Goal: Task Accomplishment & Management: Use online tool/utility

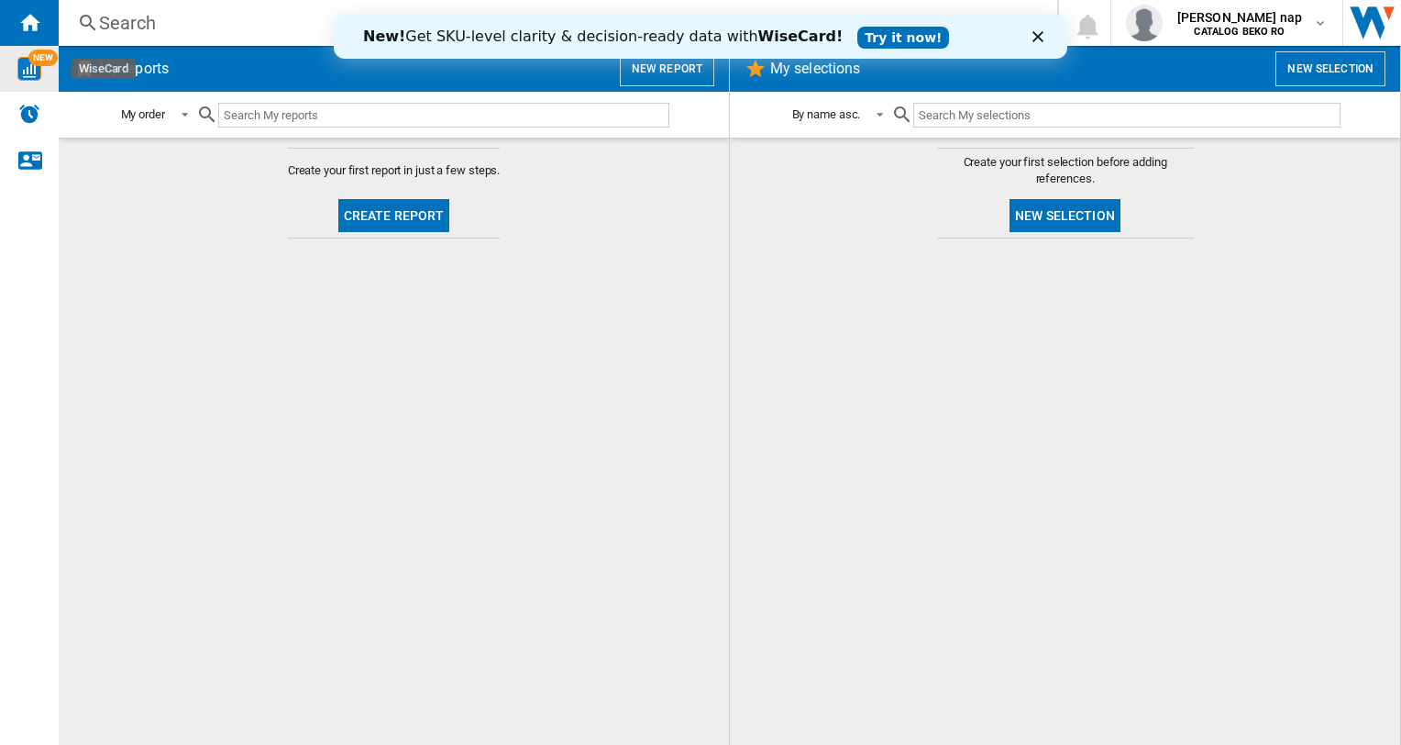
click at [34, 61] on span "NEW" at bounding box center [42, 58] width 29 height 17
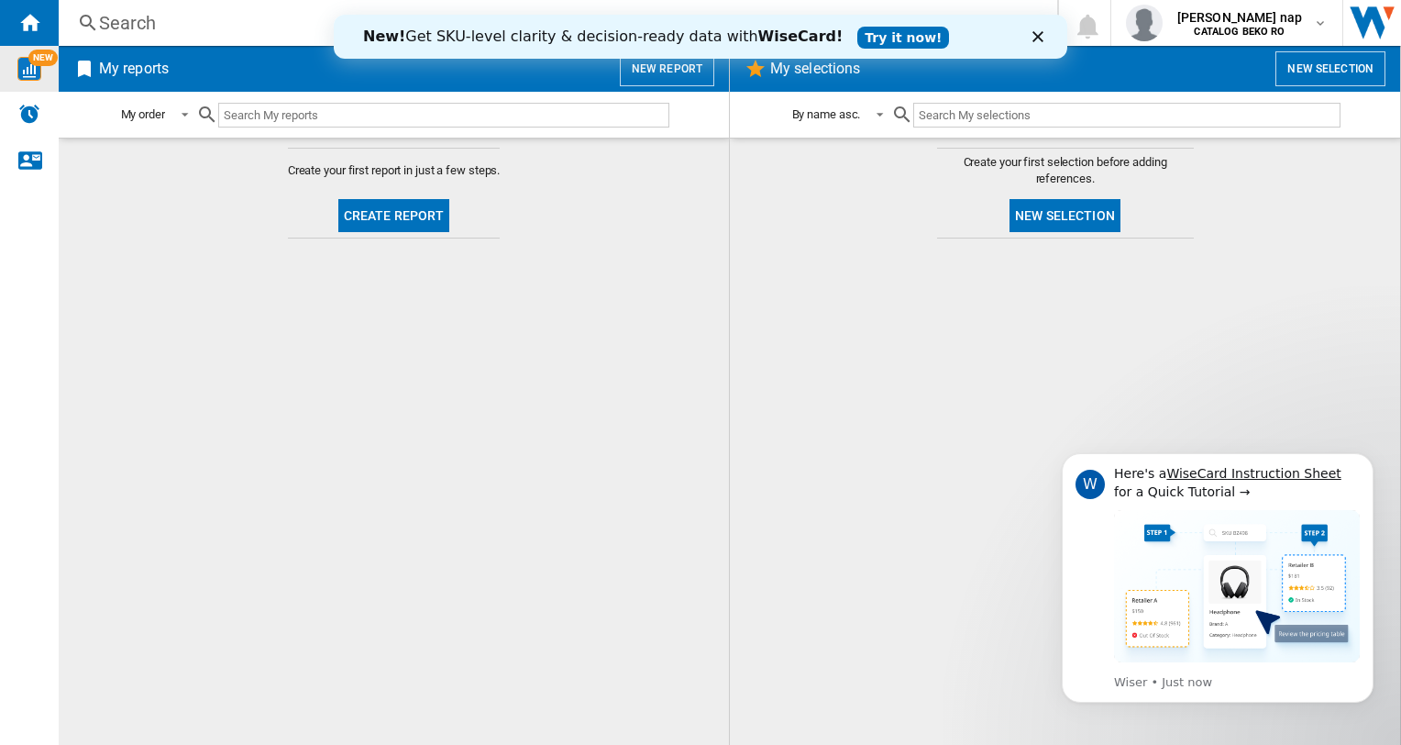
click at [27, 65] on img "WiseCard" at bounding box center [29, 69] width 24 height 24
click at [286, 118] on input "text" at bounding box center [443, 115] width 451 height 25
click at [666, 70] on button "New report" at bounding box center [667, 68] width 94 height 35
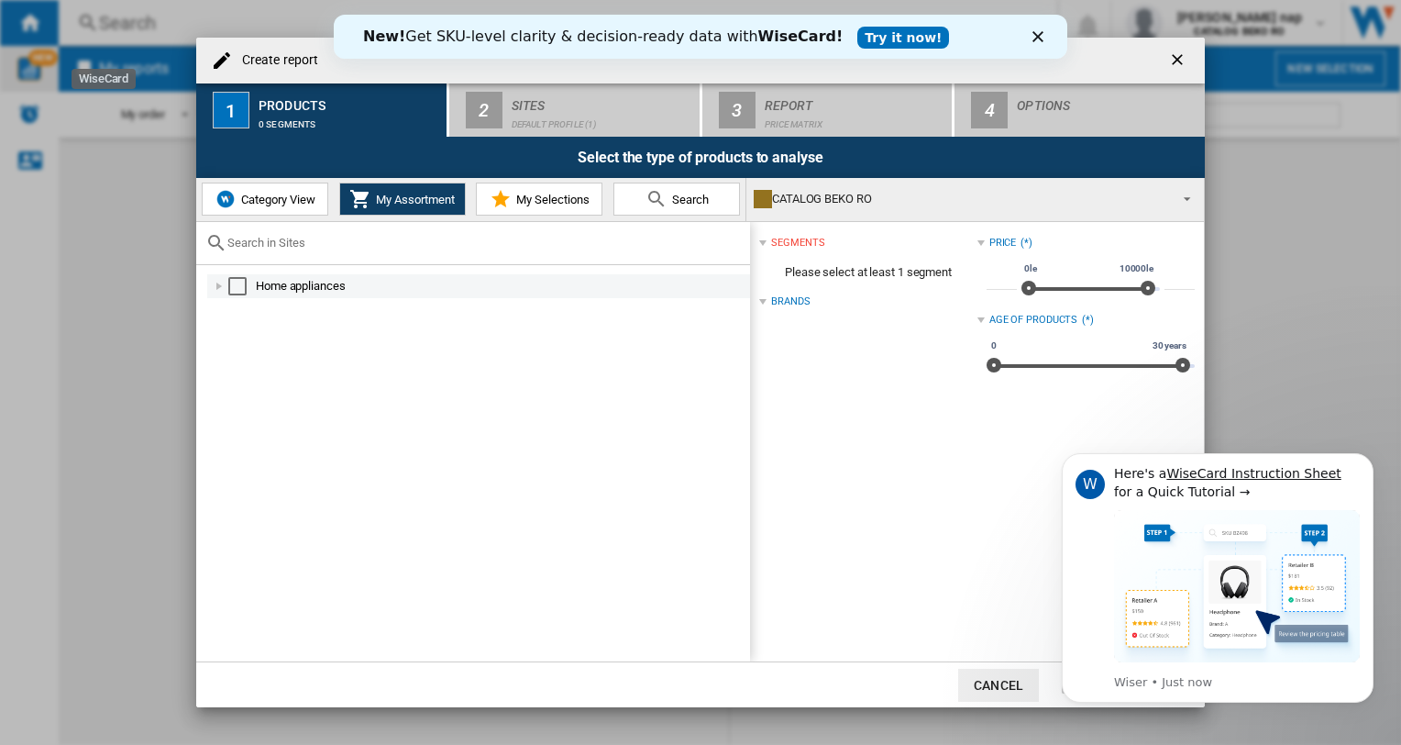
click at [220, 285] on div at bounding box center [219, 286] width 18 height 18
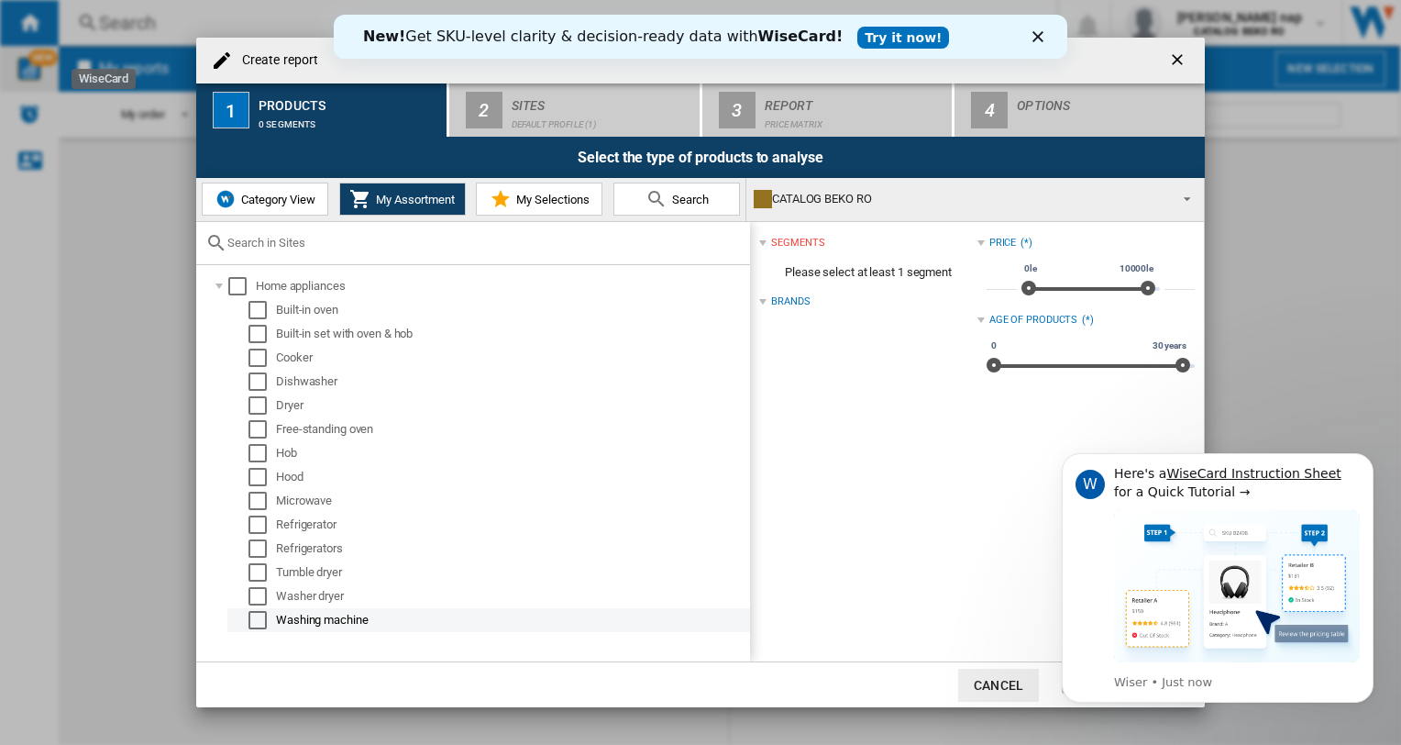
click at [259, 617] on div "Select" at bounding box center [257, 620] width 18 height 18
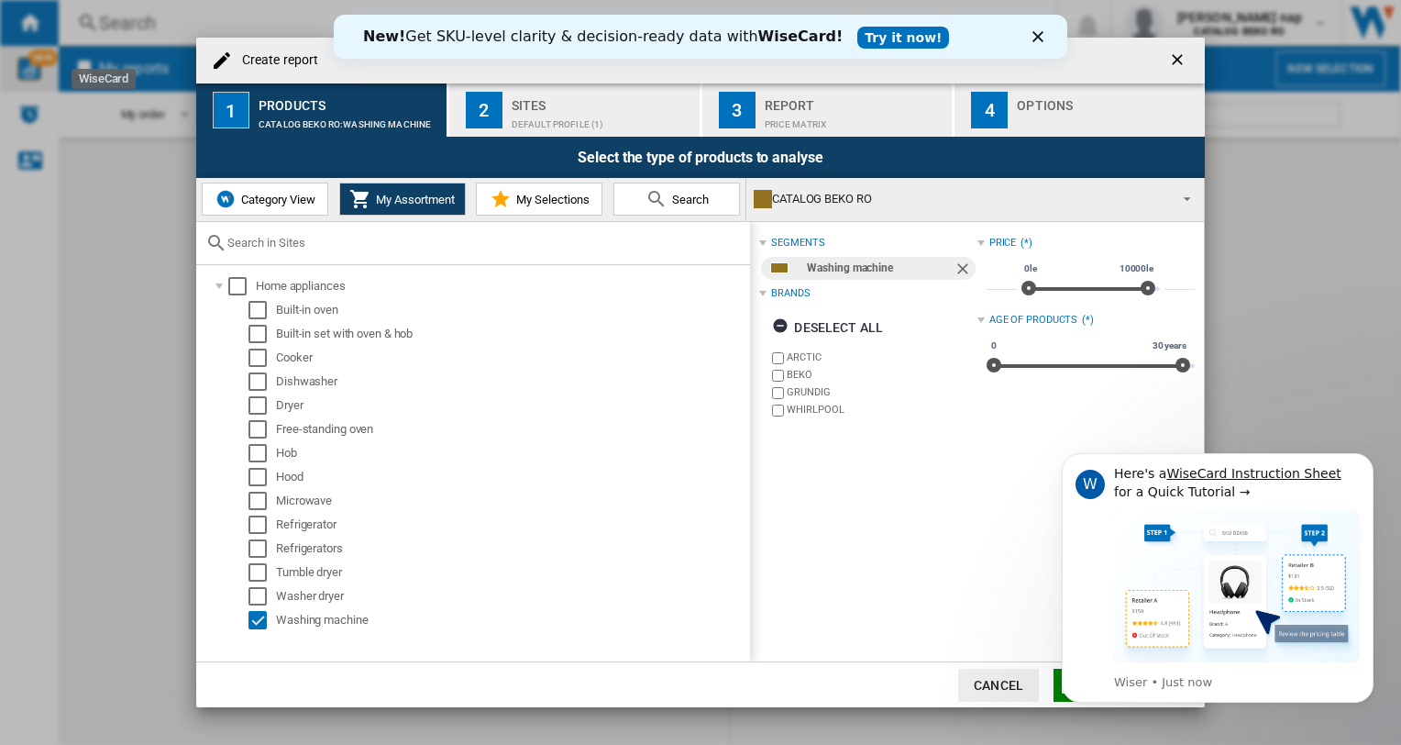
click at [570, 107] on div "Sites" at bounding box center [602, 100] width 181 height 19
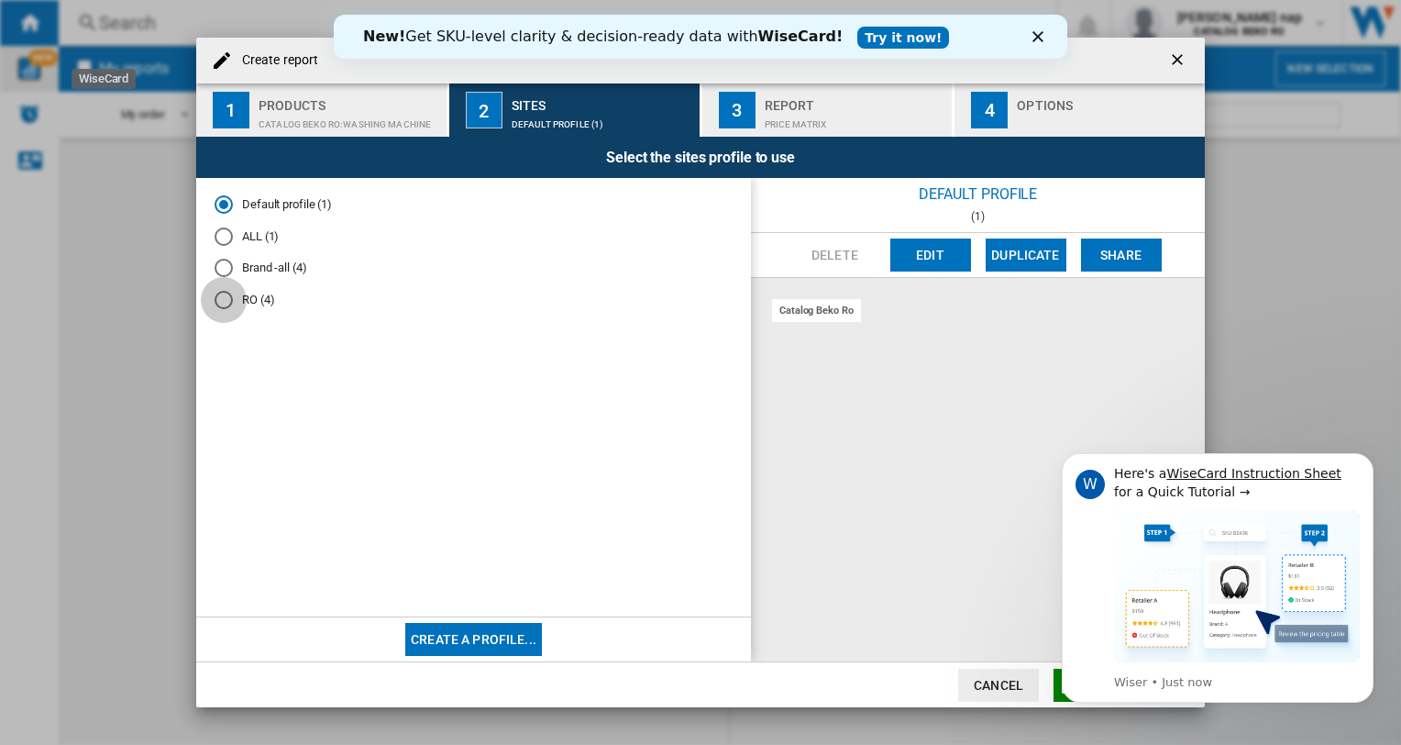
click at [227, 299] on div "RO (4)" at bounding box center [224, 300] width 18 height 18
click at [838, 315] on div "catalog beko ro" at bounding box center [816, 310] width 89 height 23
click at [822, 302] on div "catalog beko ro" at bounding box center [816, 310] width 89 height 23
click at [820, 304] on div "catalog beko ro" at bounding box center [816, 310] width 89 height 23
click at [822, 248] on button "Delete" at bounding box center [835, 254] width 81 height 33
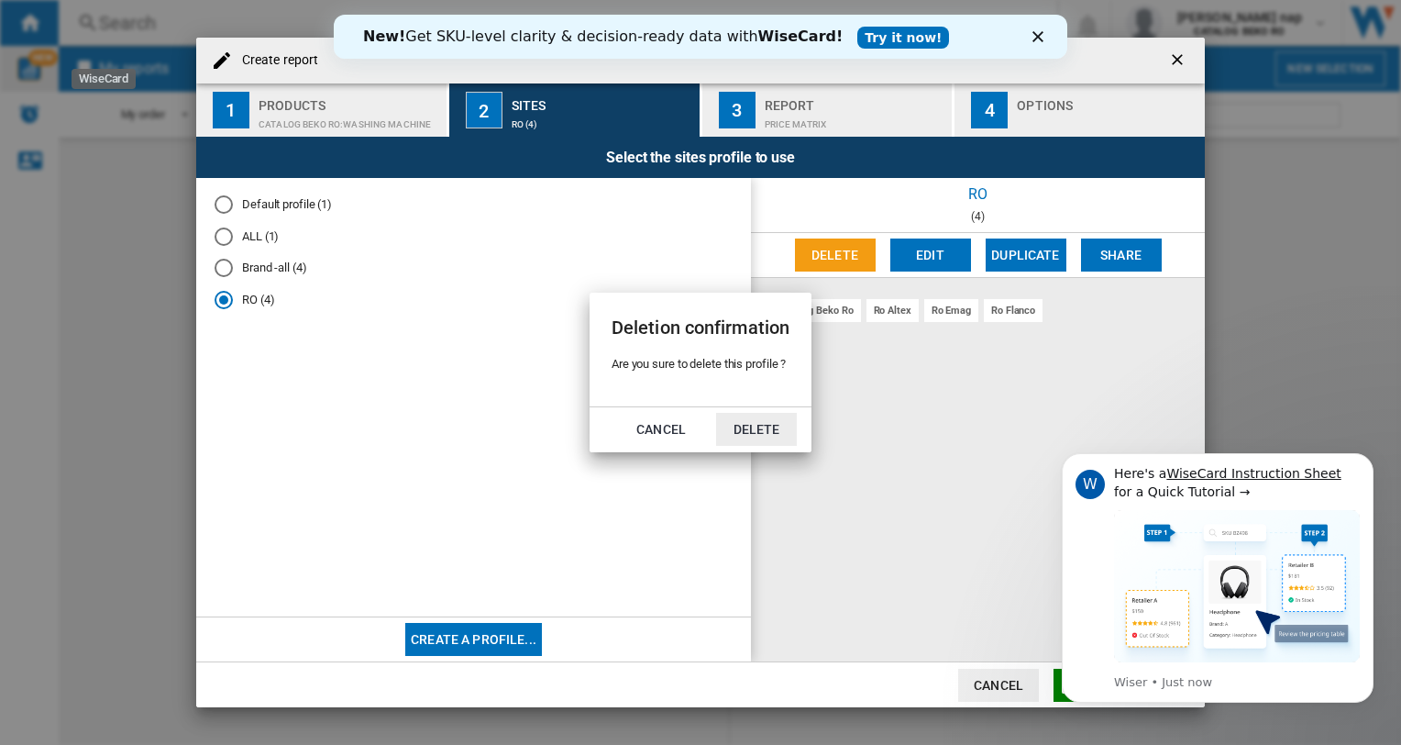
click at [847, 457] on div "Deletion confirmation Are you sure to delete this profile ? Cancel Delete" at bounding box center [700, 372] width 1401 height 745
click at [651, 428] on button "Cancel" at bounding box center [661, 429] width 81 height 33
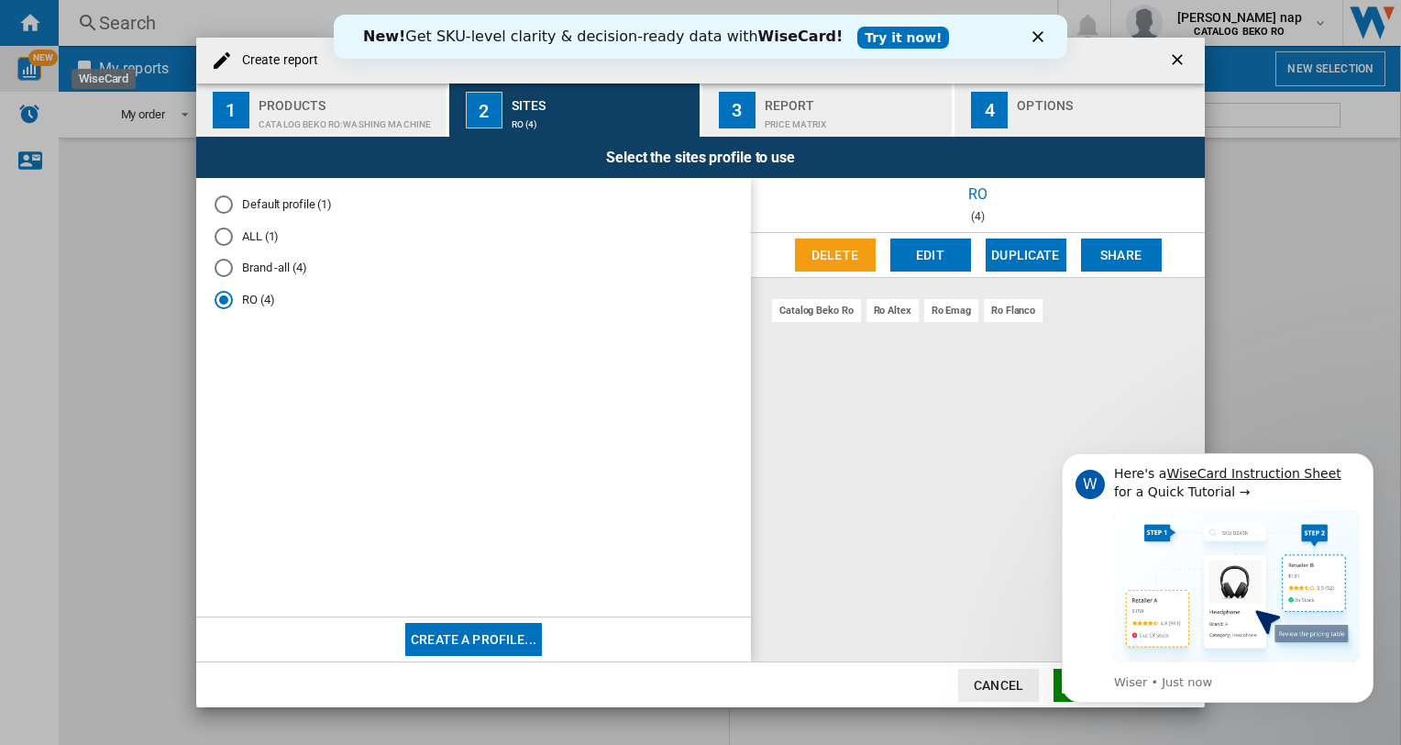
click at [894, 381] on div "catalog beko ro ro altex ro emag ro flanco" at bounding box center [978, 470] width 454 height 384
click at [226, 268] on div "Brand -all (4)" at bounding box center [224, 268] width 18 height 18
click at [221, 302] on div "RO (4)" at bounding box center [224, 300] width 18 height 18
click at [801, 106] on div "Report" at bounding box center [855, 100] width 181 height 19
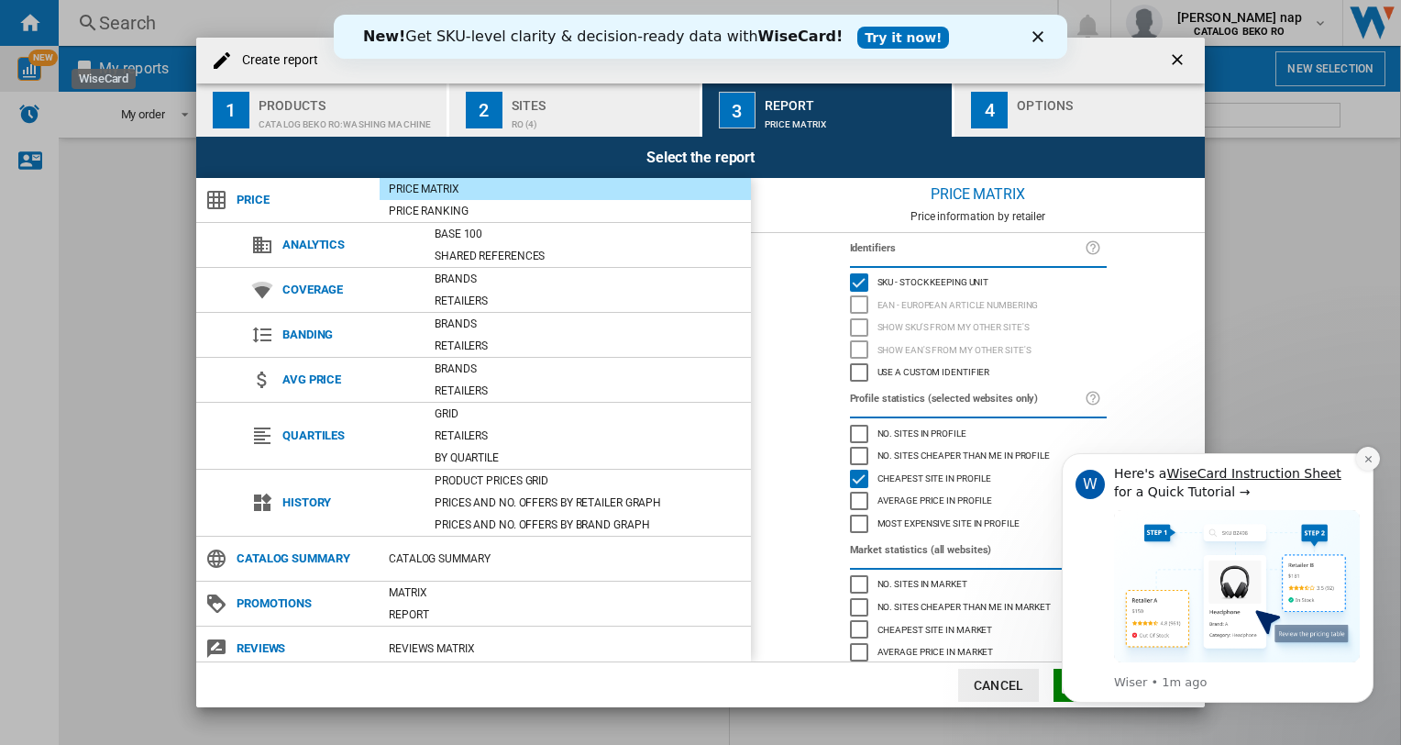
click at [1374, 457] on button "Dismiss notification" at bounding box center [1368, 459] width 24 height 24
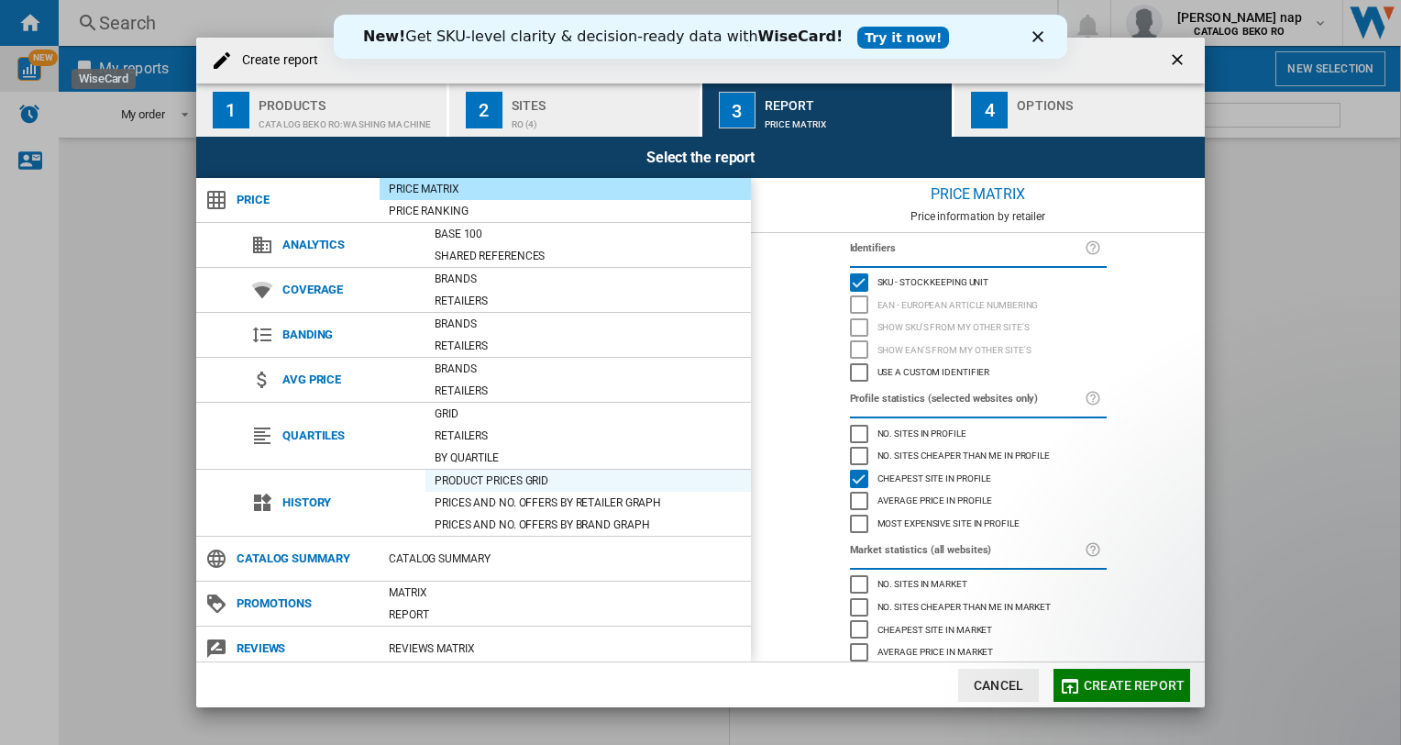
click at [497, 477] on div "Product prices grid" at bounding box center [588, 480] width 326 height 18
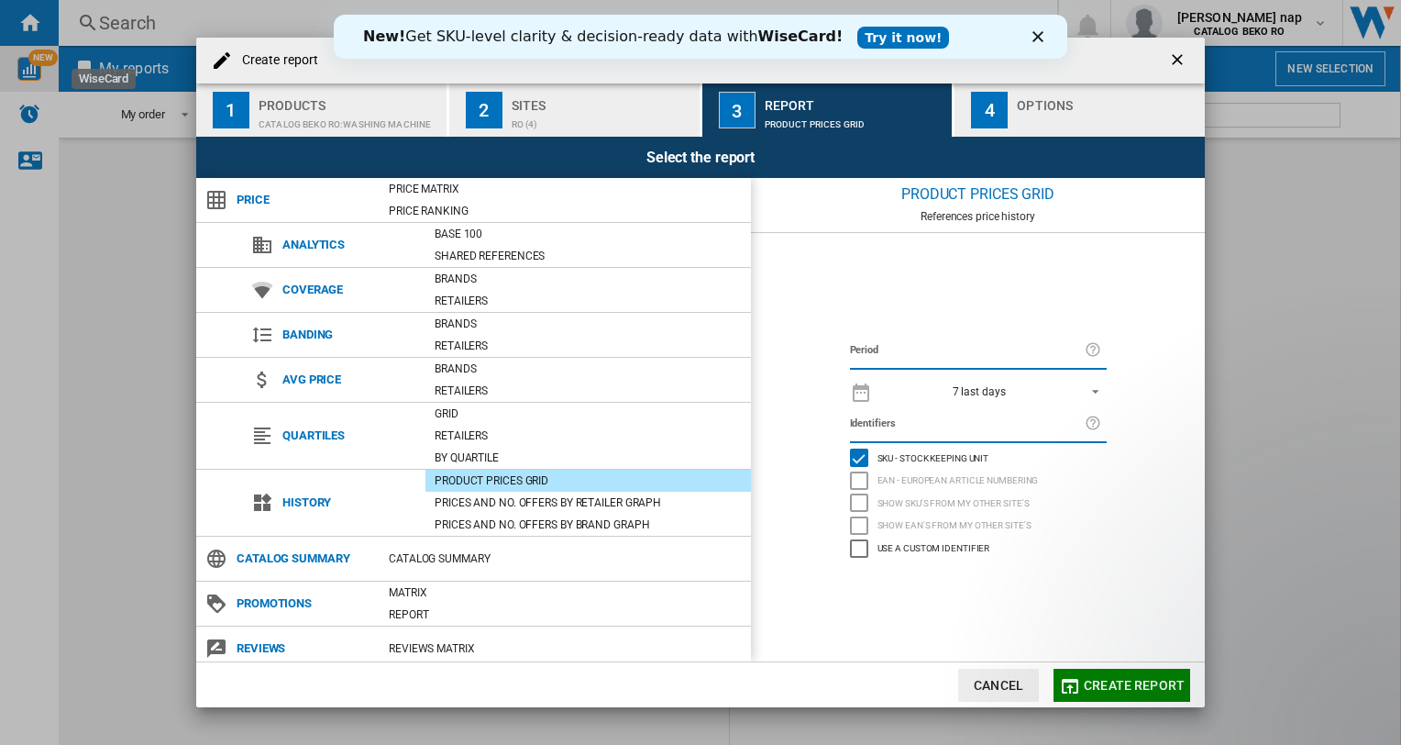
click at [1097, 385] on span "REPORTS.WIZARD.STEPS.REPORT.STEPS.REPORT_OPTIONS.PERIOD: 7 last days" at bounding box center [1090, 389] width 22 height 17
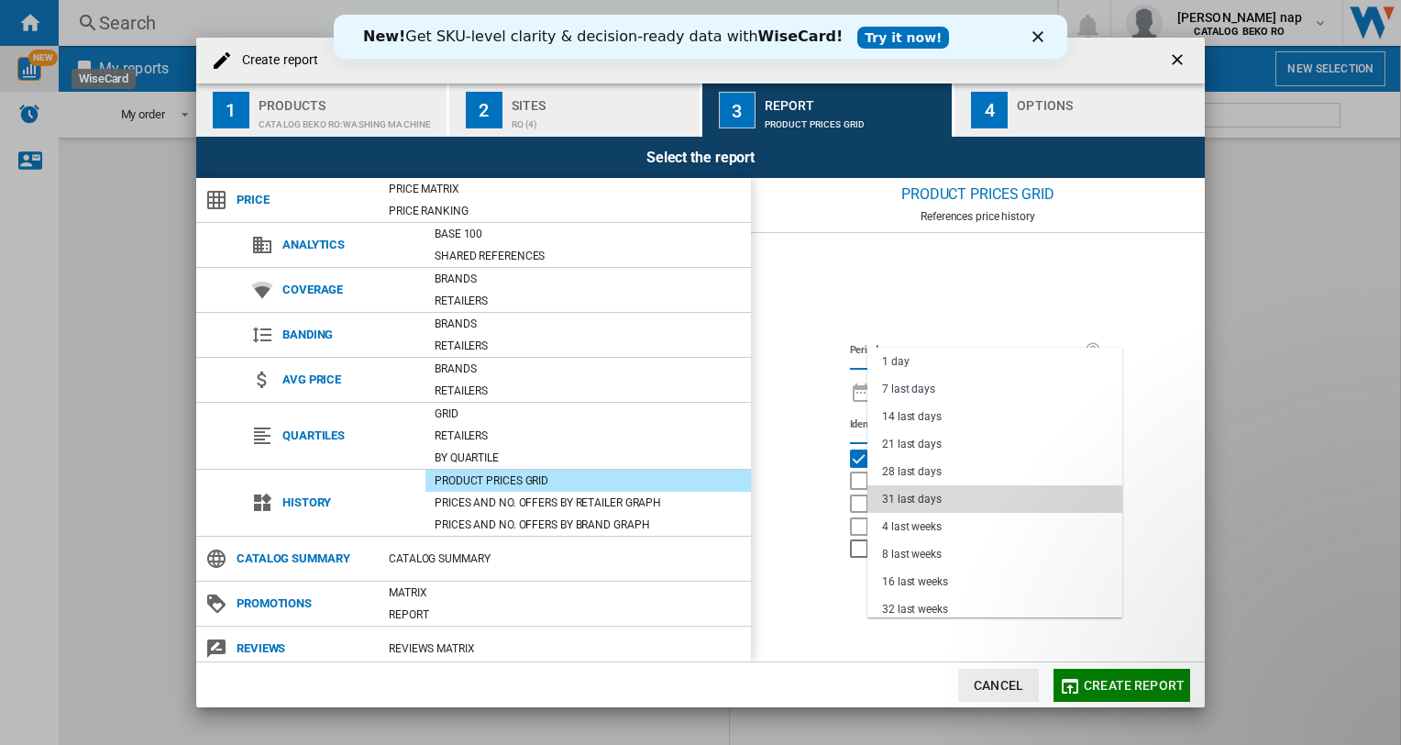
click at [884, 498] on div "31 last days" at bounding box center [912, 499] width 60 height 16
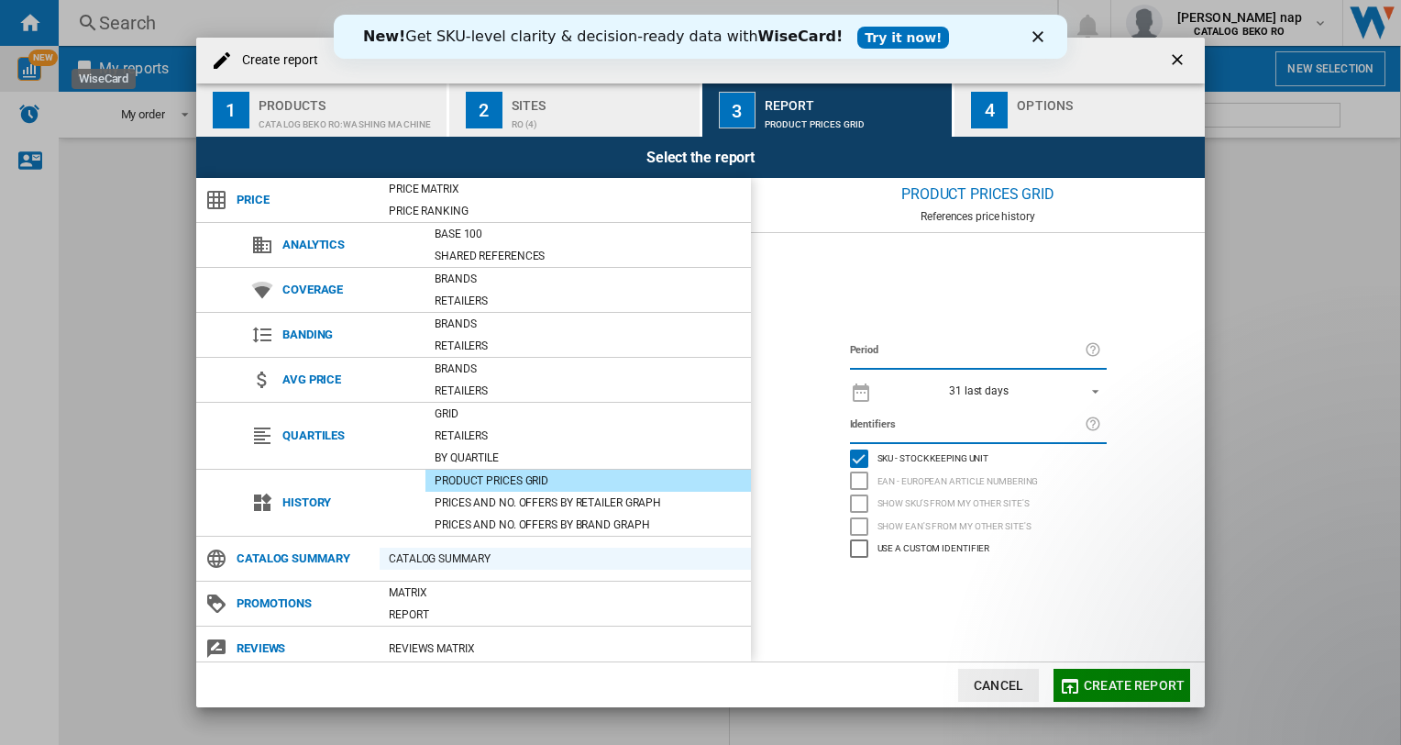
click at [420, 554] on div "Catalog Summary" at bounding box center [565, 558] width 371 height 18
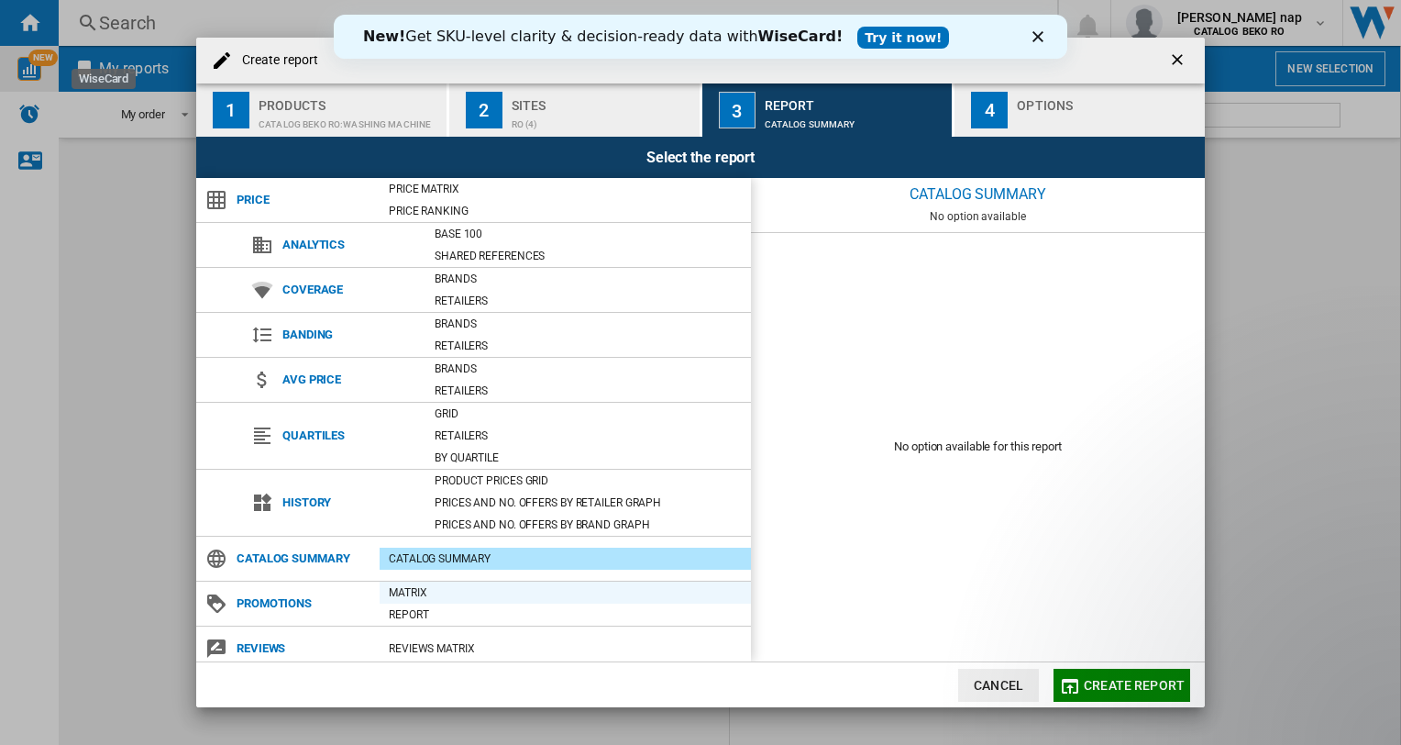
click at [407, 595] on div "Matrix" at bounding box center [565, 592] width 371 height 18
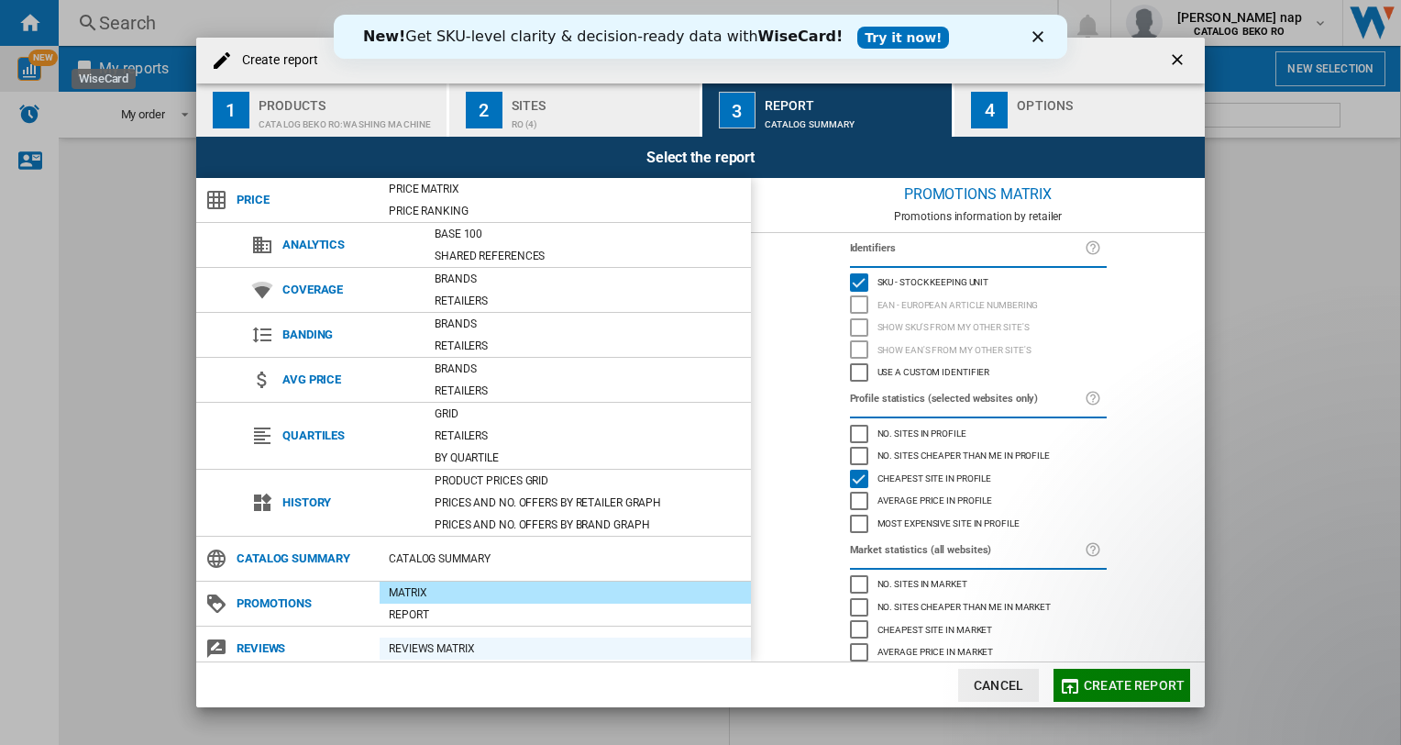
click at [425, 645] on div "REVIEWS Matrix" at bounding box center [565, 648] width 371 height 18
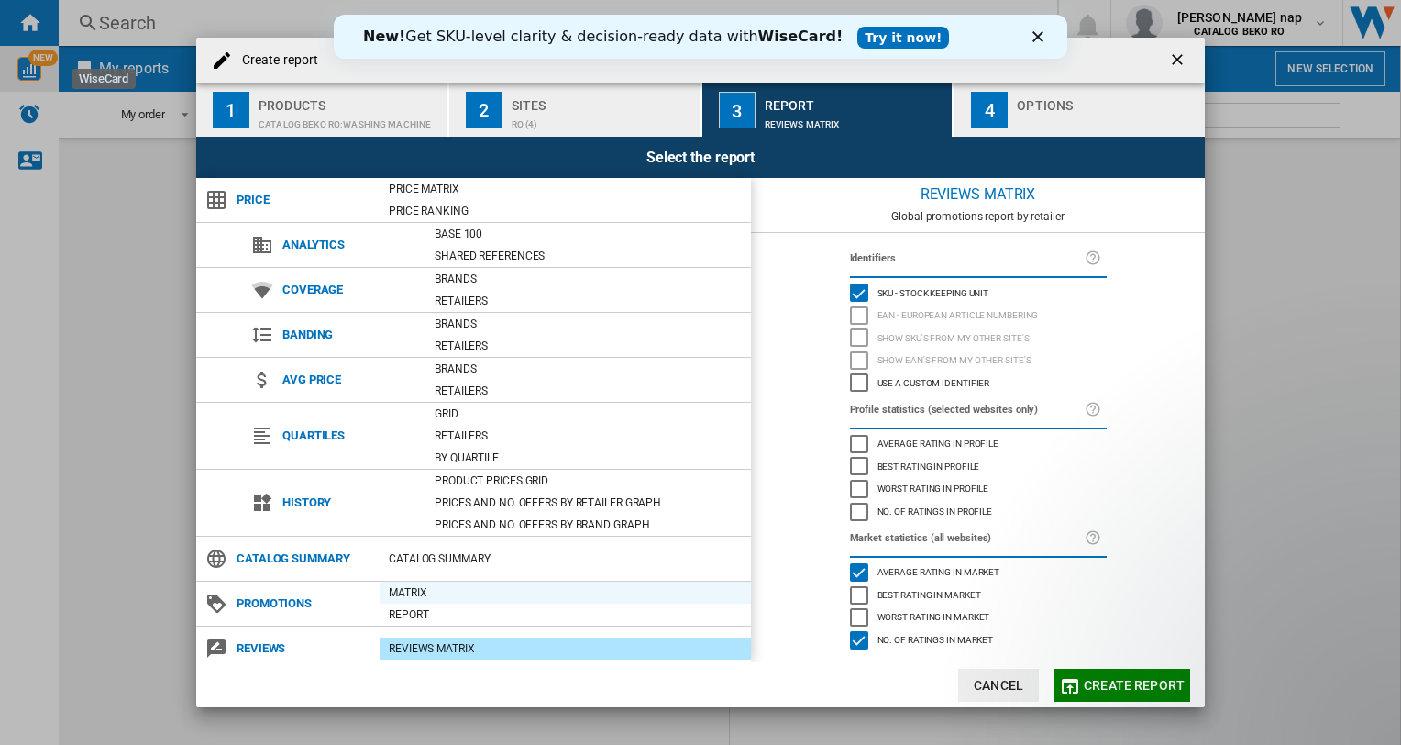
click at [414, 592] on div "Matrix" at bounding box center [565, 592] width 371 height 18
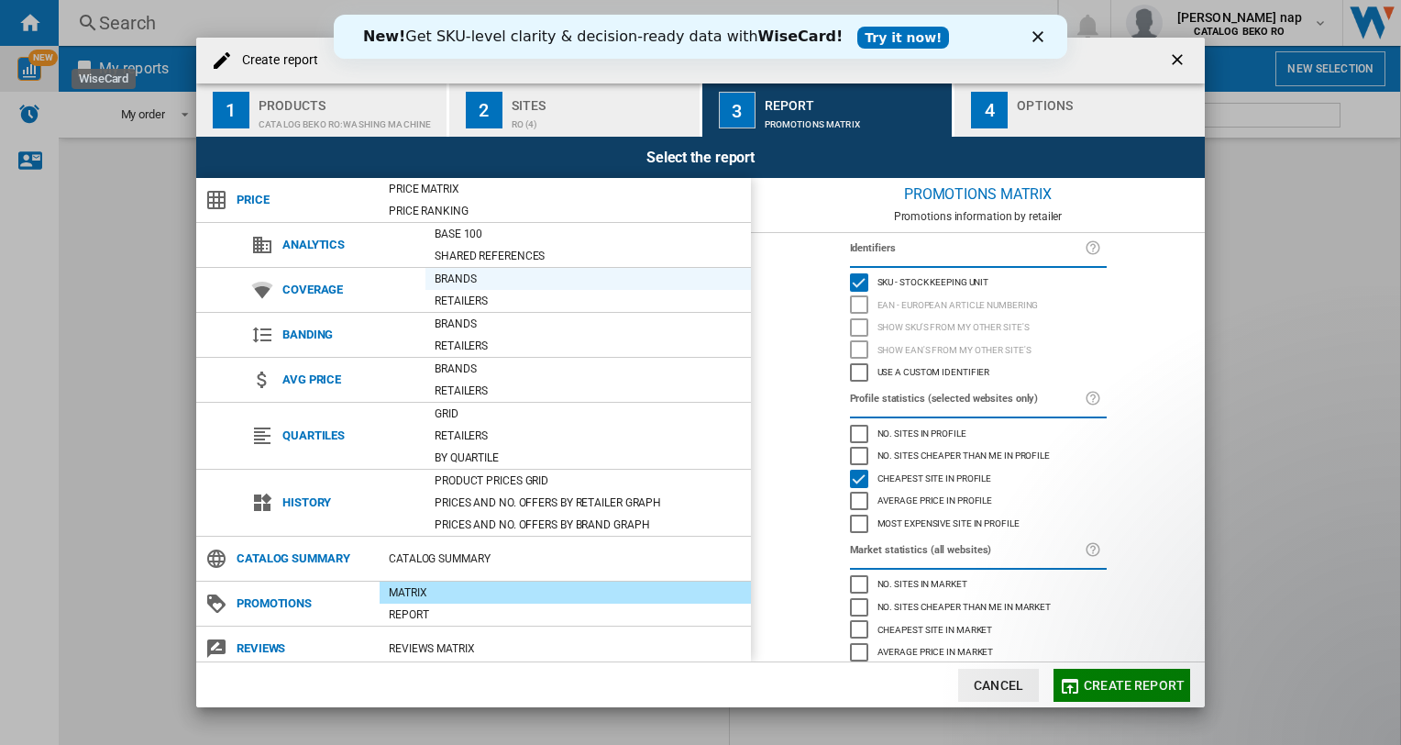
click at [456, 274] on div "Brands" at bounding box center [588, 279] width 326 height 18
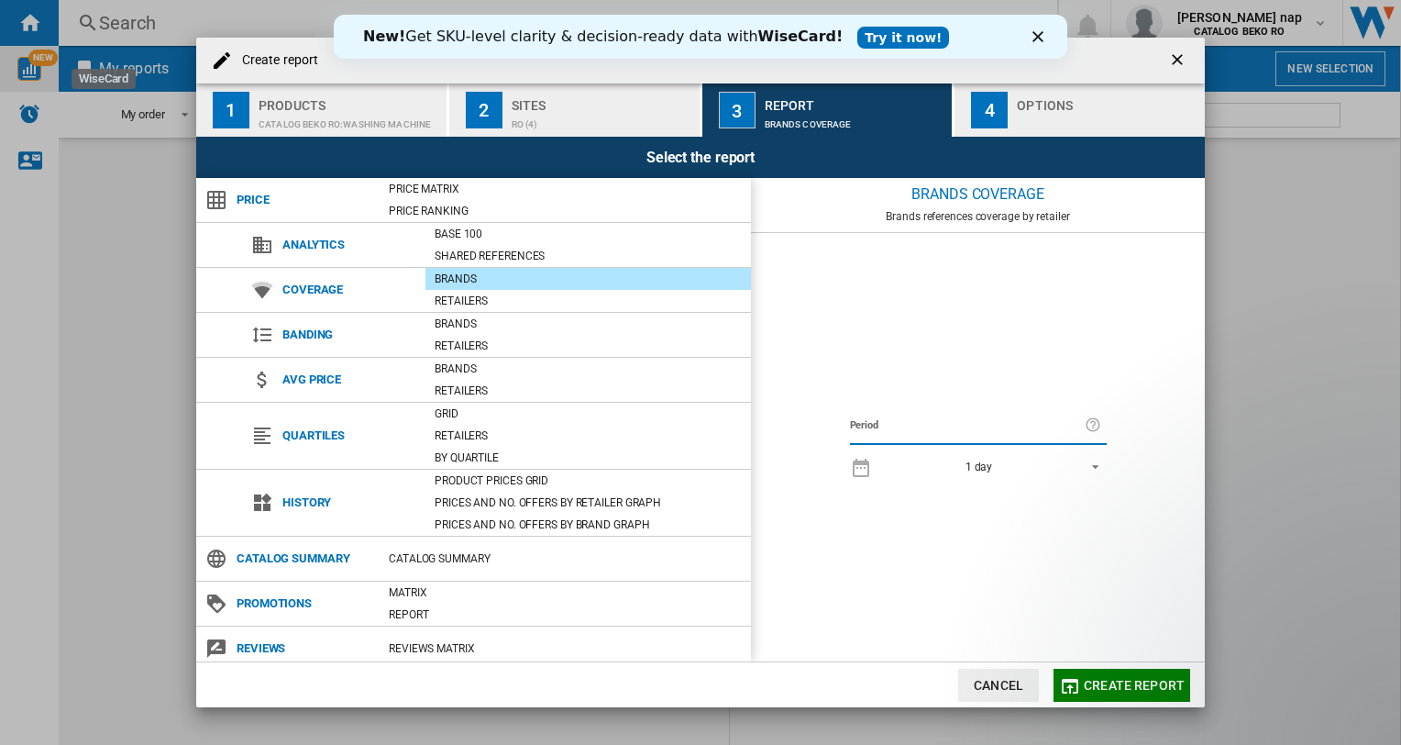
click at [1092, 464] on span "REPORTS.WIZARD.STEPS.REPORT.STEPS.REPORT_OPTIONS.PERIOD: 1 day" at bounding box center [1090, 465] width 22 height 17
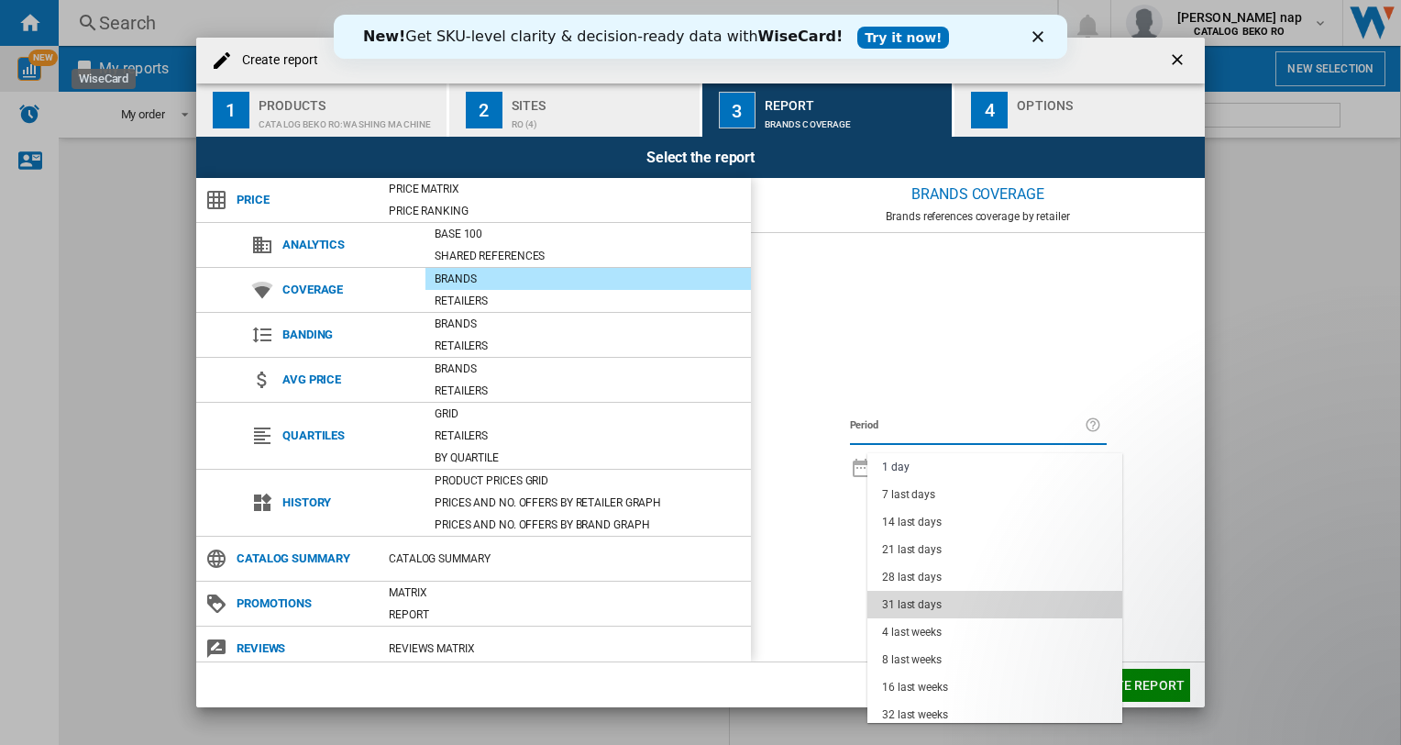
click at [943, 604] on md-option "31 last days" at bounding box center [994, 605] width 255 height 28
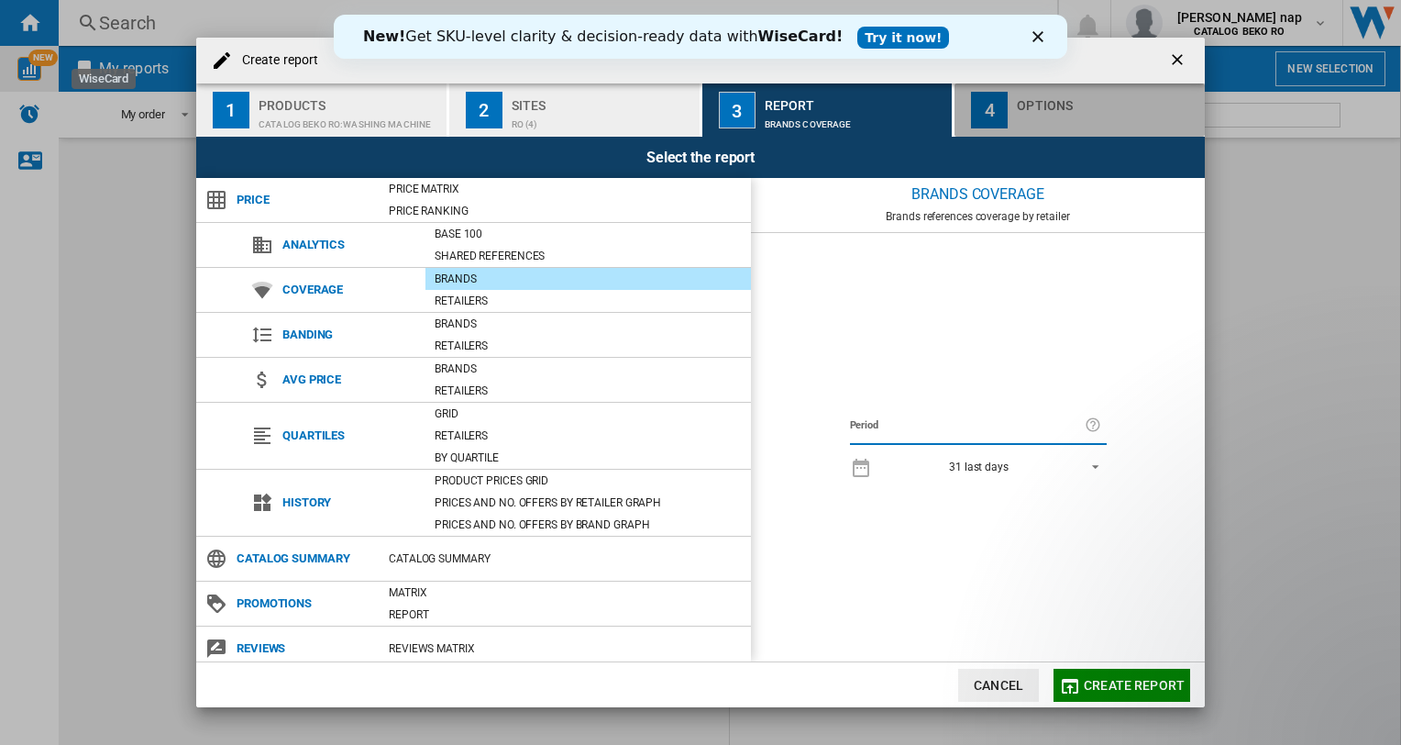
click at [1029, 100] on div "Options" at bounding box center [1107, 100] width 181 height 19
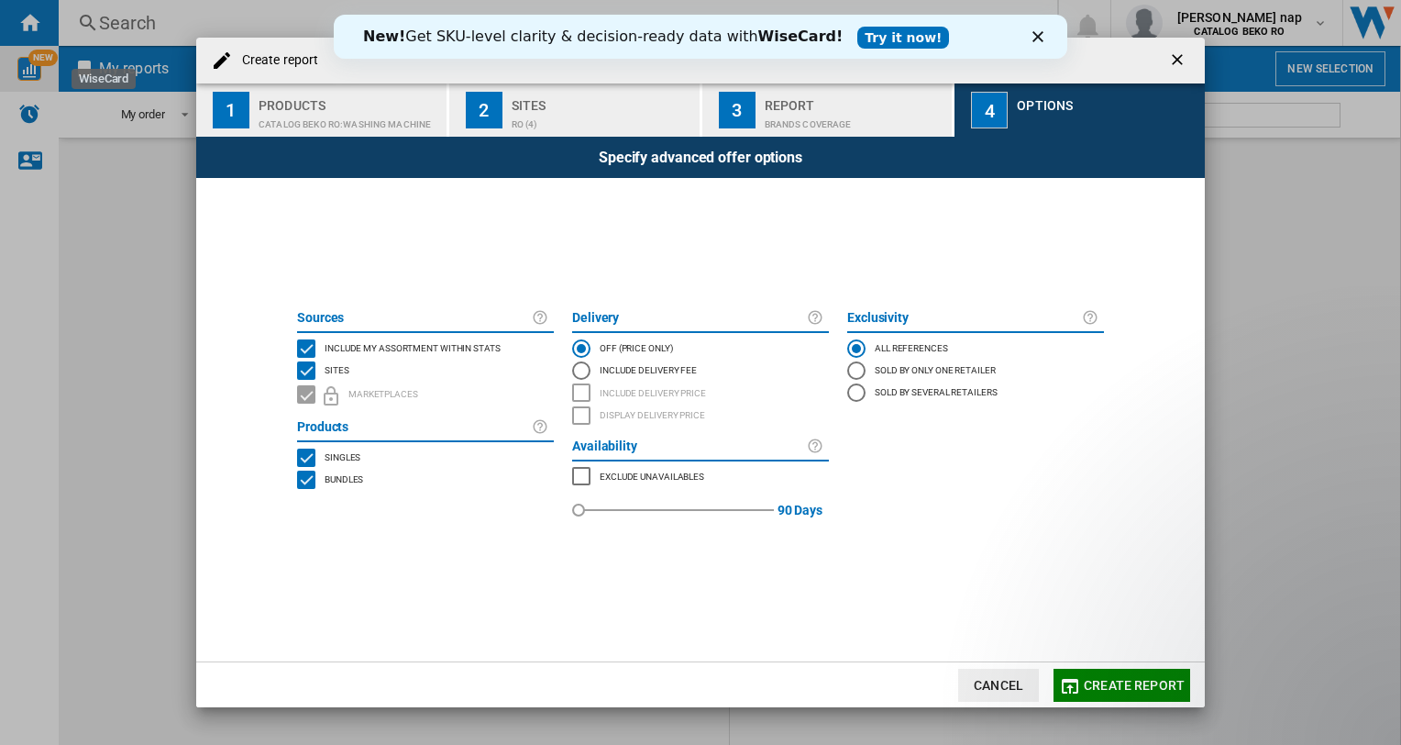
click at [304, 346] on div "INCLUDE MY SITE" at bounding box center [306, 348] width 18 height 18
click at [297, 342] on div "INCLUDE MY SITE" at bounding box center [306, 348] width 18 height 18
click at [1114, 679] on span "Create report" at bounding box center [1134, 685] width 101 height 15
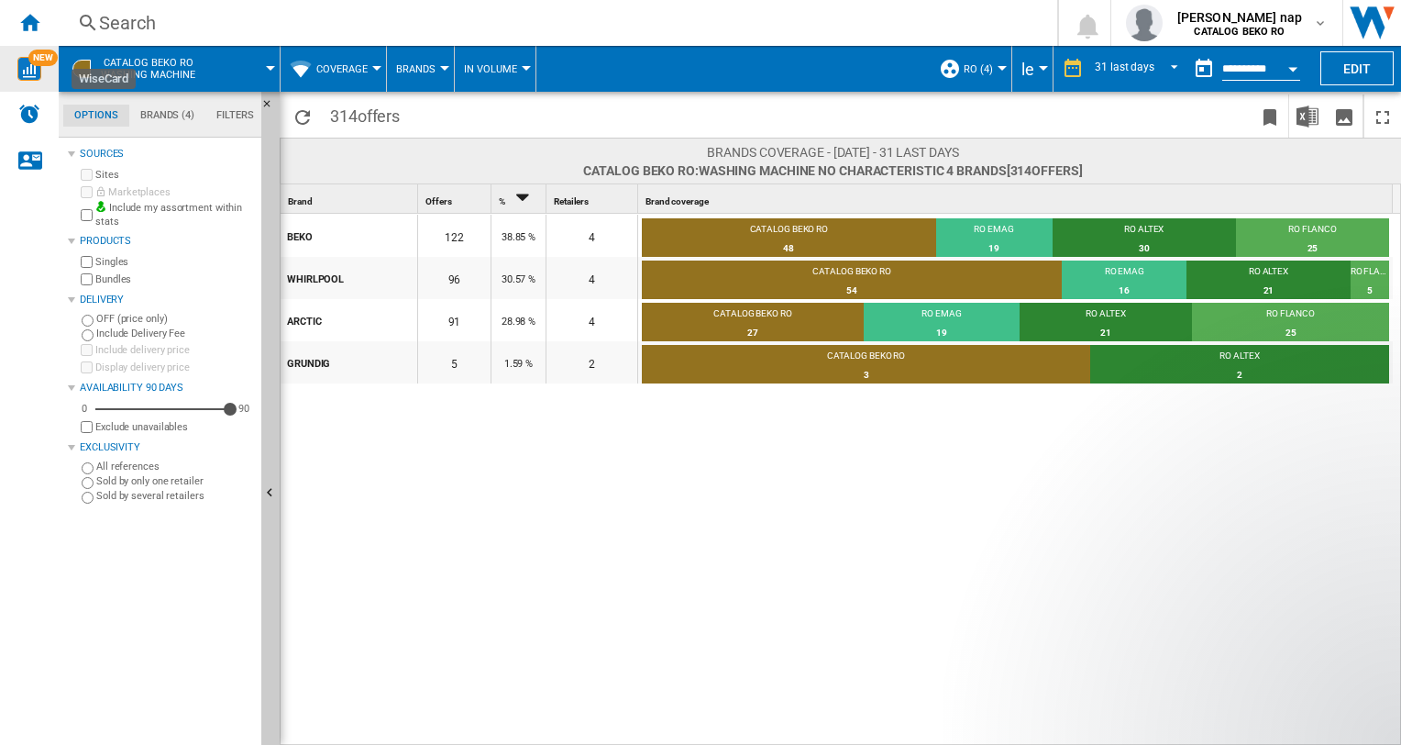
click at [371, 62] on button "Coverage" at bounding box center [346, 69] width 61 height 46
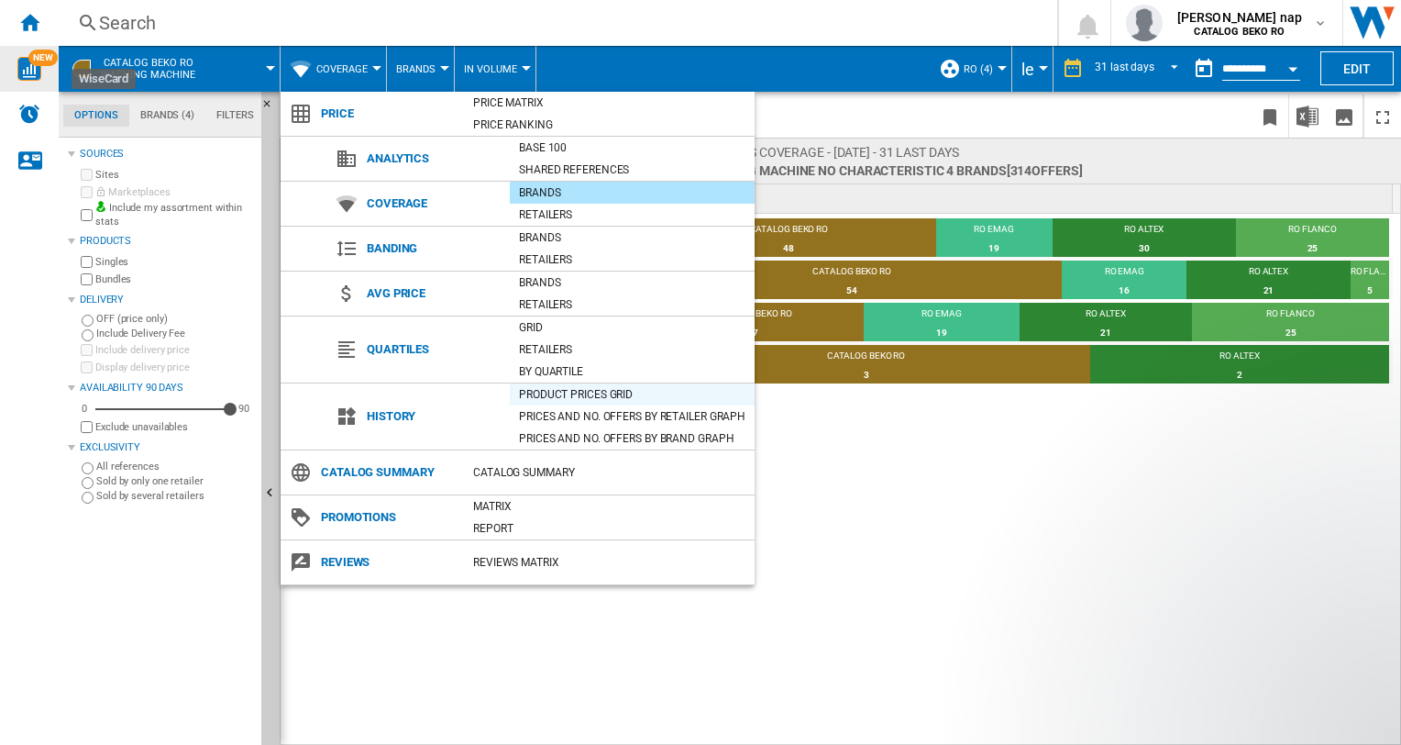
click at [592, 391] on div "Product prices grid" at bounding box center [632, 394] width 245 height 18
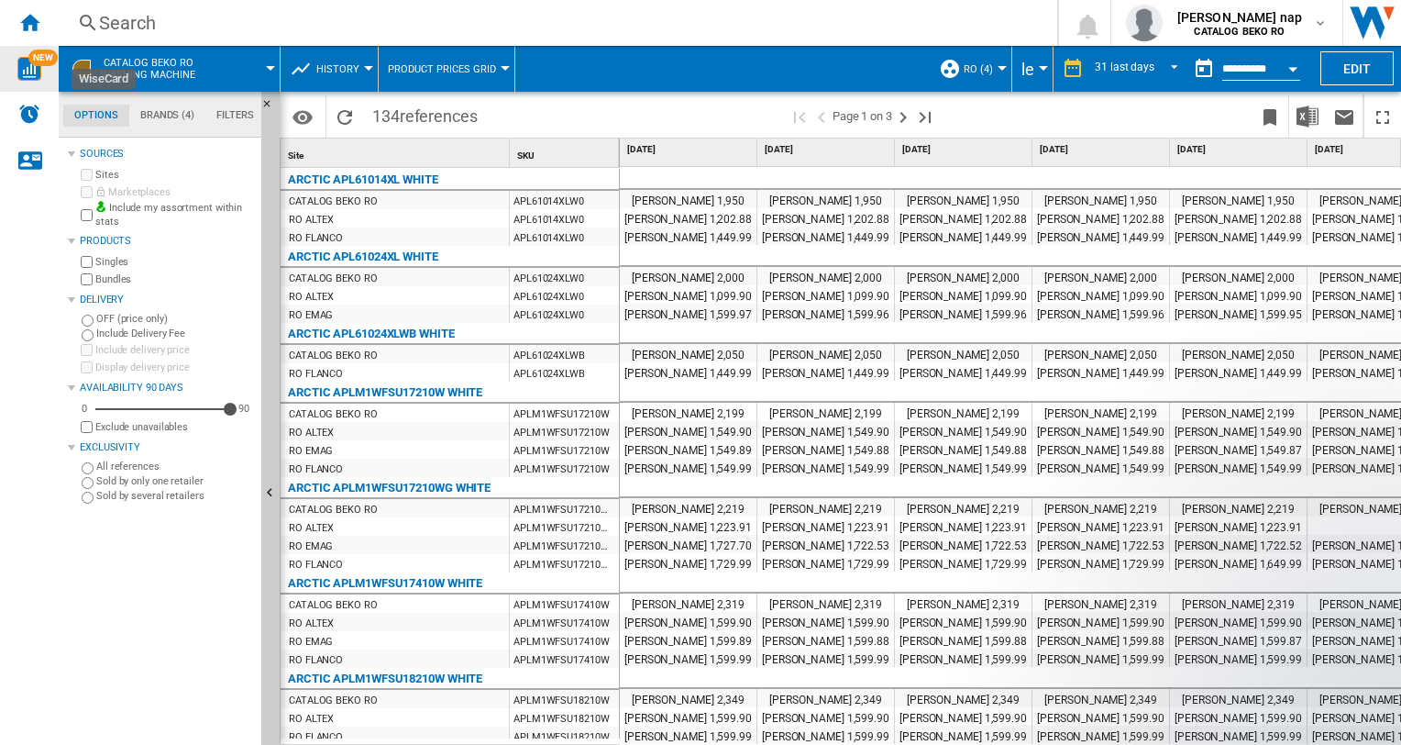
click at [1002, 66] on div at bounding box center [1002, 68] width 9 height 5
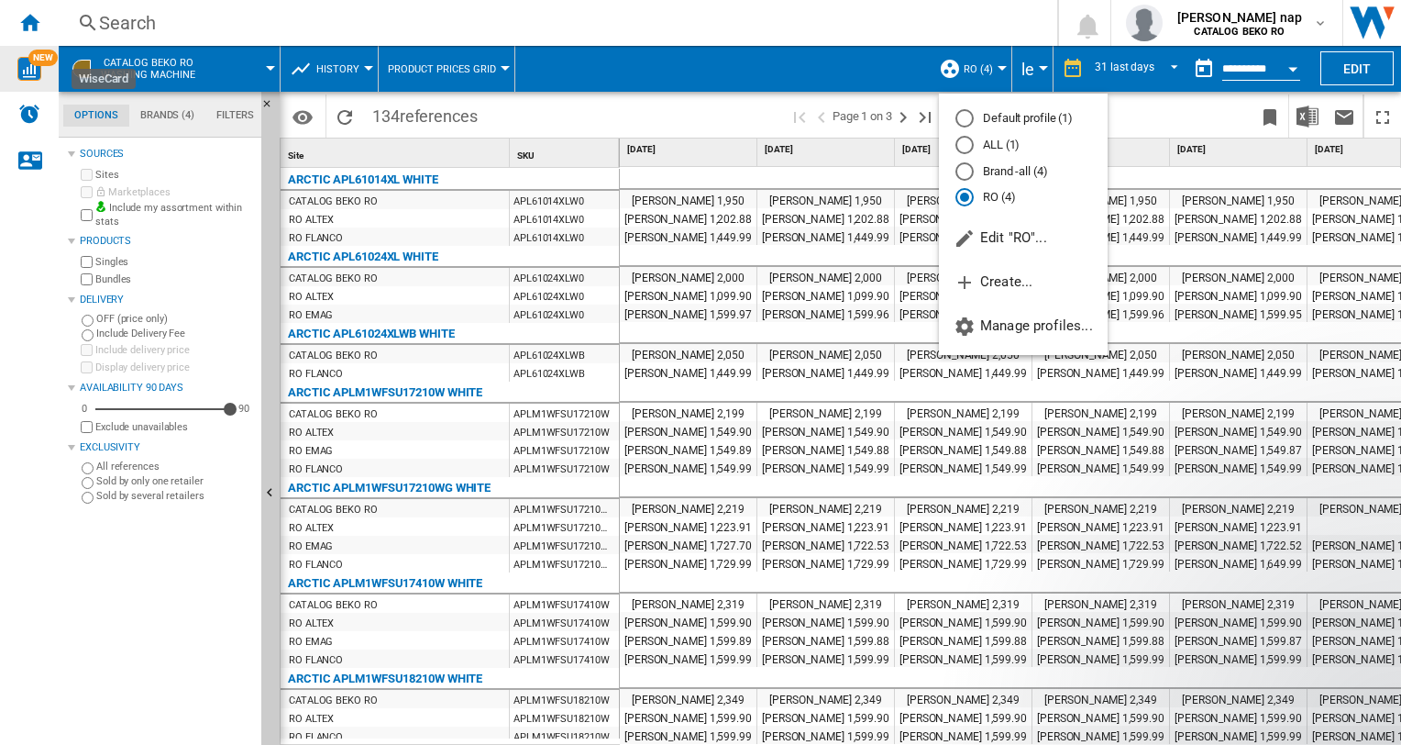
click at [994, 196] on md-radio-button "RO (4)" at bounding box center [1023, 197] width 136 height 17
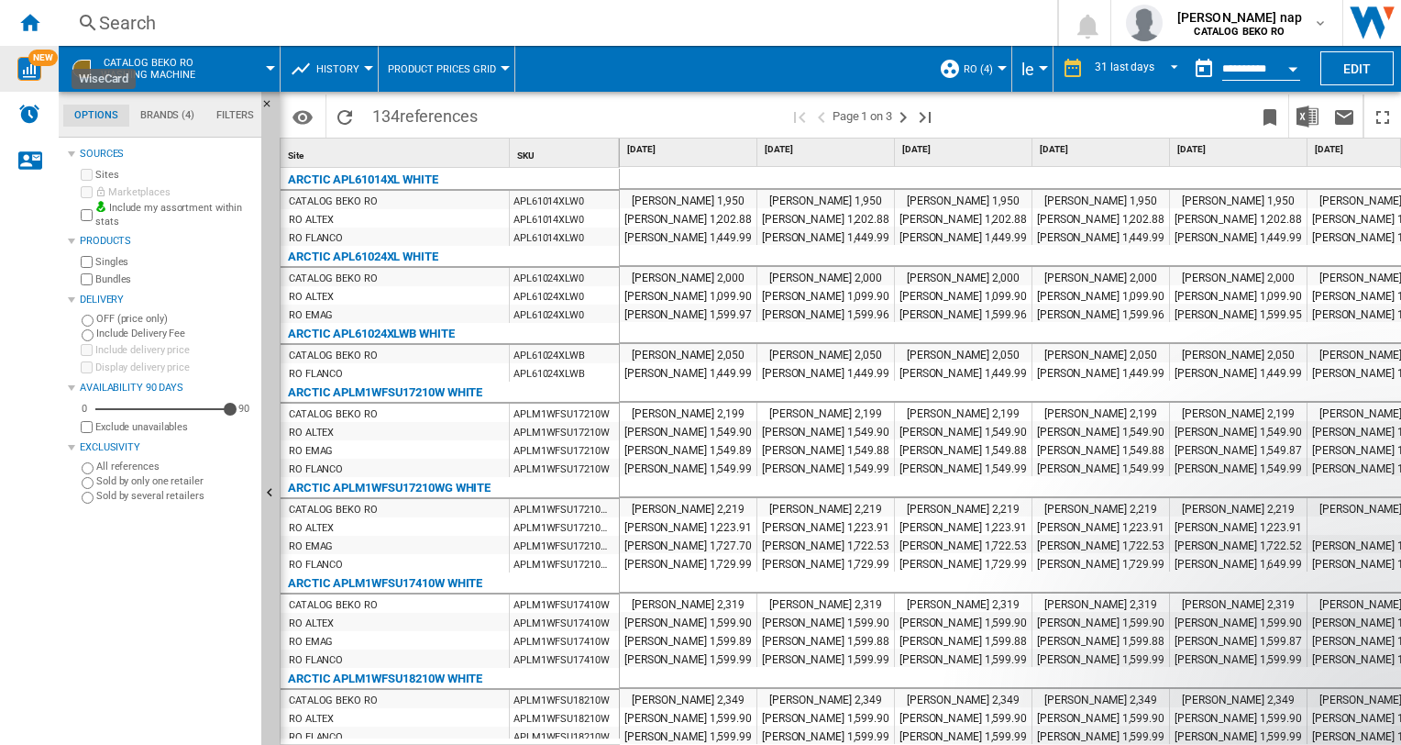
click at [1044, 67] on div "Currency" at bounding box center [1043, 68] width 9 height 5
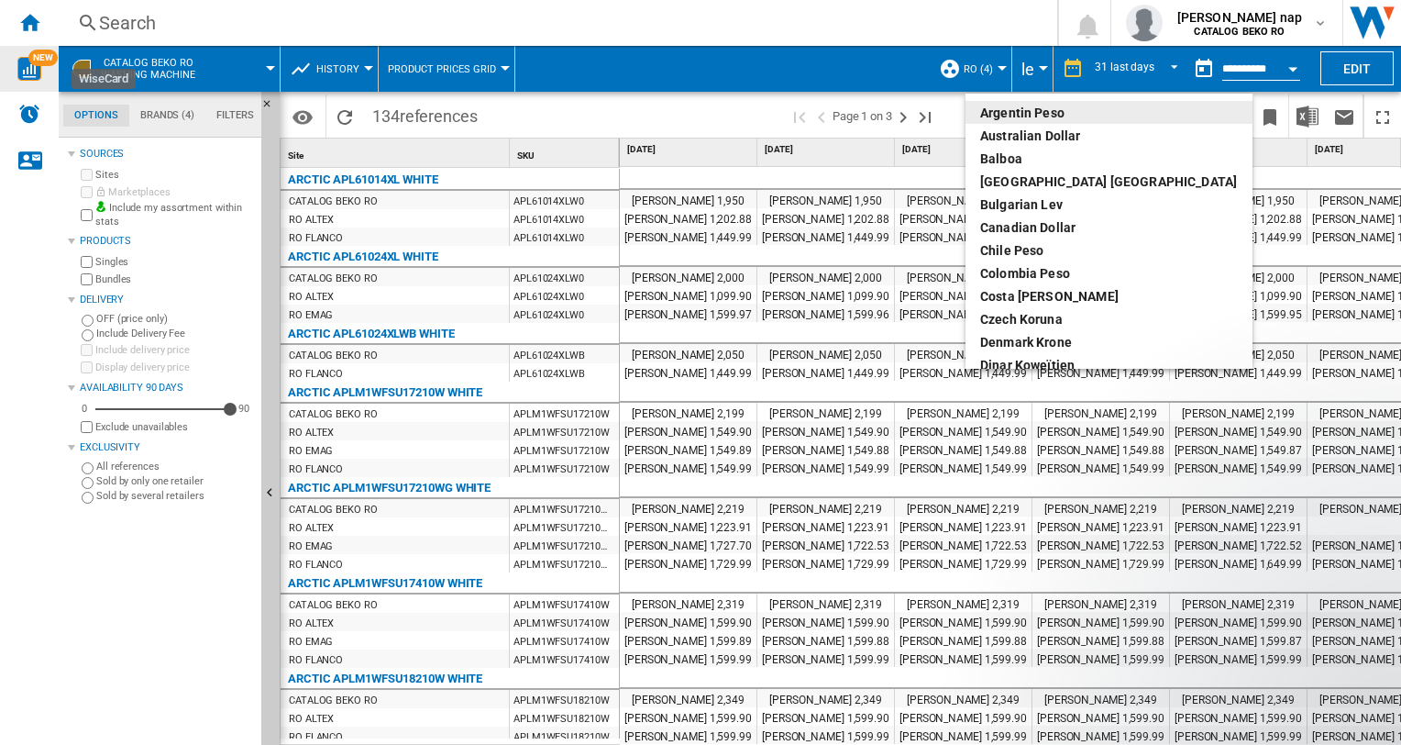
click at [1033, 73] on md-backdrop at bounding box center [700, 372] width 1401 height 745
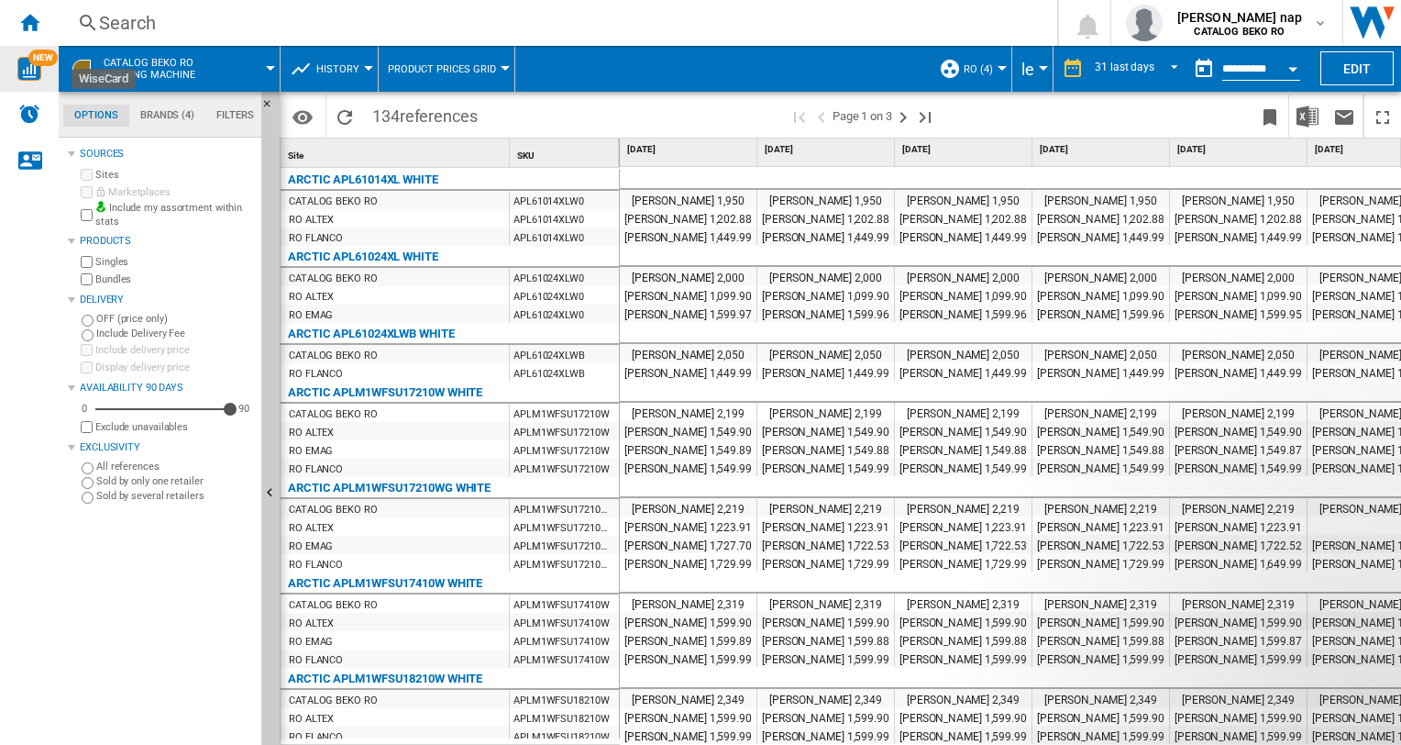
click at [1042, 64] on button "le" at bounding box center [1033, 69] width 22 height 46
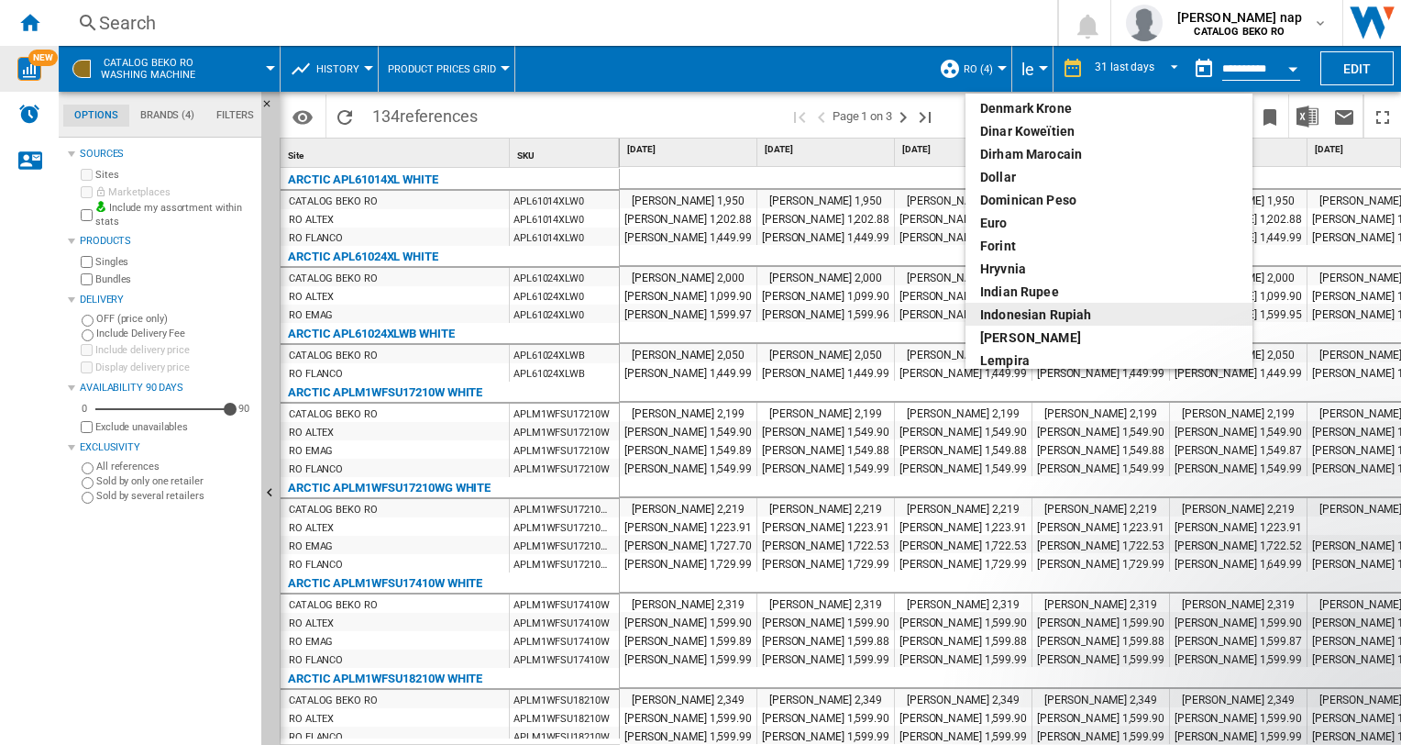
scroll to position [183, 0]
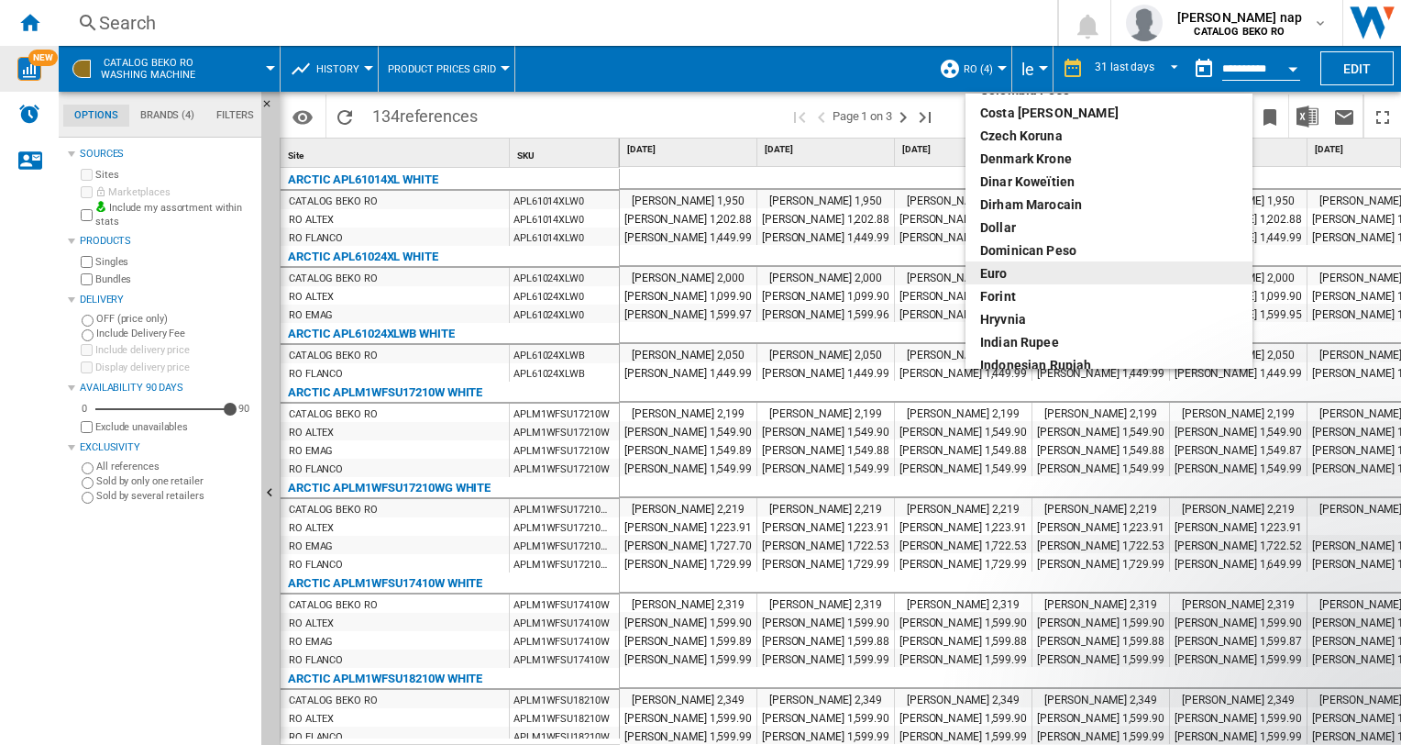
click at [1012, 264] on div "euro" at bounding box center [1109, 273] width 258 height 18
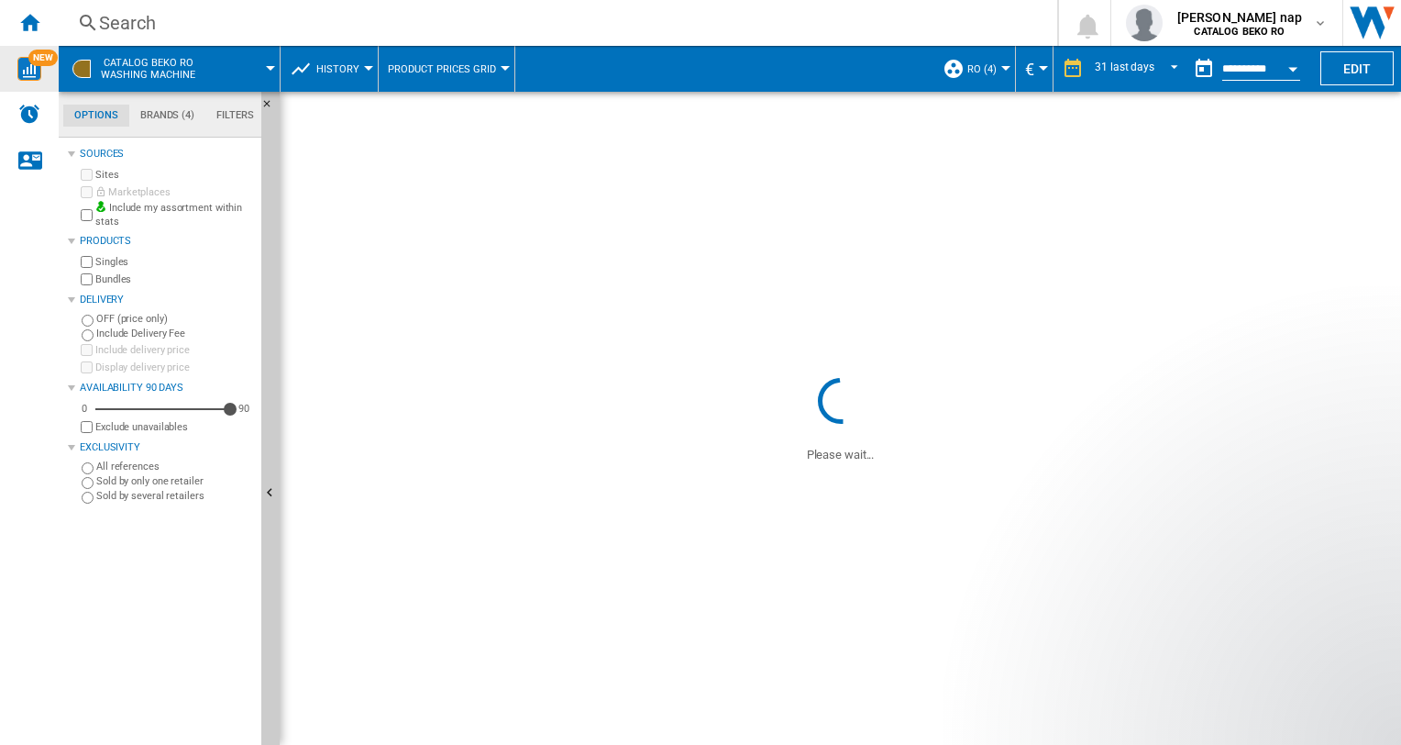
click at [158, 114] on md-tab-item "Brands (4)" at bounding box center [167, 116] width 76 height 22
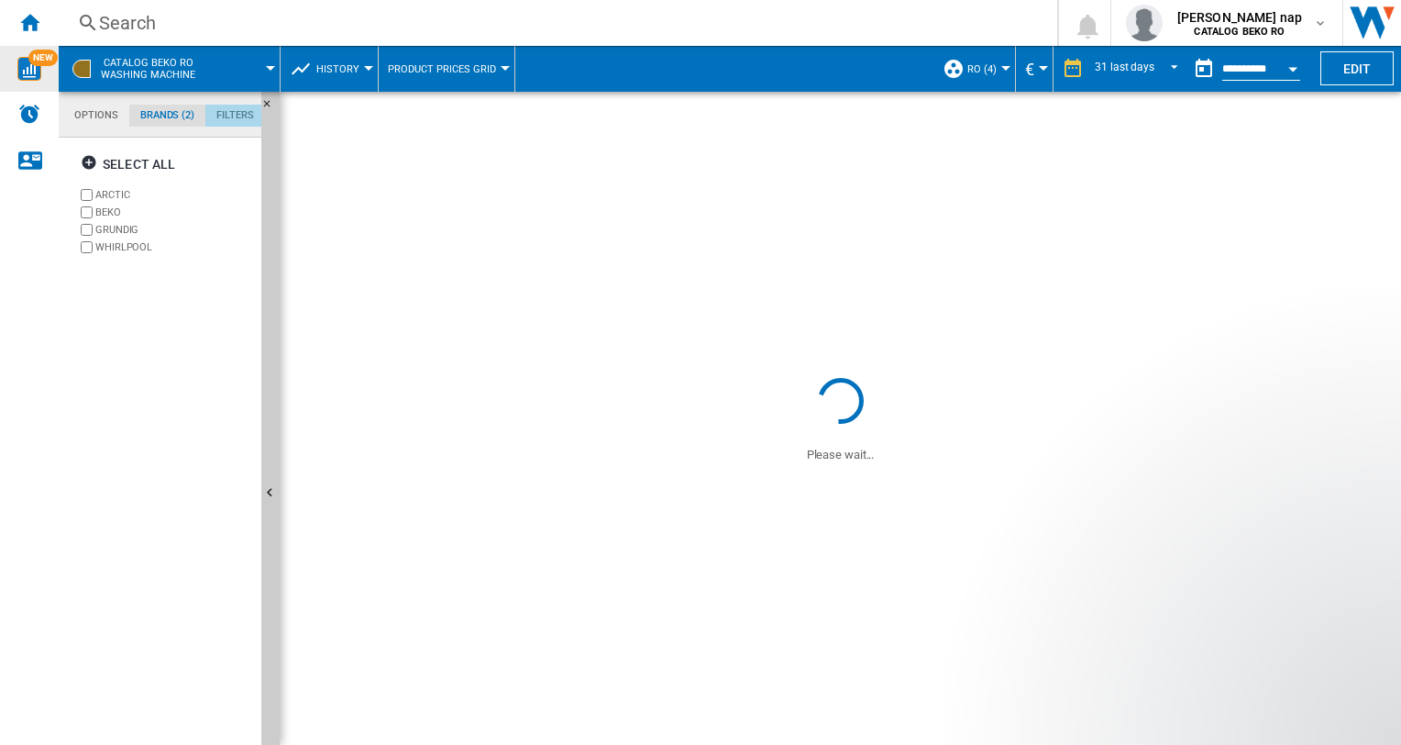
click at [229, 110] on md-tab-item "Filters" at bounding box center [235, 116] width 60 height 22
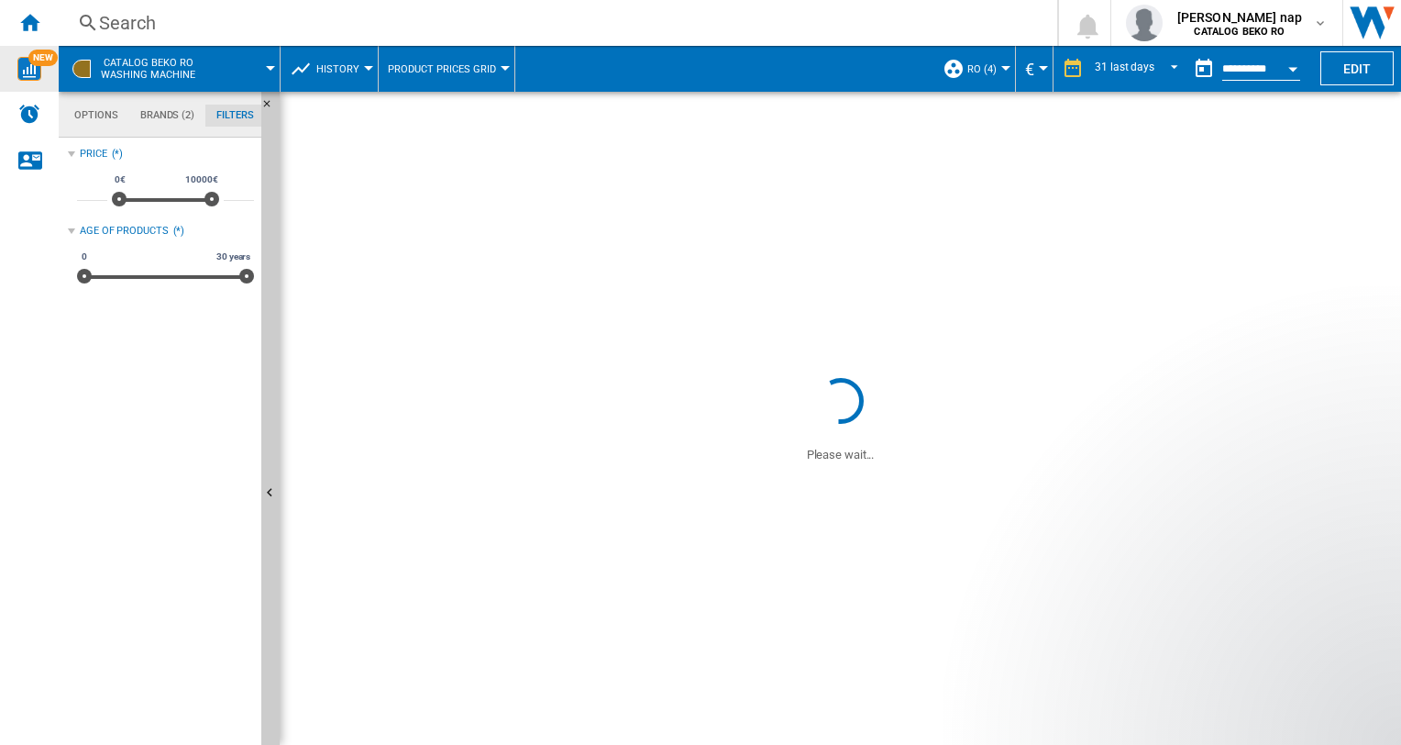
click at [93, 111] on md-tab-item "Options" at bounding box center [96, 116] width 66 height 22
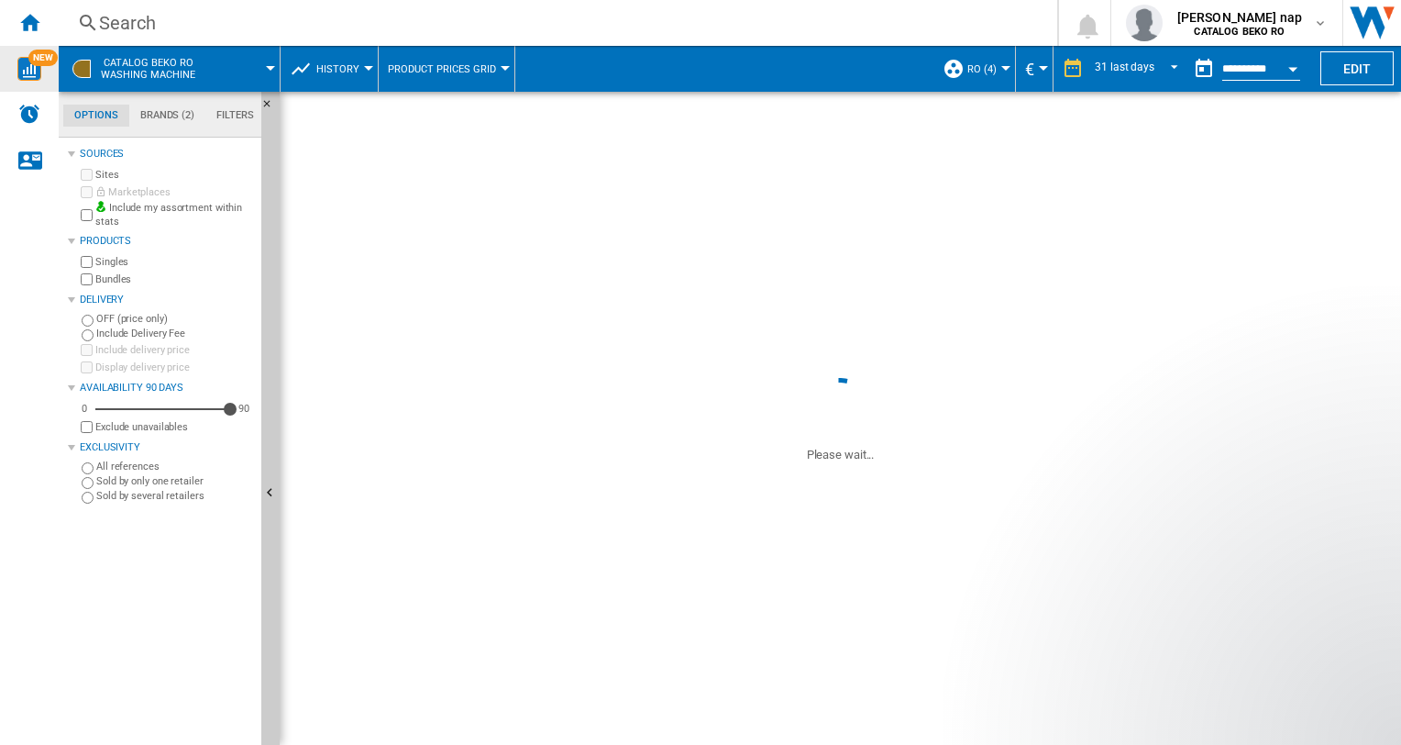
click at [110, 173] on label "Sites" at bounding box center [174, 175] width 159 height 14
click at [265, 62] on span at bounding box center [246, 69] width 50 height 46
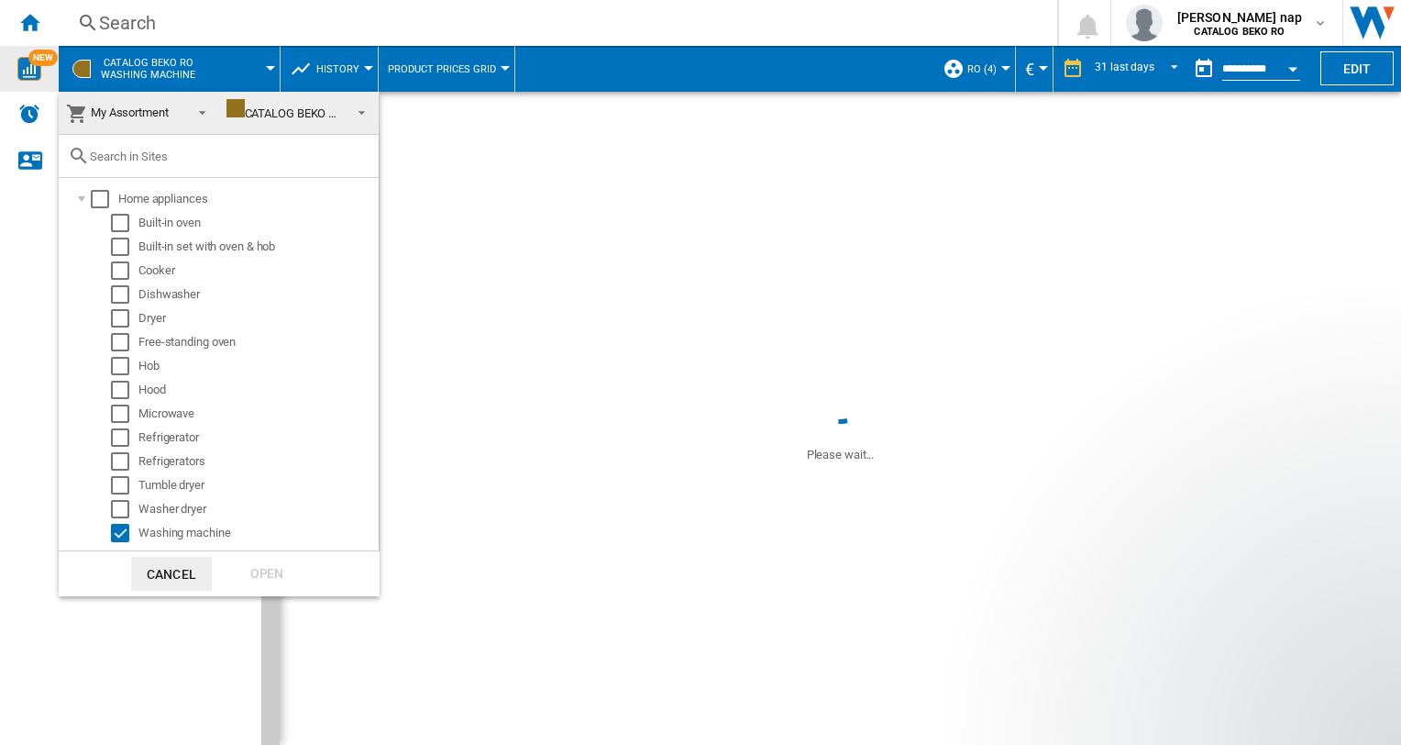
click at [356, 111] on span at bounding box center [357, 111] width 22 height 26
click at [128, 152] on input "text" at bounding box center [230, 156] width 280 height 14
click at [199, 111] on span at bounding box center [197, 111] width 22 height 26
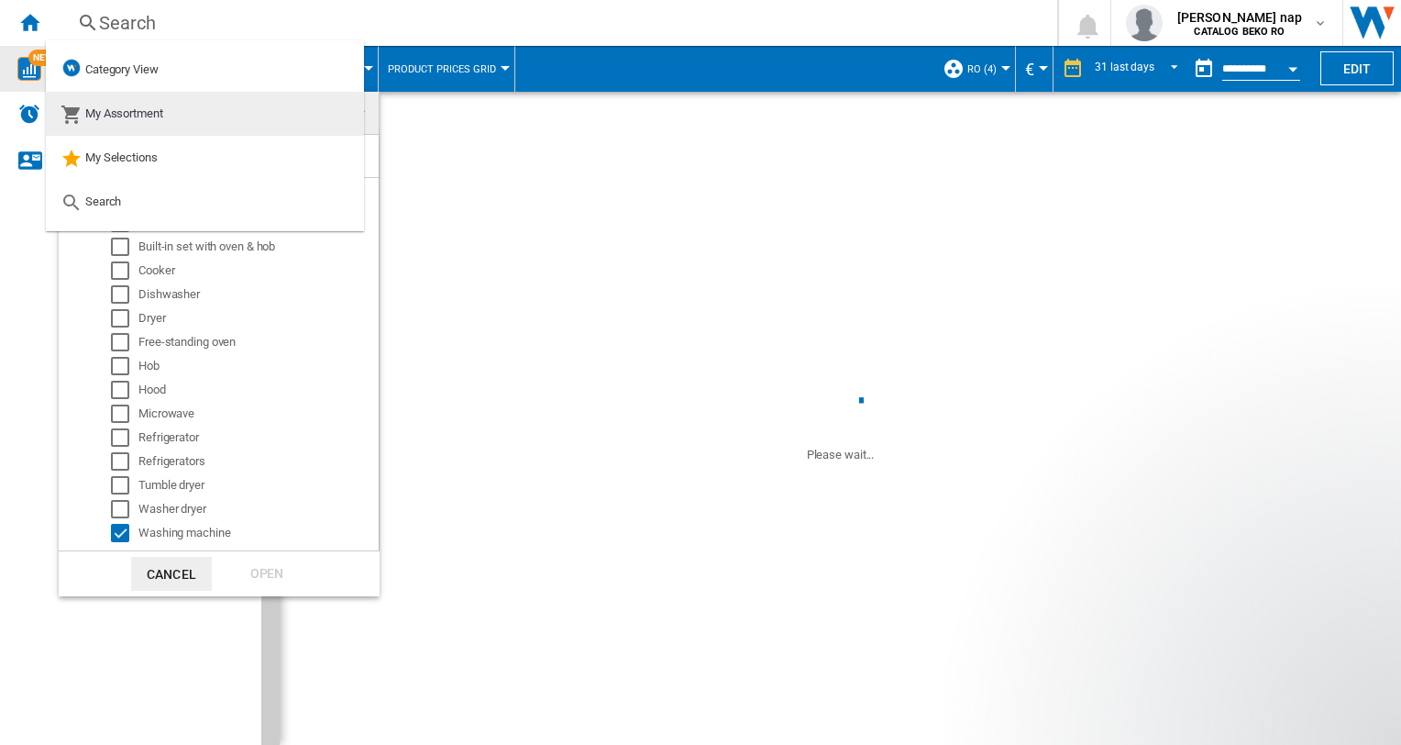
click at [193, 110] on md-option "My Assortment" at bounding box center [205, 114] width 318 height 44
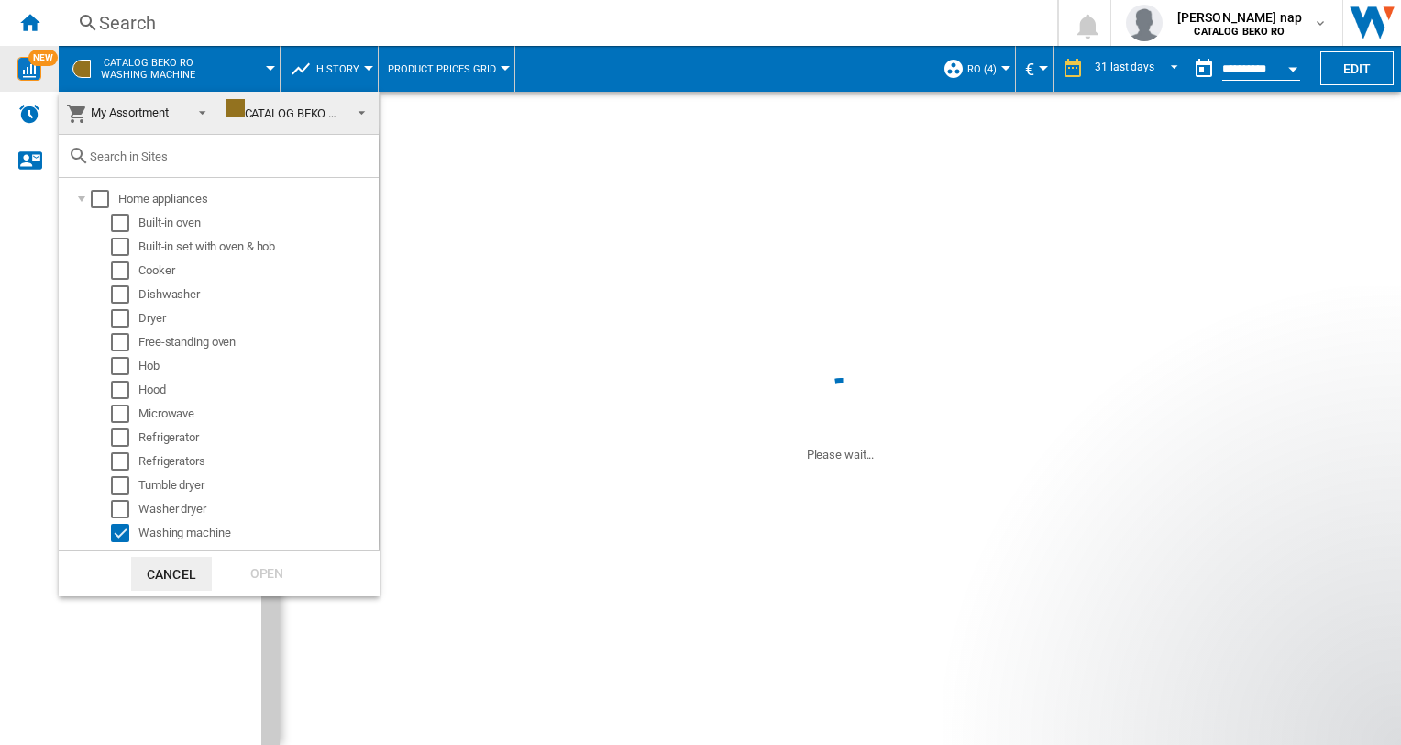
click at [193, 110] on span at bounding box center [197, 111] width 22 height 26
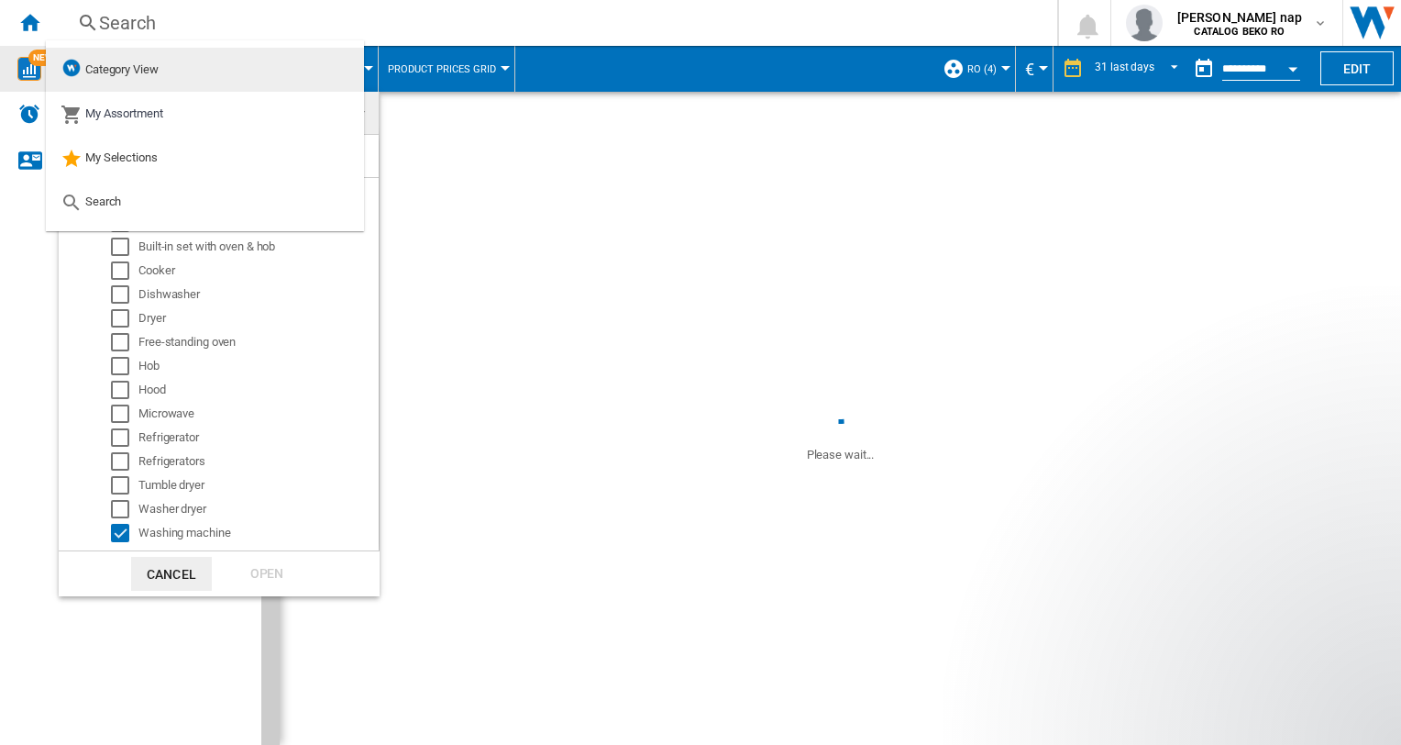
click at [172, 67] on md-option "Category View" at bounding box center [205, 70] width 318 height 44
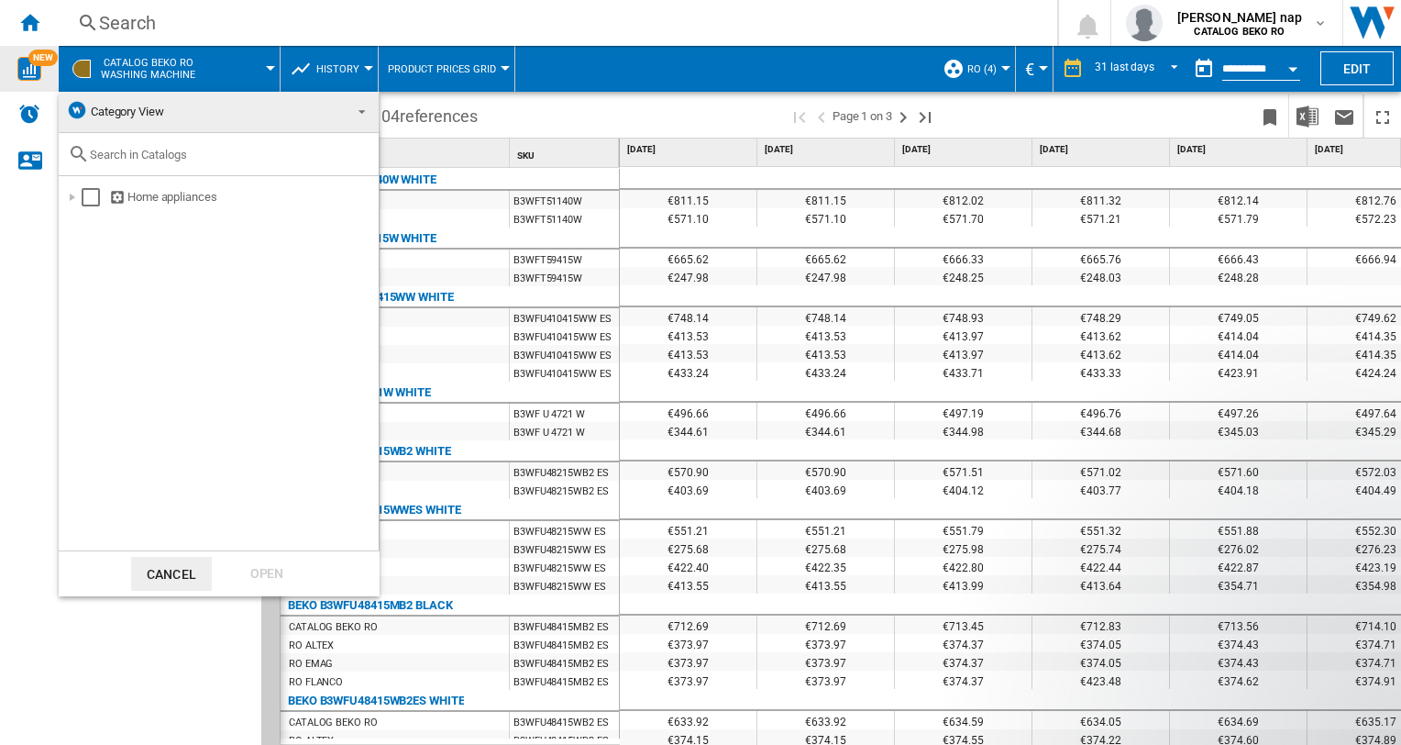
click at [433, 143] on md-backdrop at bounding box center [700, 372] width 1401 height 745
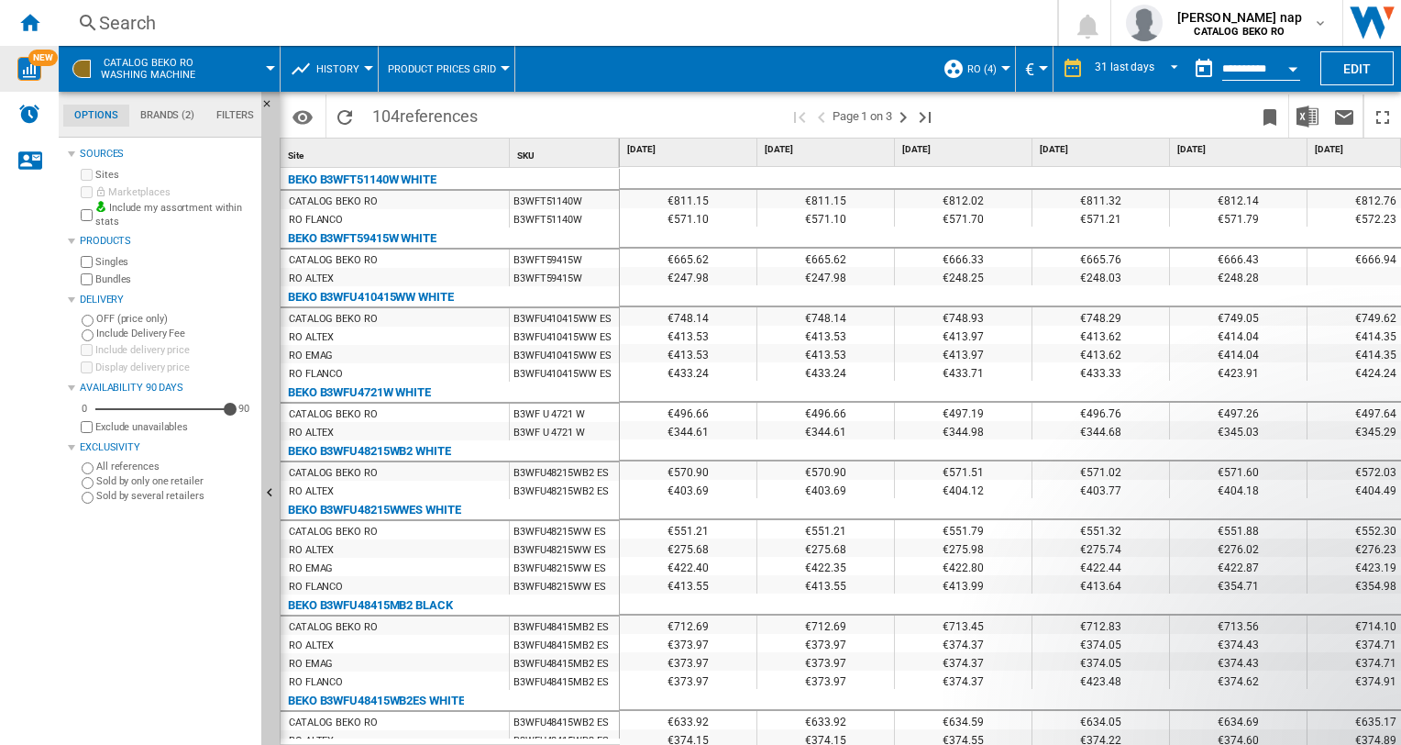
click at [268, 68] on div at bounding box center [270, 68] width 9 height 5
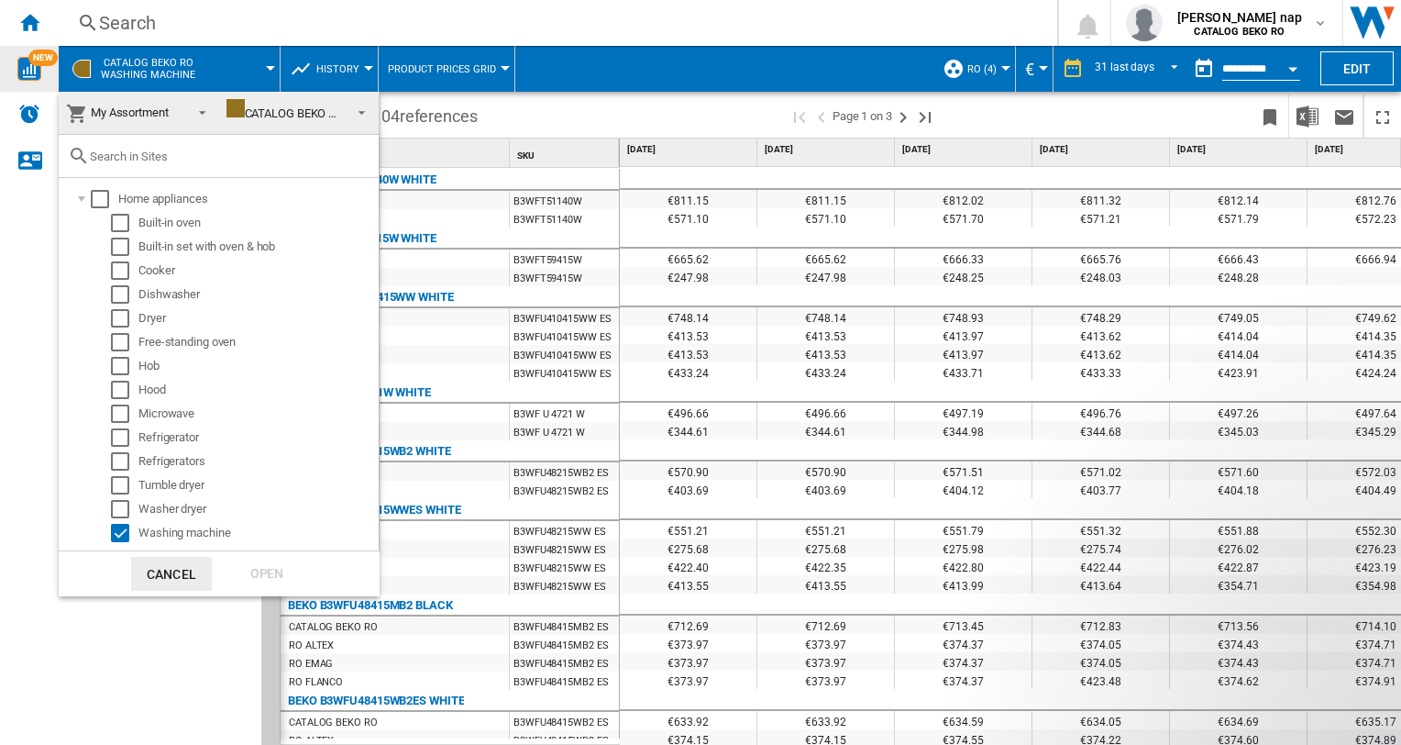
click at [350, 109] on span at bounding box center [357, 111] width 22 height 26
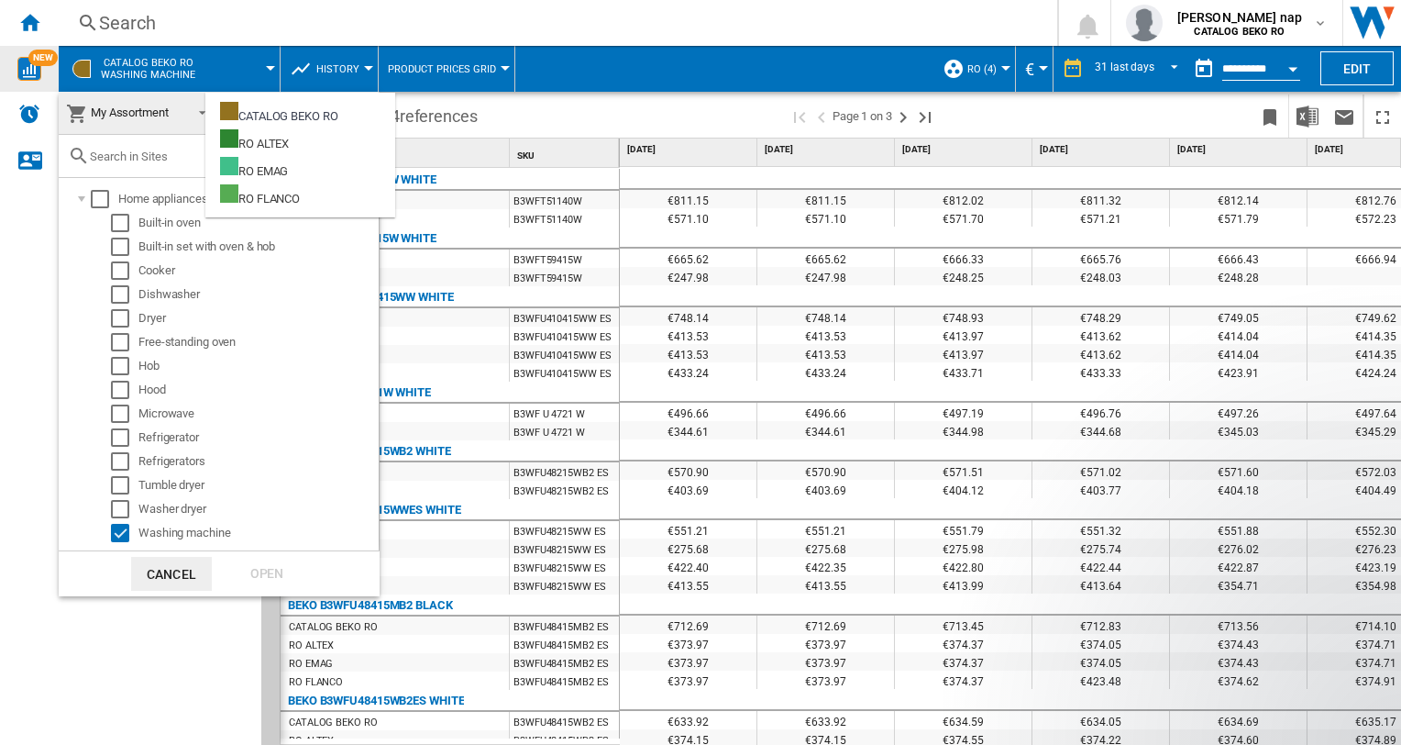
click at [147, 119] on span "My Assortment" at bounding box center [124, 113] width 116 height 26
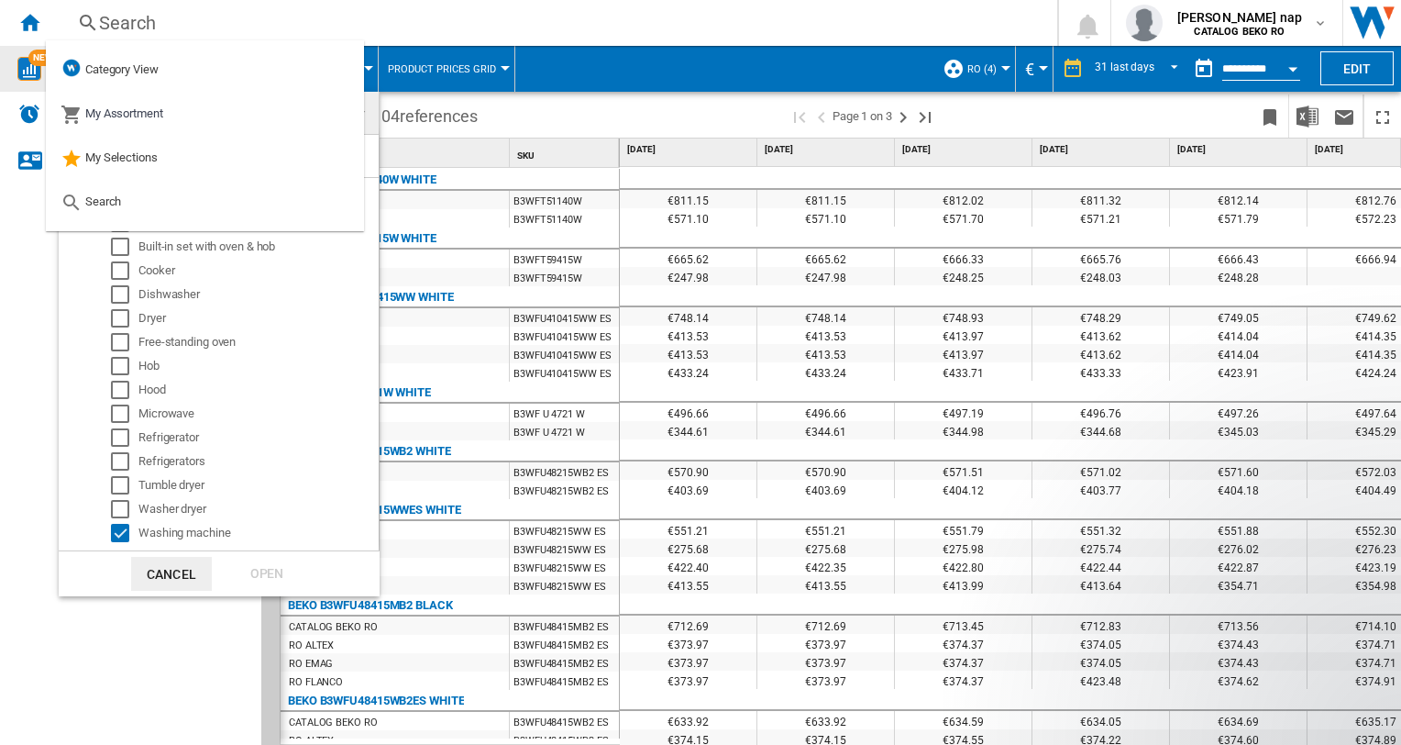
click at [565, 99] on md-backdrop at bounding box center [700, 372] width 1401 height 745
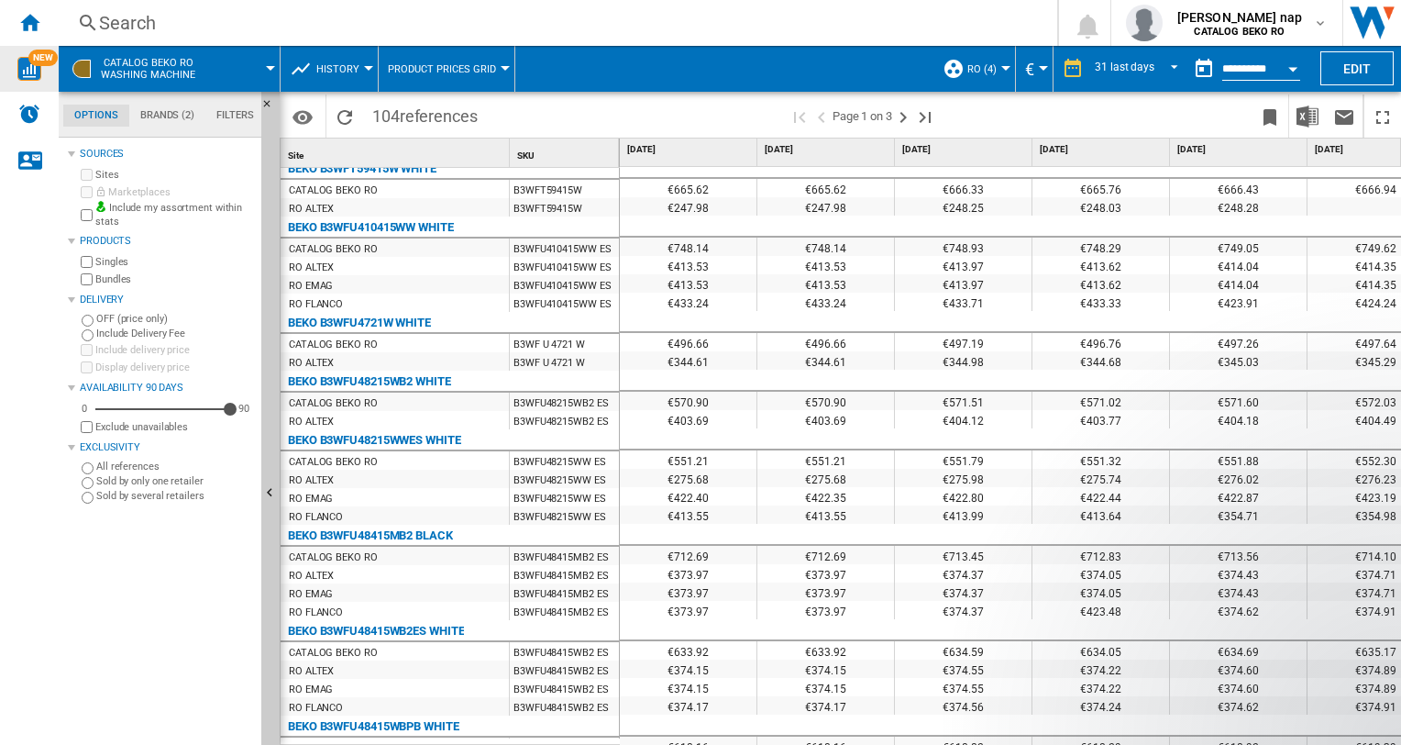
scroll to position [0, 0]
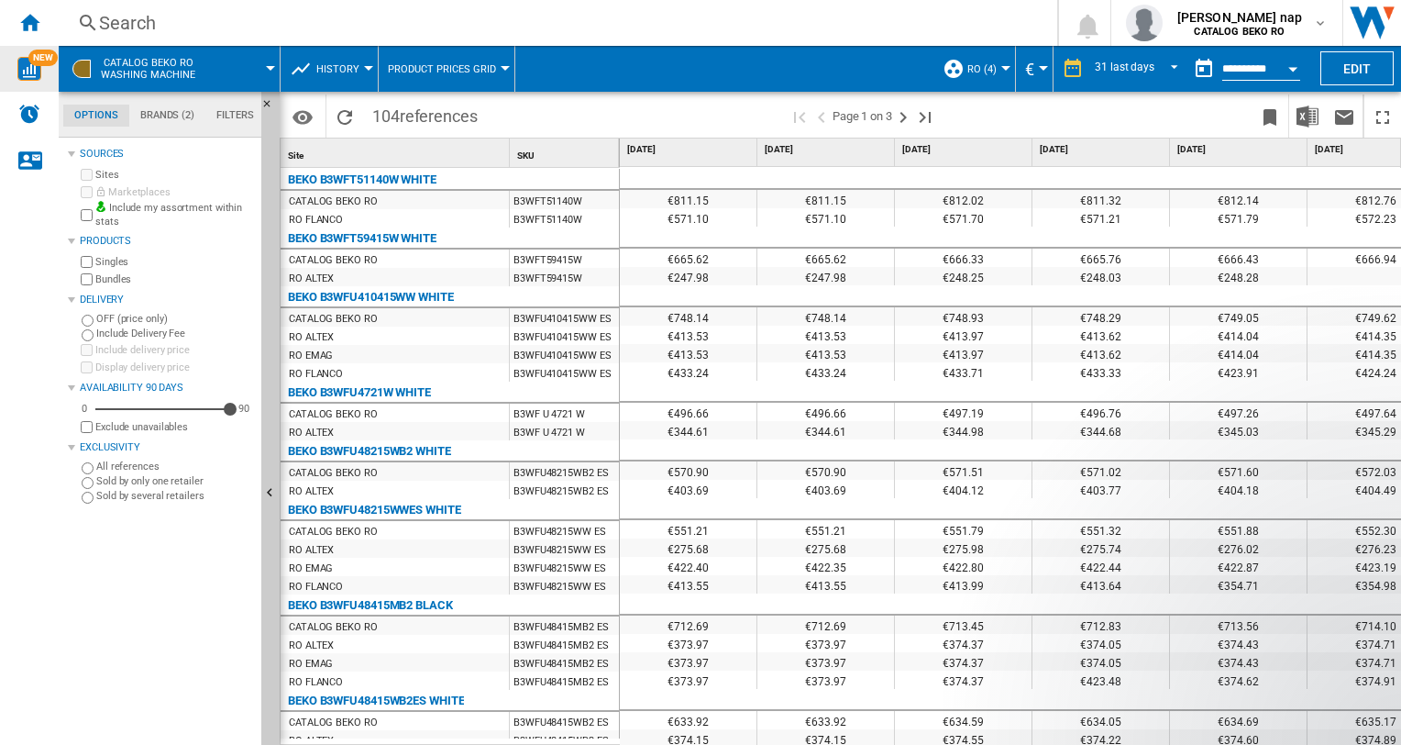
click at [422, 63] on span "Product prices grid" at bounding box center [442, 69] width 108 height 12
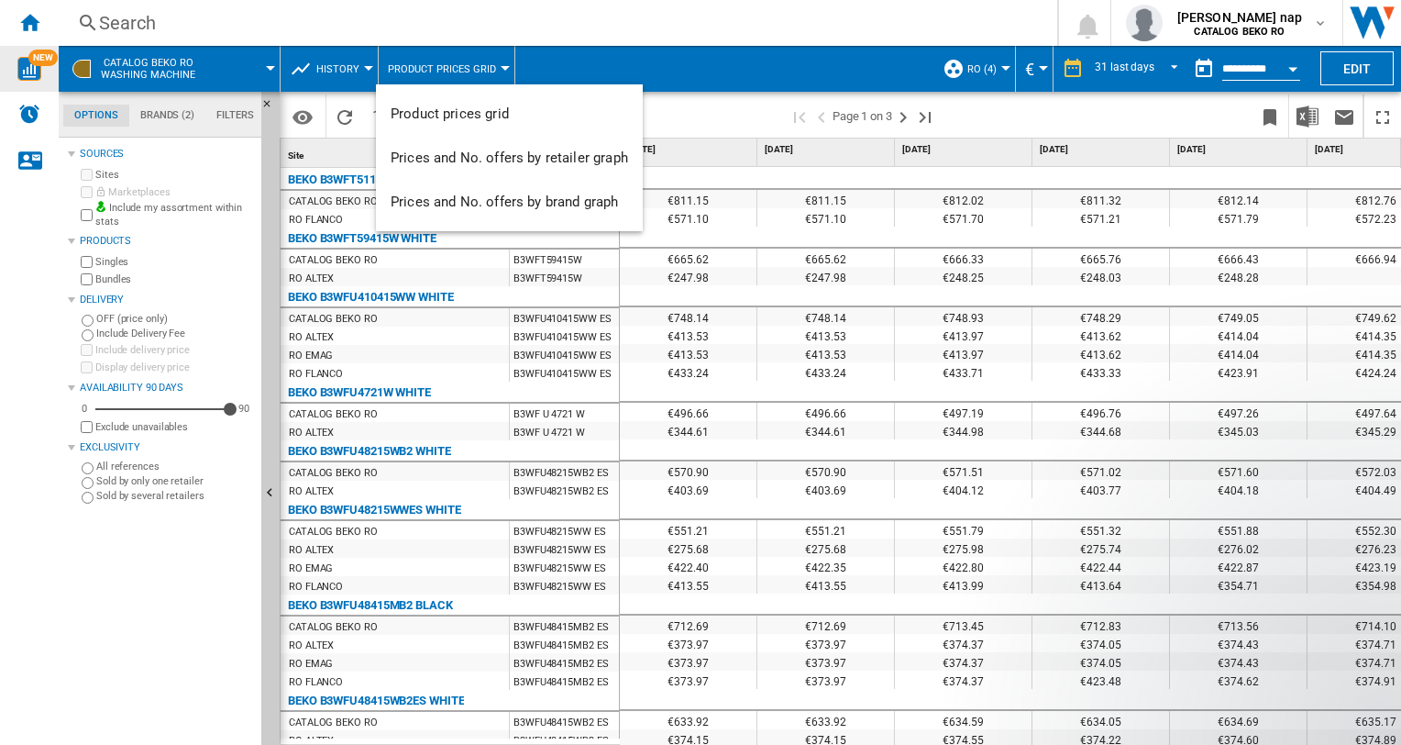
click at [815, 79] on md-backdrop at bounding box center [700, 372] width 1401 height 745
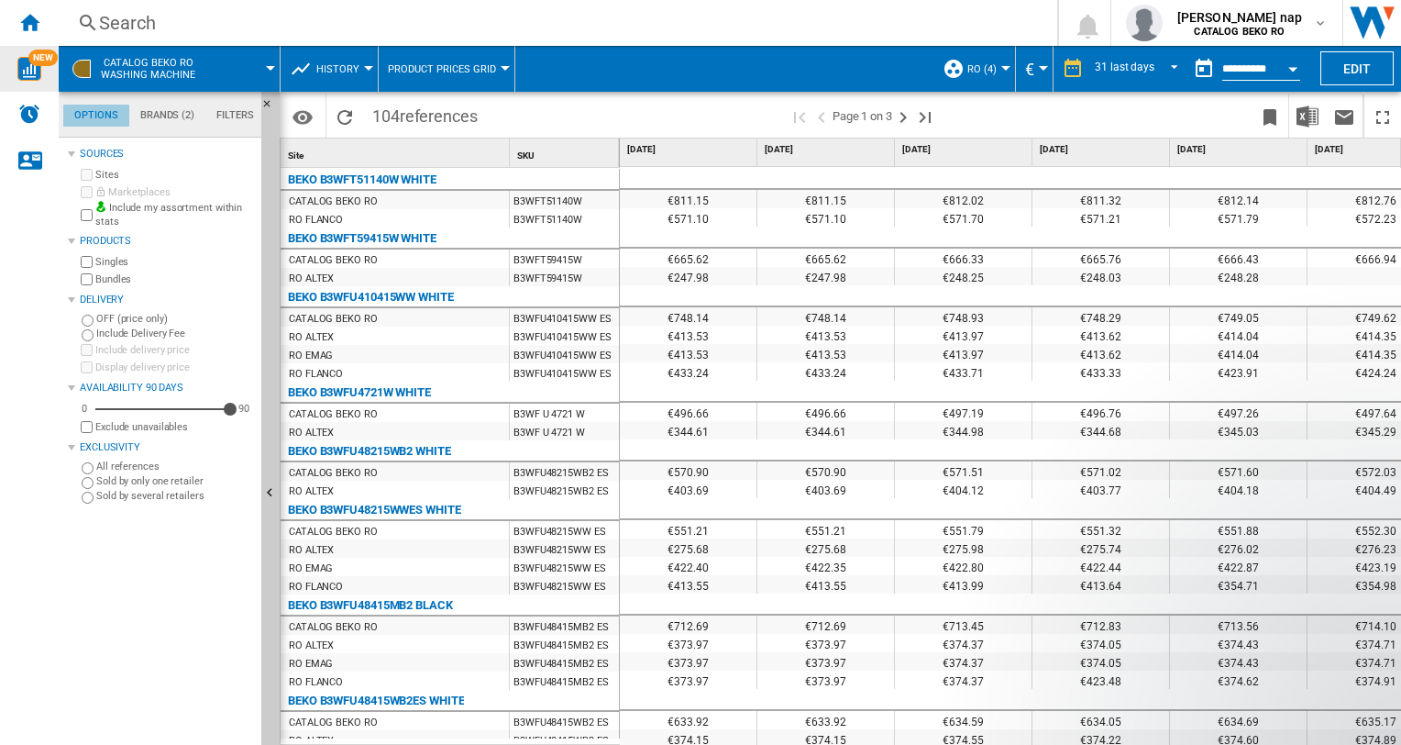
click at [92, 116] on md-tab-item "Options" at bounding box center [96, 116] width 66 height 22
click at [33, 68] on img "WiseCard" at bounding box center [29, 69] width 24 height 24
click at [154, 110] on md-tab-item "Brands (2)" at bounding box center [167, 116] width 76 height 22
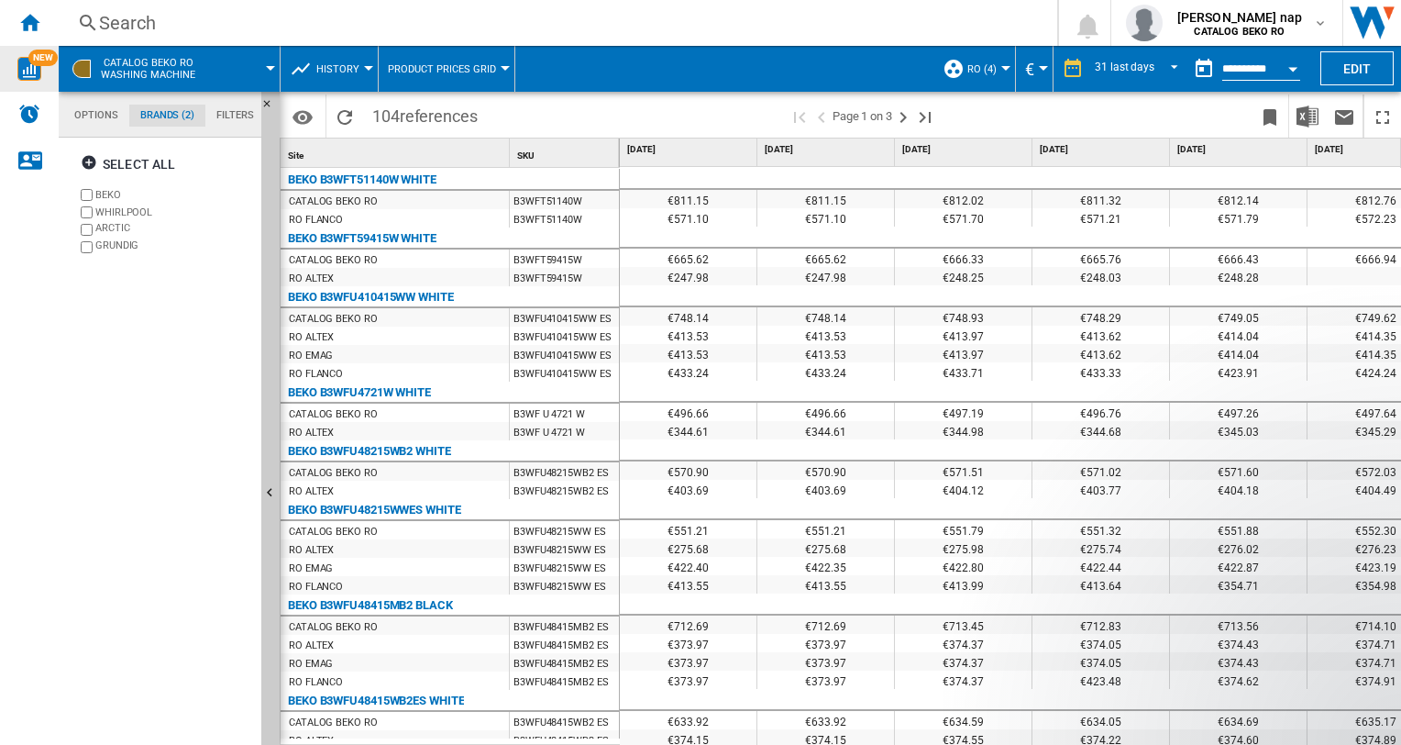
click at [231, 115] on md-tab-item "Filters" at bounding box center [235, 116] width 60 height 22
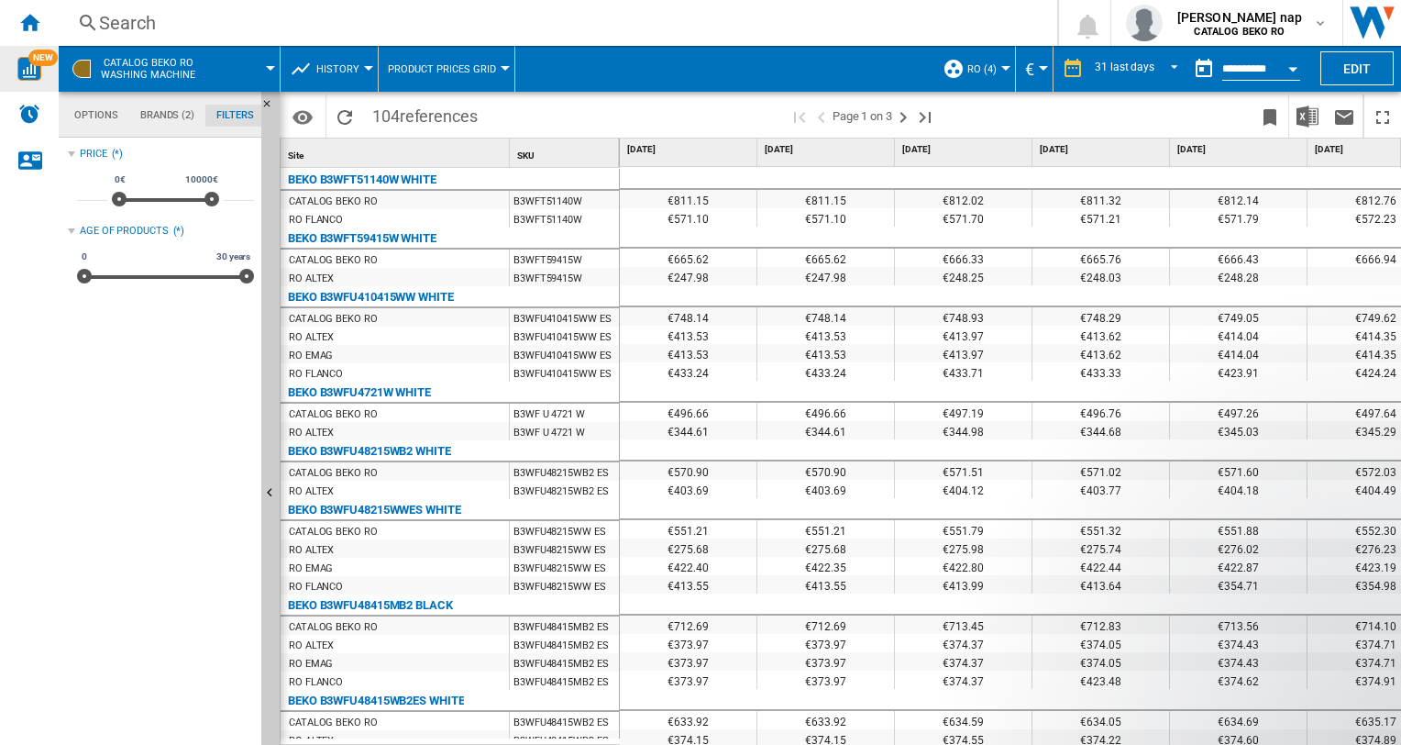
scroll to position [119, 0]
click at [166, 116] on md-tab-item "Brands (2)" at bounding box center [167, 116] width 76 height 22
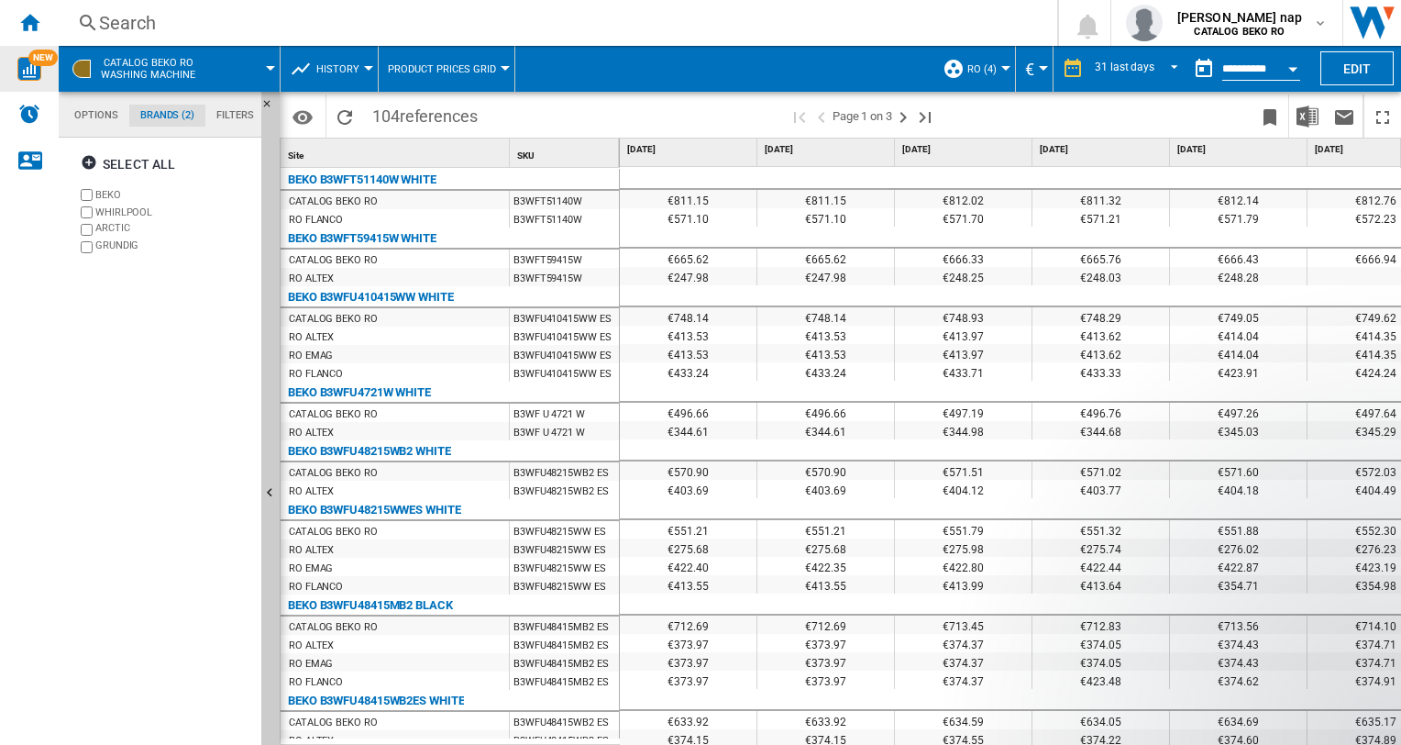
click at [88, 118] on md-tab-item "Options" at bounding box center [96, 116] width 66 height 22
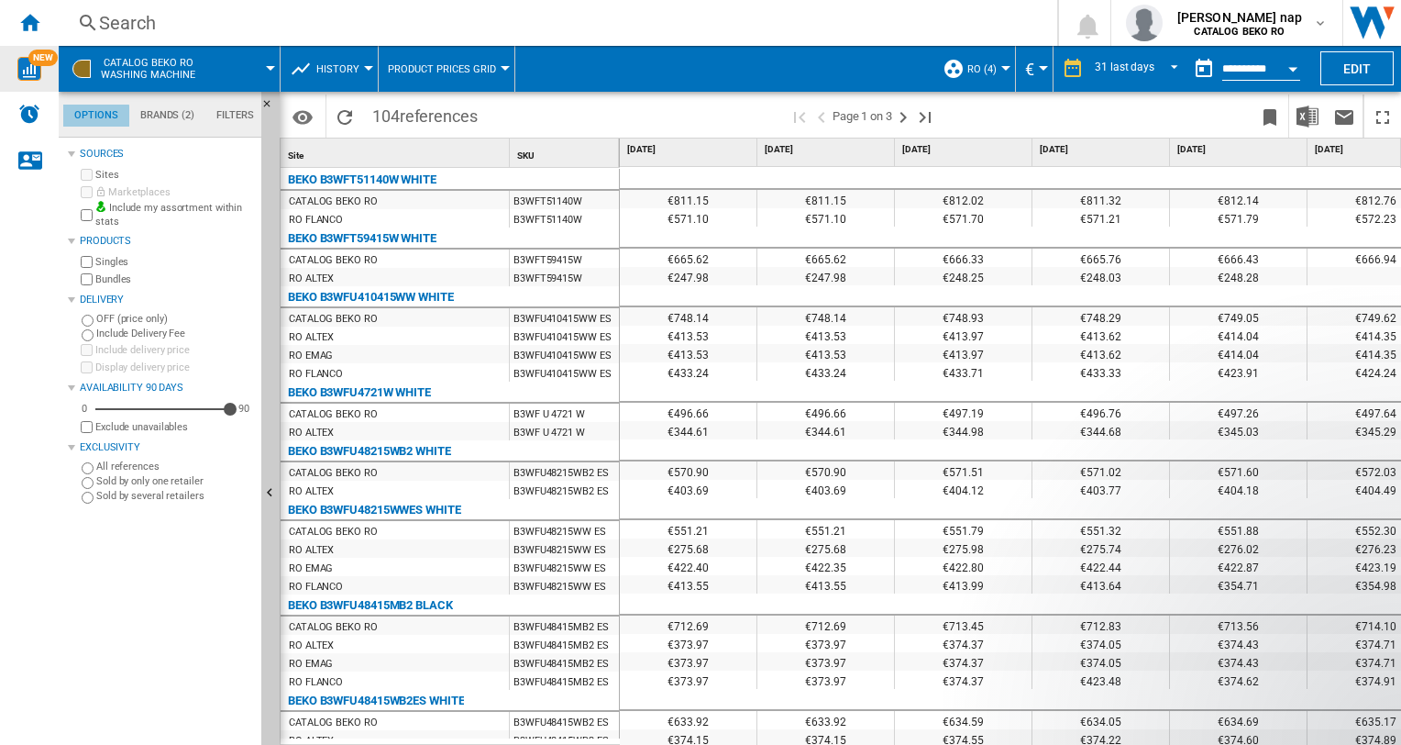
scroll to position [21, 0]
click at [105, 174] on label "Sites" at bounding box center [174, 175] width 159 height 14
click at [98, 149] on div "Sources" at bounding box center [167, 154] width 174 height 15
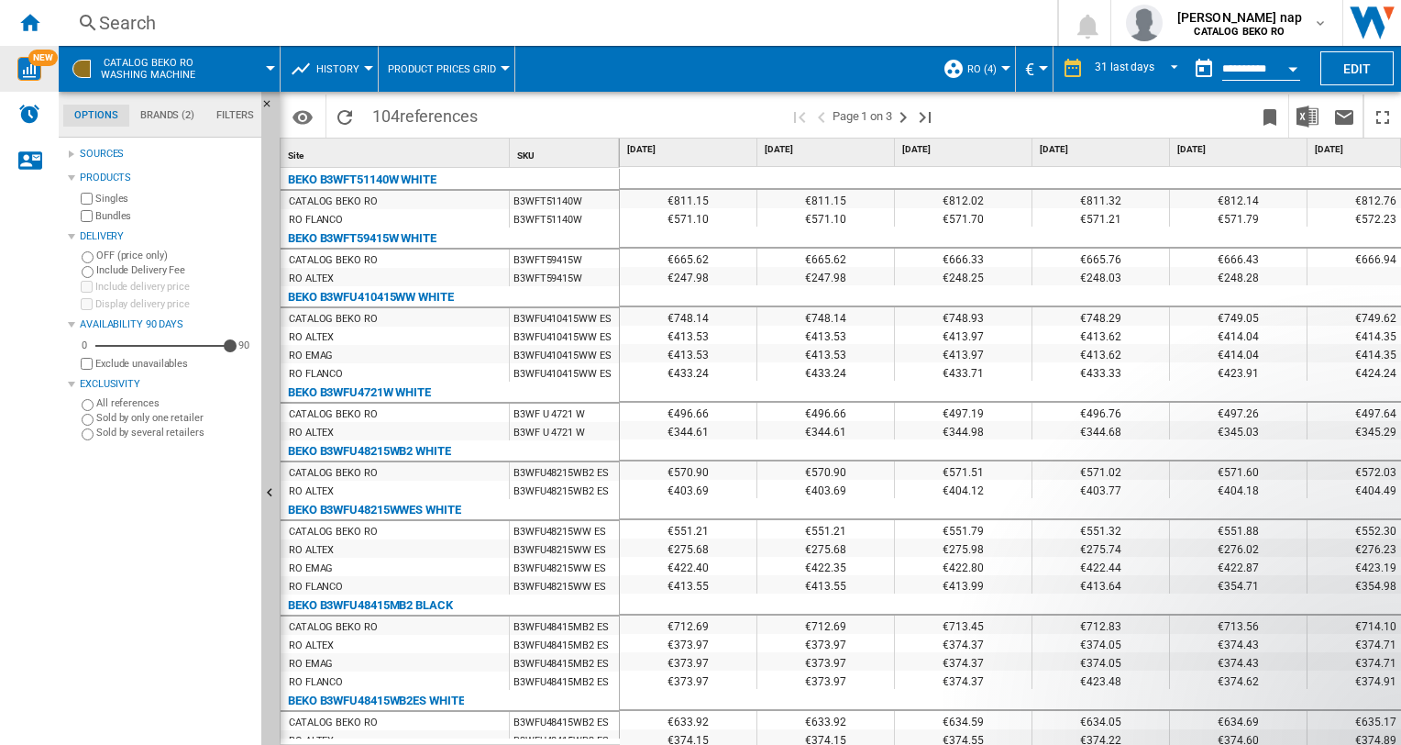
click at [70, 154] on div at bounding box center [71, 153] width 7 height 7
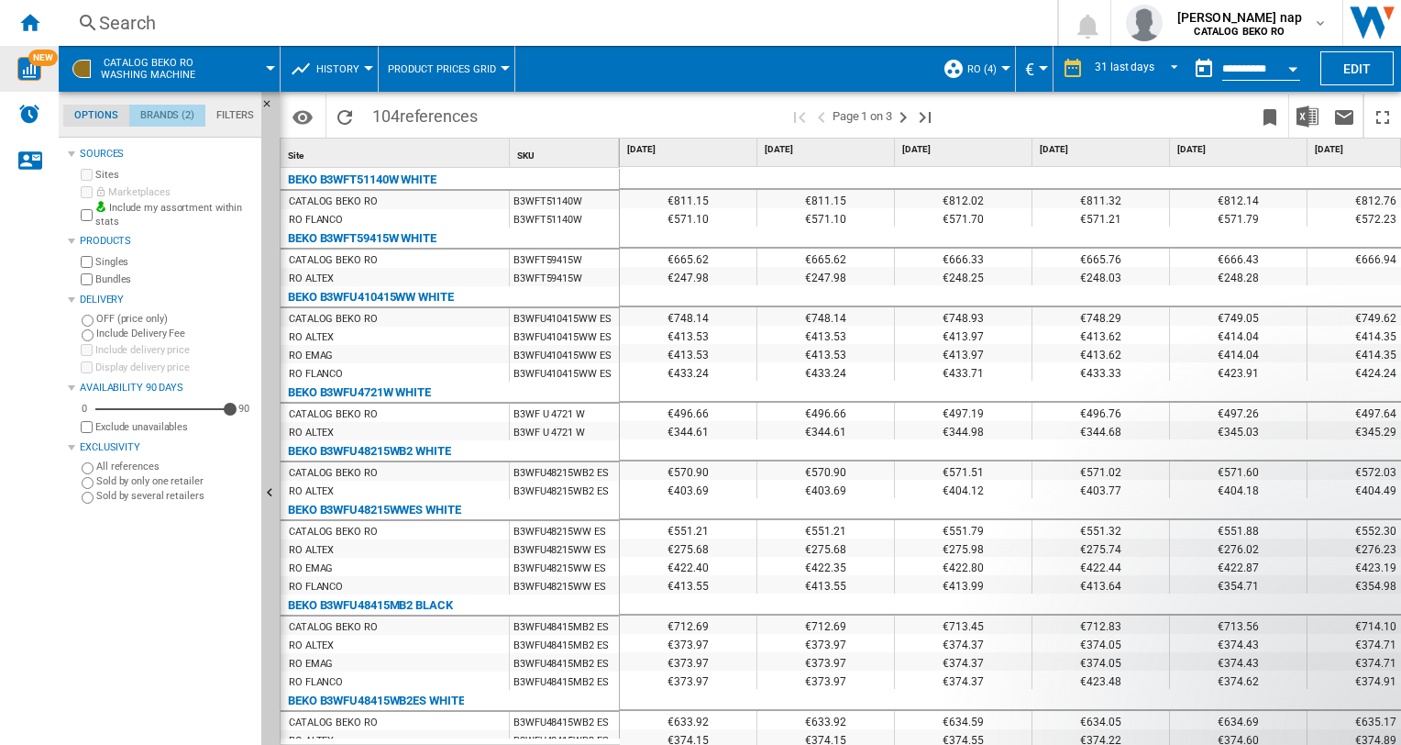
click at [175, 110] on md-tab-item "Brands (2)" at bounding box center [167, 116] width 76 height 22
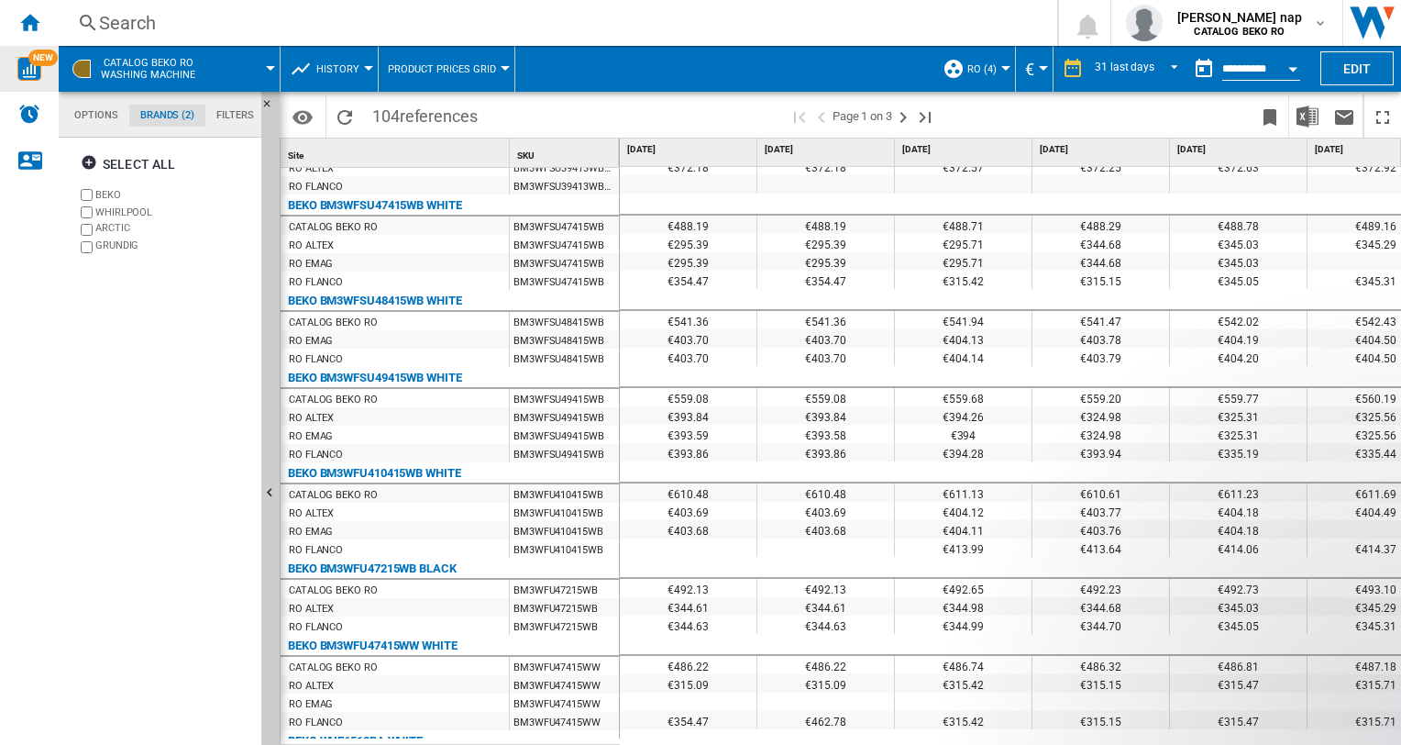
scroll to position [2281, 0]
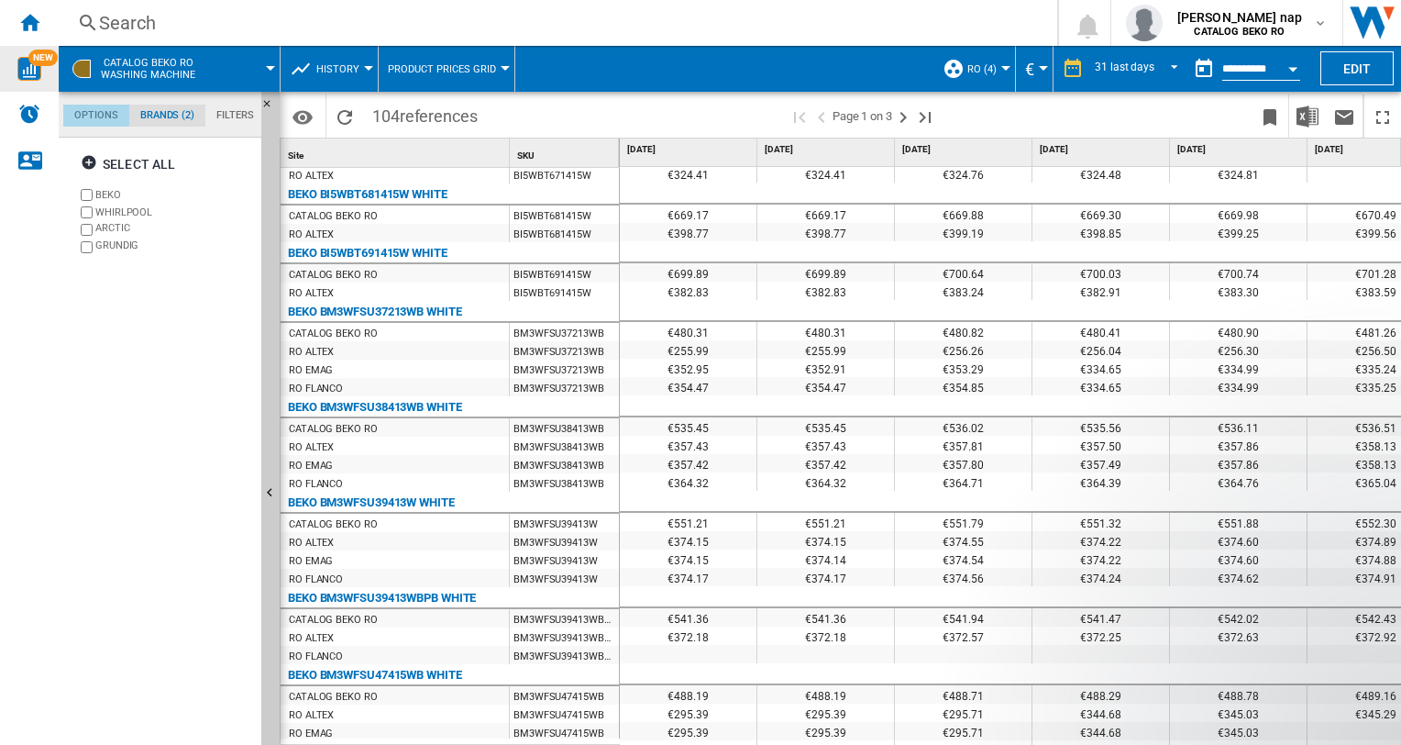
click at [92, 106] on md-tab-item "Options" at bounding box center [96, 116] width 66 height 22
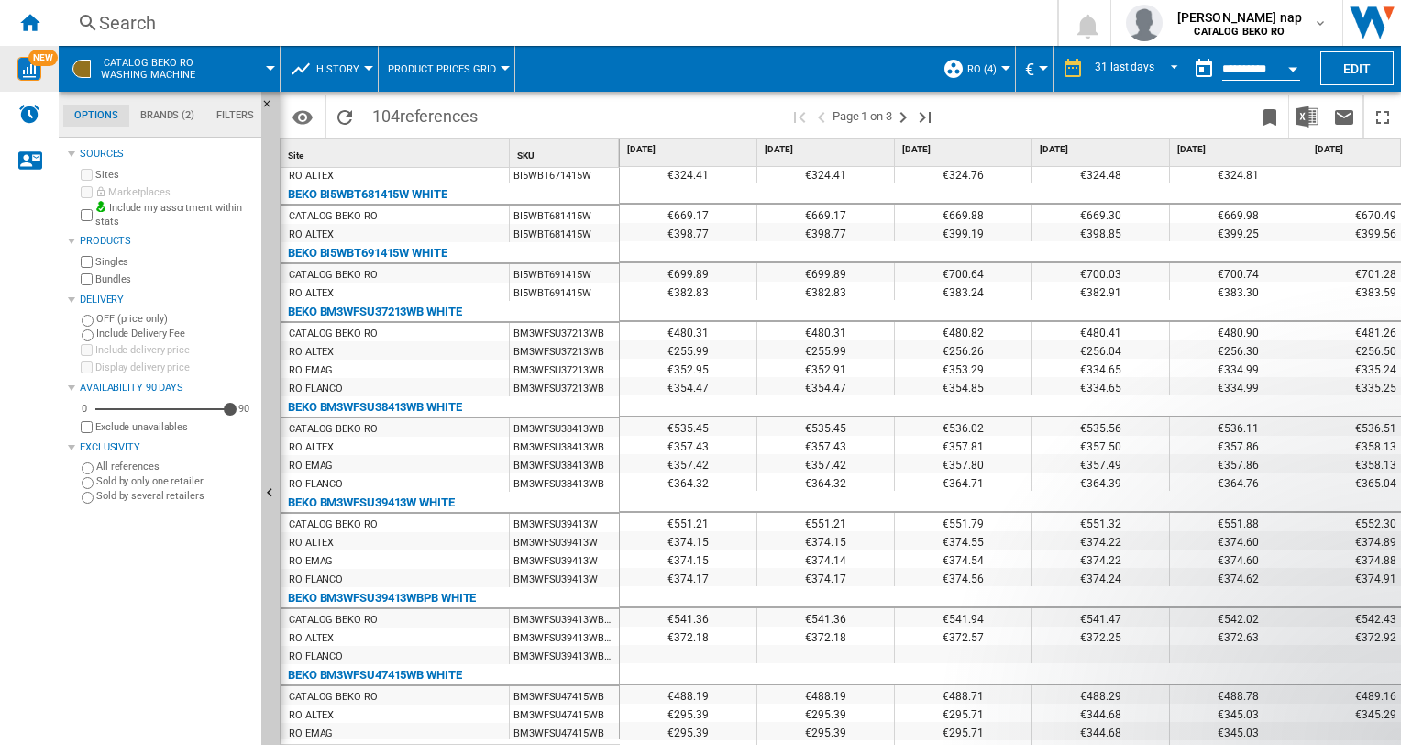
click at [101, 145] on div "Sources" at bounding box center [161, 154] width 186 height 24
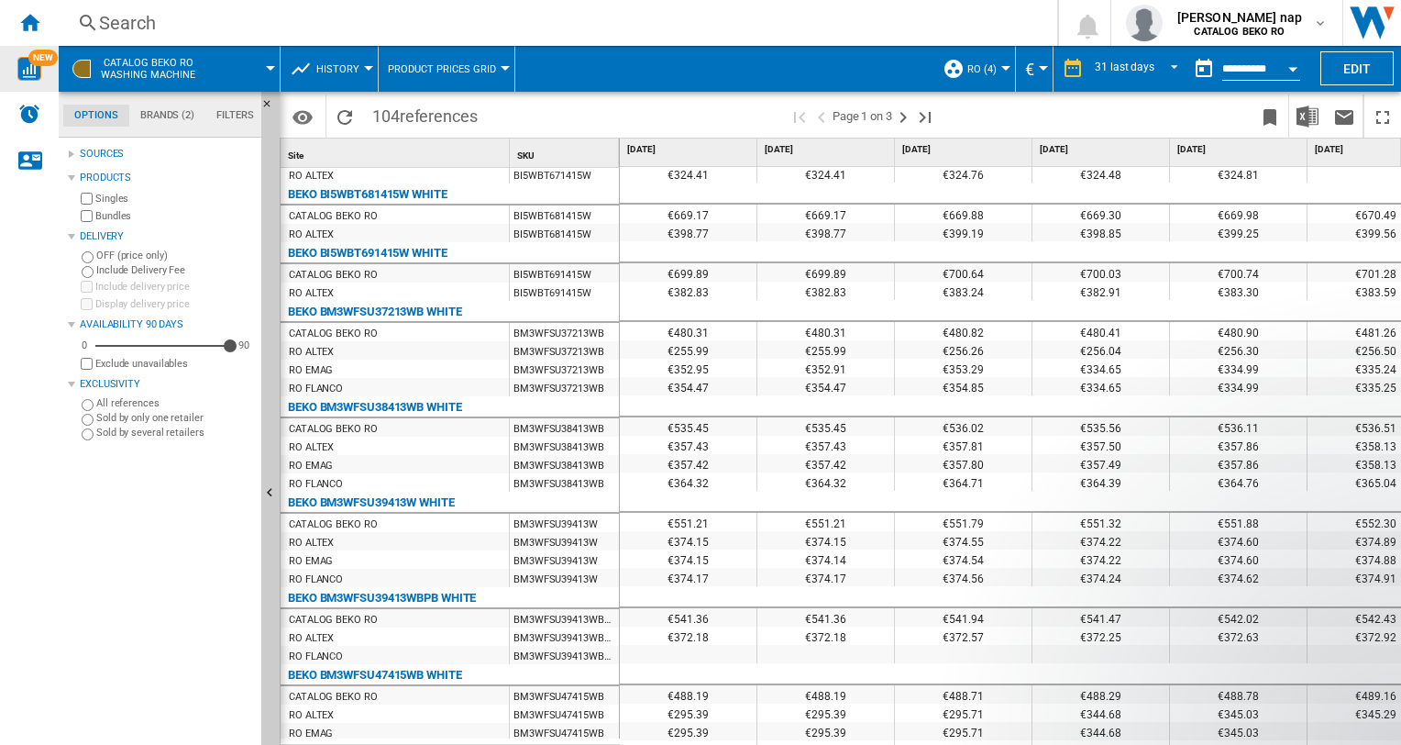
click at [103, 173] on div "Products" at bounding box center [167, 178] width 174 height 15
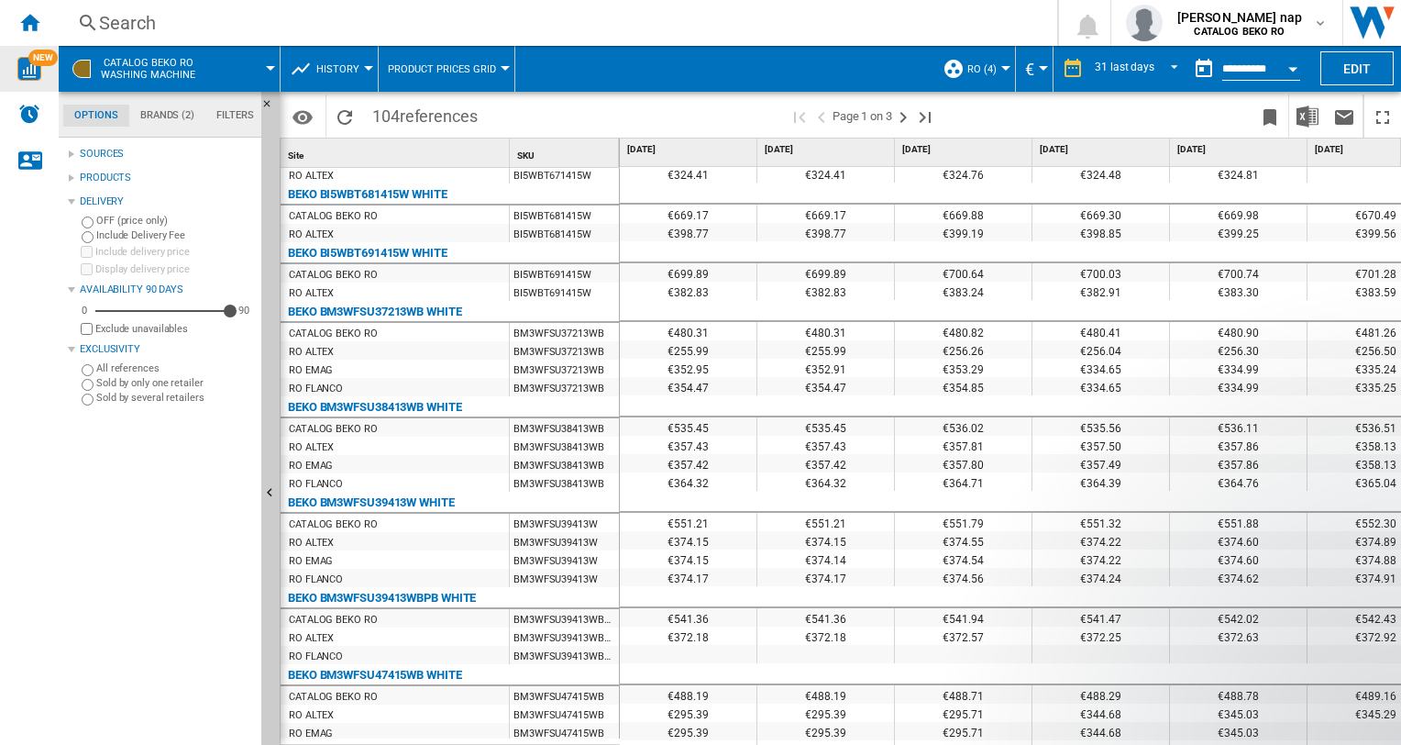
click at [77, 153] on div "Sources" at bounding box center [161, 154] width 186 height 24
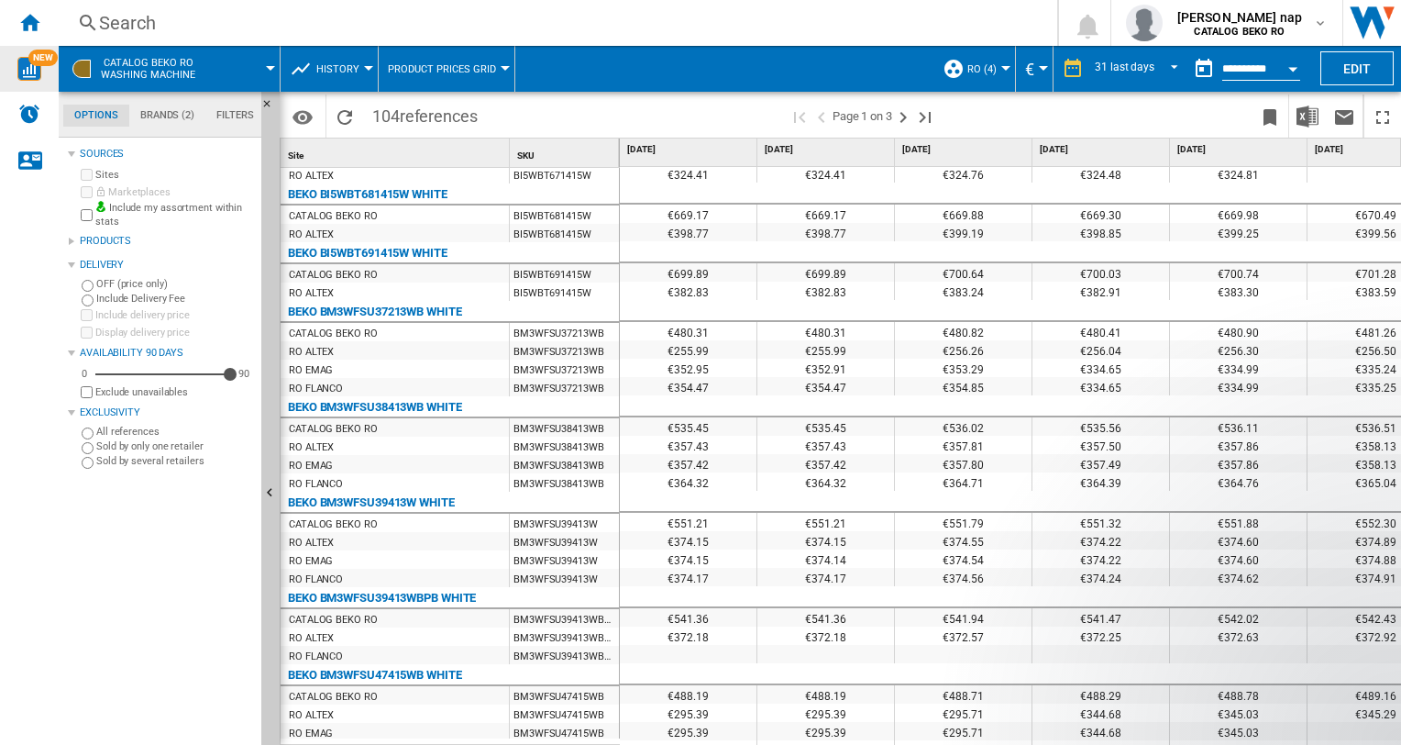
click at [96, 172] on div "Sites" at bounding box center [165, 174] width 177 height 17
click at [105, 171] on label "Sites" at bounding box center [174, 175] width 159 height 14
click at [1303, 108] on img "Download in Excel" at bounding box center [1308, 116] width 22 height 22
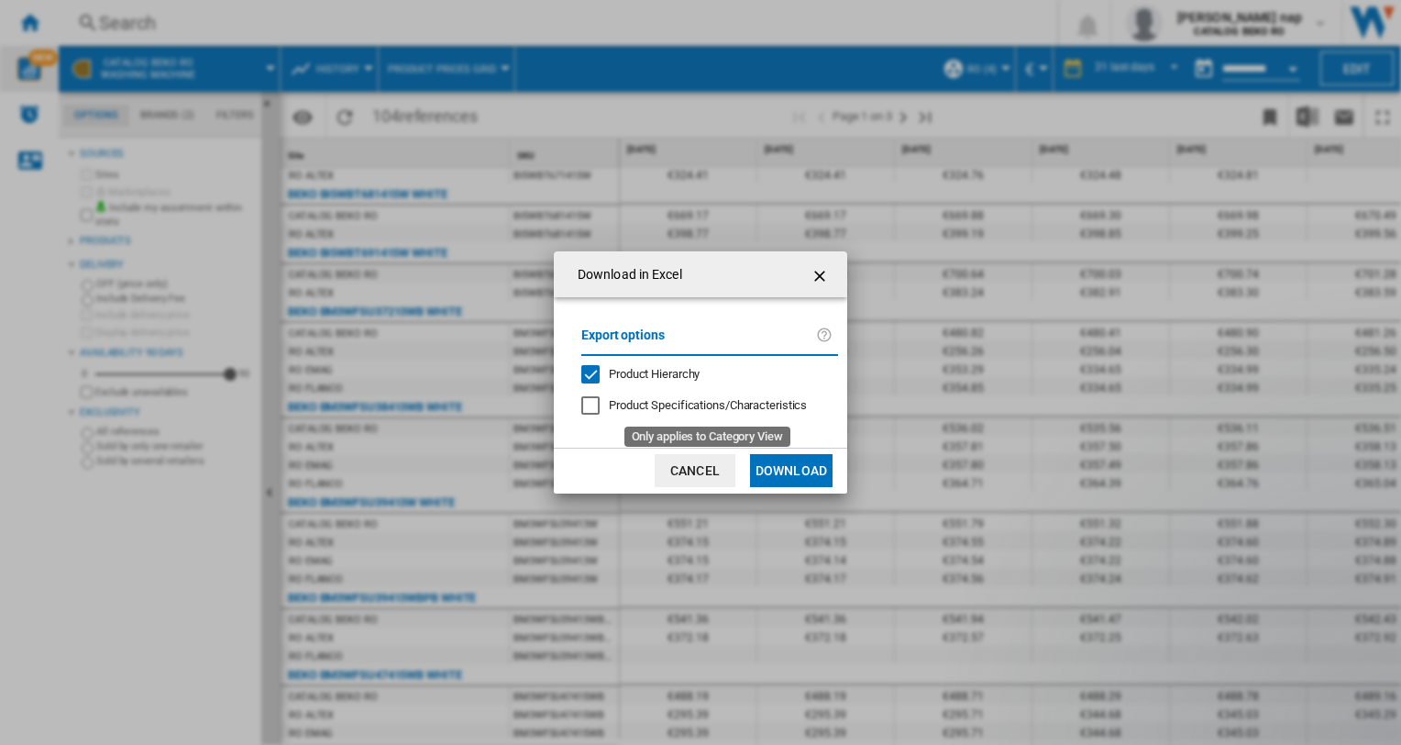
click at [620, 406] on span "Product Specifications/Characteristics" at bounding box center [708, 405] width 198 height 14
click at [794, 469] on button "Download" at bounding box center [791, 470] width 83 height 33
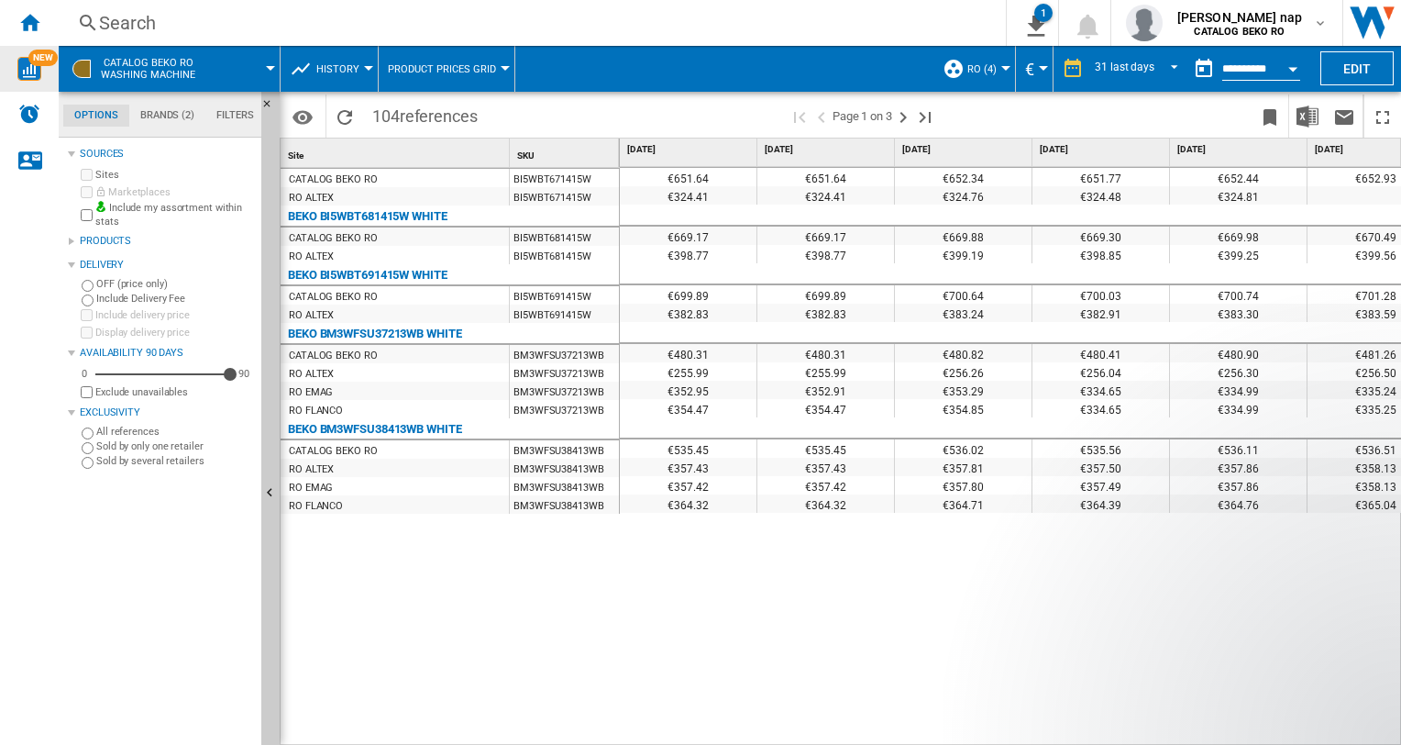
scroll to position [1922, 0]
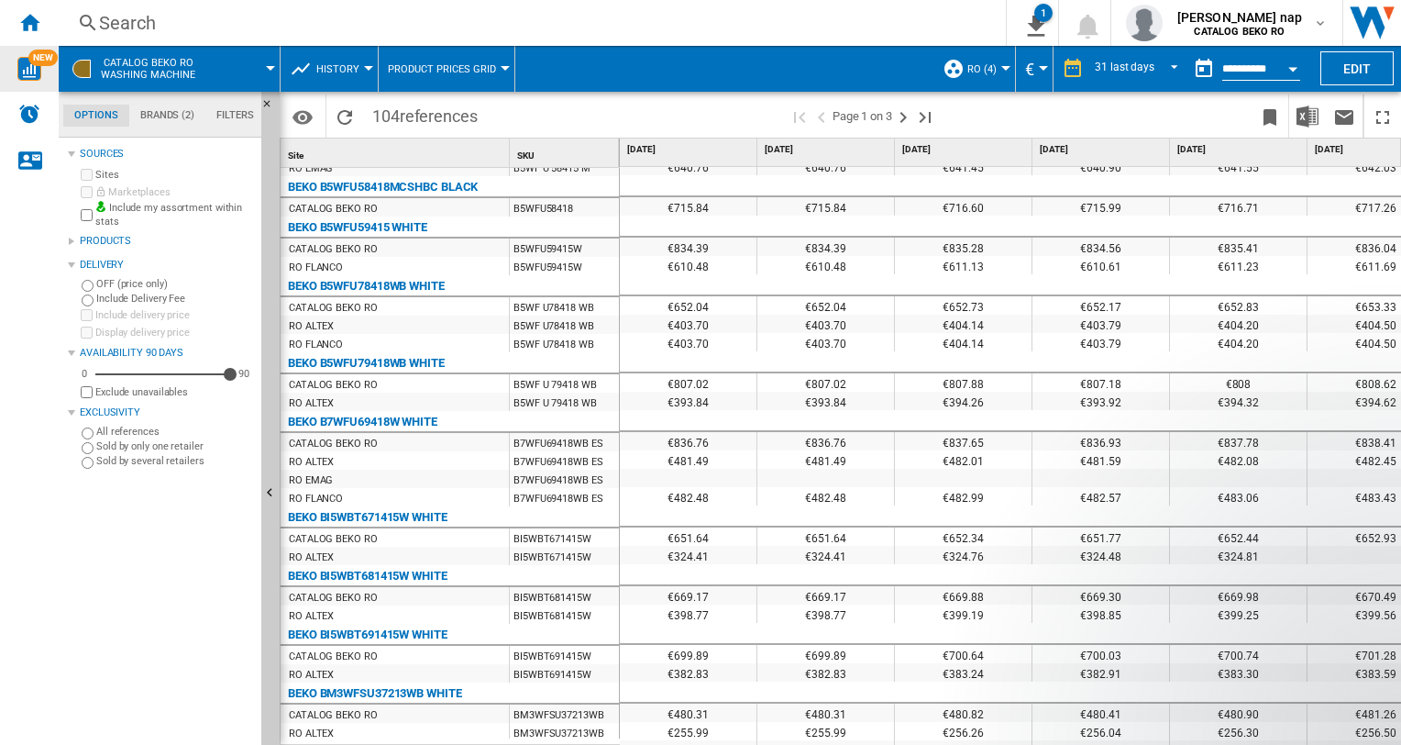
click at [122, 65] on span "CATALOG BEKO RO Washing machine" at bounding box center [148, 69] width 94 height 24
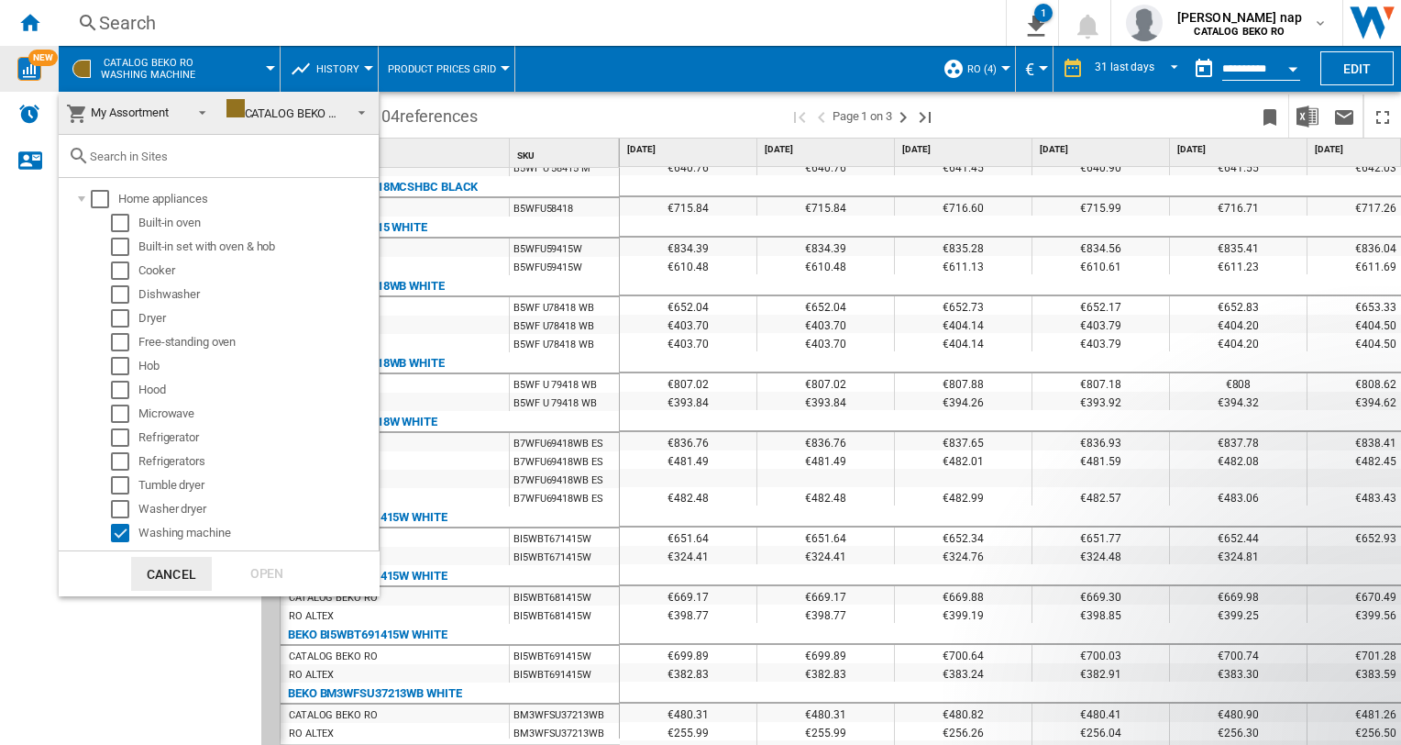
click at [147, 62] on md-backdrop at bounding box center [700, 372] width 1401 height 745
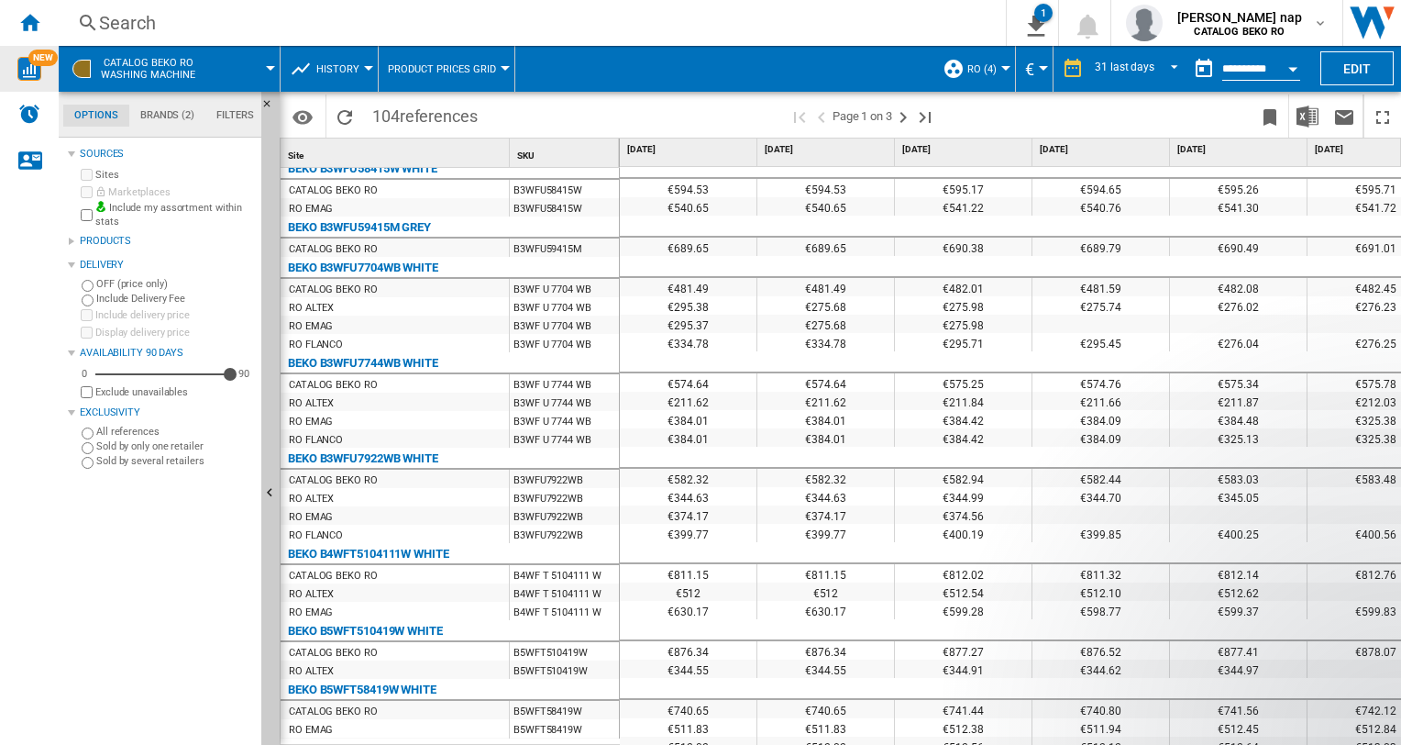
scroll to position [1020, 0]
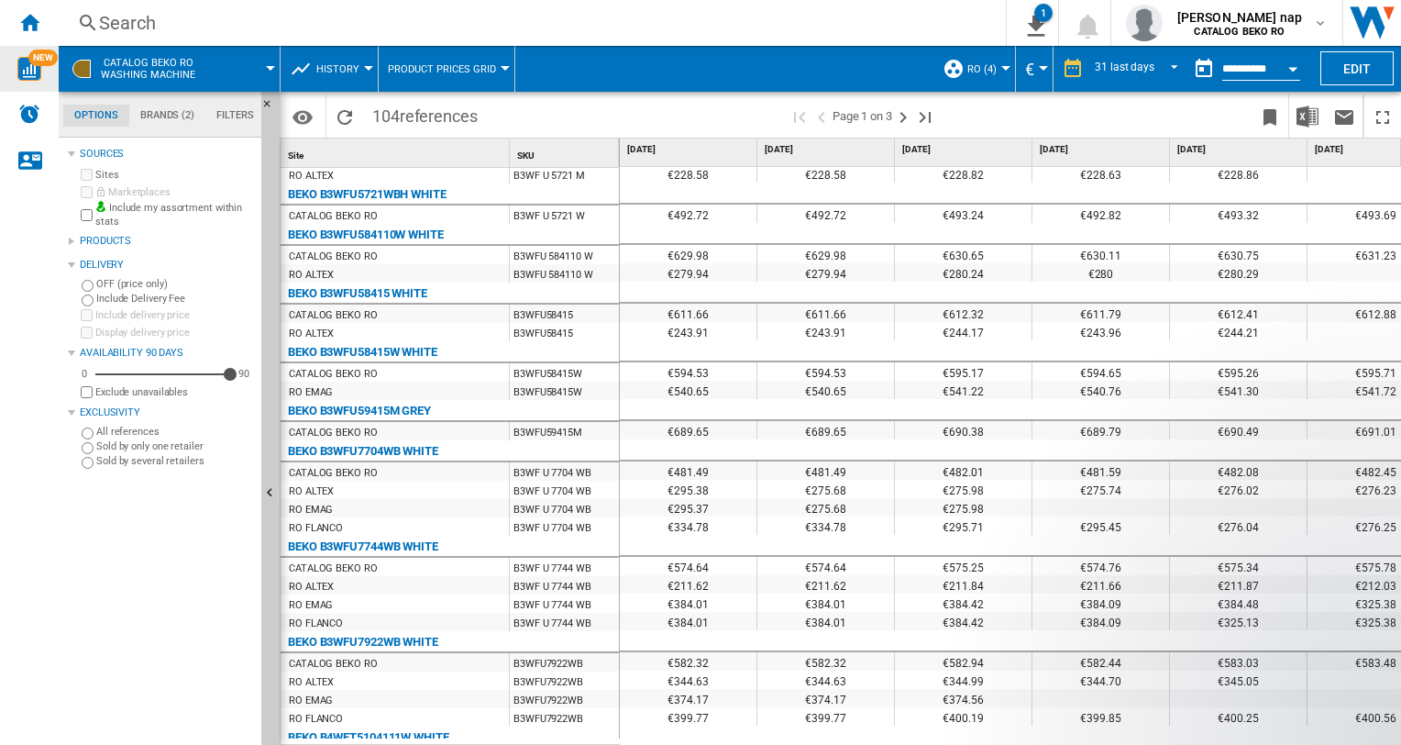
click at [158, 119] on md-tab-item "Brands (2)" at bounding box center [167, 116] width 76 height 22
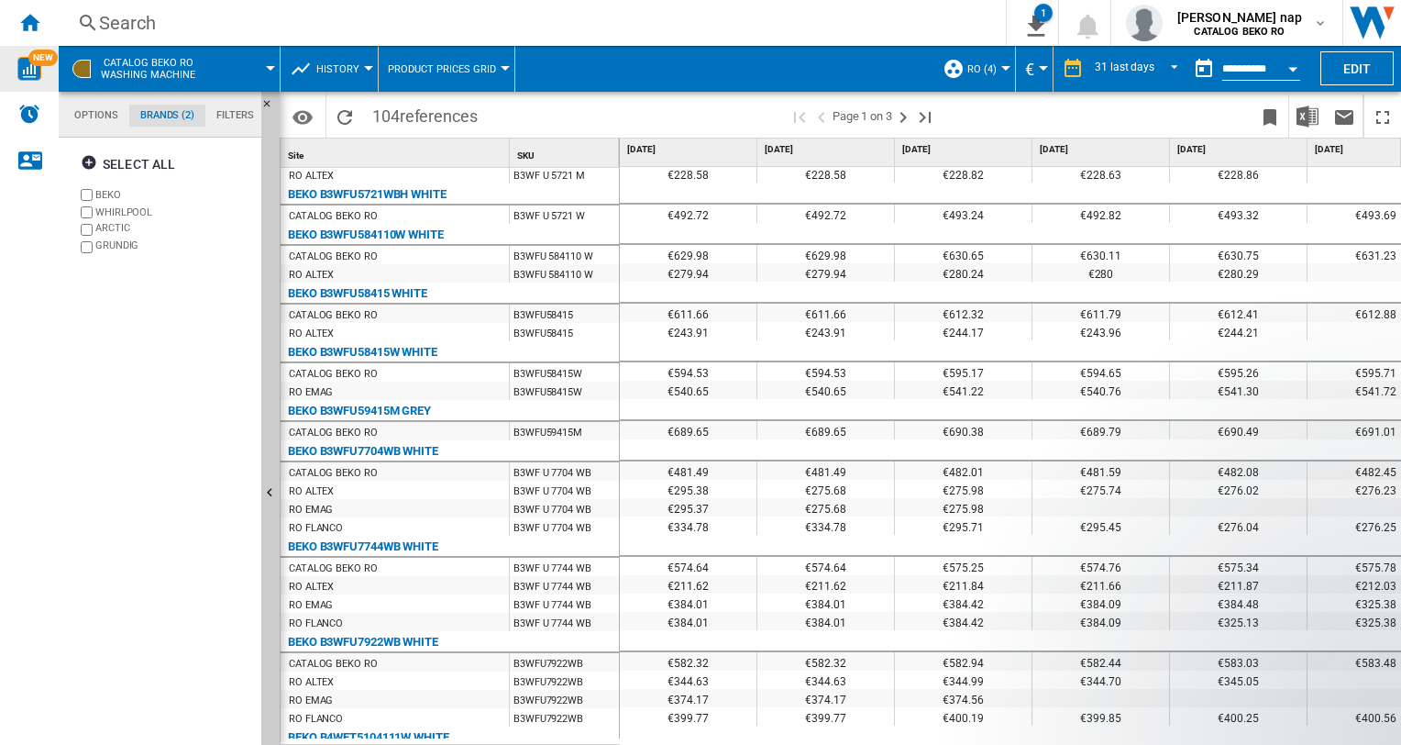
click at [165, 59] on span "CATALOG BEKO RO Washing machine" at bounding box center [148, 69] width 94 height 24
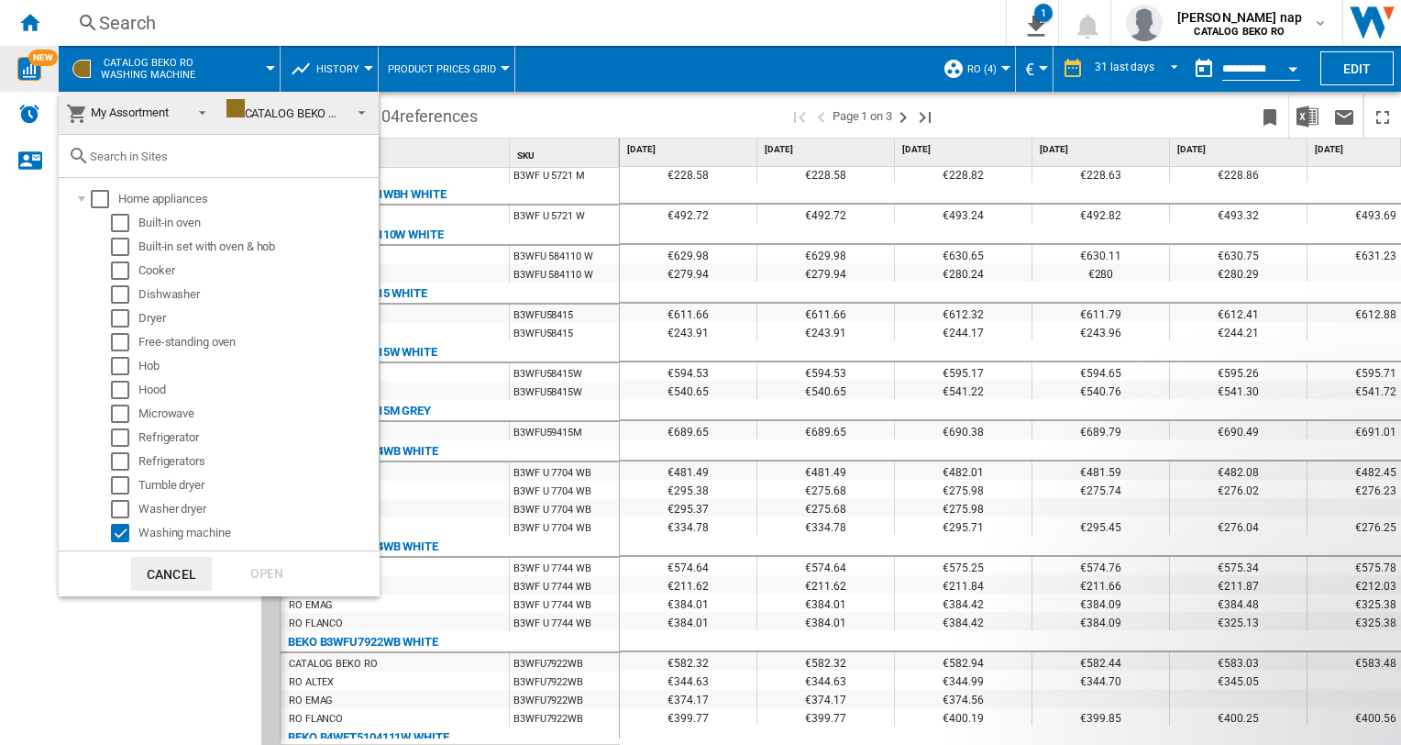
click at [282, 106] on div "CATALOG BEKO RO" at bounding box center [285, 113] width 118 height 14
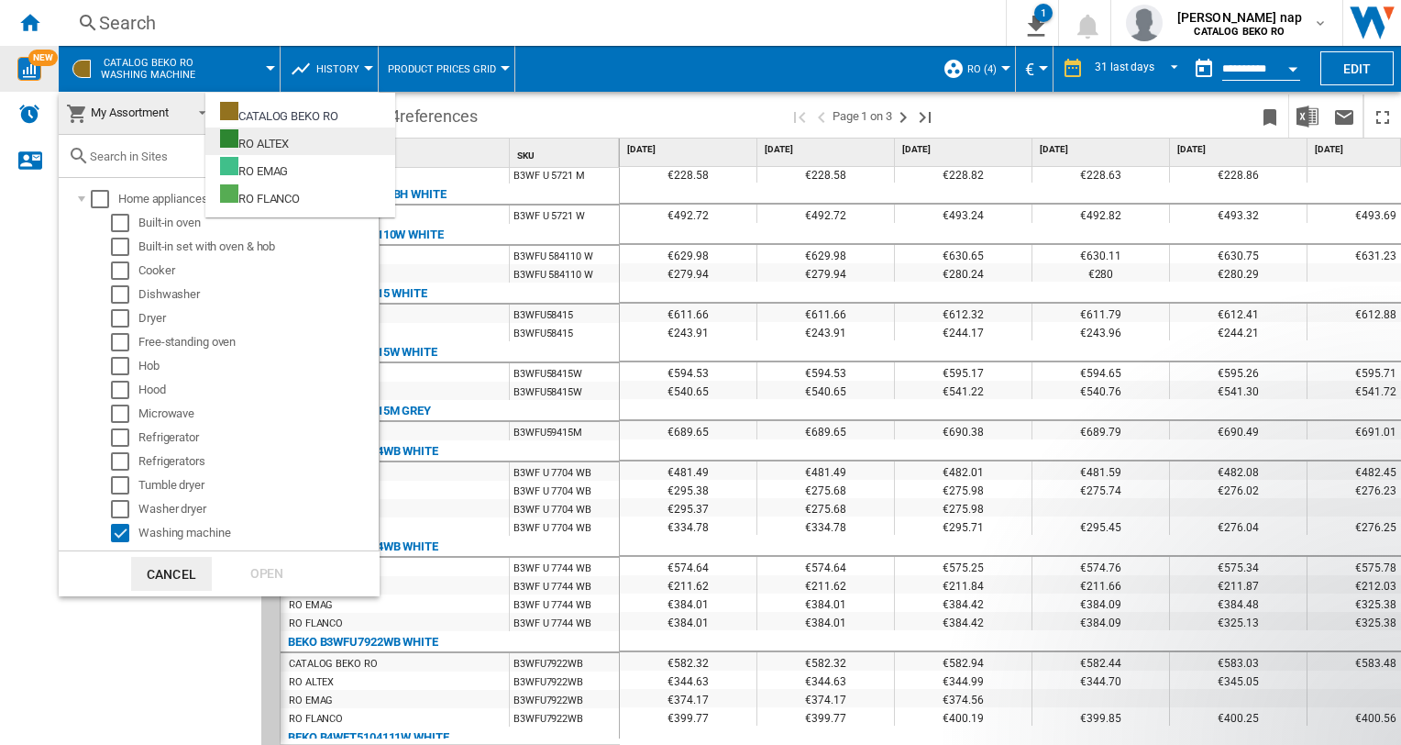
click at [279, 141] on div "RO ALTEX" at bounding box center [254, 140] width 69 height 23
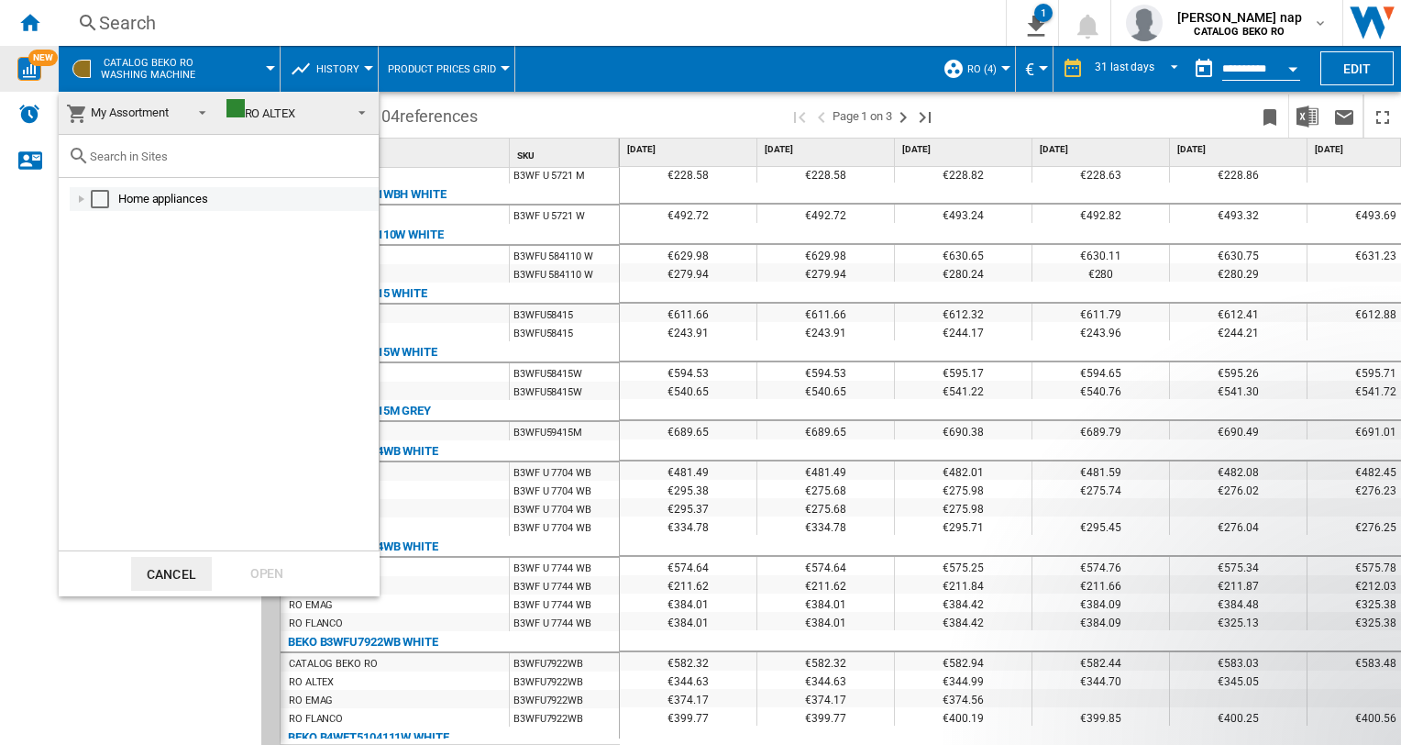
click at [81, 195] on div at bounding box center [81, 199] width 18 height 18
click at [99, 223] on div at bounding box center [102, 223] width 18 height 18
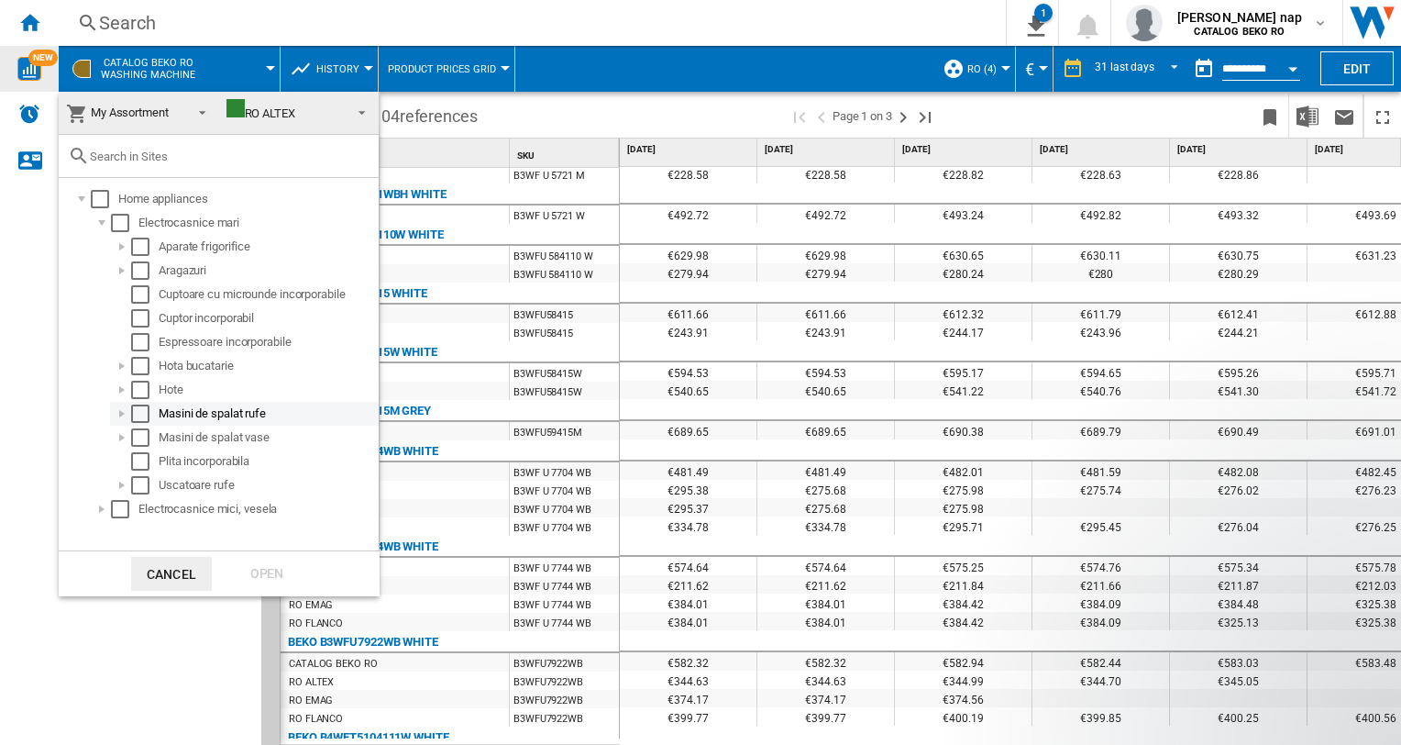
click at [149, 414] on div "Select" at bounding box center [140, 413] width 18 height 18
click at [264, 573] on div "Open" at bounding box center [266, 574] width 81 height 34
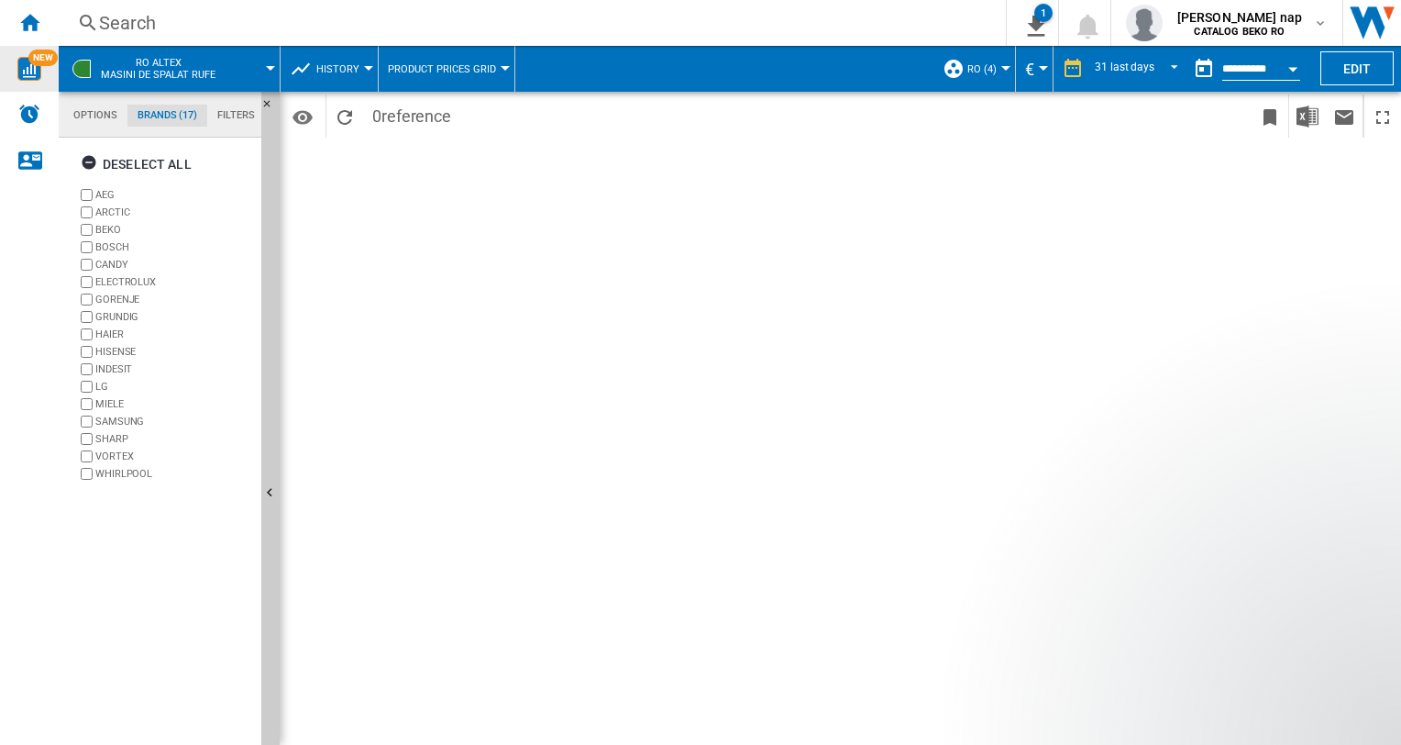
click at [167, 116] on md-tab-item "Brands (17)" at bounding box center [167, 116] width 80 height 22
click at [268, 67] on div at bounding box center [270, 68] width 9 height 5
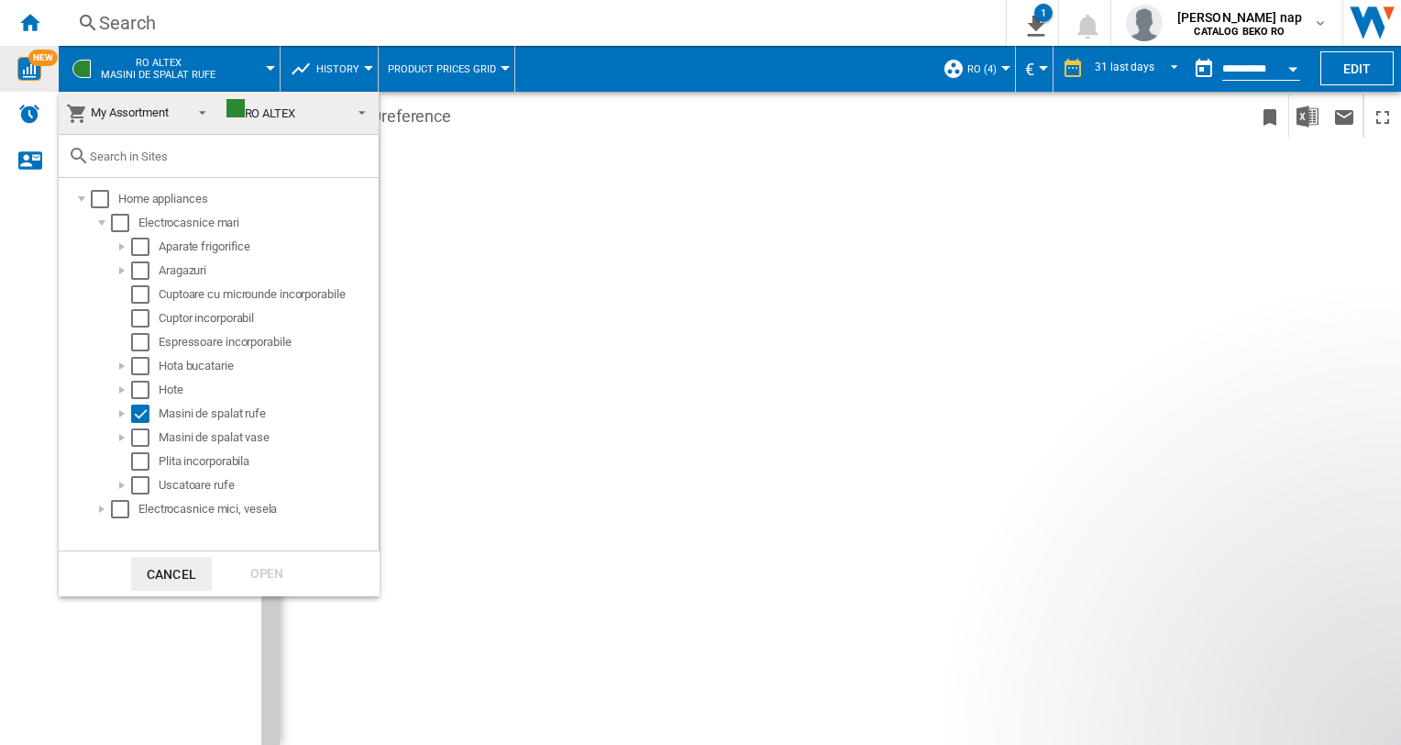
click at [268, 67] on md-backdrop at bounding box center [700, 372] width 1401 height 745
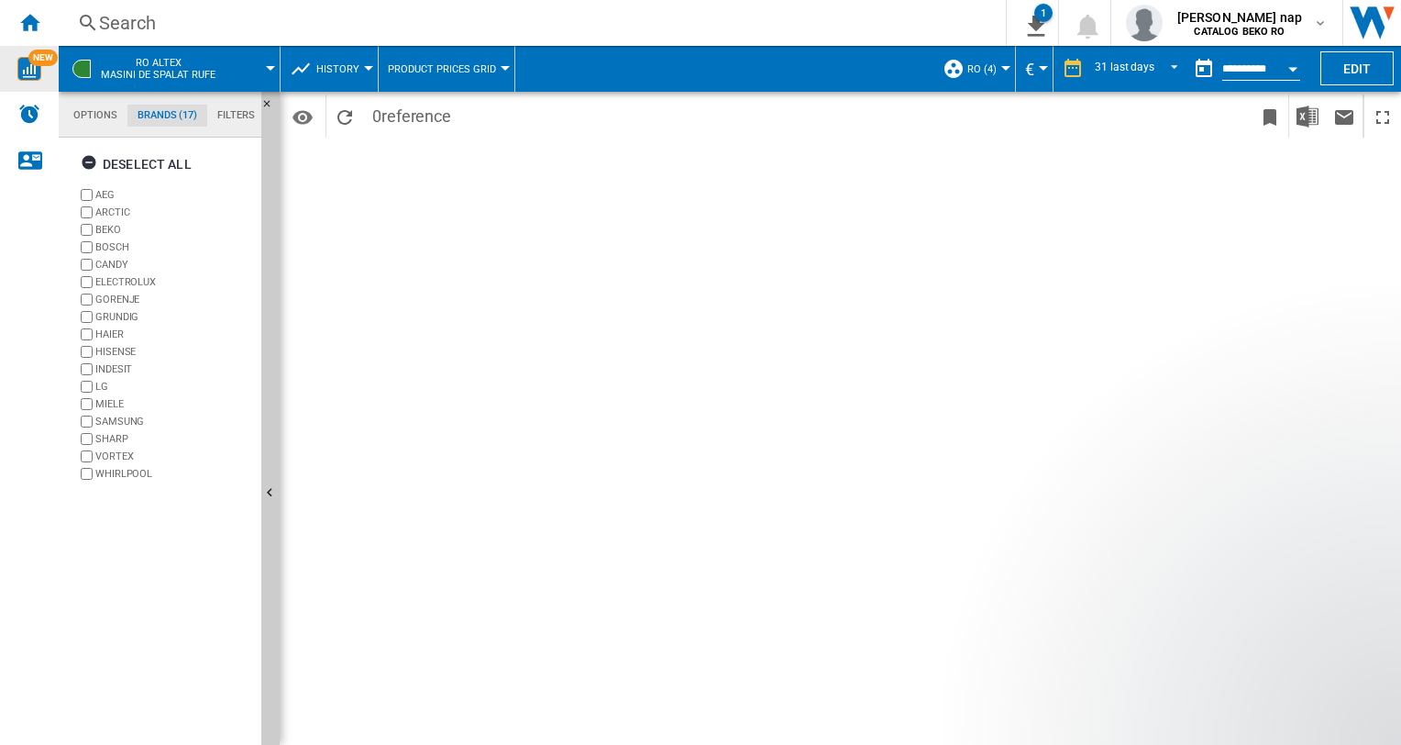
click at [564, 231] on div "Period 31 last days 1 day 7 last days 14 last days 21 last days 28 last days 31…" at bounding box center [840, 418] width 1121 height 653
click at [1316, 19] on md-icon "button" at bounding box center [1320, 23] width 15 height 15
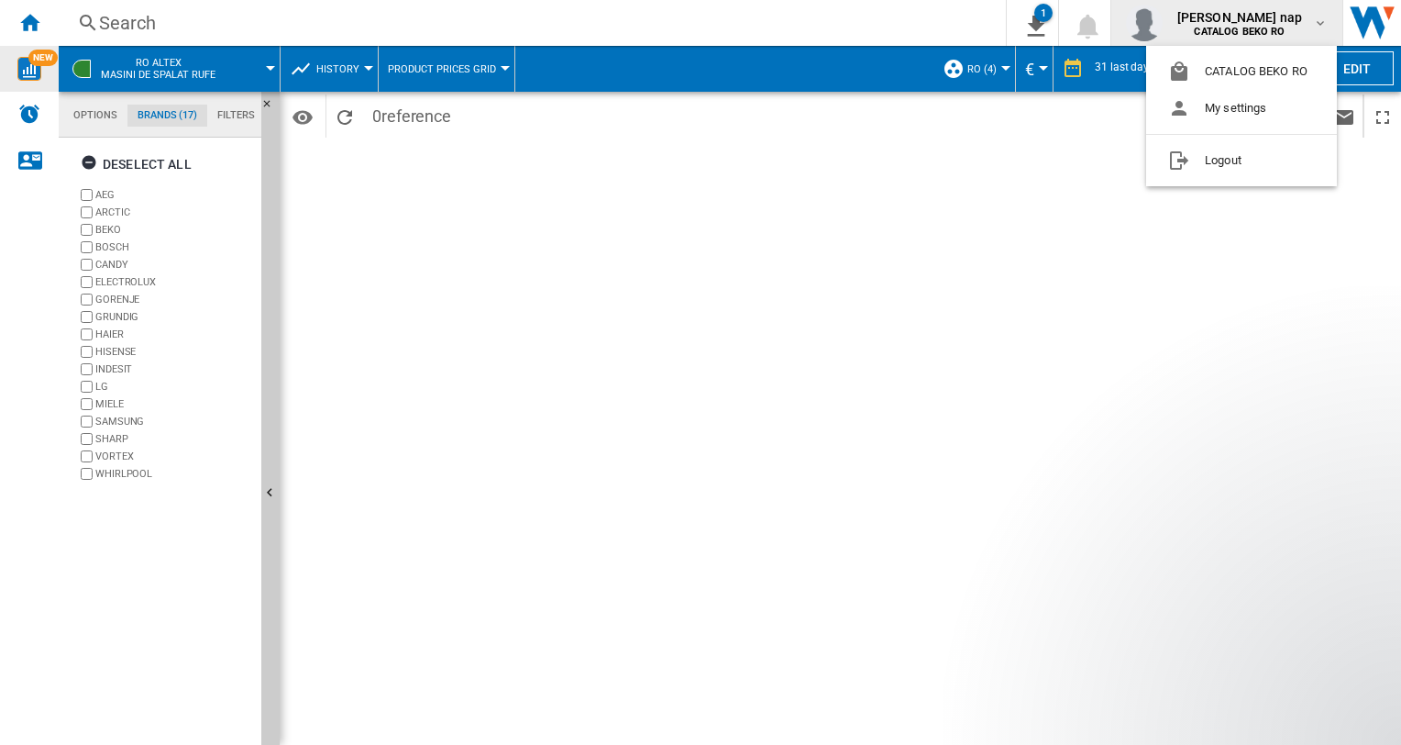
click at [1316, 19] on md-backdrop at bounding box center [700, 372] width 1401 height 745
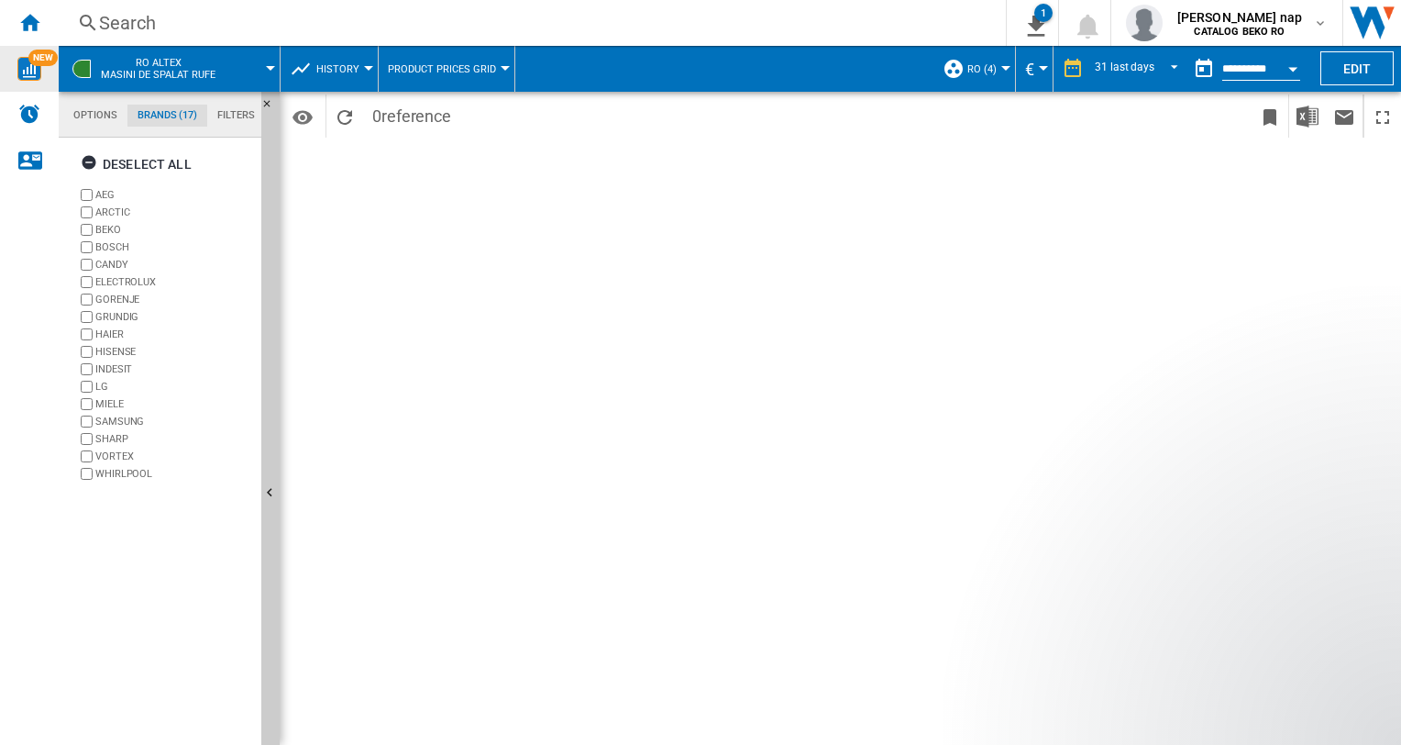
click at [1038, 260] on div "Period 31 last days 1 day 7 last days 14 last days 21 last days 28 last days 31…" at bounding box center [840, 418] width 1121 height 653
click at [81, 115] on md-tab-item "Options" at bounding box center [95, 116] width 64 height 22
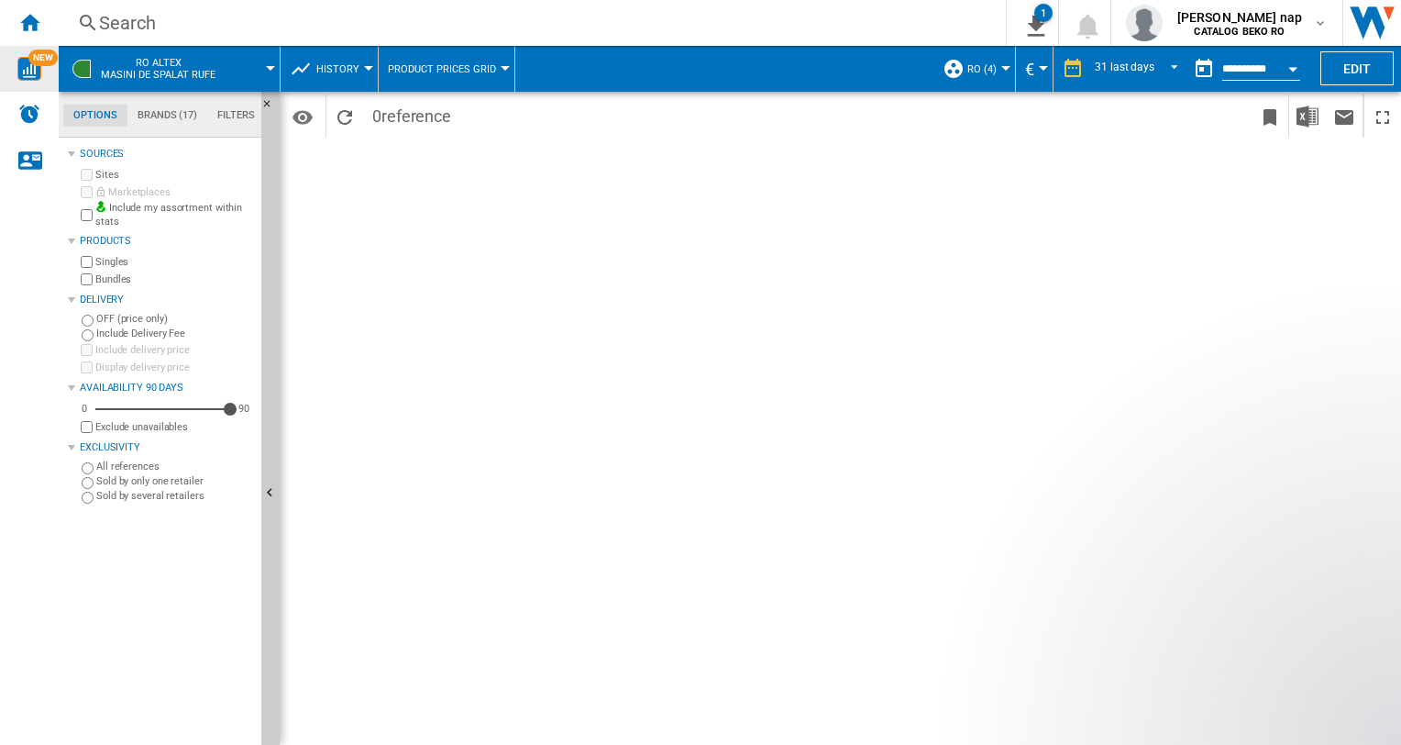
click at [139, 207] on label "Include my assortment within stats" at bounding box center [174, 215] width 159 height 28
click at [142, 205] on label "Include my assortment within stats" at bounding box center [174, 215] width 159 height 28
click at [248, 69] on span at bounding box center [255, 69] width 29 height 46
click at [29, 155] on md-backdrop at bounding box center [700, 372] width 1401 height 745
click at [115, 60] on md-backdrop at bounding box center [700, 372] width 1401 height 745
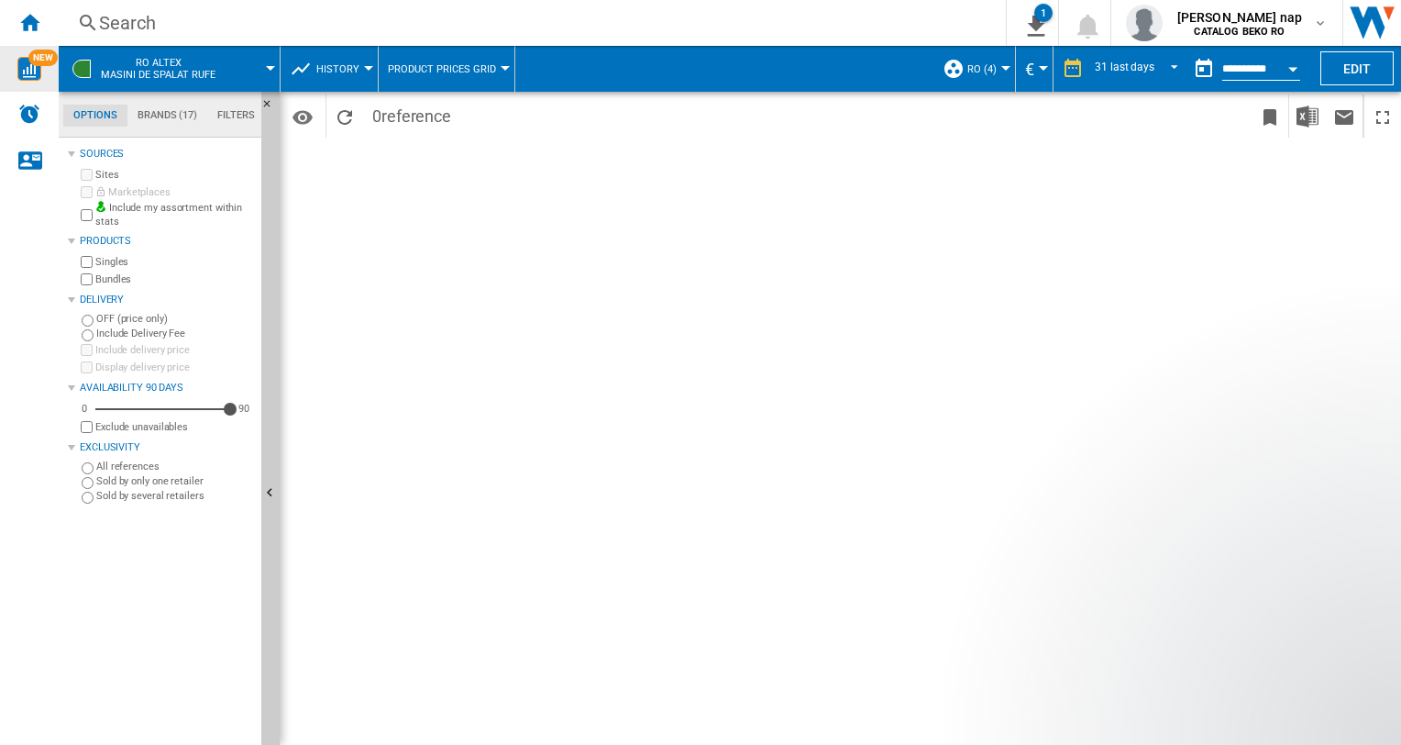
click at [90, 18] on md-backdrop at bounding box center [700, 372] width 1401 height 745
click at [271, 64] on md-backdrop at bounding box center [700, 372] width 1401 height 745
click at [264, 66] on md-backdrop at bounding box center [700, 372] width 1401 height 745
click at [308, 69] on md-backdrop at bounding box center [700, 372] width 1401 height 745
click at [359, 68] on md-backdrop at bounding box center [700, 372] width 1401 height 745
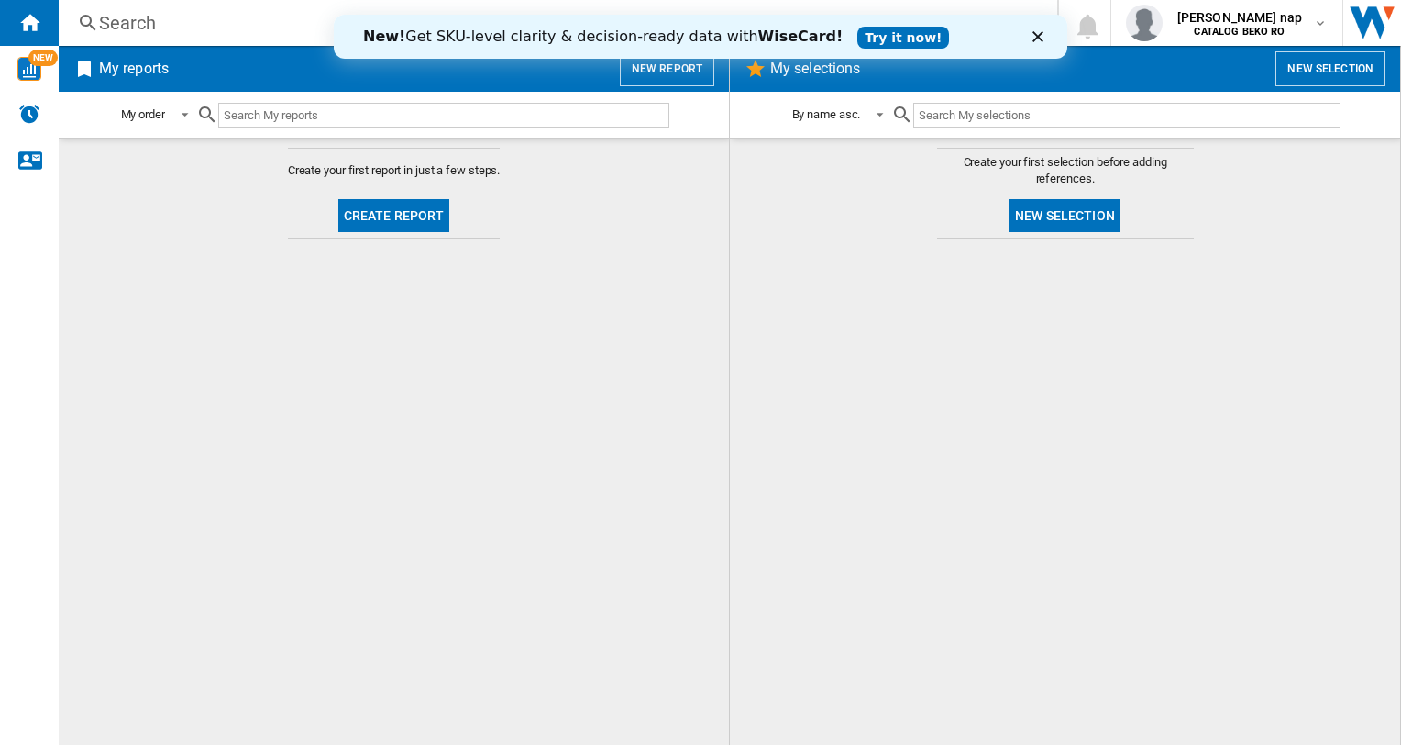
click at [275, 105] on input "text" at bounding box center [443, 115] width 451 height 25
drag, startPoint x: 661, startPoint y: 72, endPoint x: 710, endPoint y: 138, distance: 81.2
click at [709, 136] on div "My reports New report My order My order By report type By name asc. By name des…" at bounding box center [394, 395] width 670 height 699
click at [758, 41] on b "WiseCard!" at bounding box center [800, 36] width 85 height 17
click at [857, 36] on link "Try it now!" at bounding box center [903, 38] width 92 height 22
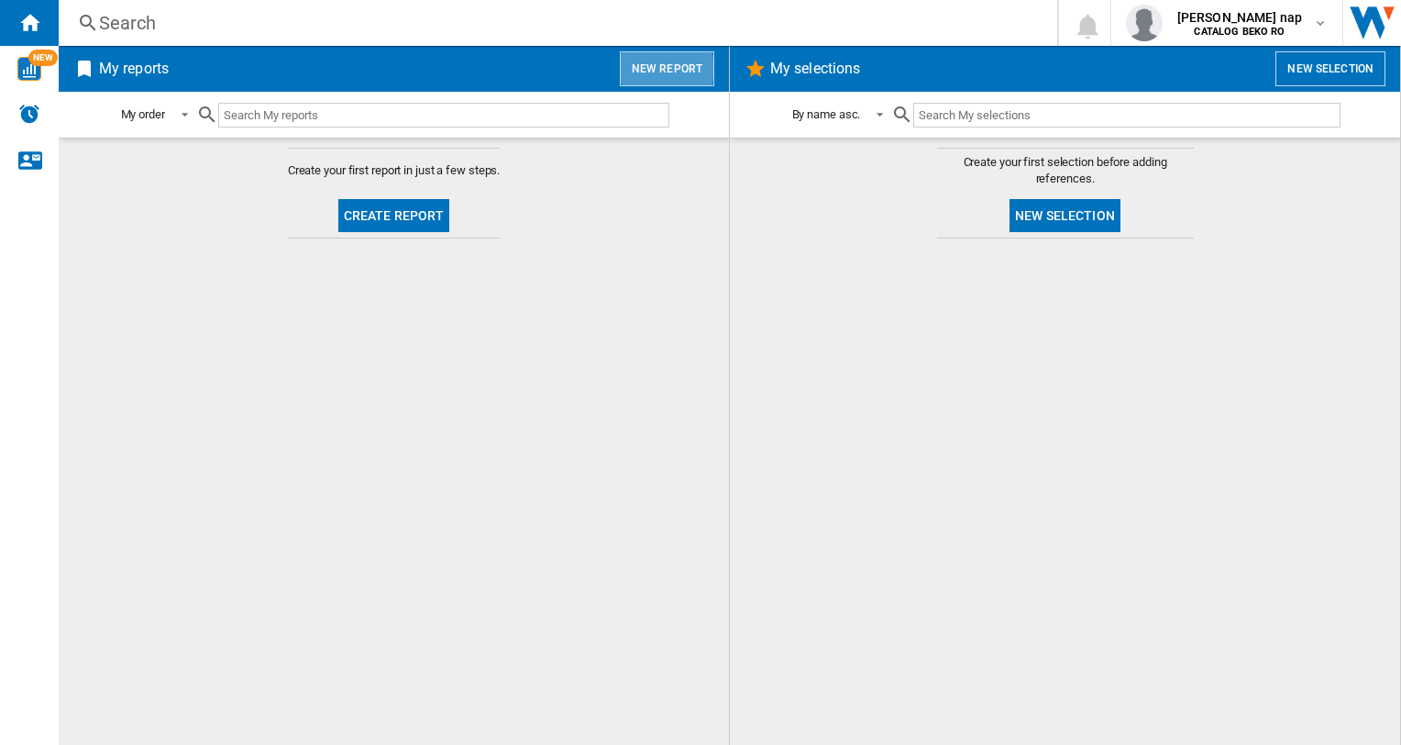
click at [648, 67] on button "New report" at bounding box center [667, 68] width 94 height 35
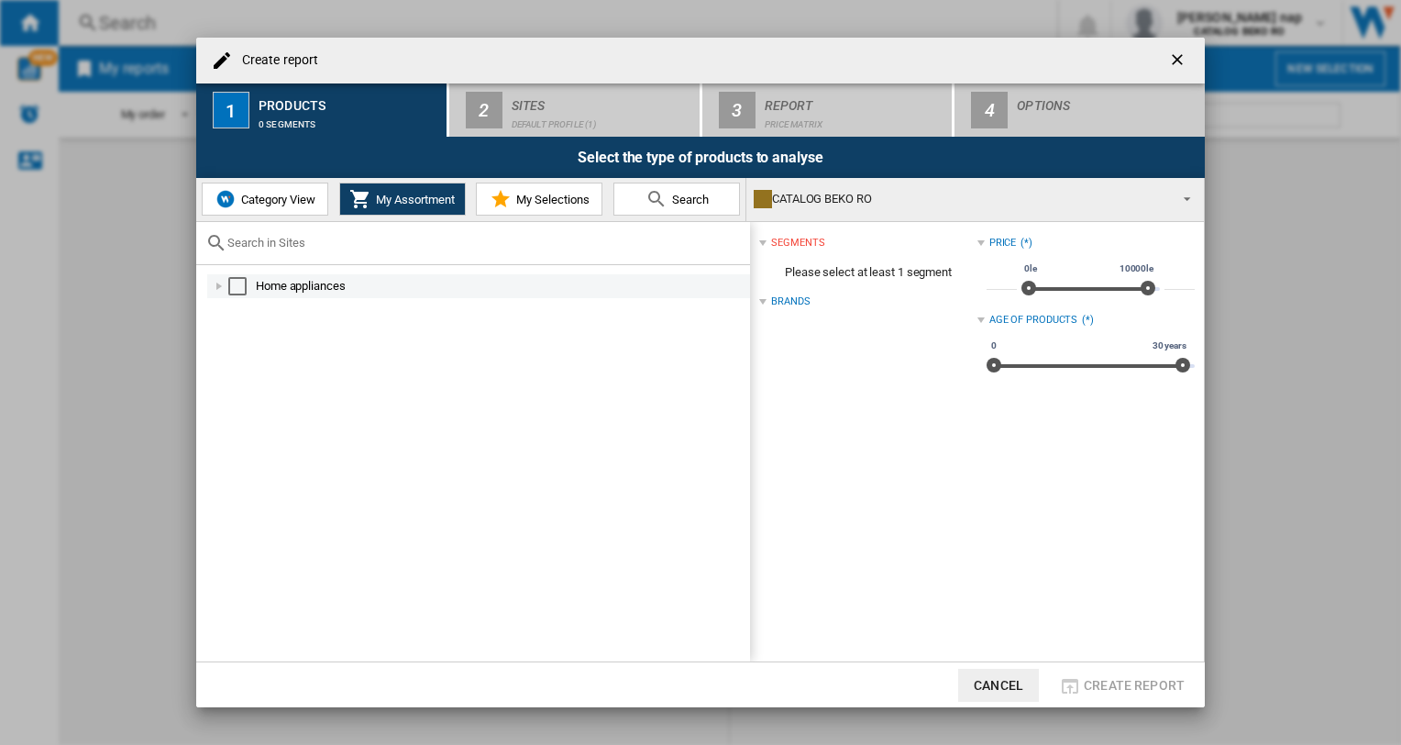
click at [215, 287] on div at bounding box center [219, 286] width 18 height 18
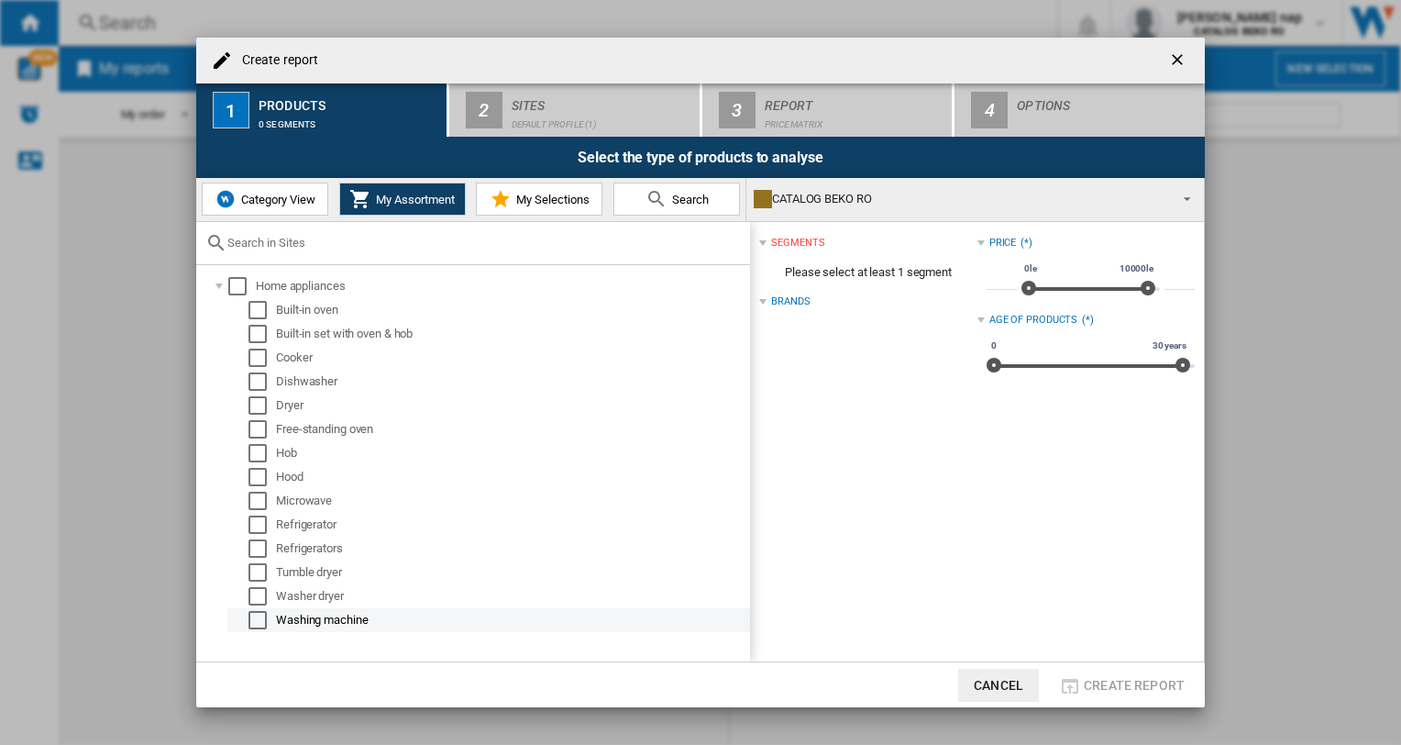
click at [260, 625] on div "Select" at bounding box center [257, 620] width 18 height 18
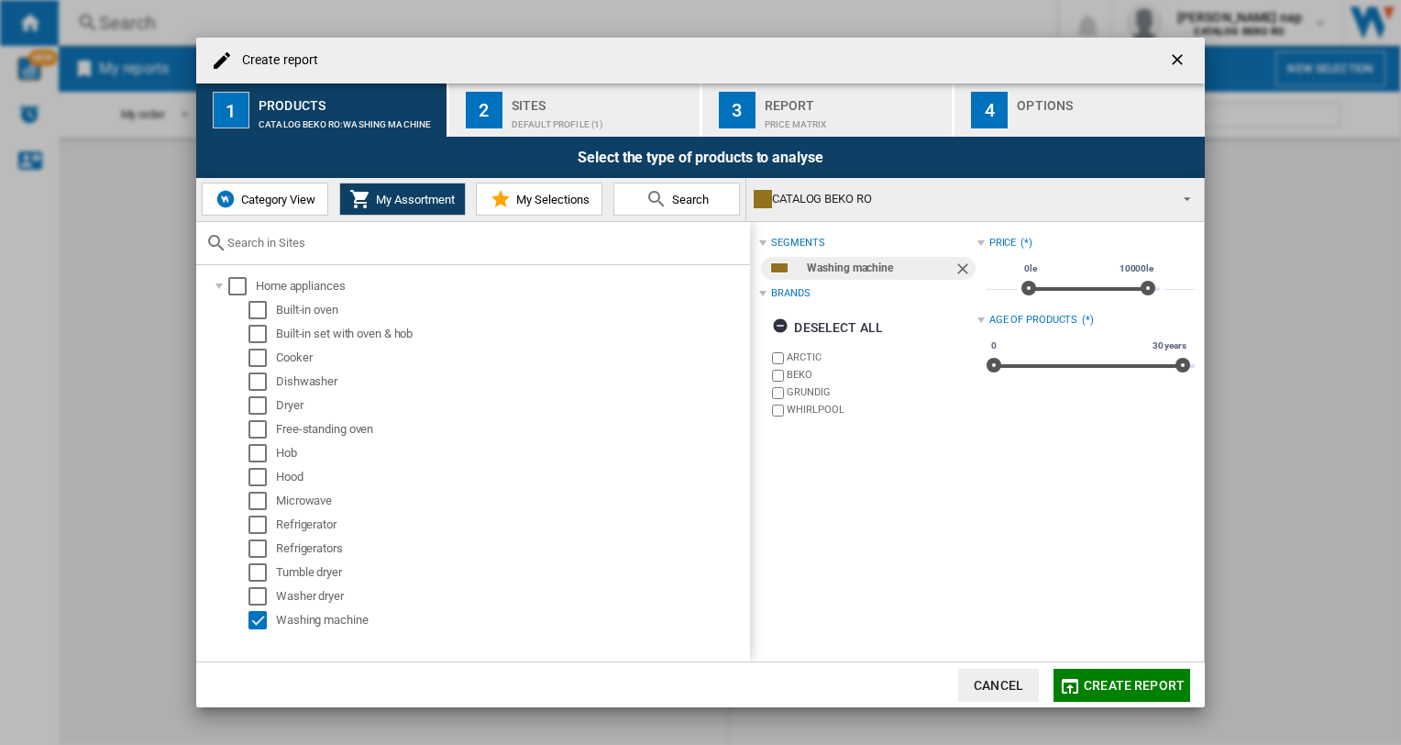
click at [1185, 195] on span at bounding box center [1182, 197] width 22 height 26
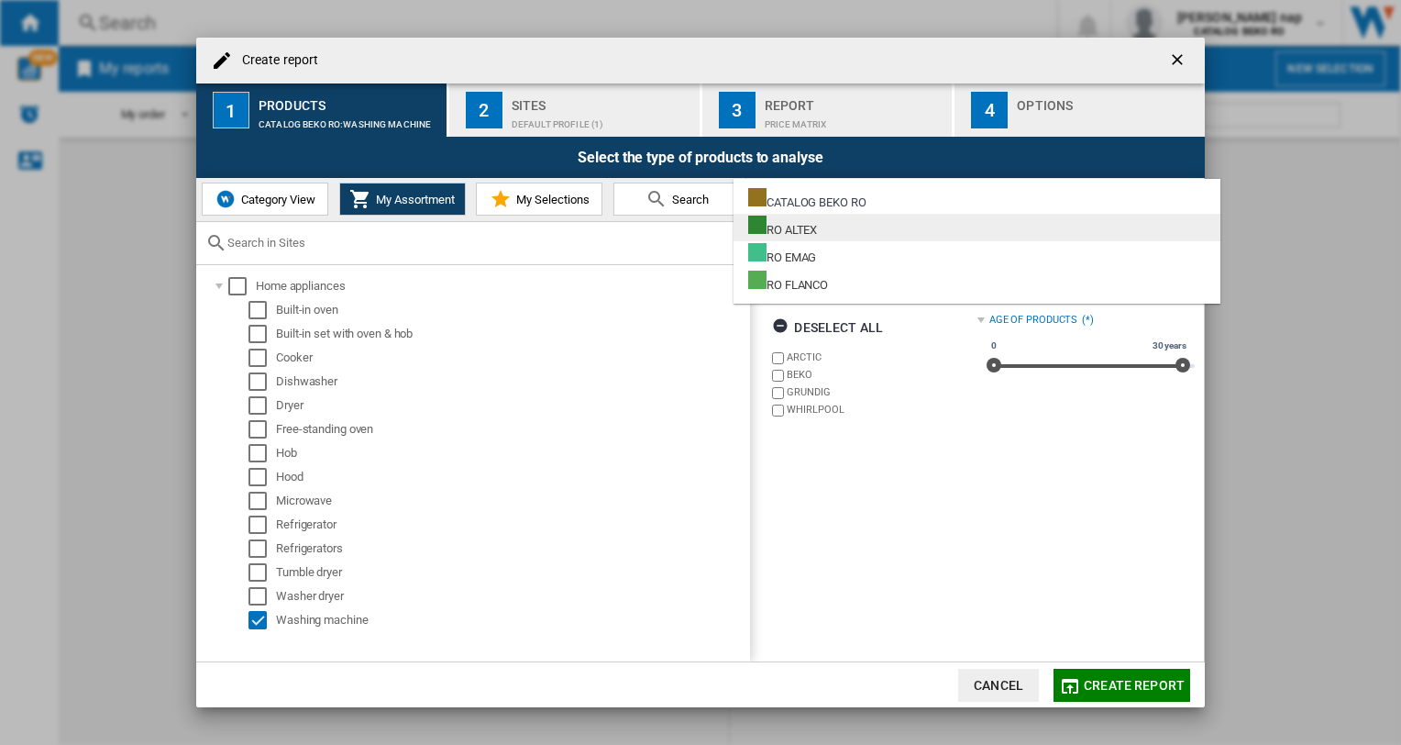
click at [850, 233] on md-option "RO ALTEX" at bounding box center [977, 228] width 487 height 28
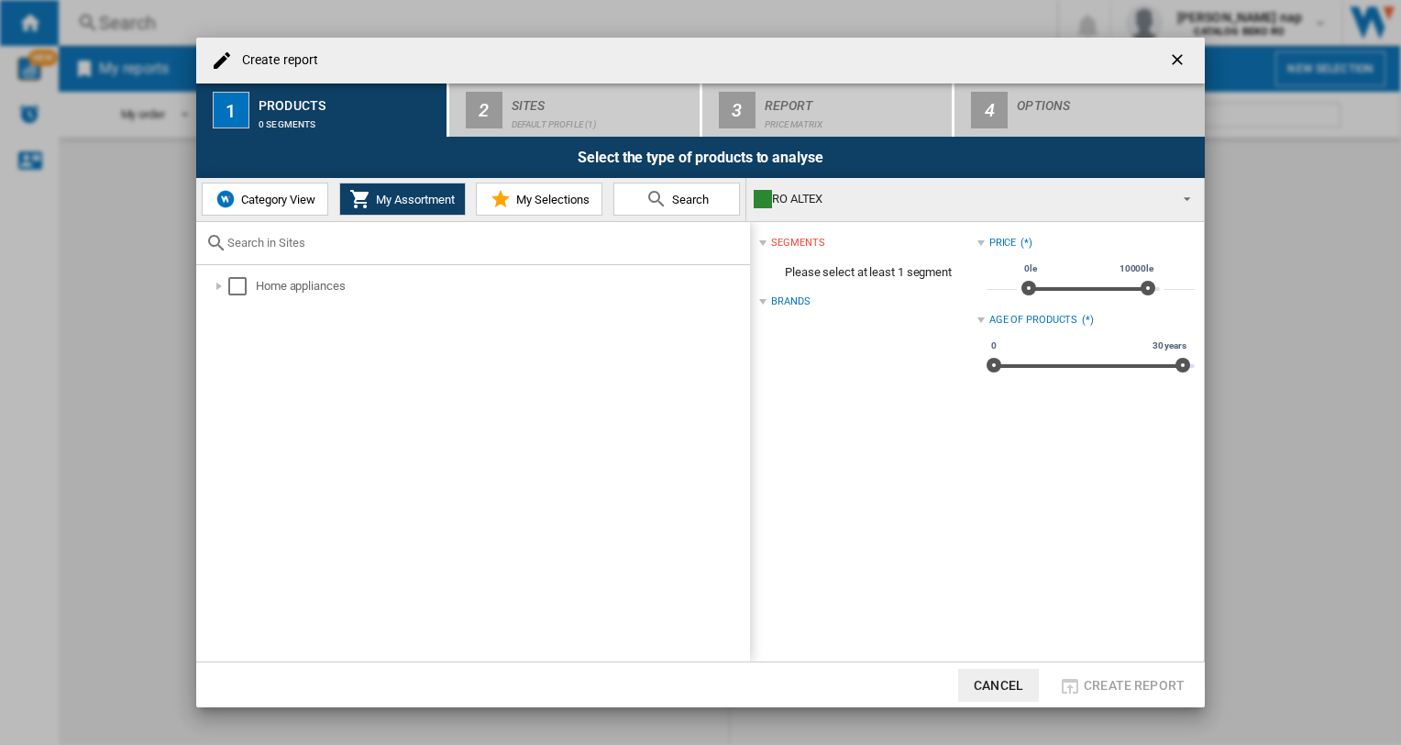
click at [1177, 197] on span at bounding box center [1182, 197] width 22 height 26
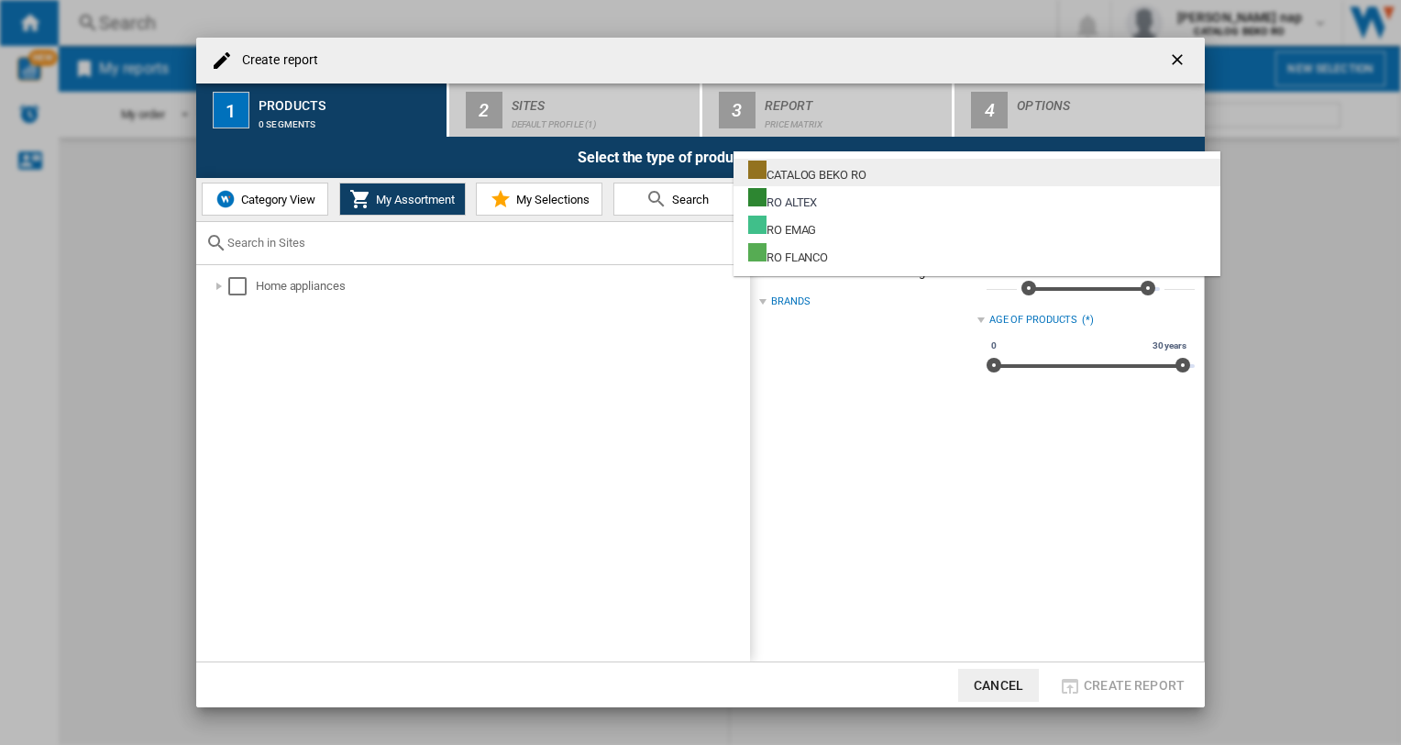
click at [831, 171] on div "CATALOG BEKO RO" at bounding box center [807, 171] width 118 height 23
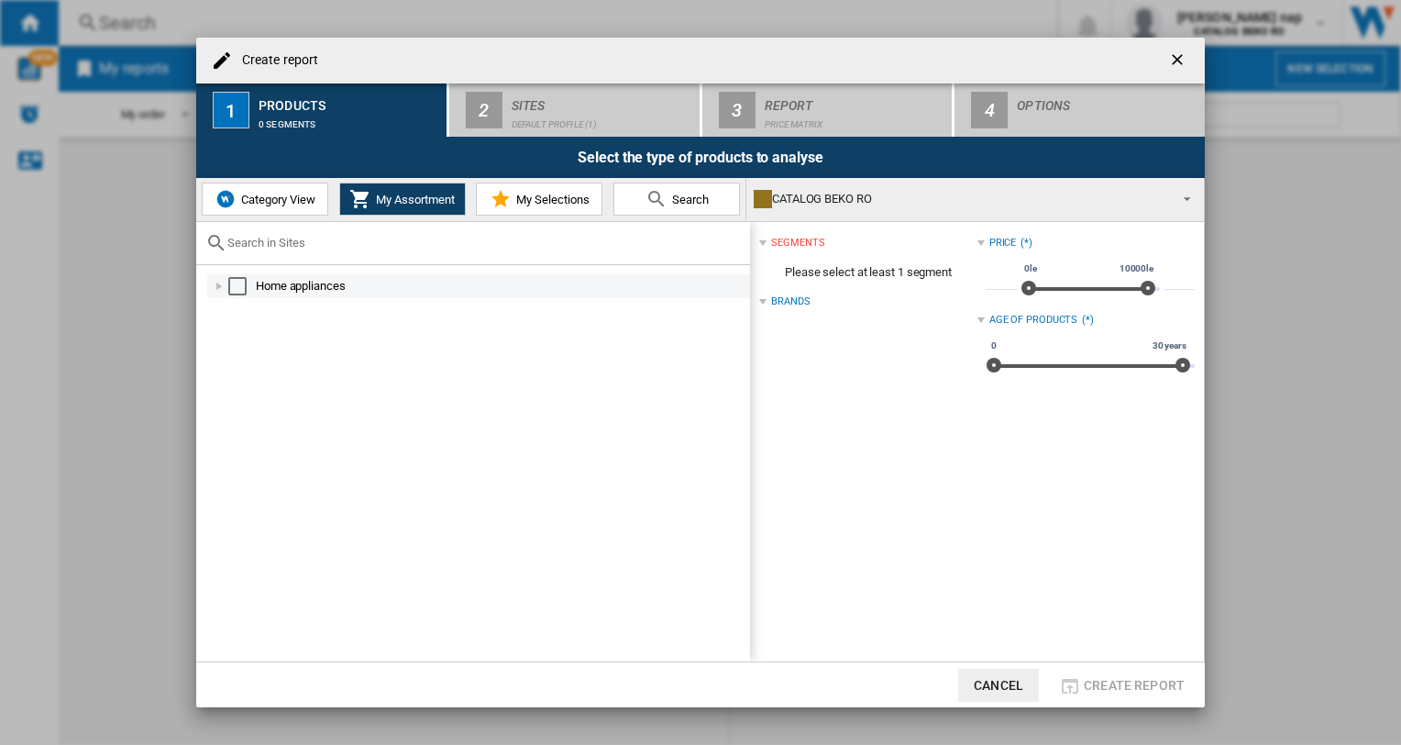
click at [222, 279] on div at bounding box center [219, 286] width 18 height 18
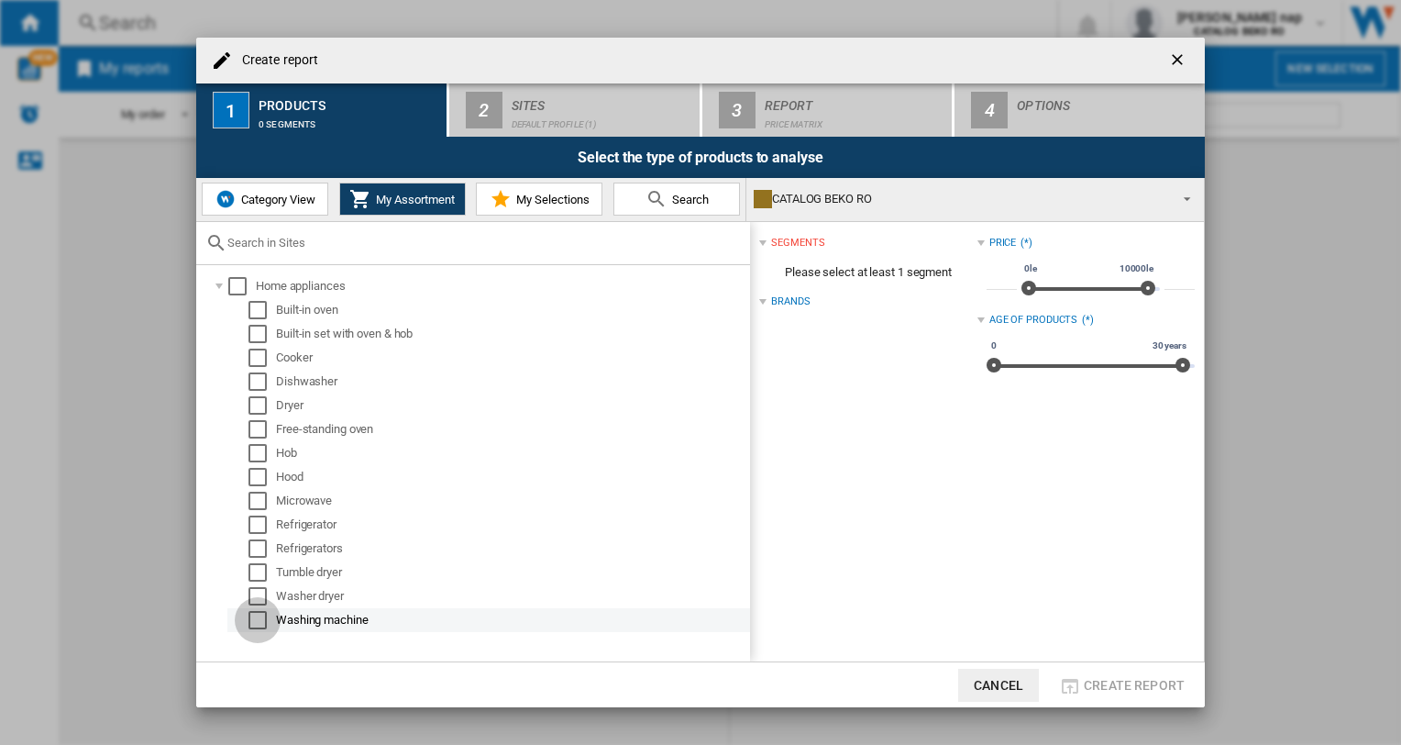
click at [260, 624] on div "Select" at bounding box center [257, 620] width 18 height 18
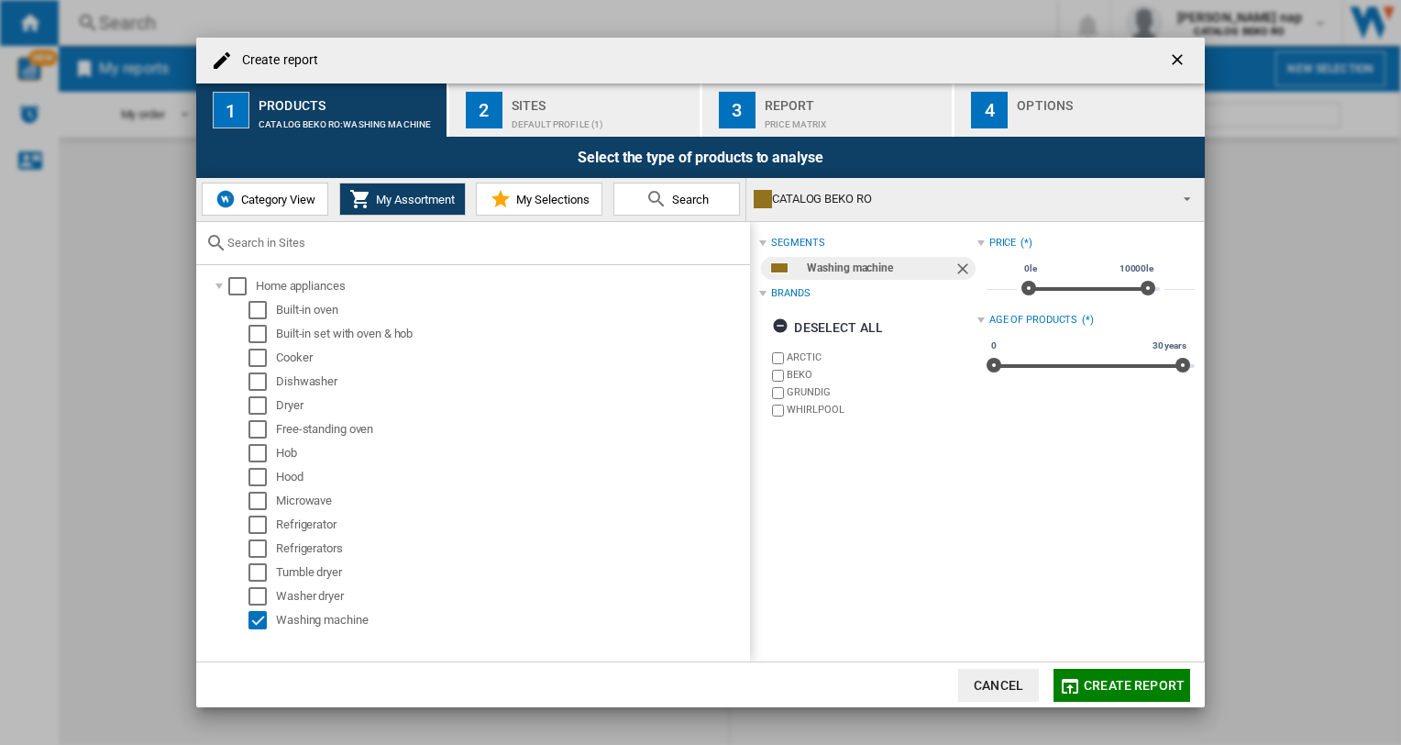
click at [764, 295] on div at bounding box center [762, 293] width 7 height 7
click at [770, 293] on div "Brands (4)" at bounding box center [867, 294] width 217 height 24
click at [550, 198] on span "My Selections" at bounding box center [551, 200] width 78 height 14
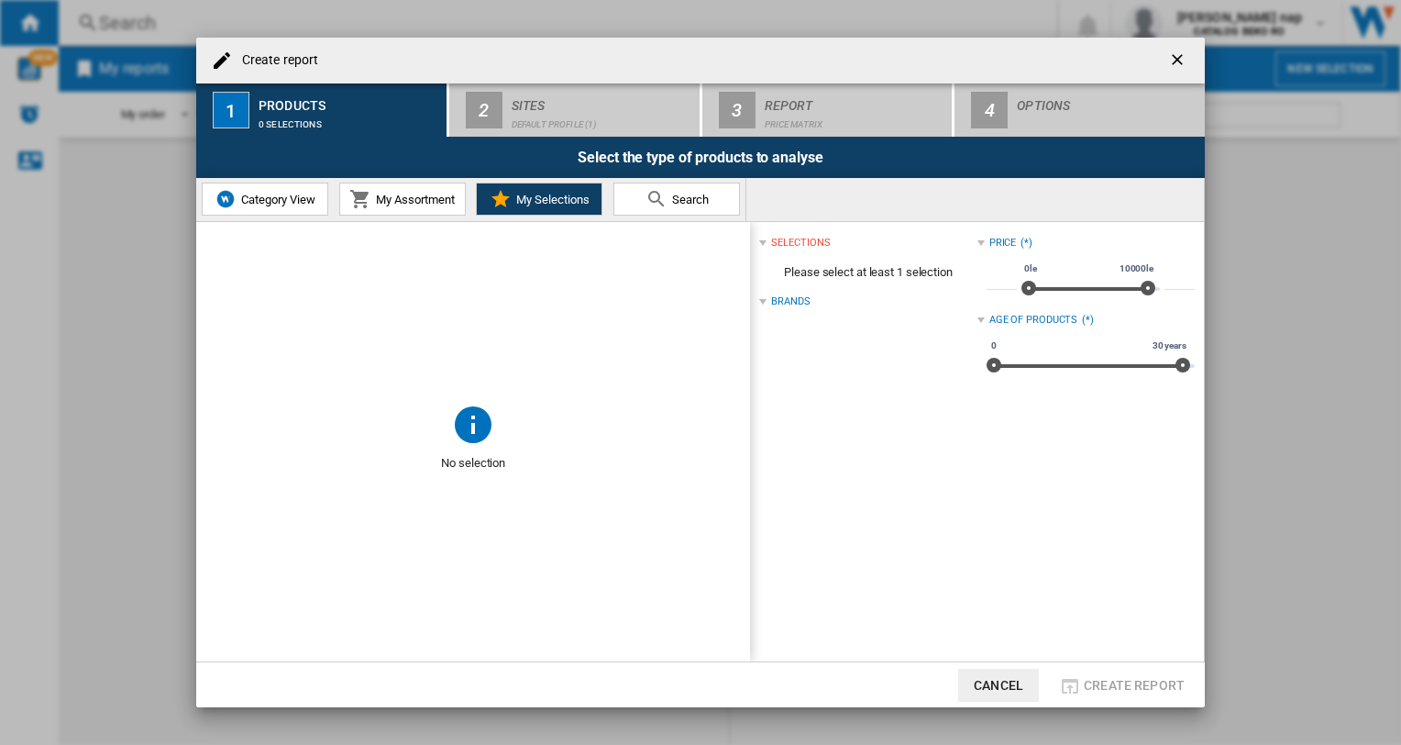
click at [414, 201] on span "My Assortment" at bounding box center [412, 200] width 83 height 14
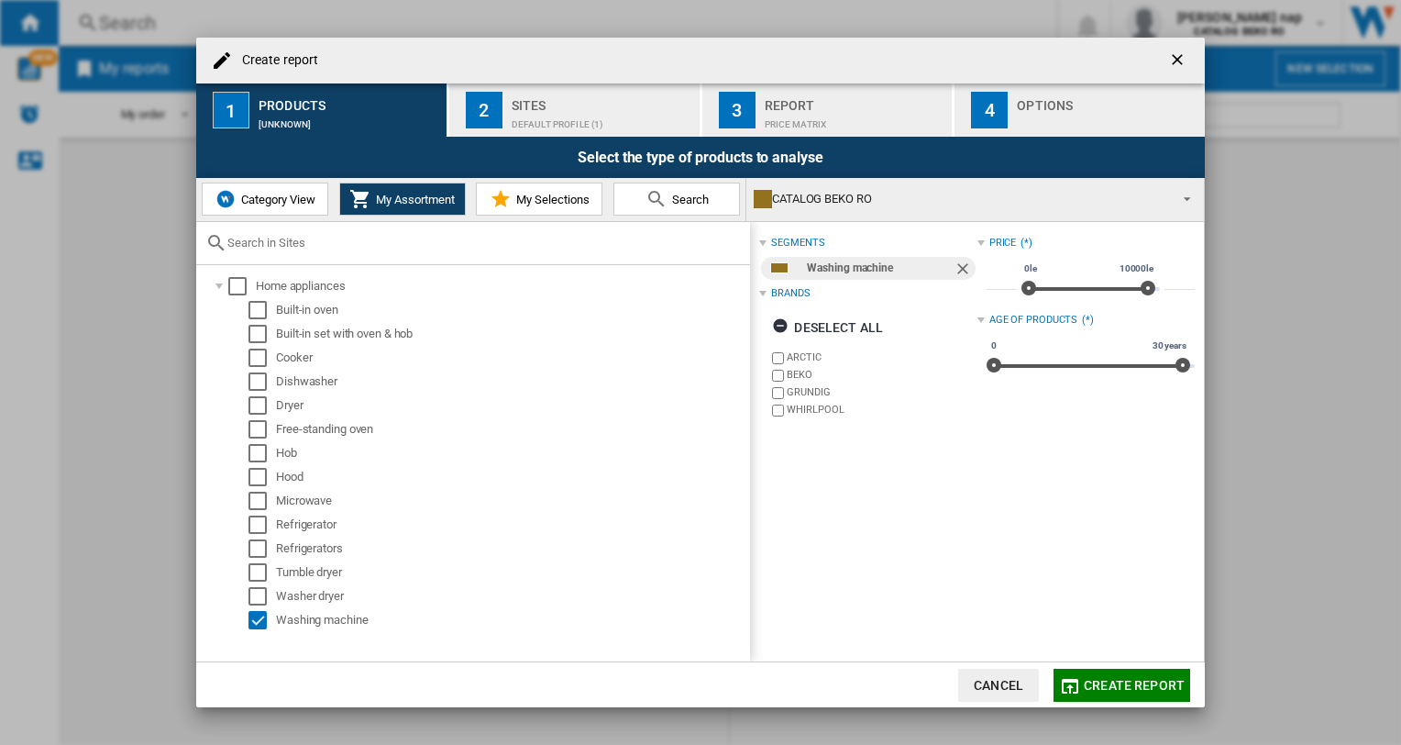
click at [253, 195] on span "Category View" at bounding box center [276, 200] width 79 height 14
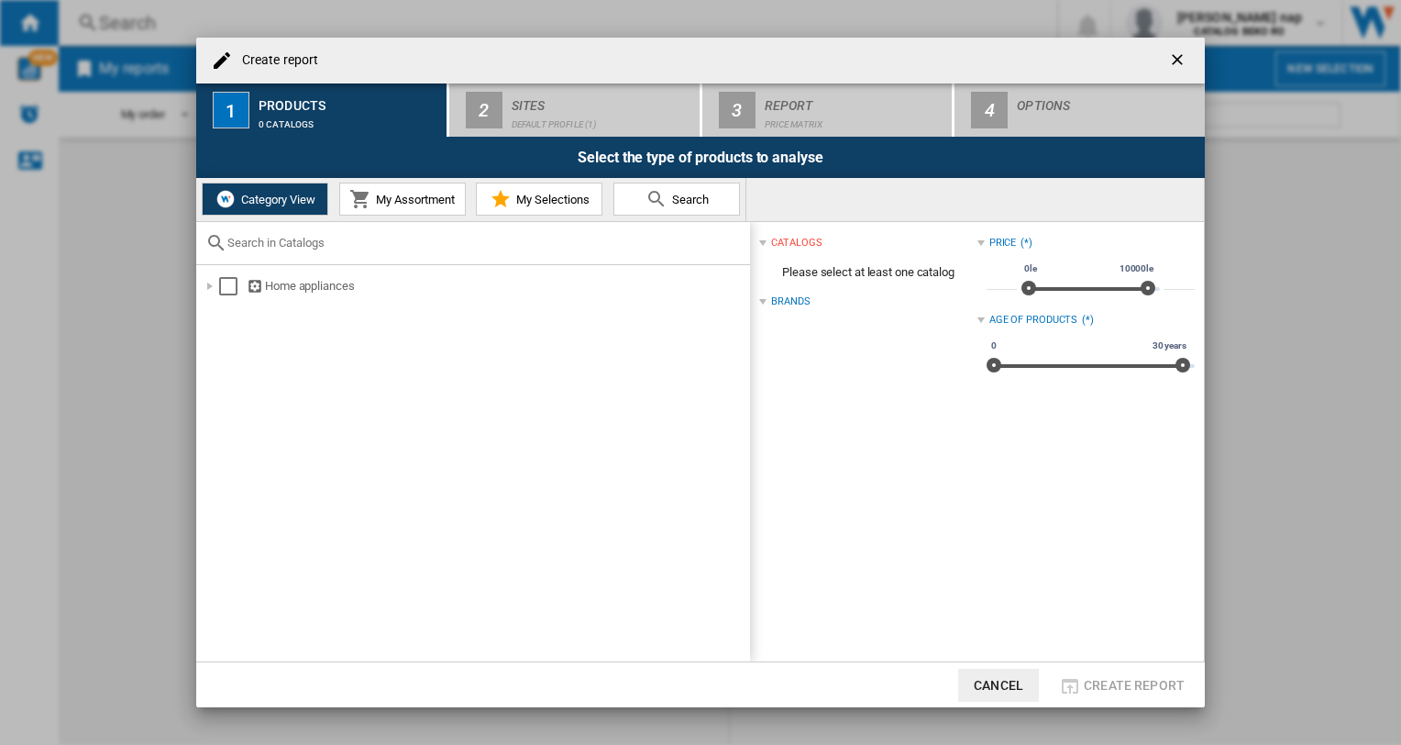
click at [414, 198] on span "My Assortment" at bounding box center [412, 200] width 83 height 14
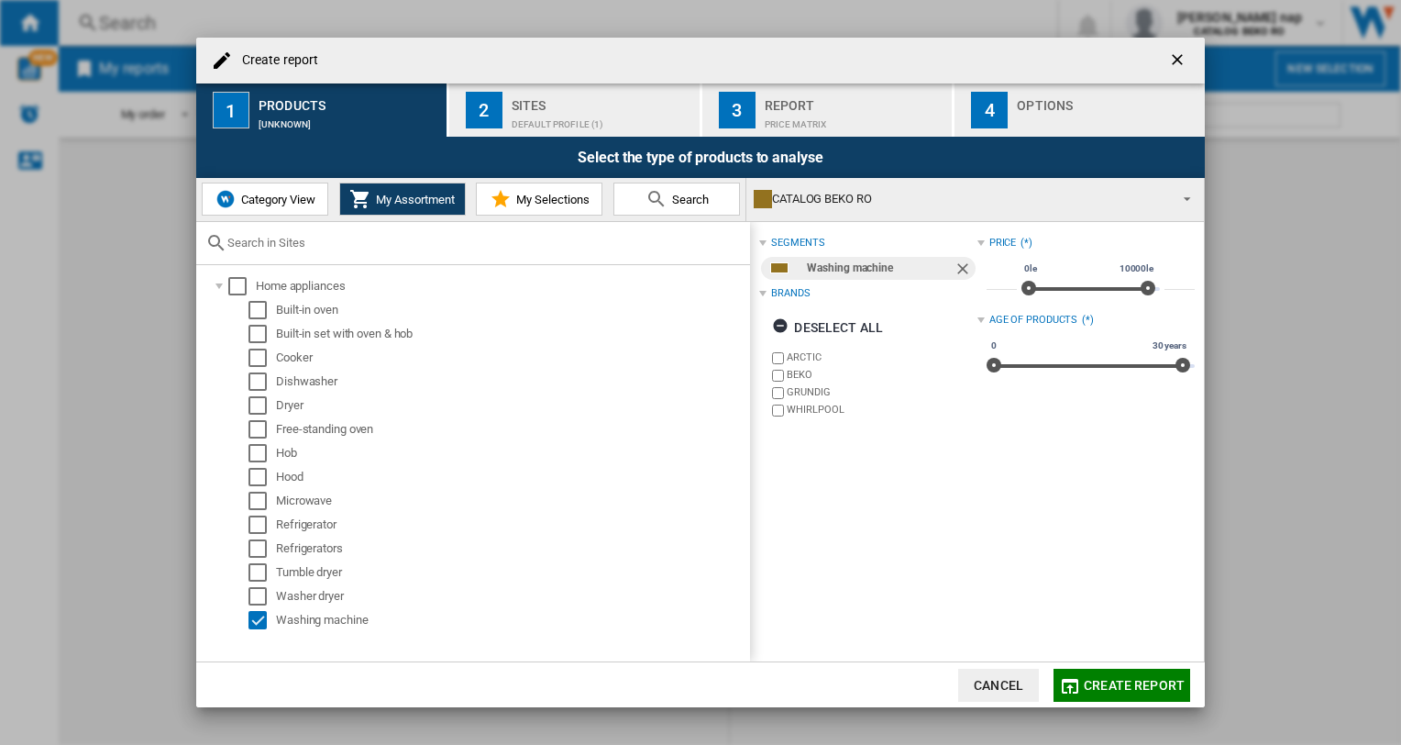
click at [260, 197] on span "Category View" at bounding box center [276, 200] width 79 height 14
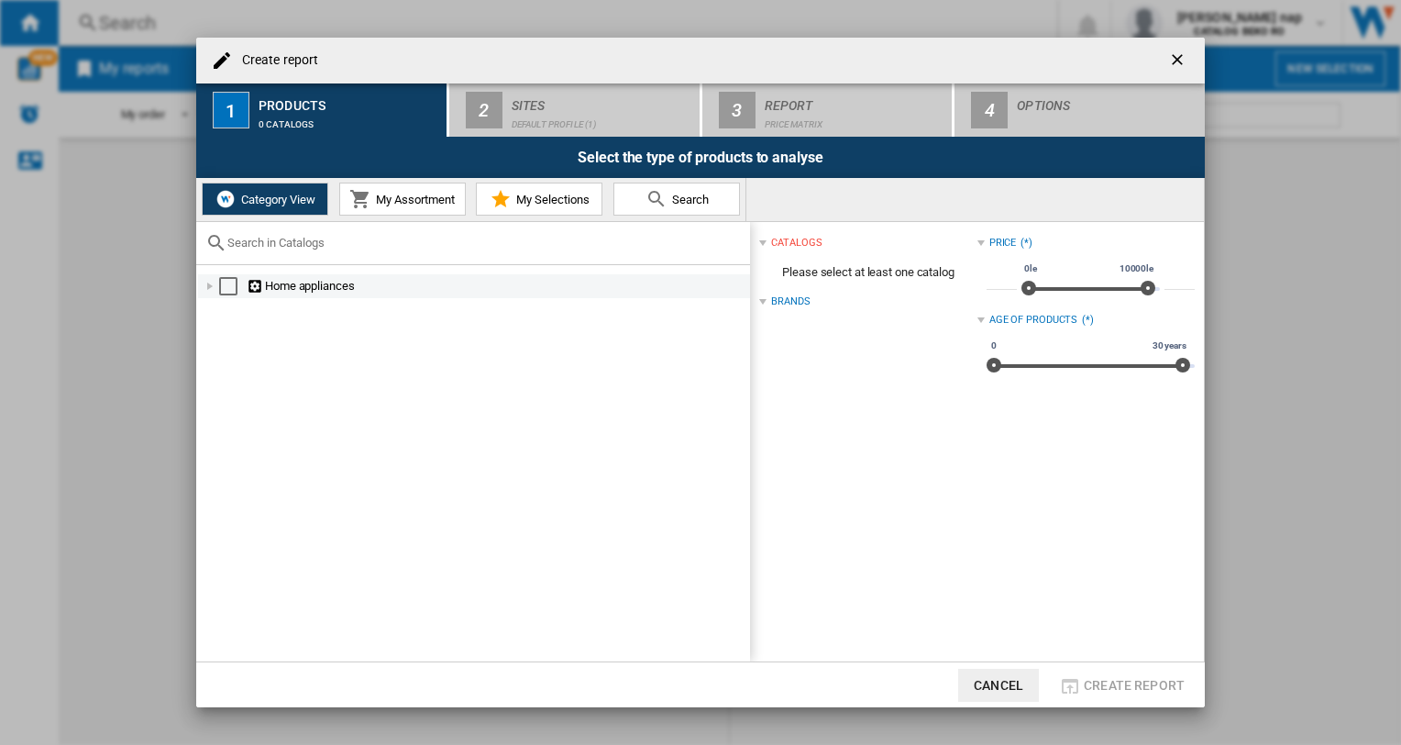
click at [209, 281] on div at bounding box center [210, 286] width 18 height 18
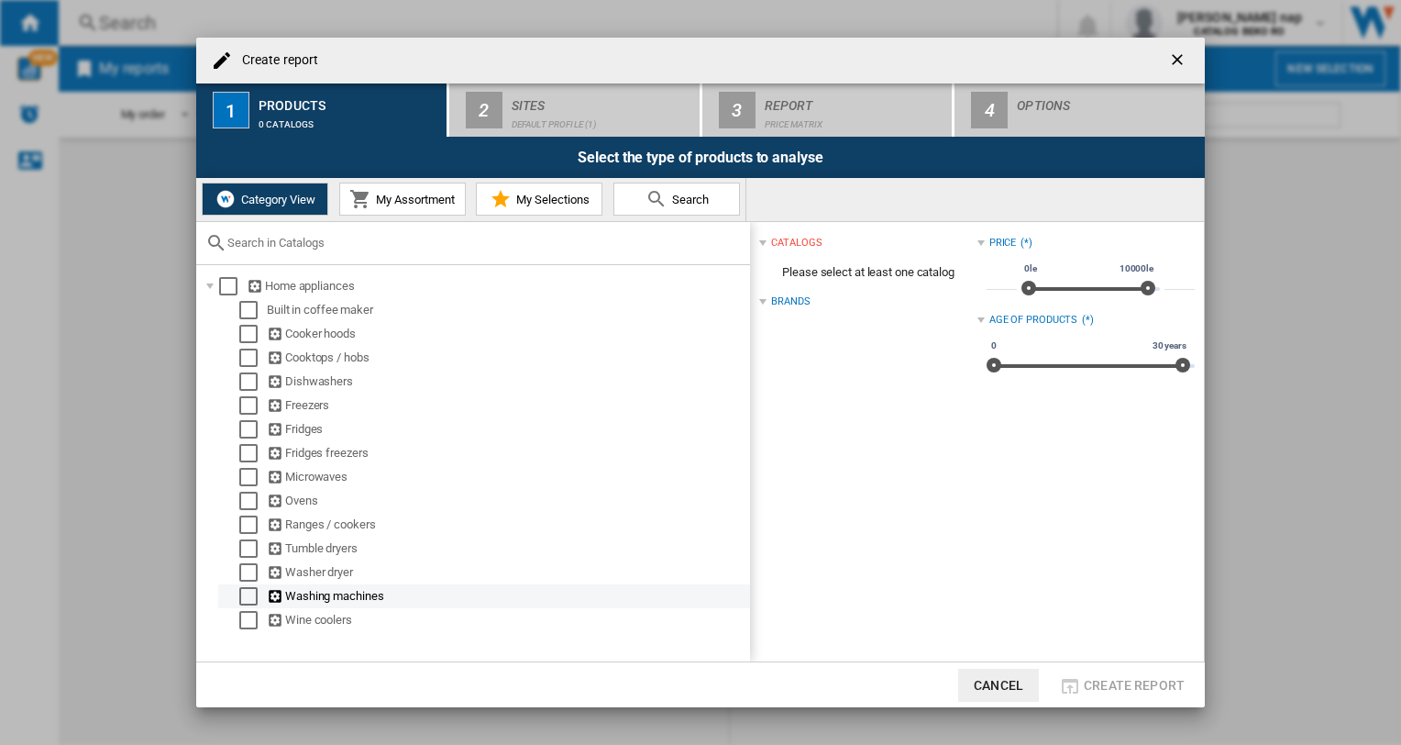
click at [246, 602] on div "Select" at bounding box center [248, 596] width 18 height 18
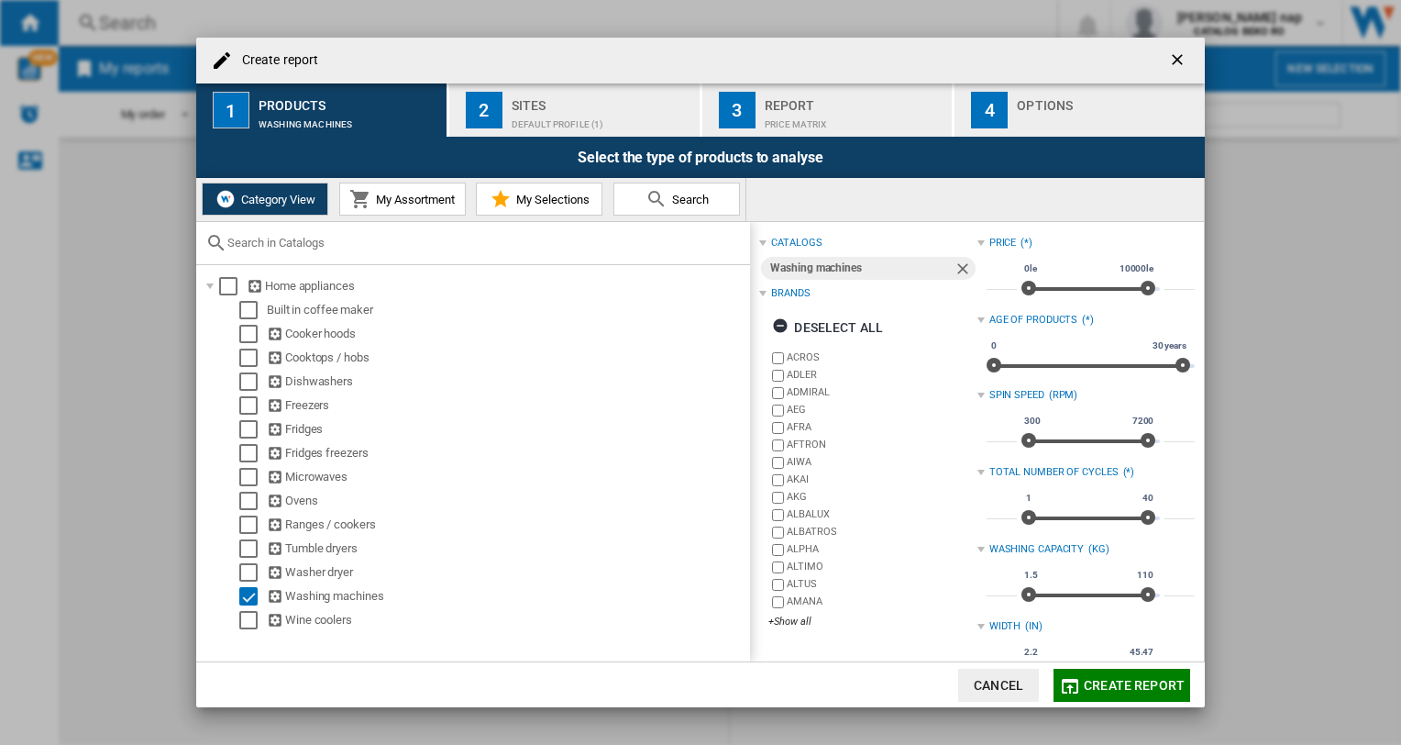
click at [759, 293] on div at bounding box center [762, 293] width 7 height 7
click at [761, 293] on div at bounding box center [762, 293] width 7 height 7
click at [781, 320] on ng-md-icon "button" at bounding box center [783, 328] width 22 height 22
click at [804, 621] on div "+Show all" at bounding box center [872, 621] width 208 height 14
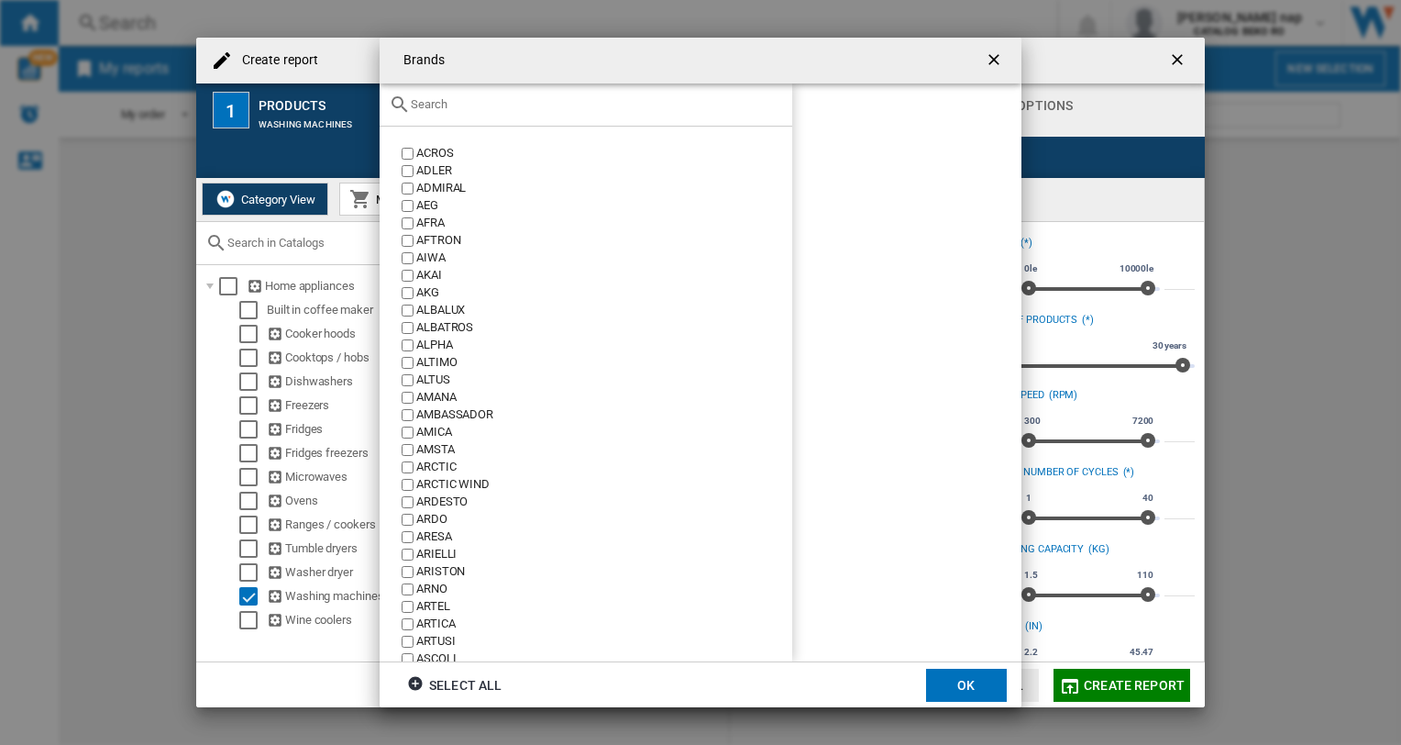
click at [447, 105] on input "text" at bounding box center [597, 104] width 372 height 14
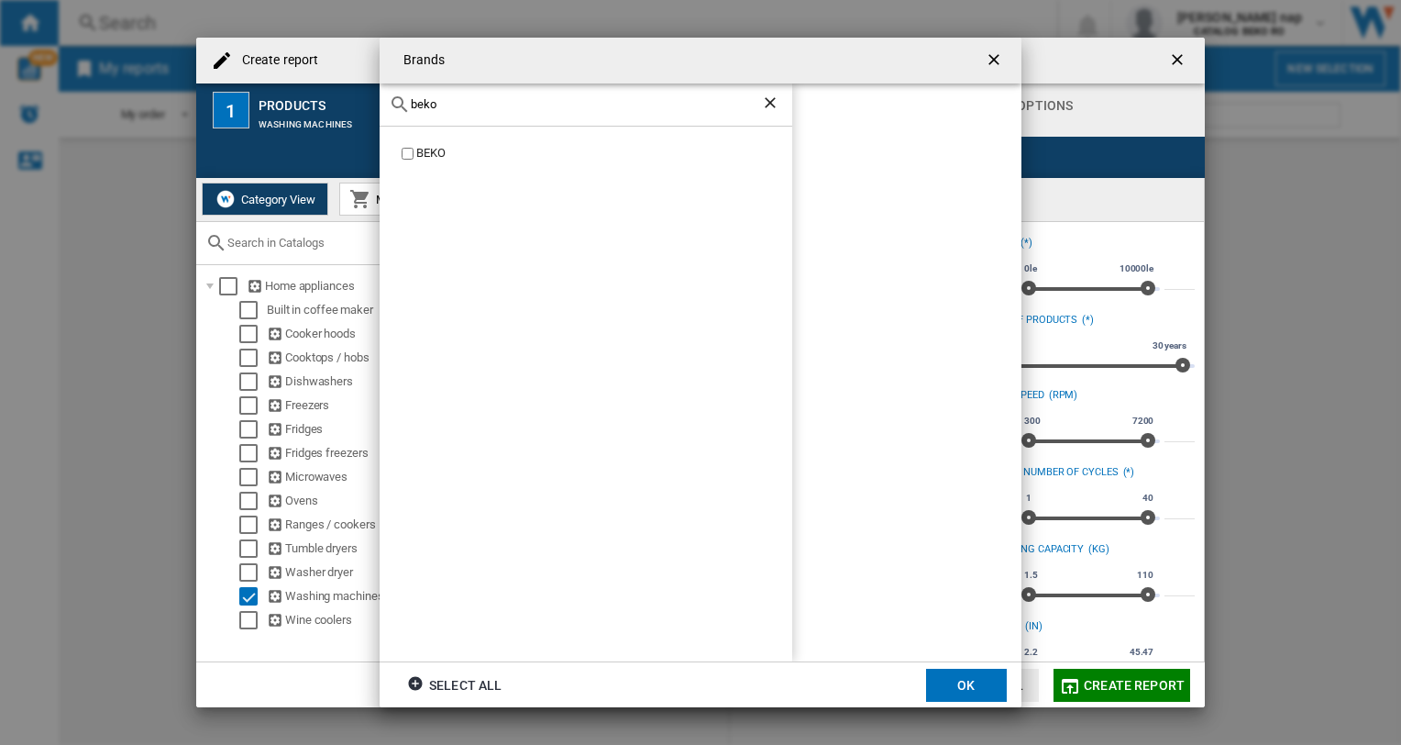
type input "beko"
click at [975, 679] on button "OK" at bounding box center [966, 684] width 81 height 33
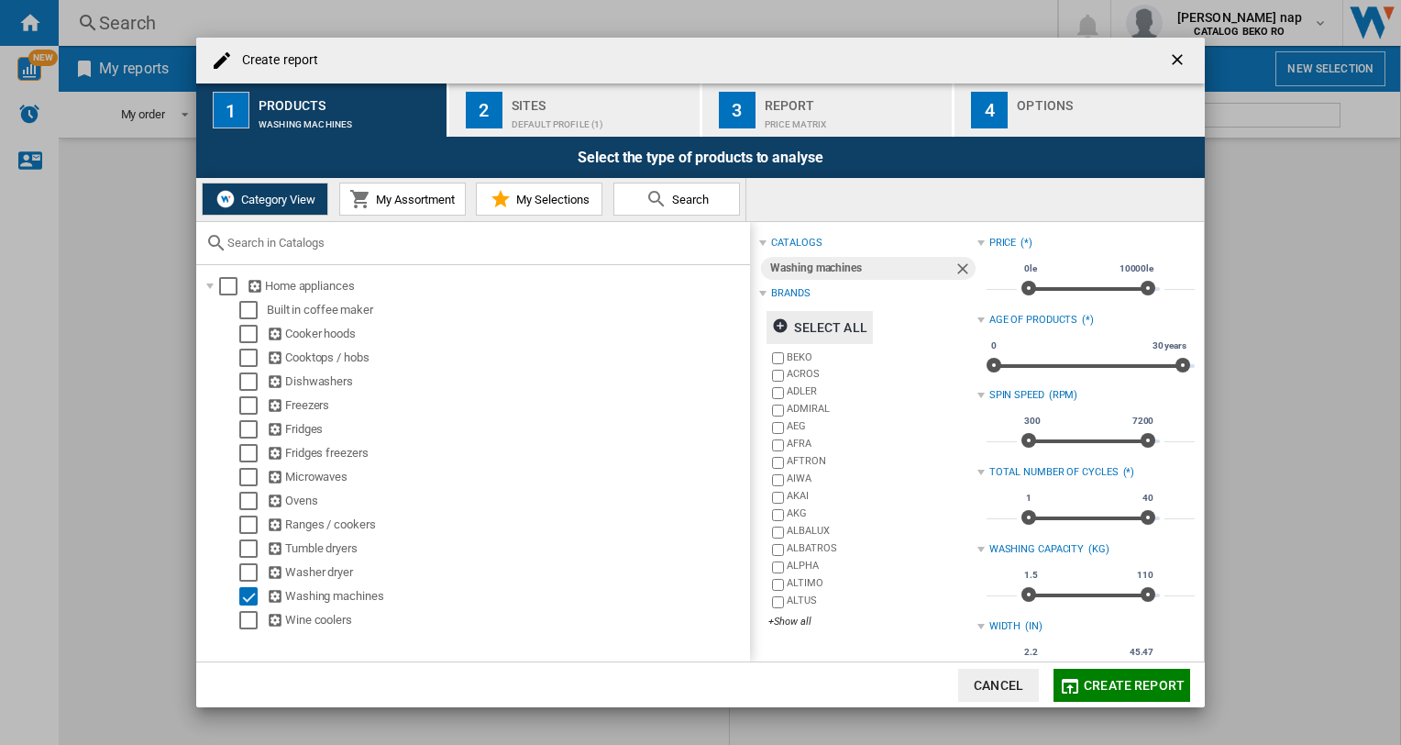
click at [586, 114] on div "Default profile (1)" at bounding box center [602, 119] width 181 height 19
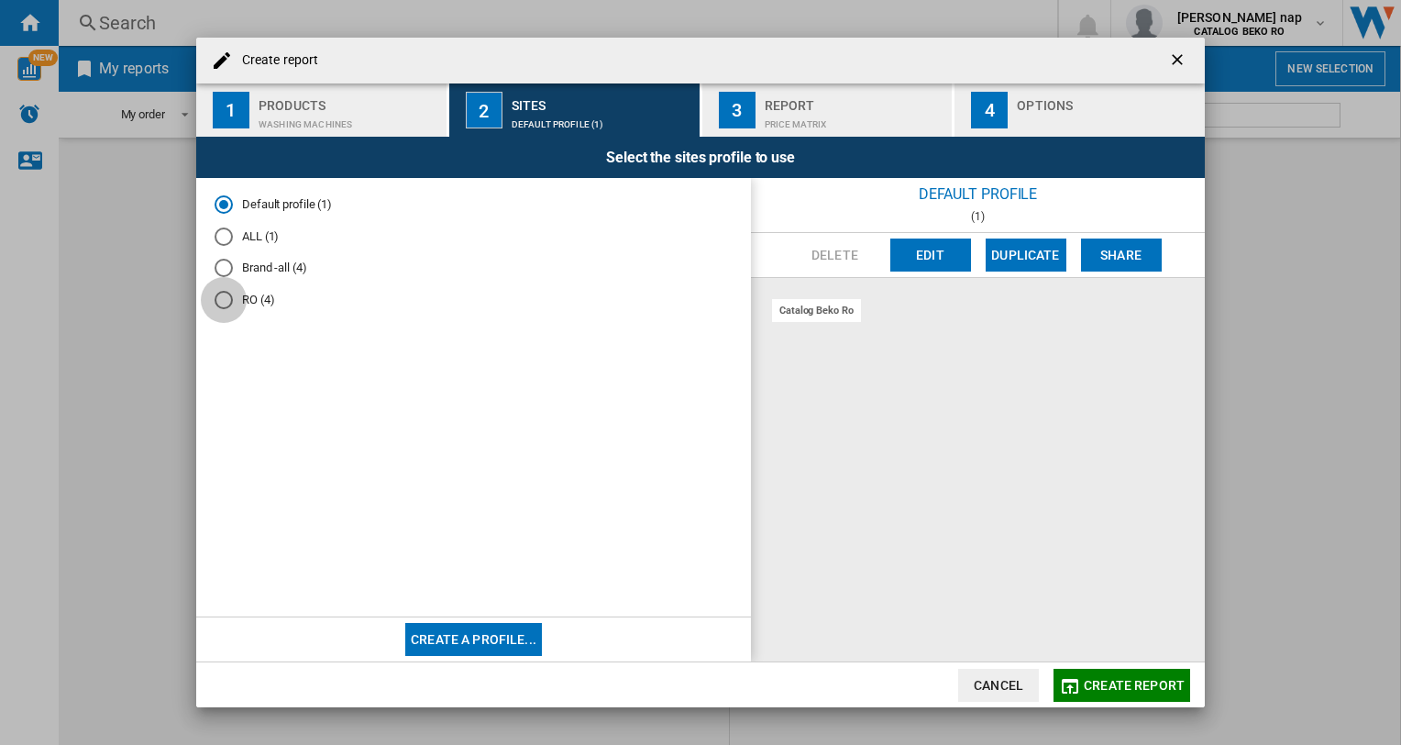
click at [227, 297] on div "RO (4)" at bounding box center [224, 300] width 18 height 18
click at [808, 310] on div "catalog beko ro" at bounding box center [816, 310] width 89 height 23
click at [226, 234] on div "ALL (1)" at bounding box center [224, 236] width 18 height 18
click at [220, 262] on div "Brand -all (4)" at bounding box center [224, 268] width 18 height 18
click at [225, 300] on div "RO (4)" at bounding box center [224, 300] width 18 height 18
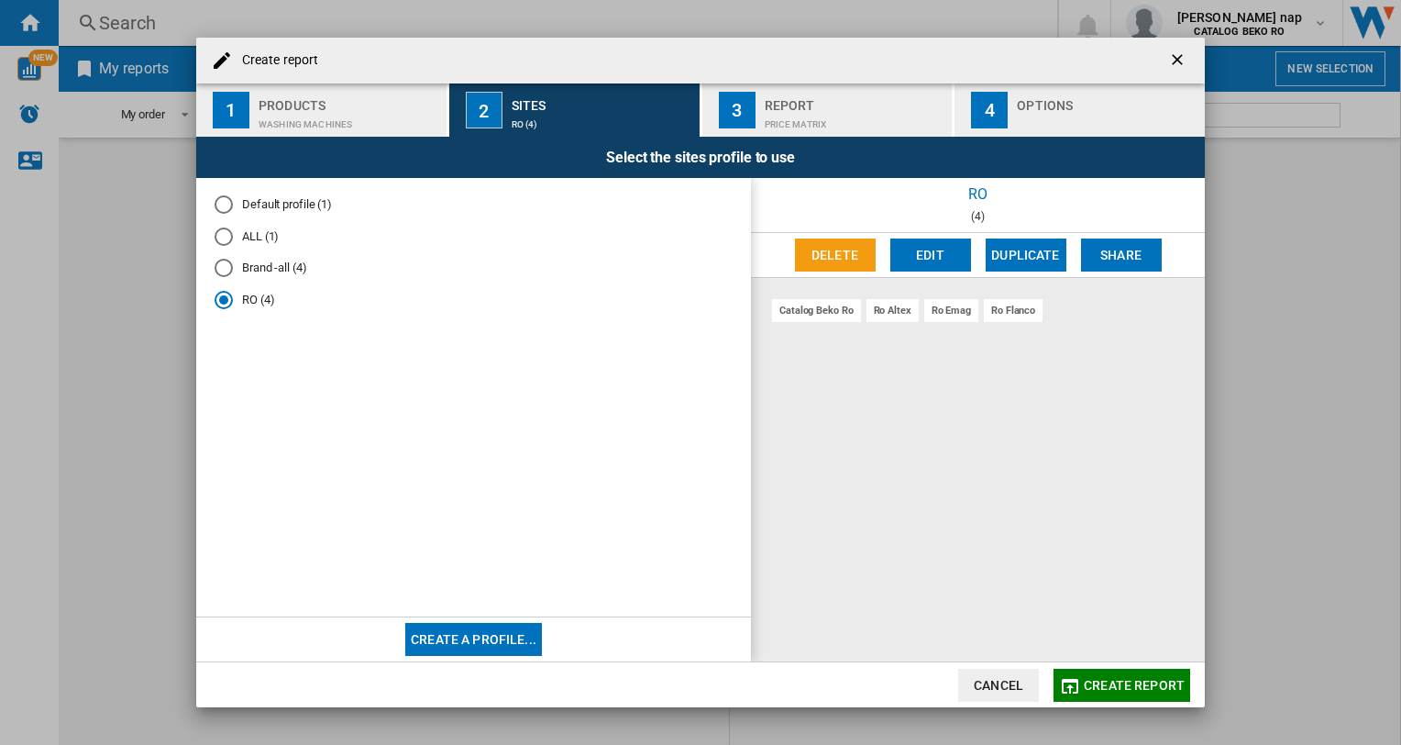
click at [818, 307] on div "catalog beko ro" at bounding box center [816, 310] width 89 height 23
drag, startPoint x: 855, startPoint y: 307, endPoint x: 826, endPoint y: 304, distance: 28.6
click at [826, 304] on div "catalog beko ro" at bounding box center [816, 310] width 89 height 23
drag, startPoint x: 826, startPoint y: 304, endPoint x: 943, endPoint y: 388, distance: 143.3
click at [943, 388] on div "catalog beko ro ro altex ro emag ro flanco" at bounding box center [978, 470] width 454 height 384
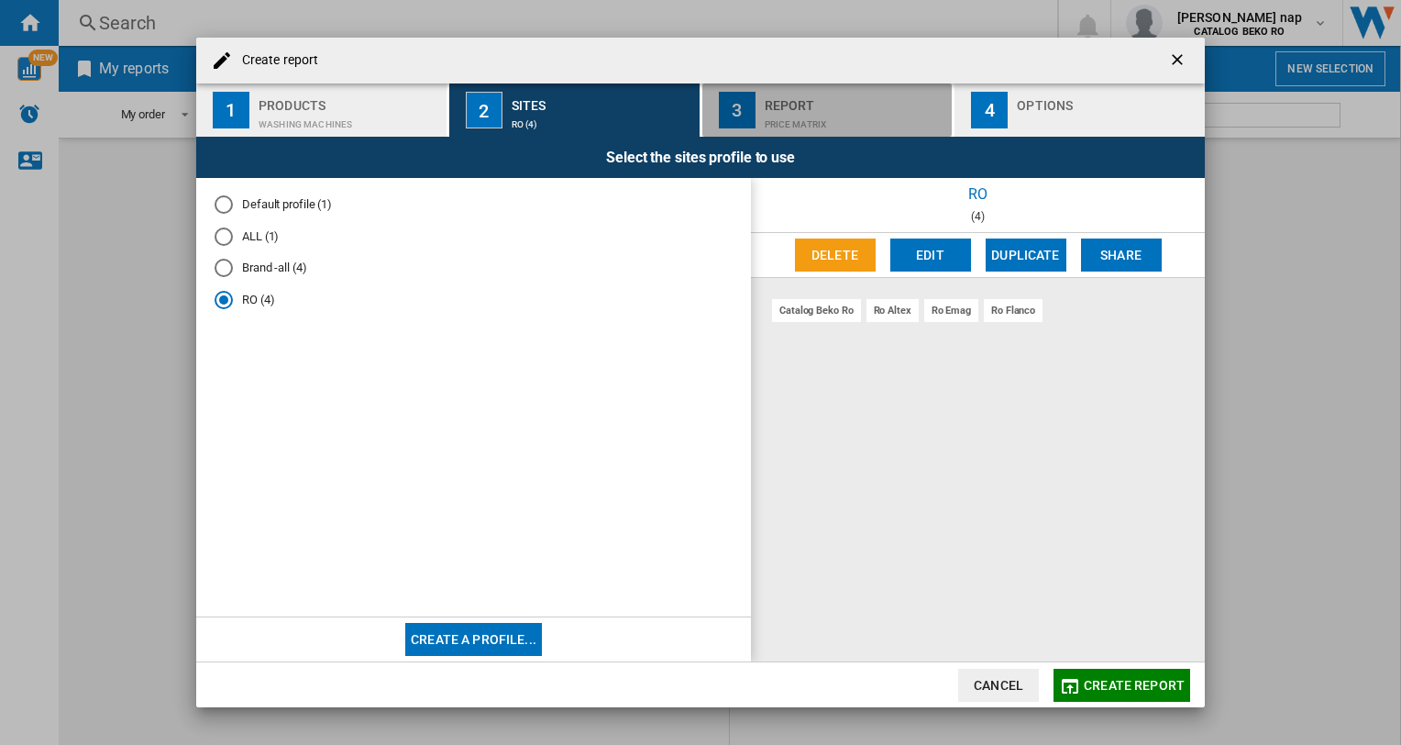
drag, startPoint x: 821, startPoint y: 109, endPoint x: 833, endPoint y: 114, distance: 12.8
click at [822, 110] on div "Price Matrix" at bounding box center [855, 119] width 181 height 19
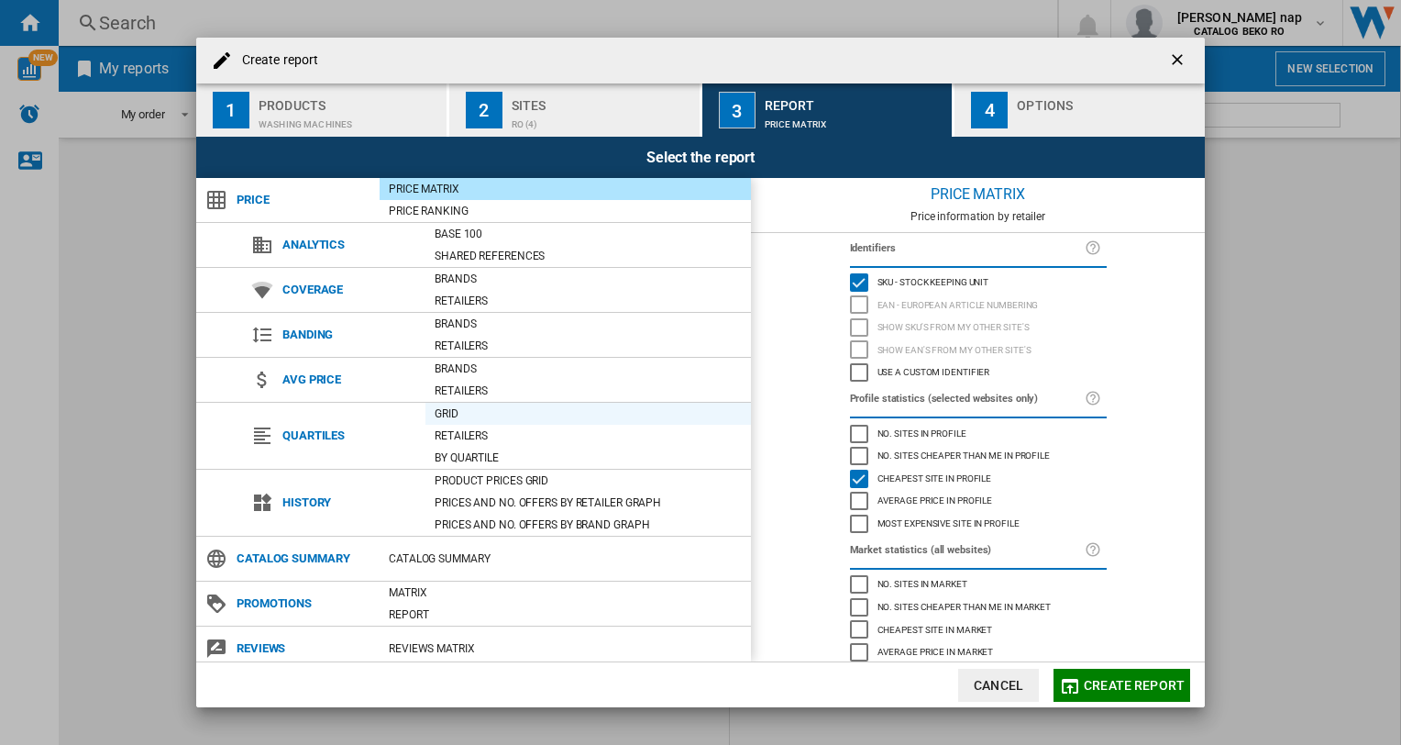
click at [451, 408] on div "Grid" at bounding box center [588, 413] width 326 height 18
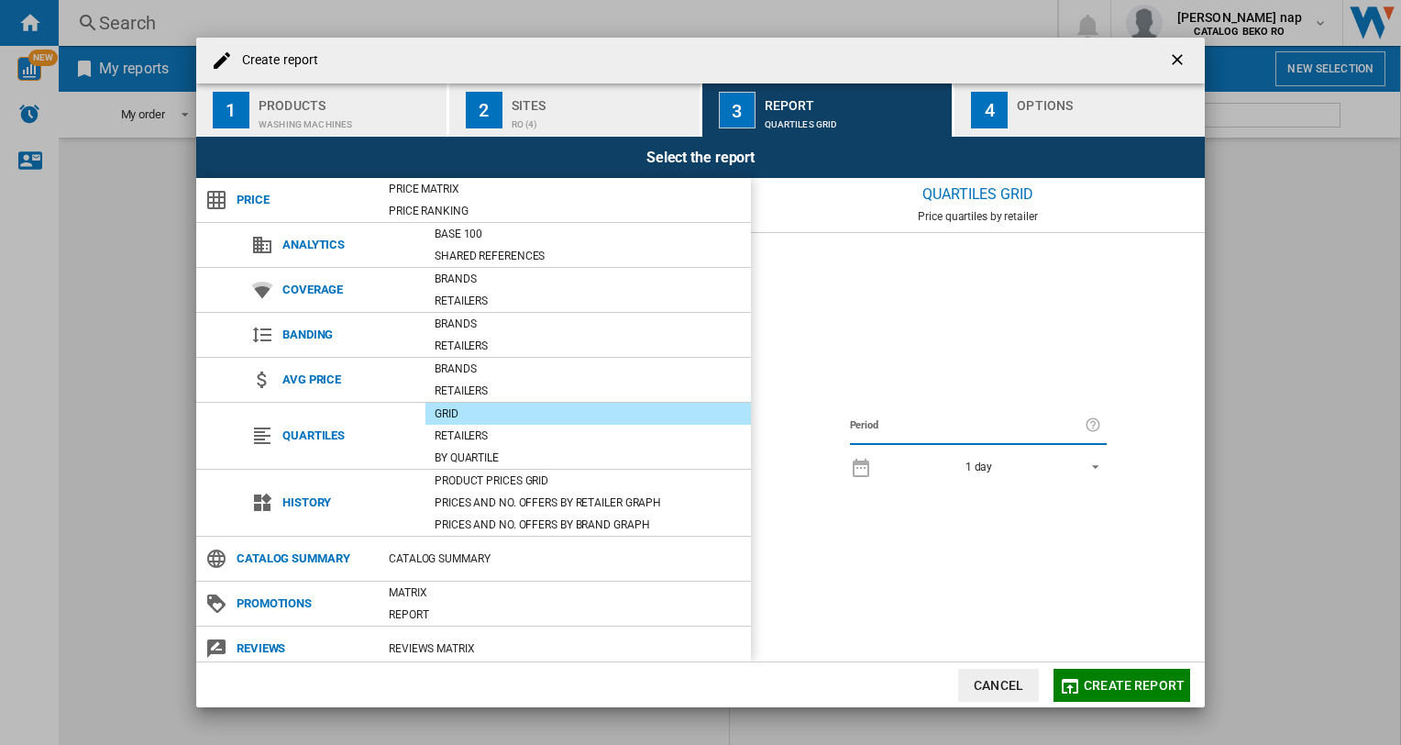
click at [1089, 460] on span "REPORTS.WIZARD.STEPS.REPORT.STEPS.REPORT_OPTIONS.PERIOD: 1 day" at bounding box center [1090, 465] width 22 height 17
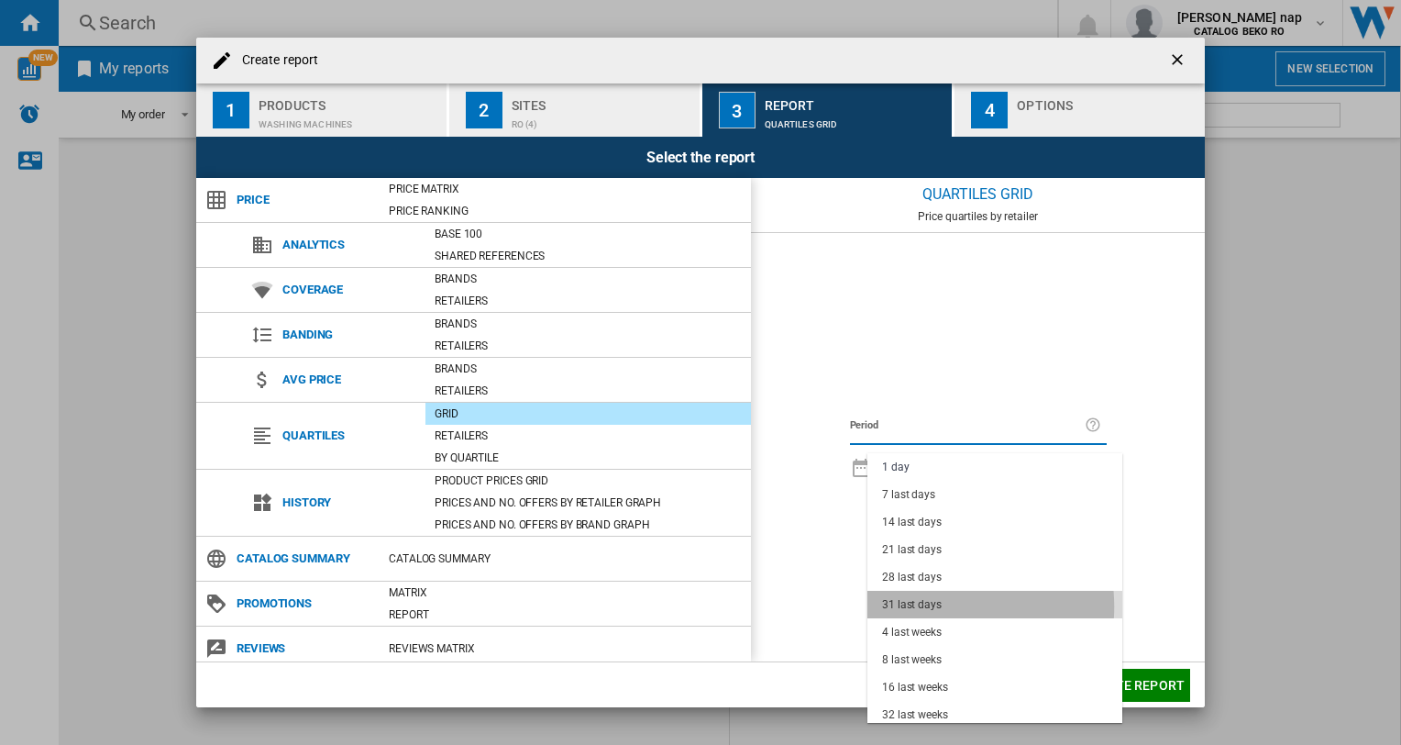
click at [939, 606] on div "31 last days" at bounding box center [912, 605] width 60 height 16
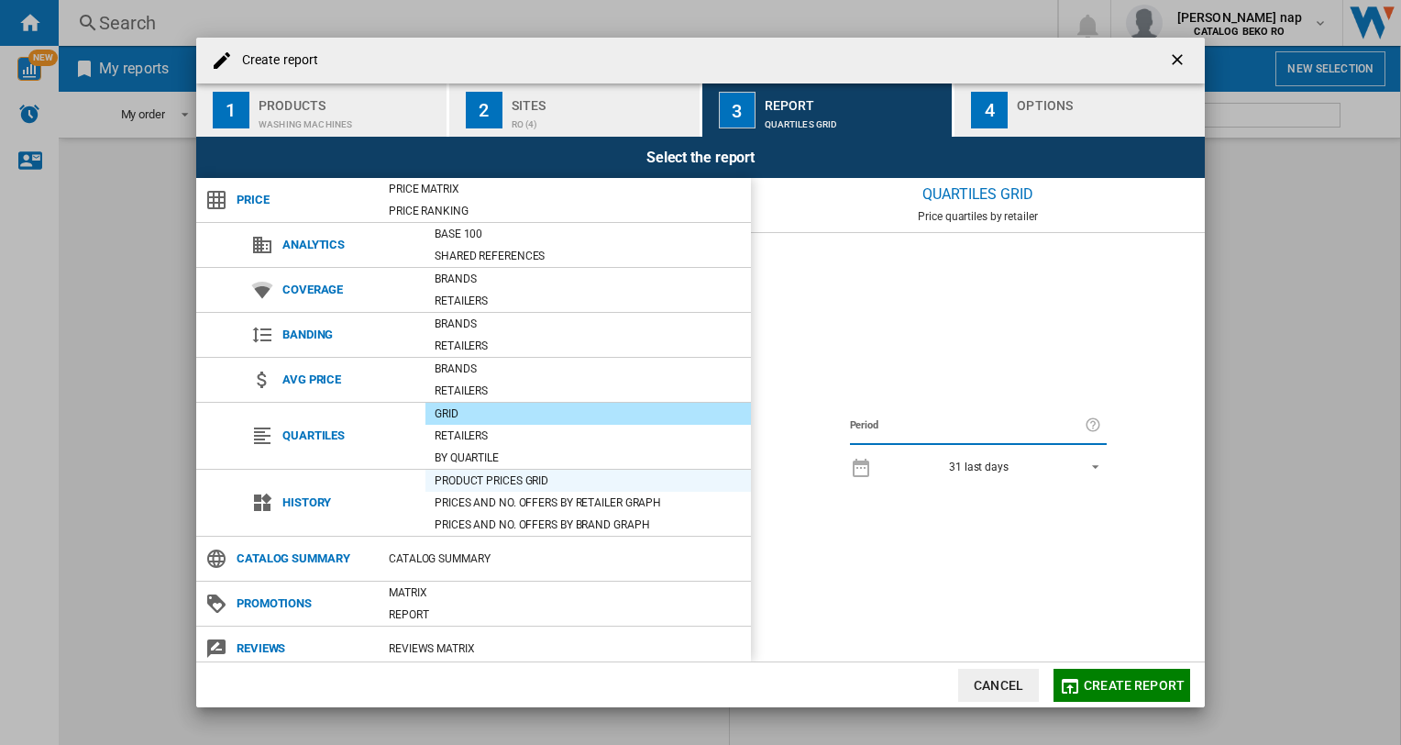
click at [525, 477] on div "Product prices grid" at bounding box center [588, 480] width 326 height 18
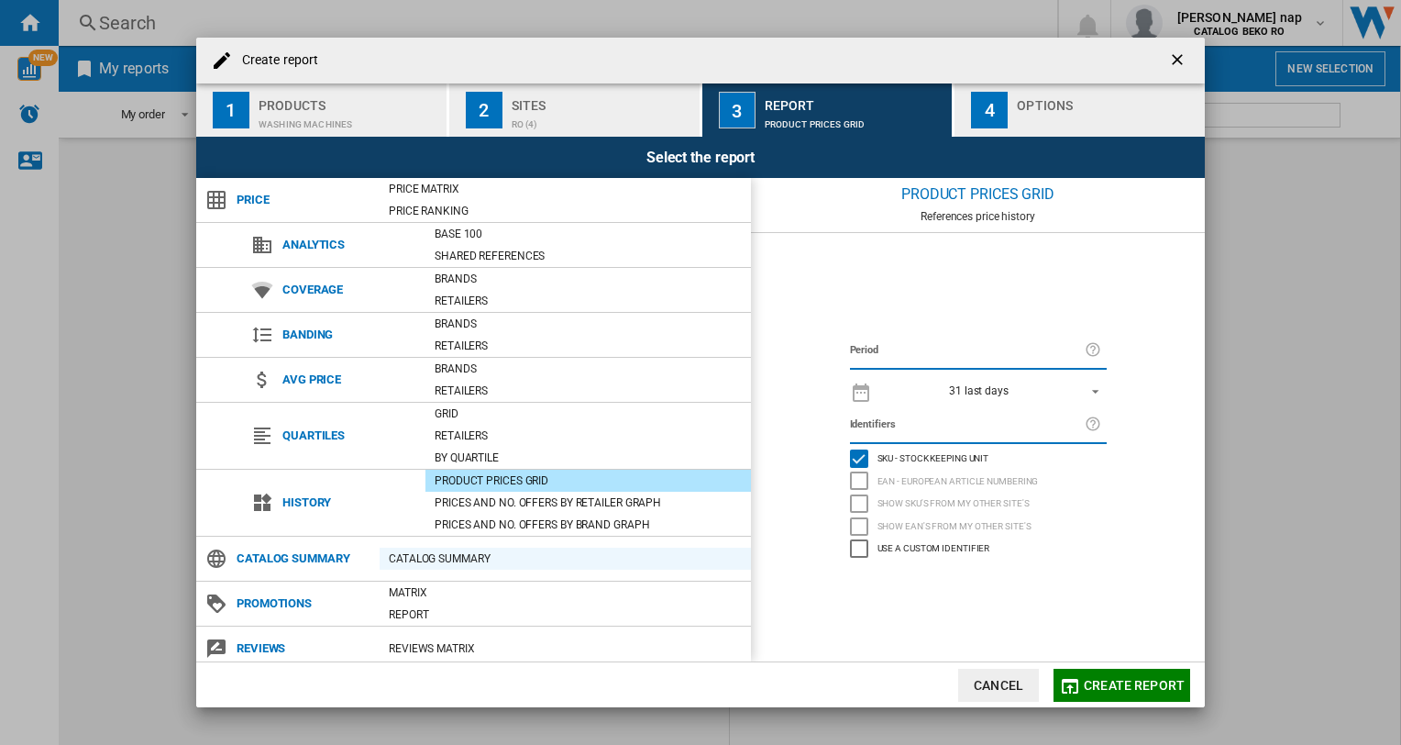
click at [432, 553] on div "Catalog Summary" at bounding box center [565, 558] width 371 height 18
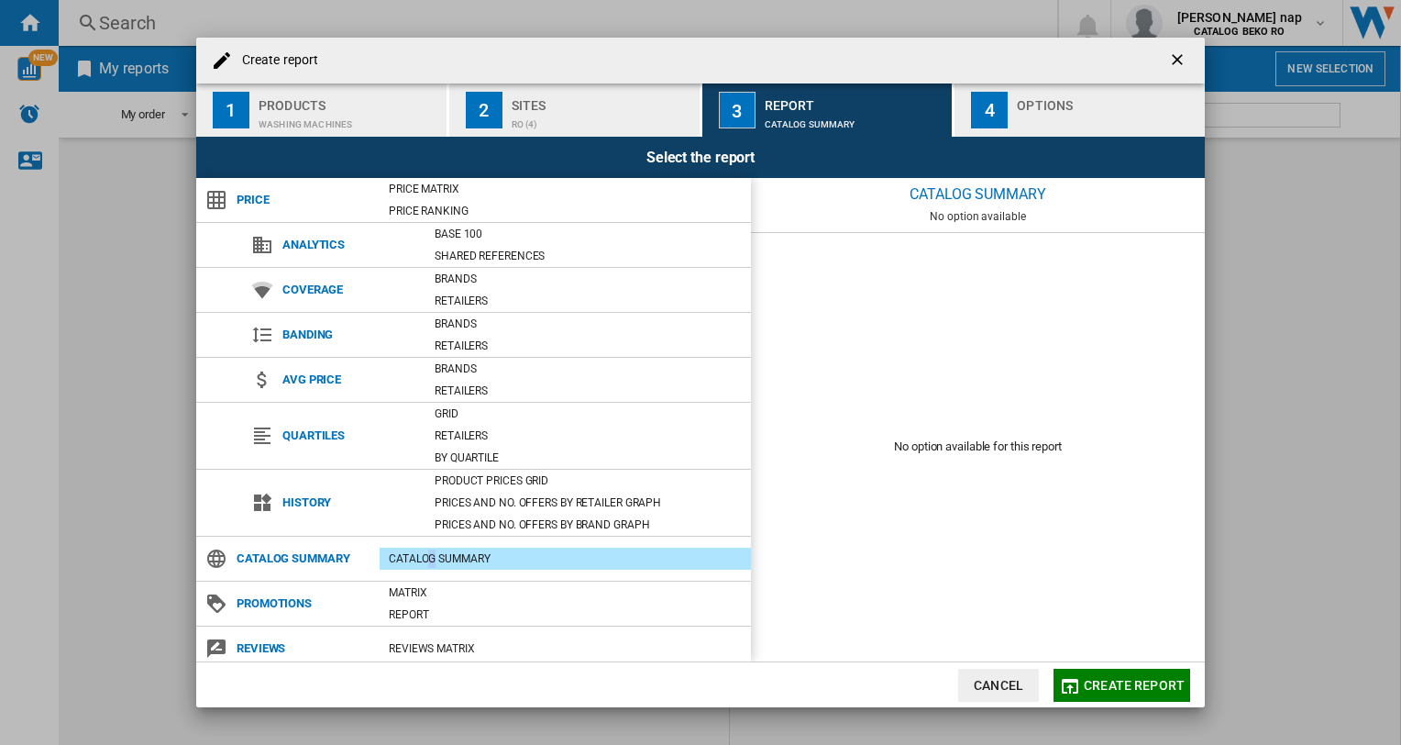
drag, startPoint x: 432, startPoint y: 553, endPoint x: 458, endPoint y: 549, distance: 26.8
click at [429, 553] on div "Catalog Summary" at bounding box center [565, 558] width 371 height 18
click at [410, 590] on div "Matrix" at bounding box center [565, 592] width 371 height 18
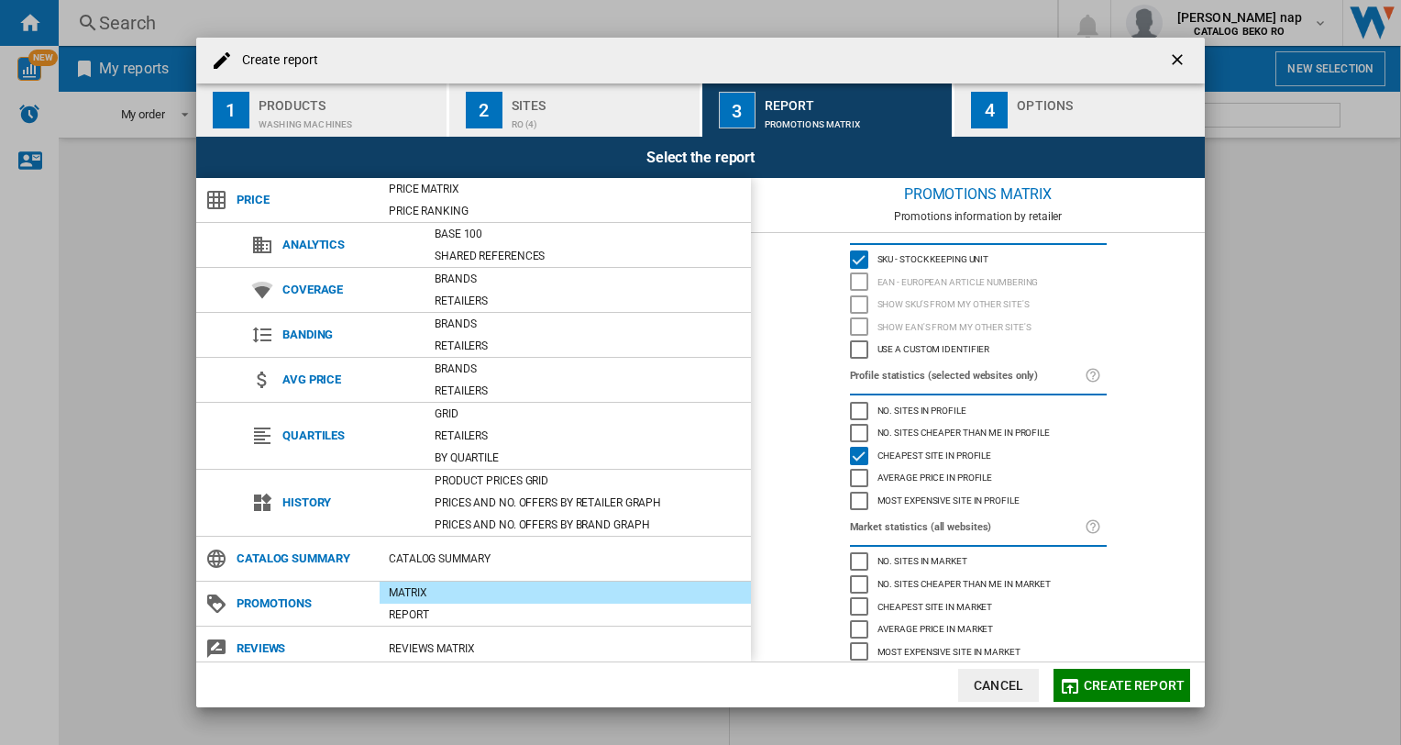
scroll to position [41, 0]
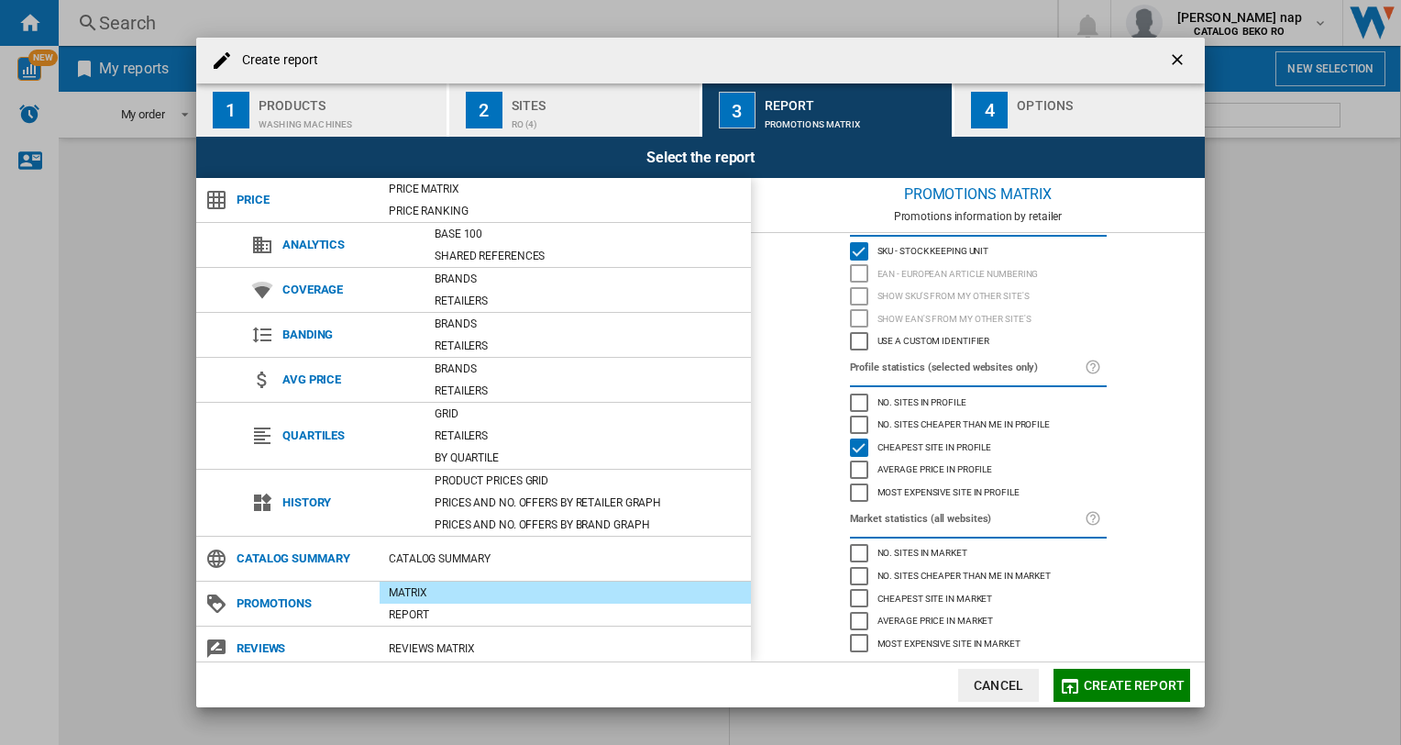
click at [1149, 693] on button "Create report" at bounding box center [1122, 684] width 137 height 33
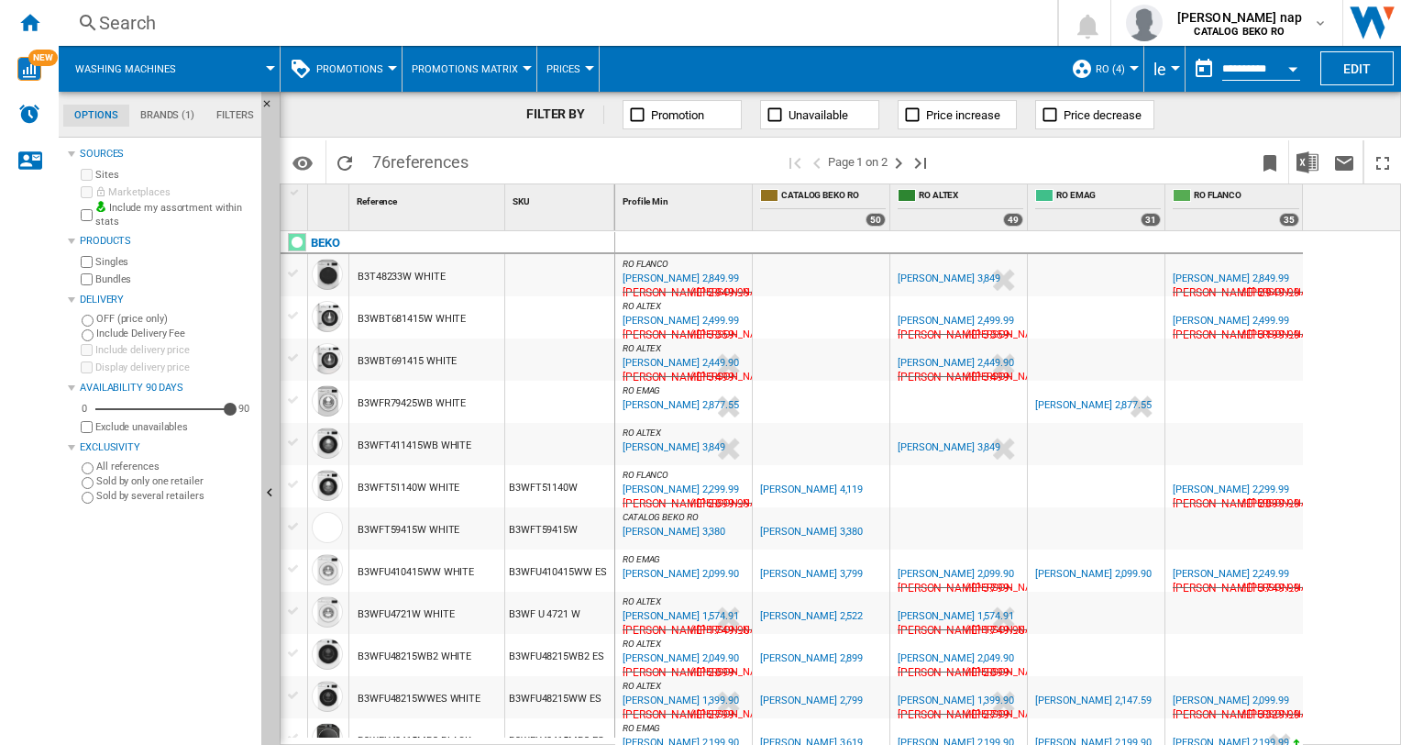
click at [1130, 66] on div at bounding box center [1134, 68] width 9 height 5
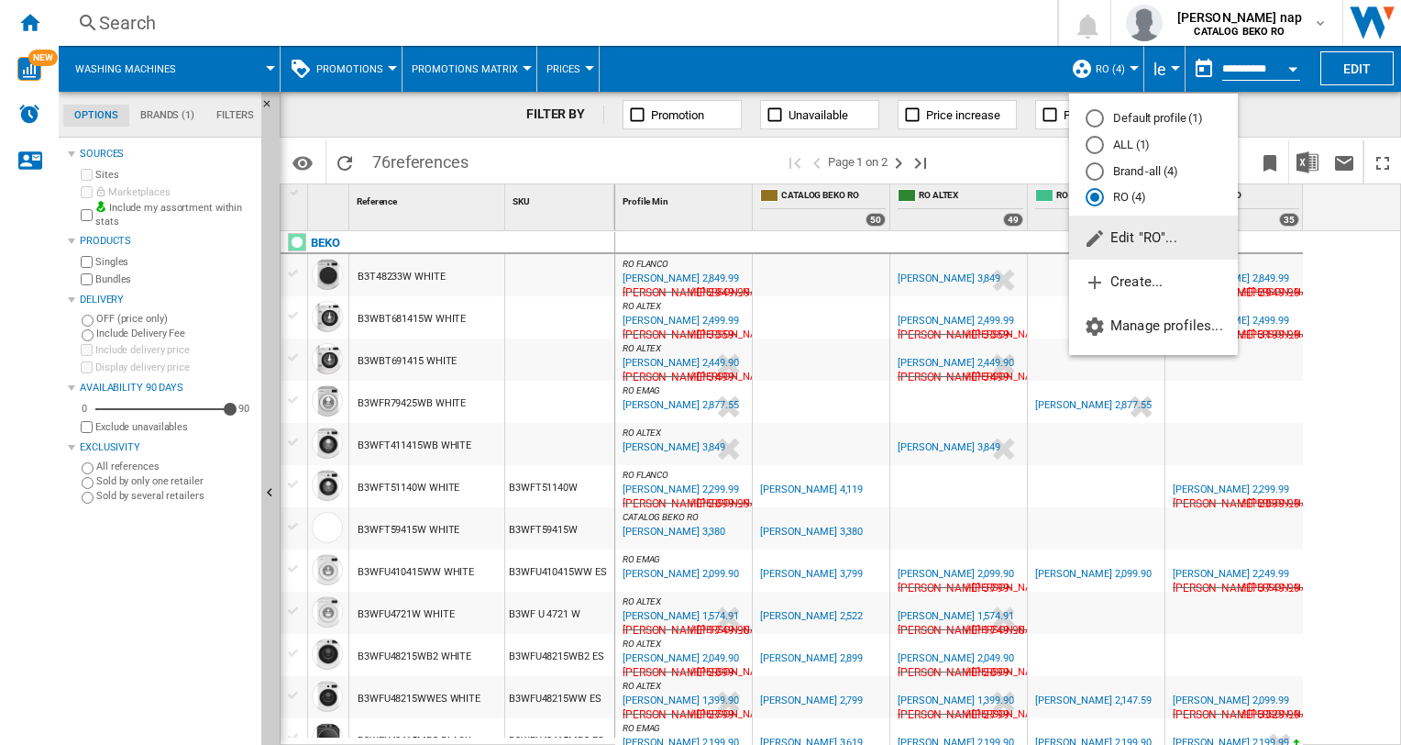
click at [1129, 66] on md-backdrop at bounding box center [700, 372] width 1401 height 745
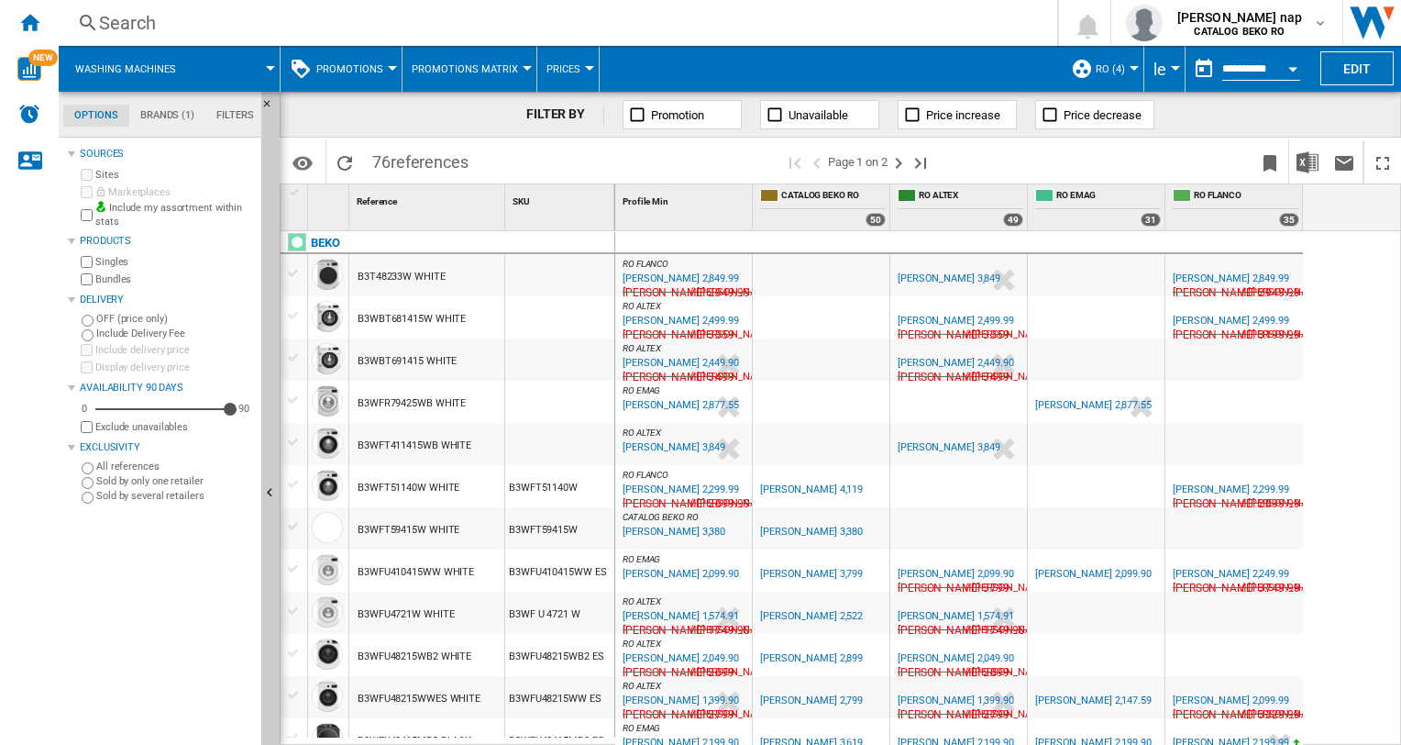
click at [833, 187] on div "CATALOG BEKO RO" at bounding box center [823, 197] width 126 height 23
click at [304, 161] on md-icon "Options" at bounding box center [303, 163] width 22 height 22
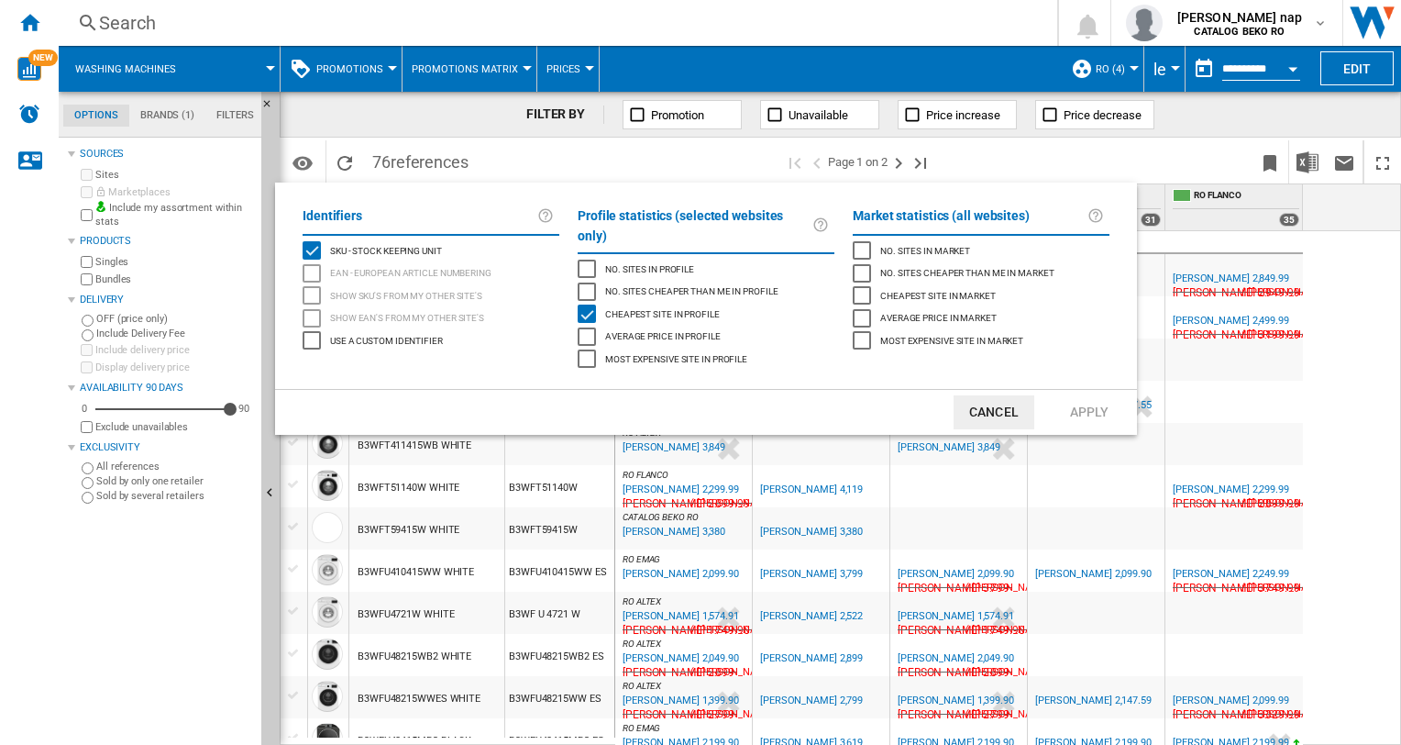
click at [986, 165] on md-backdrop at bounding box center [700, 372] width 1401 height 745
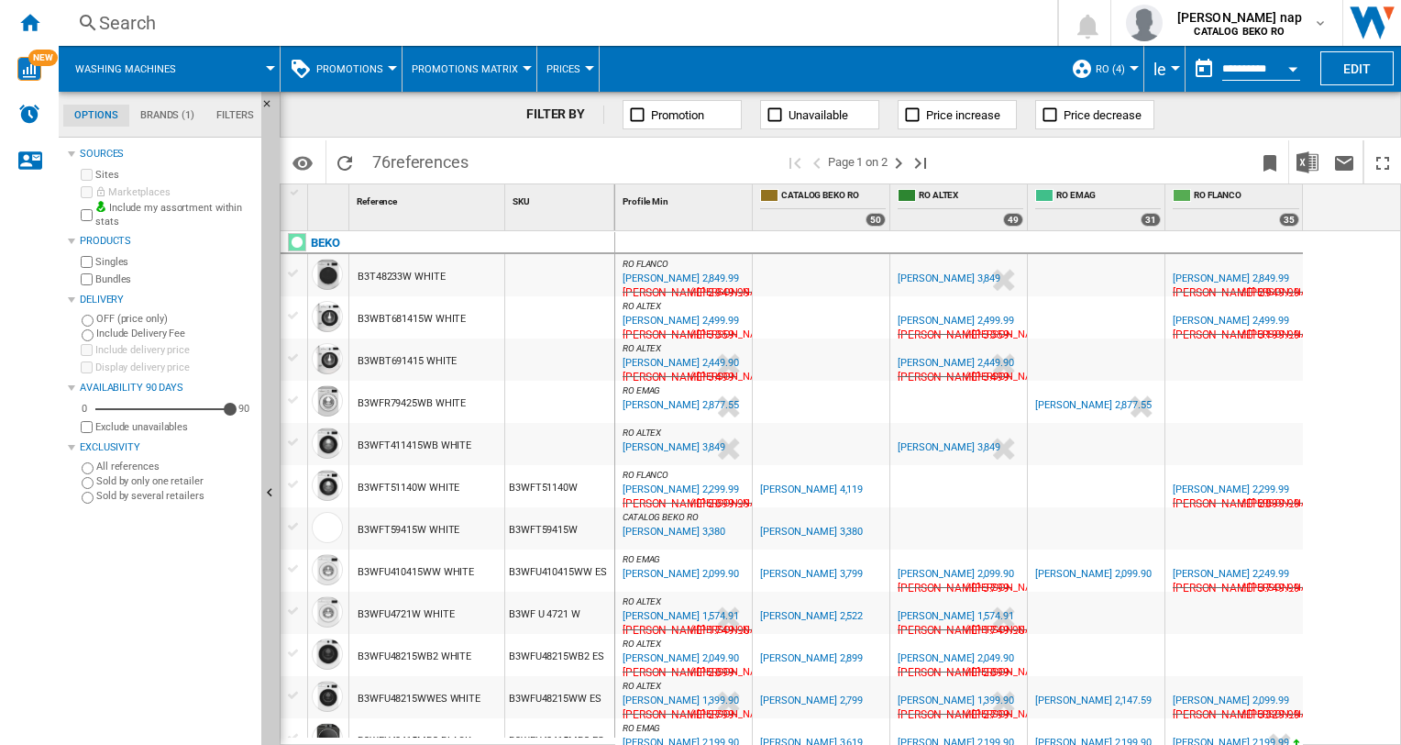
click at [1171, 62] on button "le" at bounding box center [1165, 69] width 22 height 46
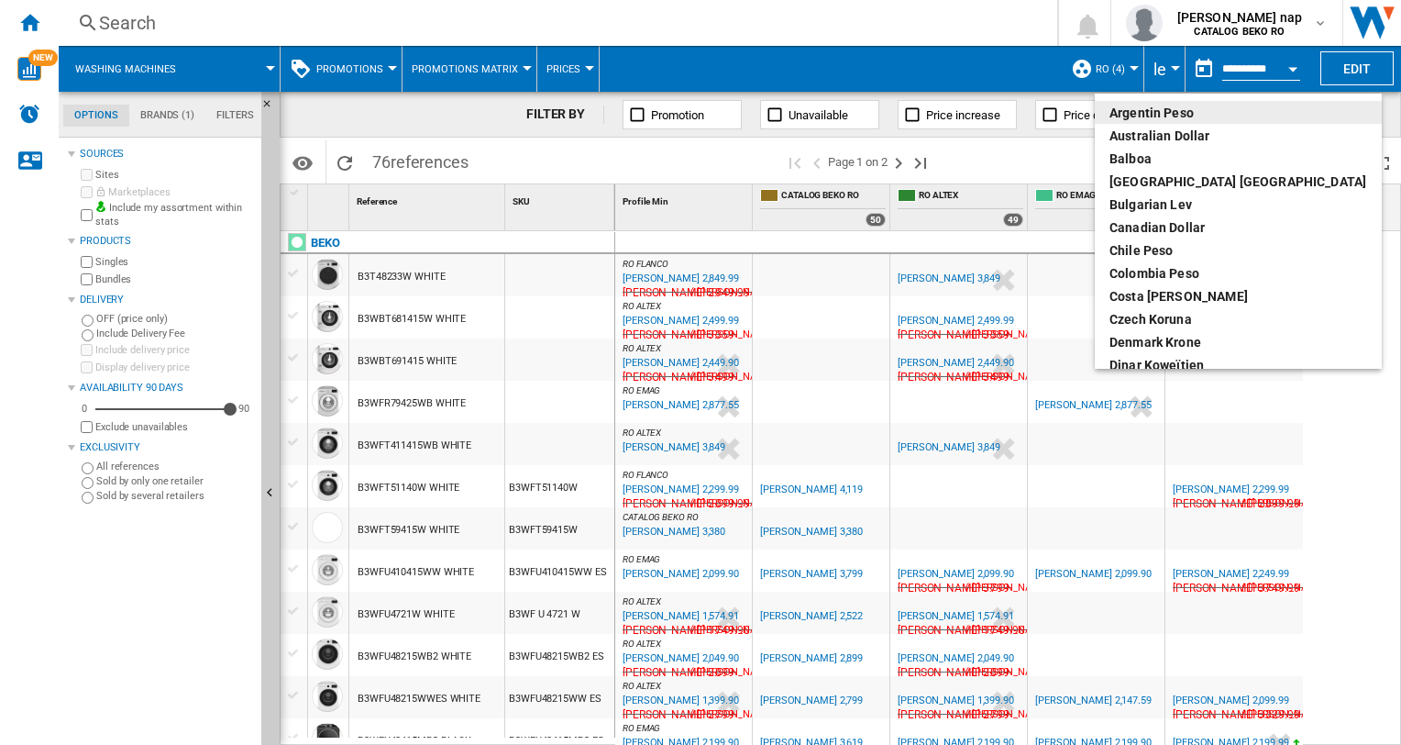
click at [1152, 72] on md-backdrop at bounding box center [700, 372] width 1401 height 745
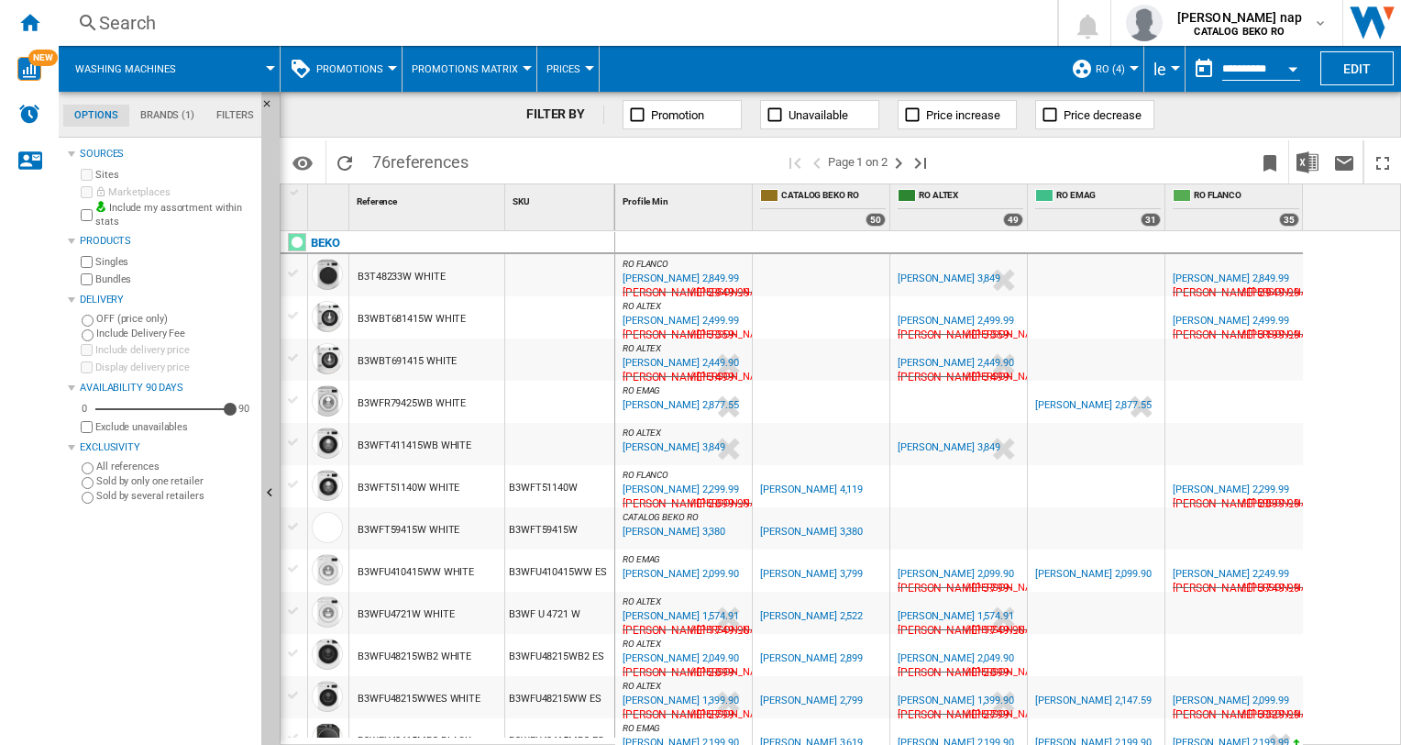
click at [1171, 66] on div "Currency" at bounding box center [1175, 68] width 9 height 5
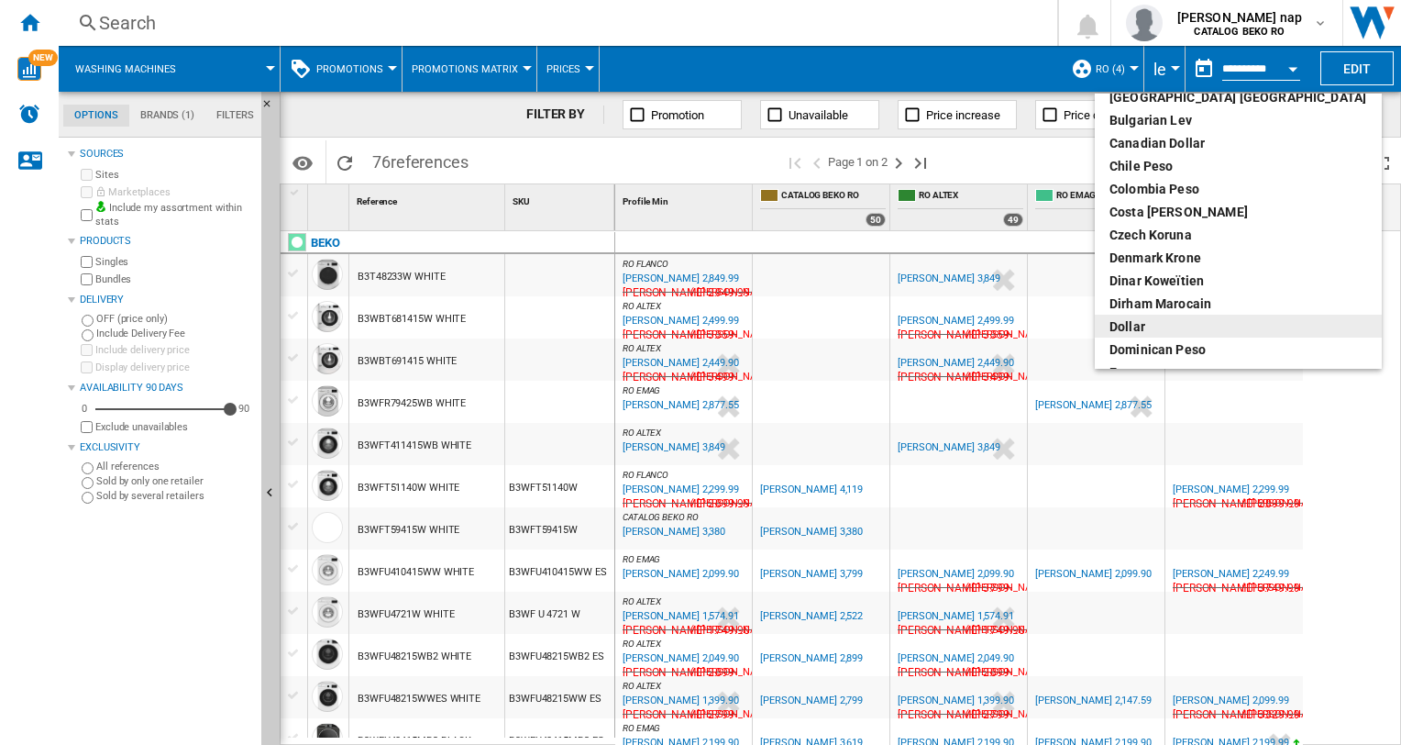
scroll to position [183, 0]
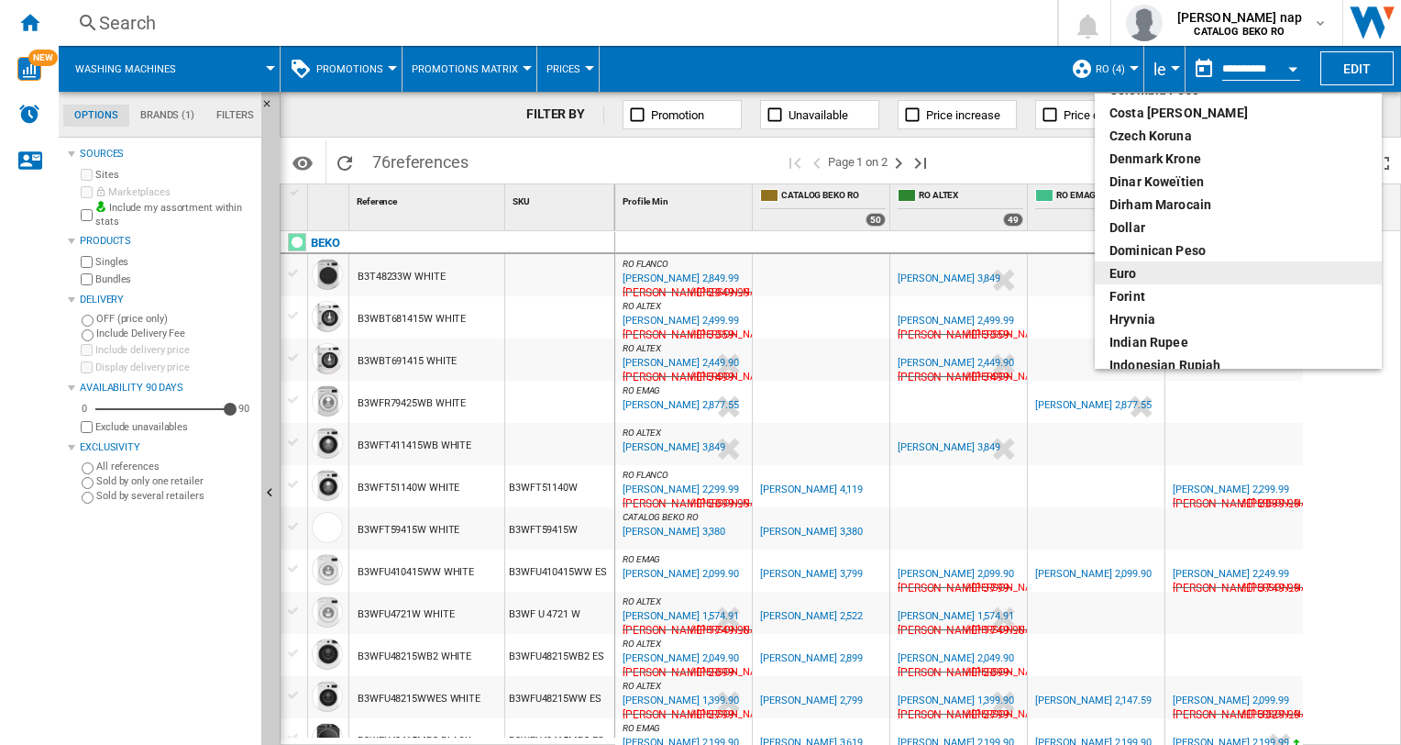
click at [1148, 275] on div "euro" at bounding box center [1239, 273] width 258 height 18
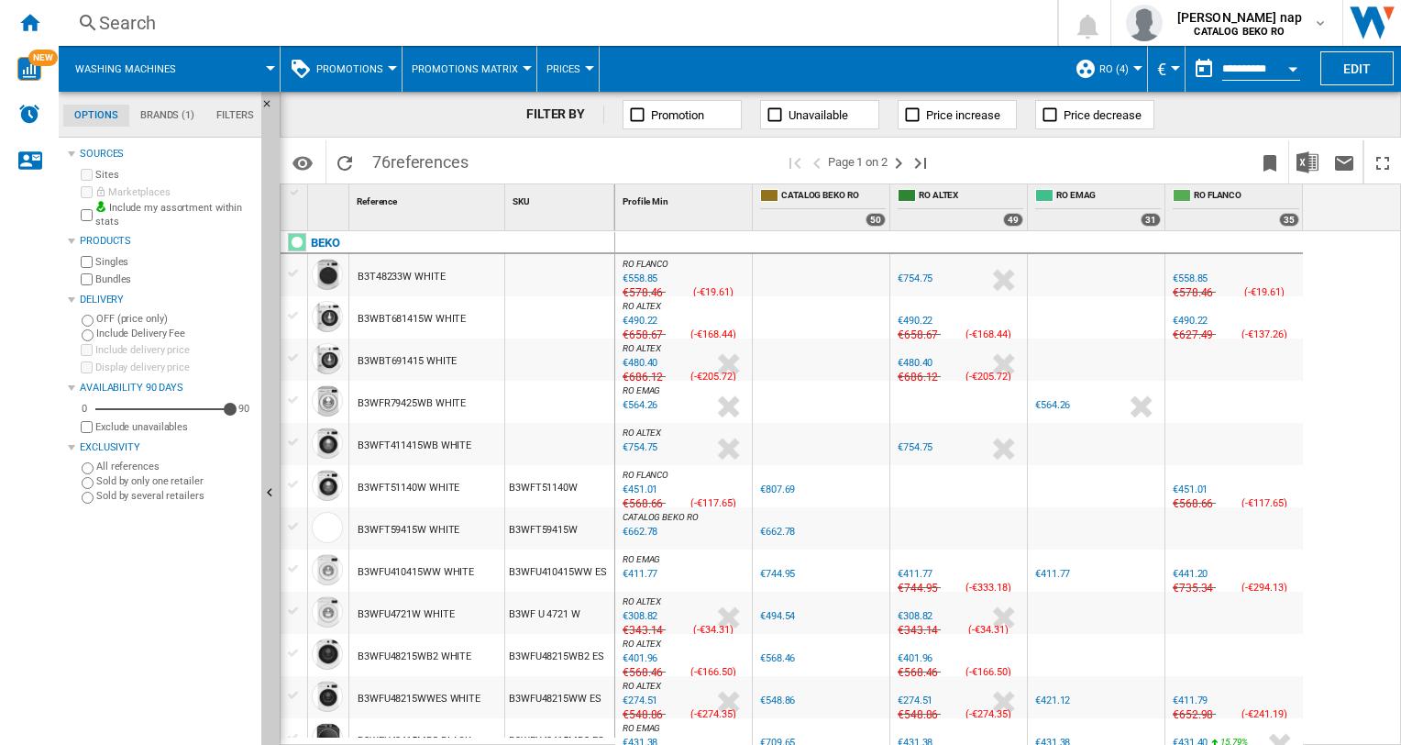
click at [585, 69] on div at bounding box center [589, 68] width 9 height 5
click at [575, 110] on span "Prices" at bounding box center [564, 113] width 39 height 17
click at [1292, 70] on div "Open calendar" at bounding box center [1292, 69] width 9 height 5
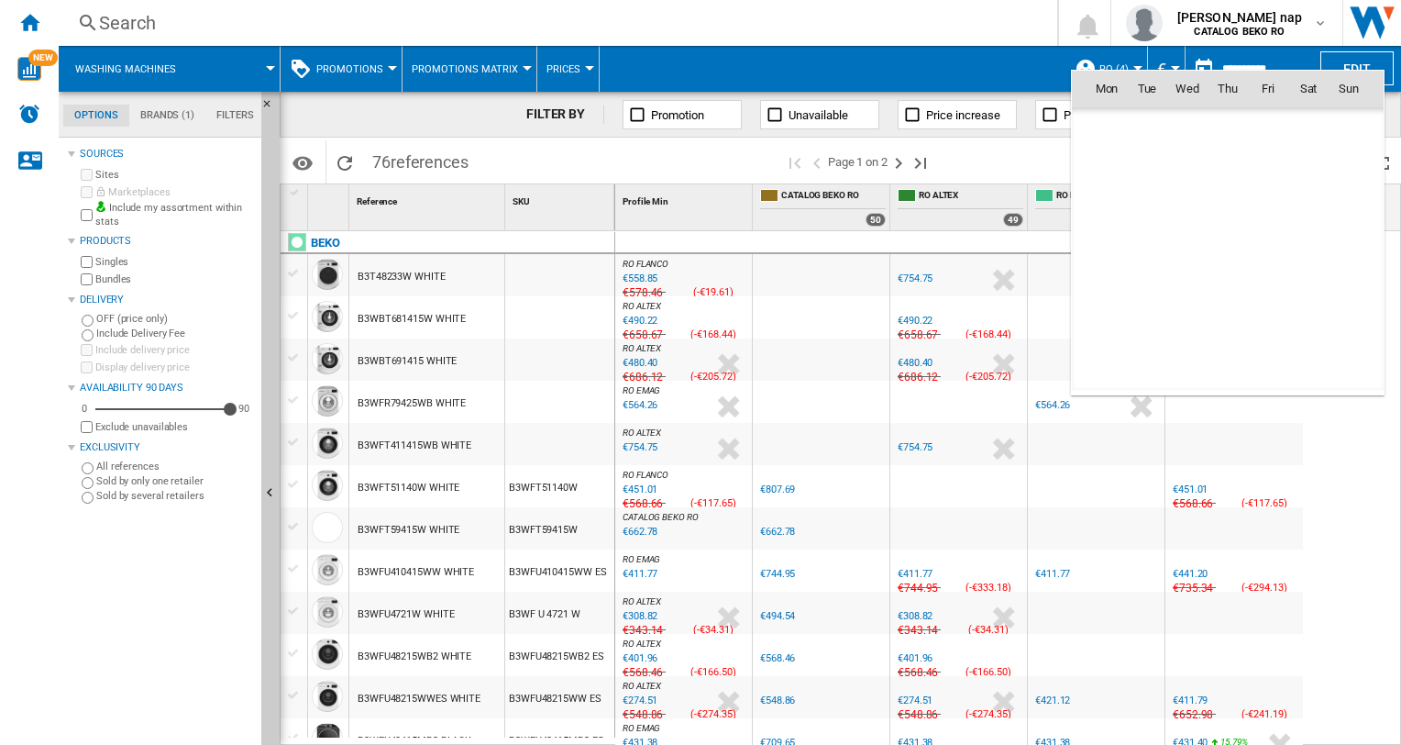
scroll to position [8748, 0]
click at [1375, 62] on div at bounding box center [700, 372] width 1401 height 745
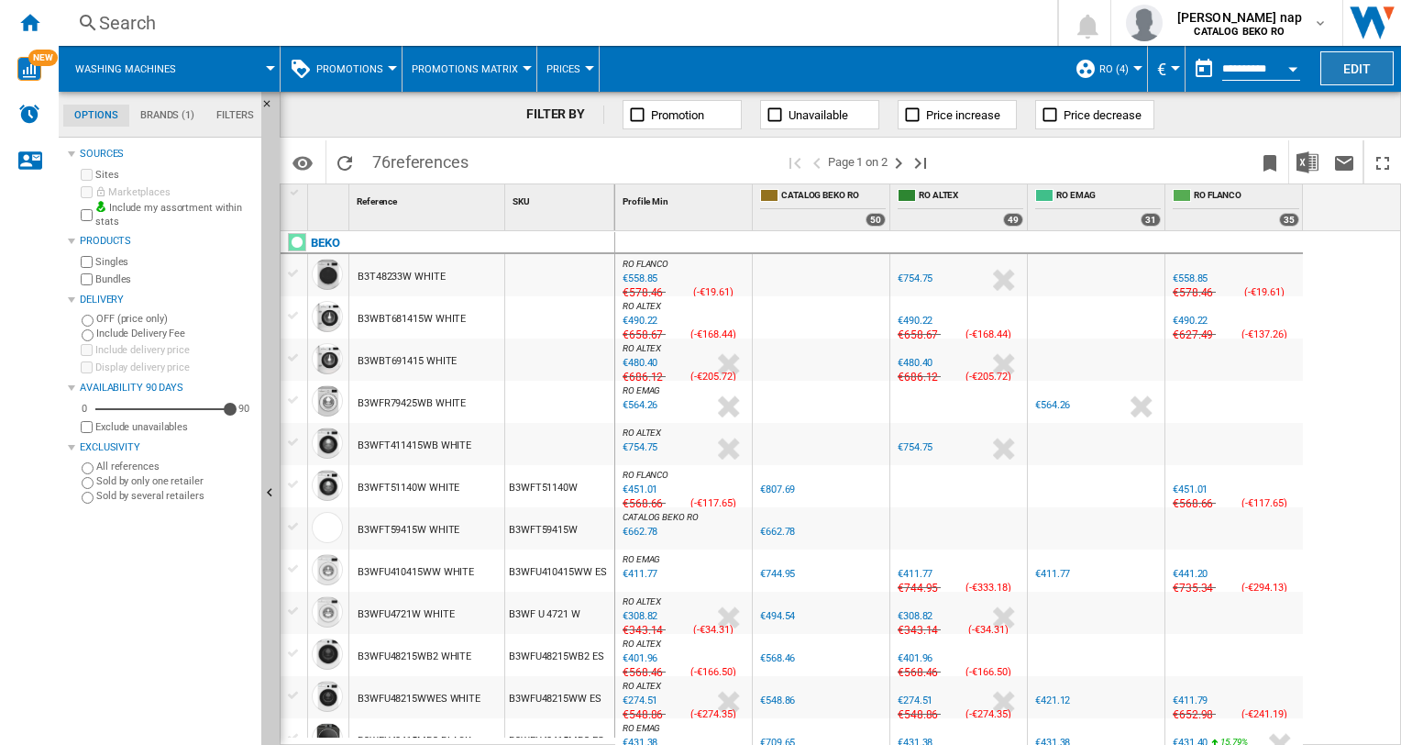
click at [1360, 61] on button "Edit" at bounding box center [1356, 68] width 73 height 34
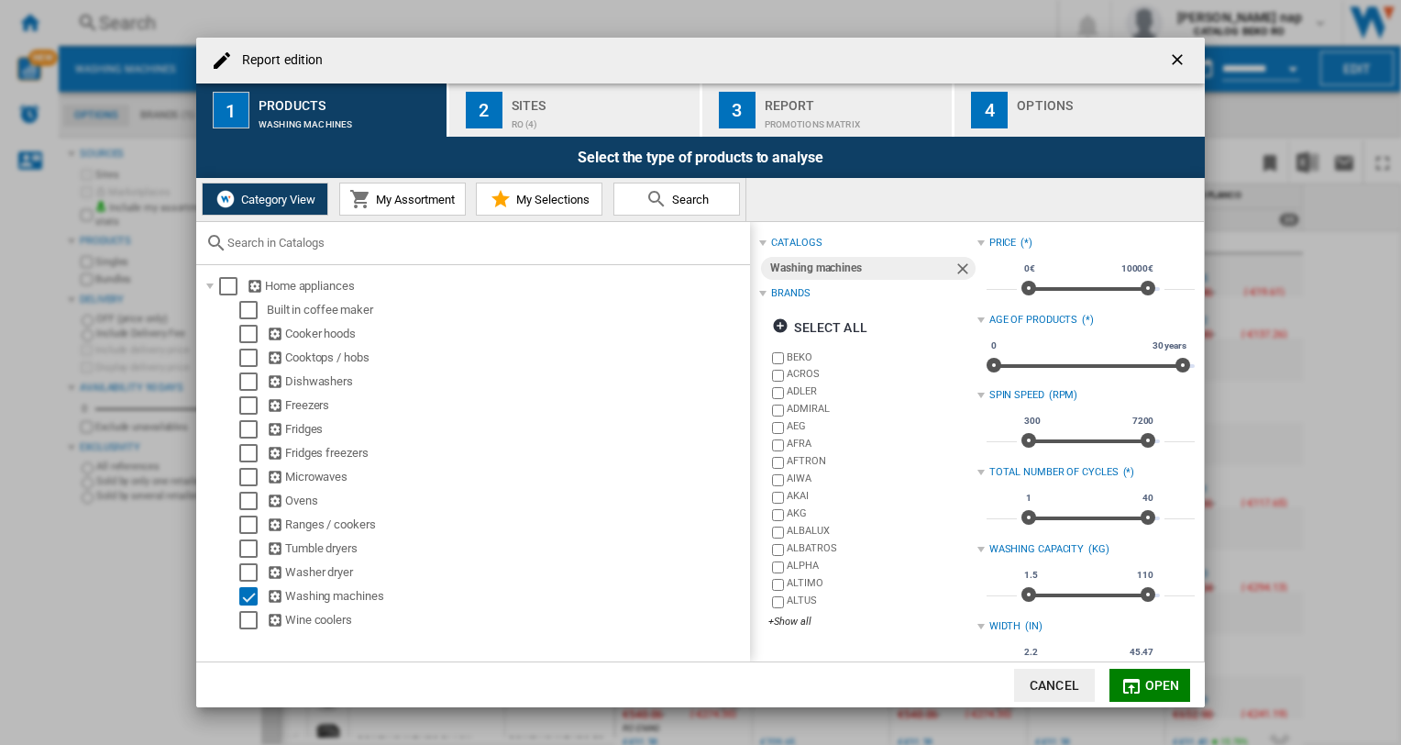
click at [1155, 680] on span "Open" at bounding box center [1162, 685] width 35 height 15
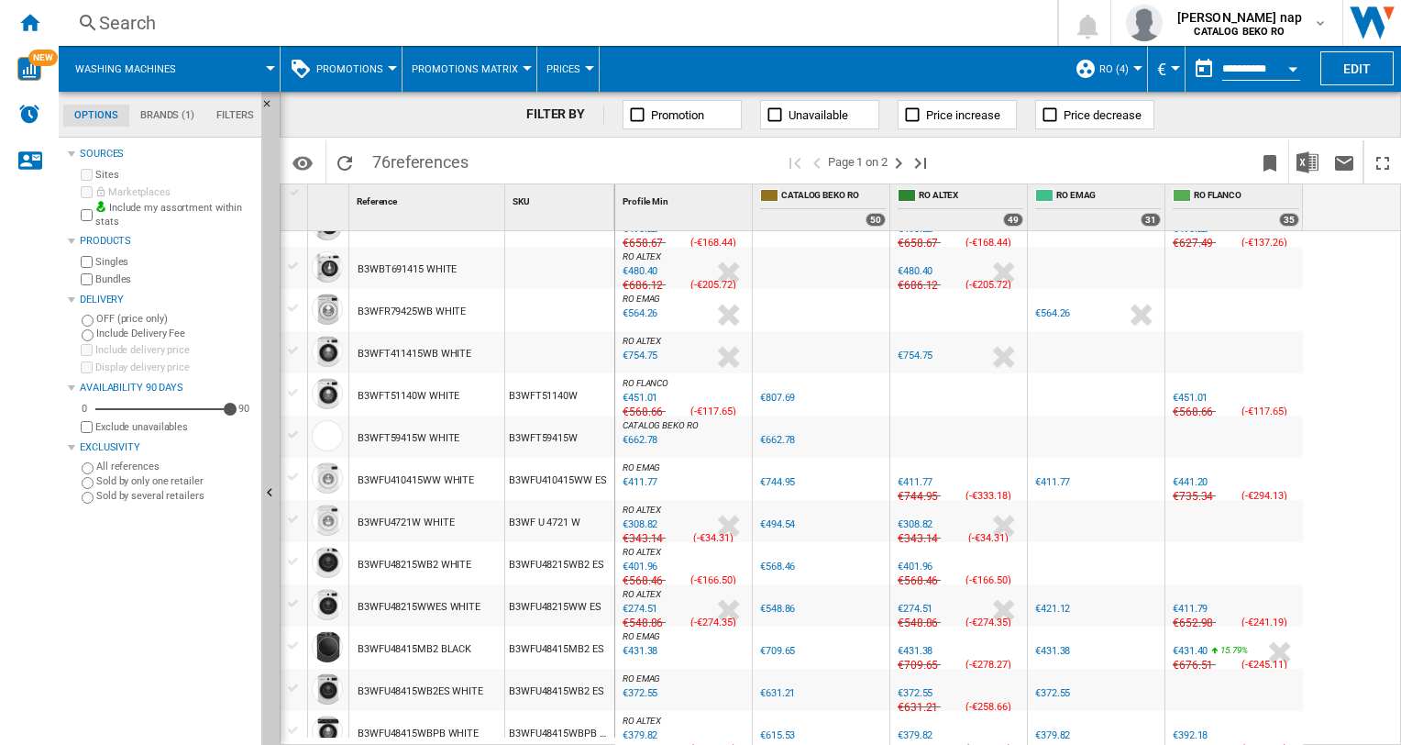
scroll to position [0, 0]
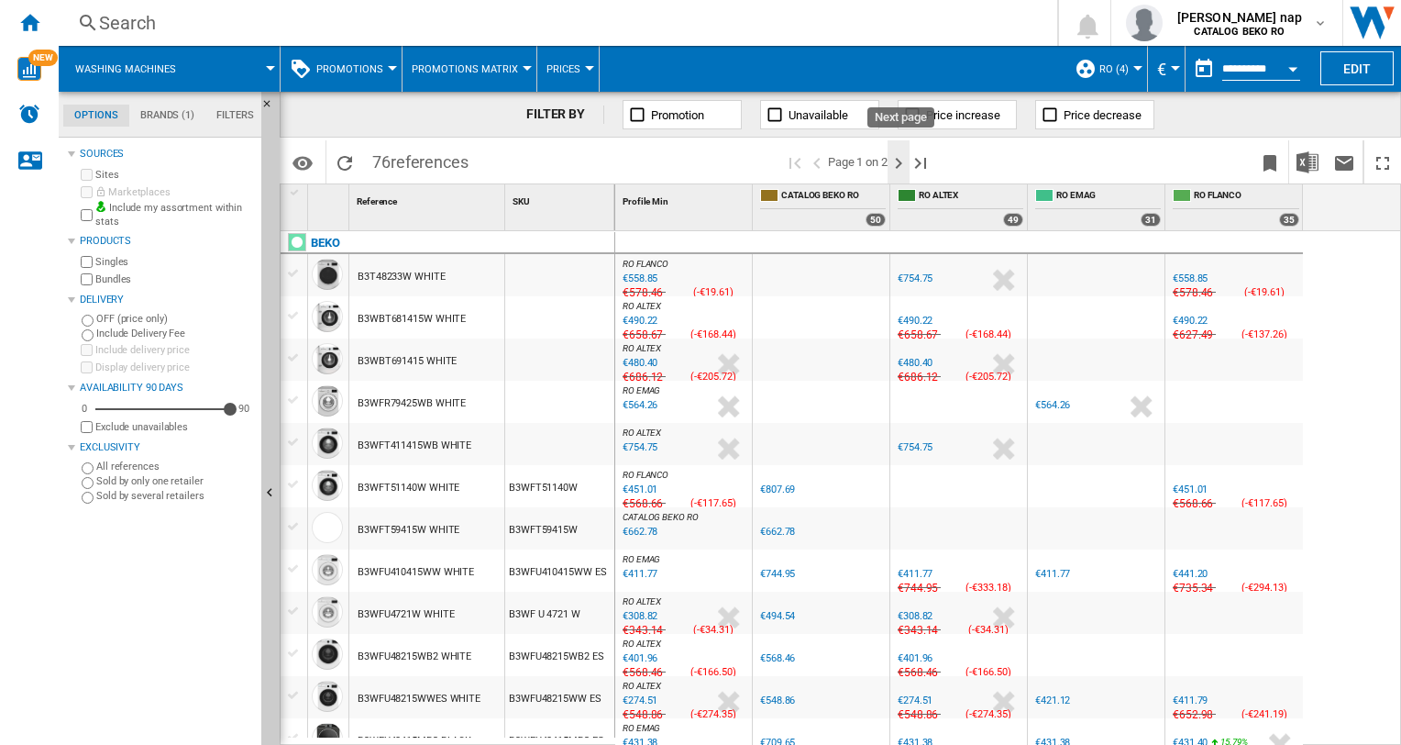
click at [902, 158] on ng-md-icon "Next page" at bounding box center [899, 163] width 22 height 22
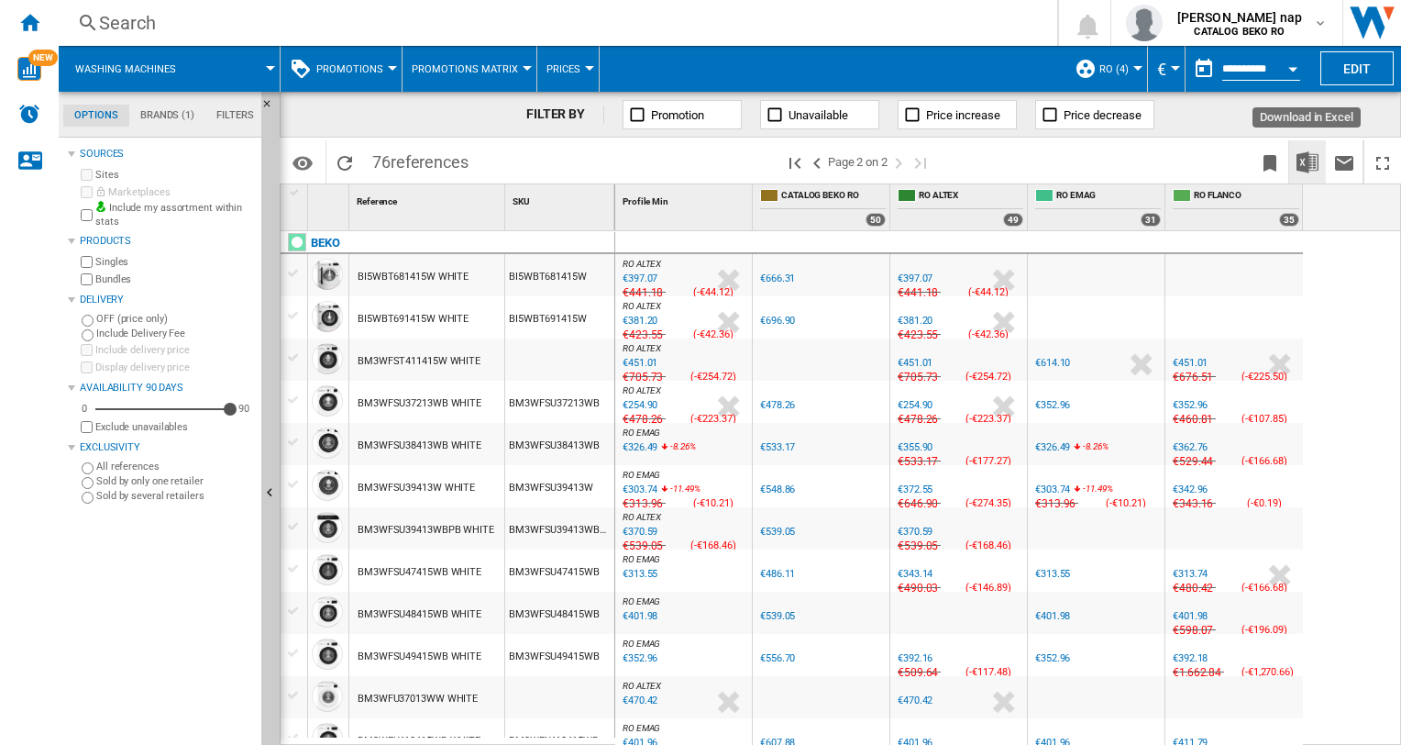
click at [1311, 159] on img "Download in Excel" at bounding box center [1308, 162] width 22 height 22
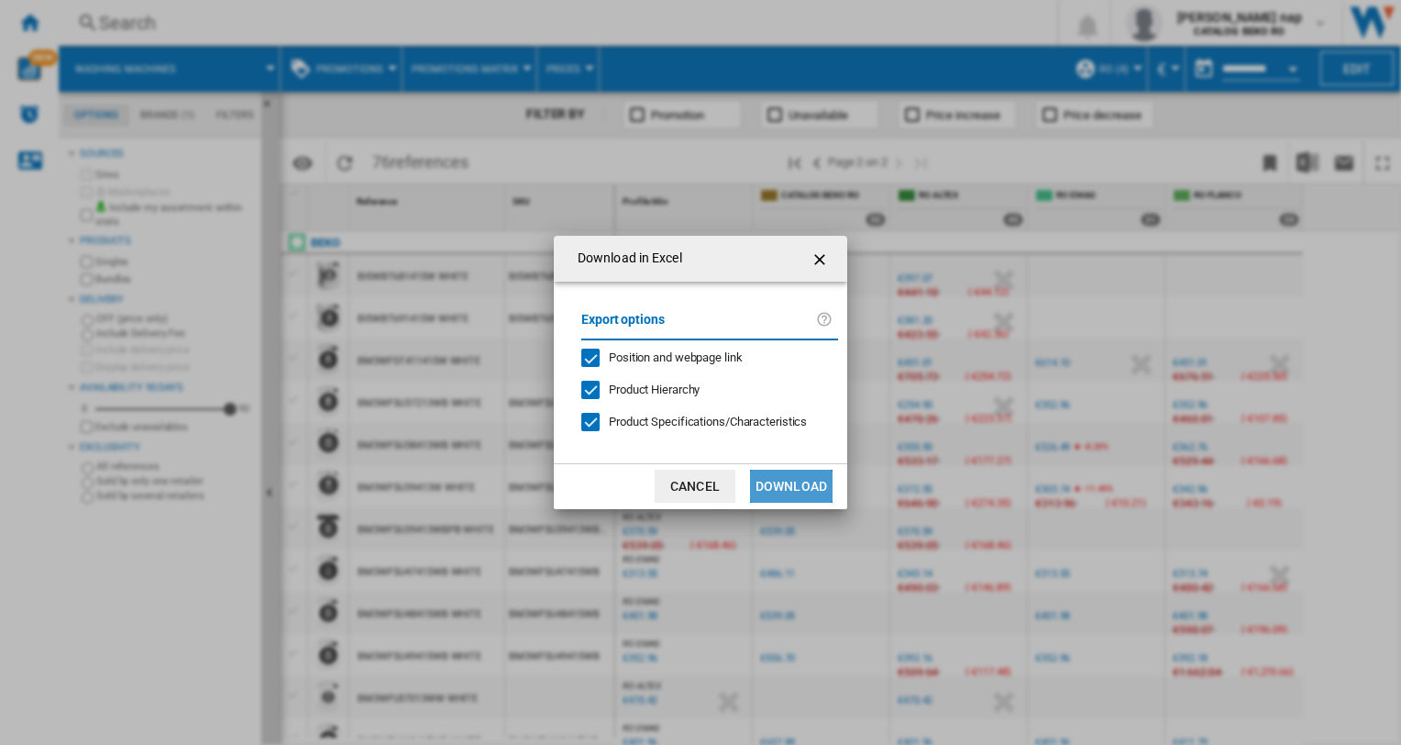
click at [792, 481] on button "Download" at bounding box center [791, 485] width 83 height 33
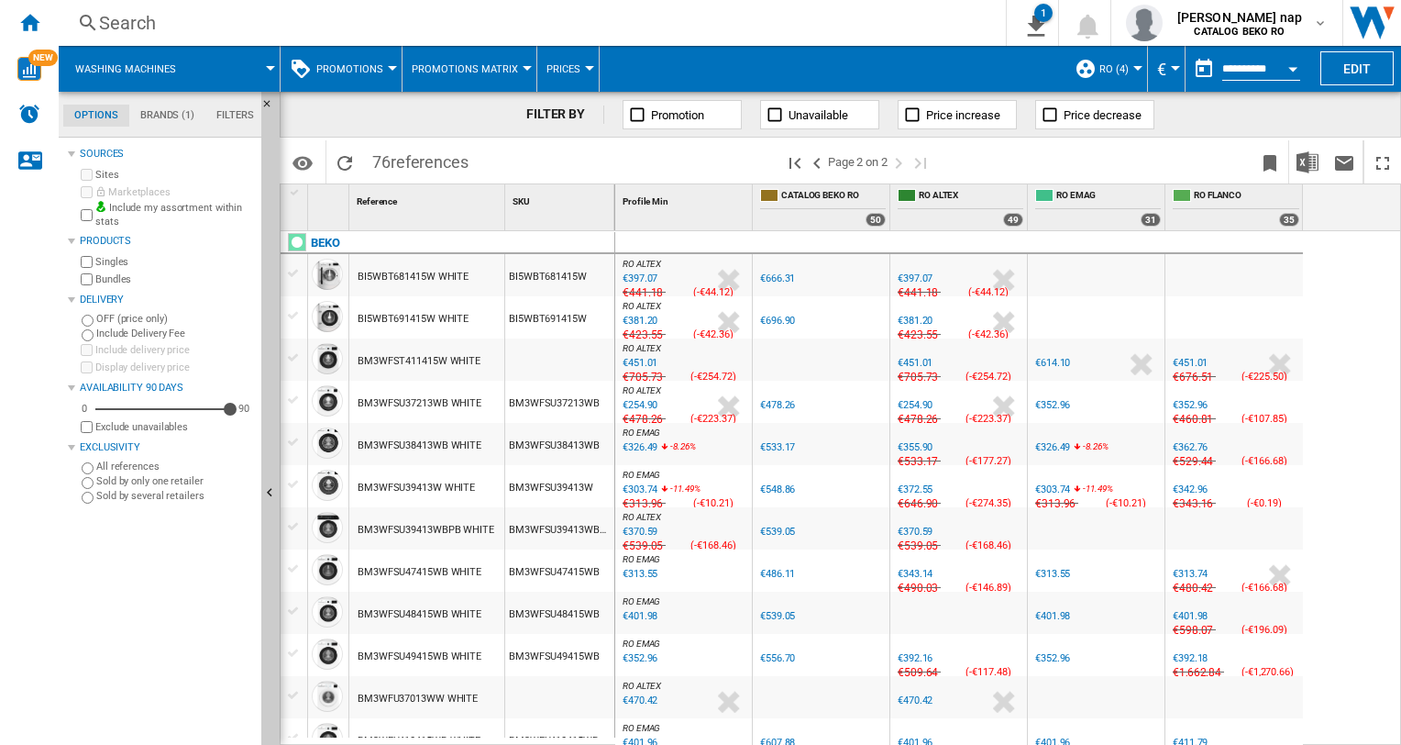
drag, startPoint x: 1281, startPoint y: 113, endPoint x: 1271, endPoint y: 113, distance: 10.1
click at [1281, 113] on div "FILTER BY Promotion Unavailable Price increase Price decrease" at bounding box center [840, 115] width 1121 height 46
click at [103, 174] on label "Sites" at bounding box center [174, 175] width 159 height 14
click at [105, 171] on label "Sites" at bounding box center [174, 175] width 159 height 14
click at [148, 110] on md-tab-item "Brands (1)" at bounding box center [167, 116] width 76 height 22
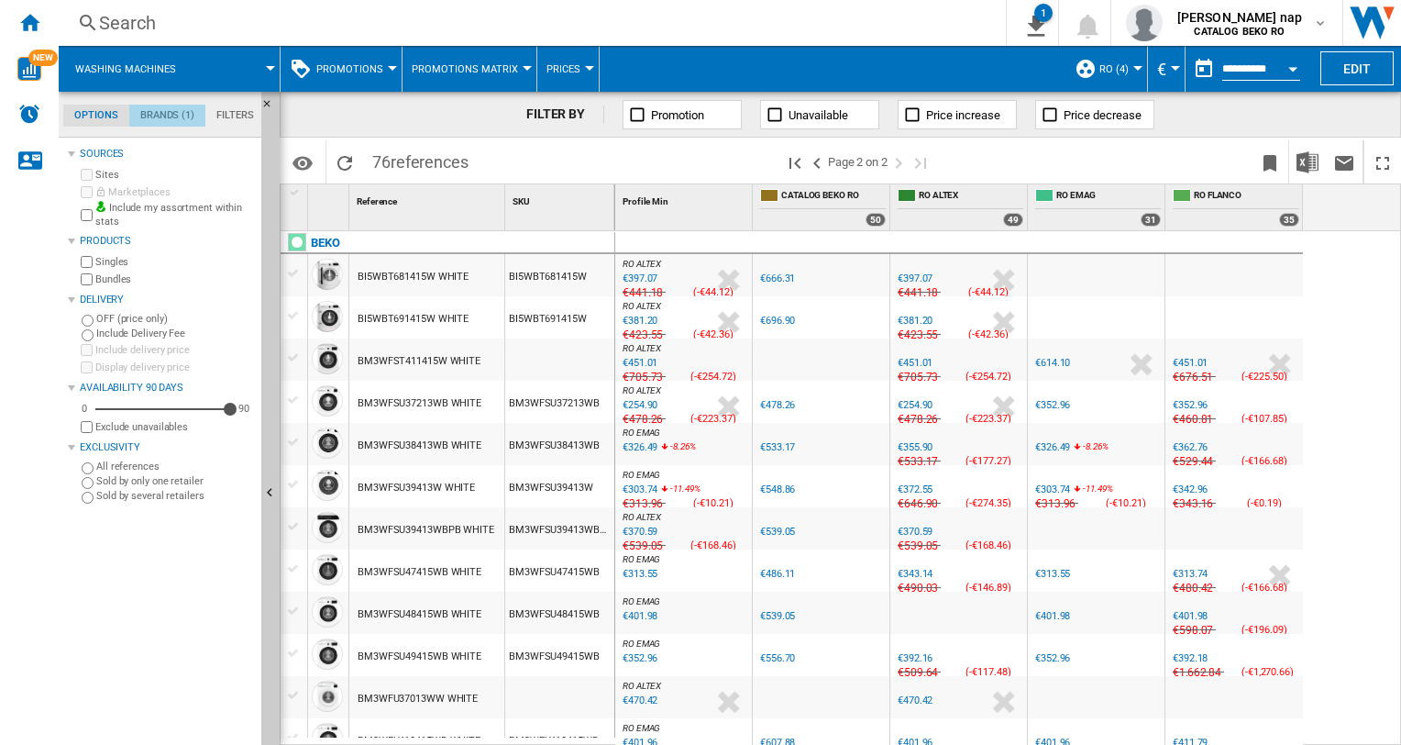
scroll to position [70, 0]
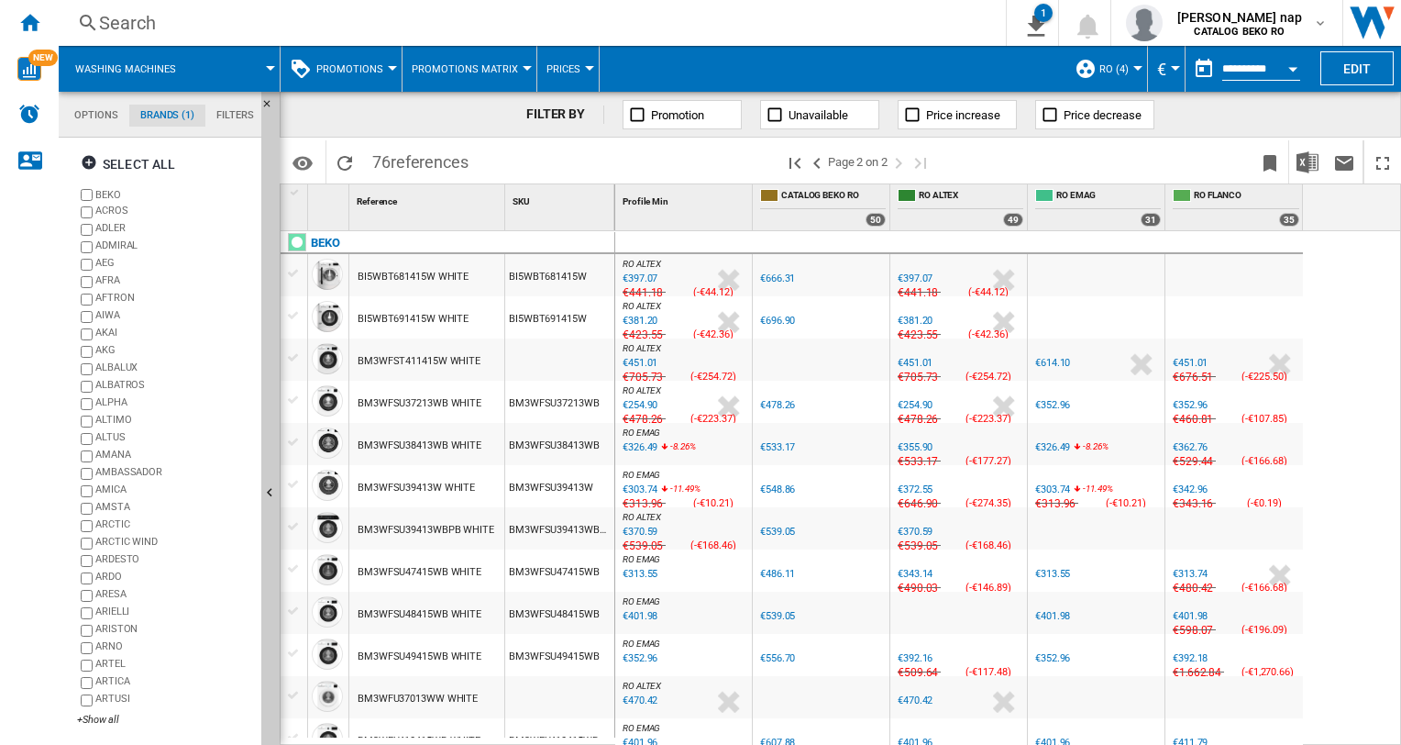
drag, startPoint x: 260, startPoint y: 110, endPoint x: 237, endPoint y: 110, distance: 23.8
click at [258, 110] on md-tab-item "Filters" at bounding box center [235, 116] width 60 height 22
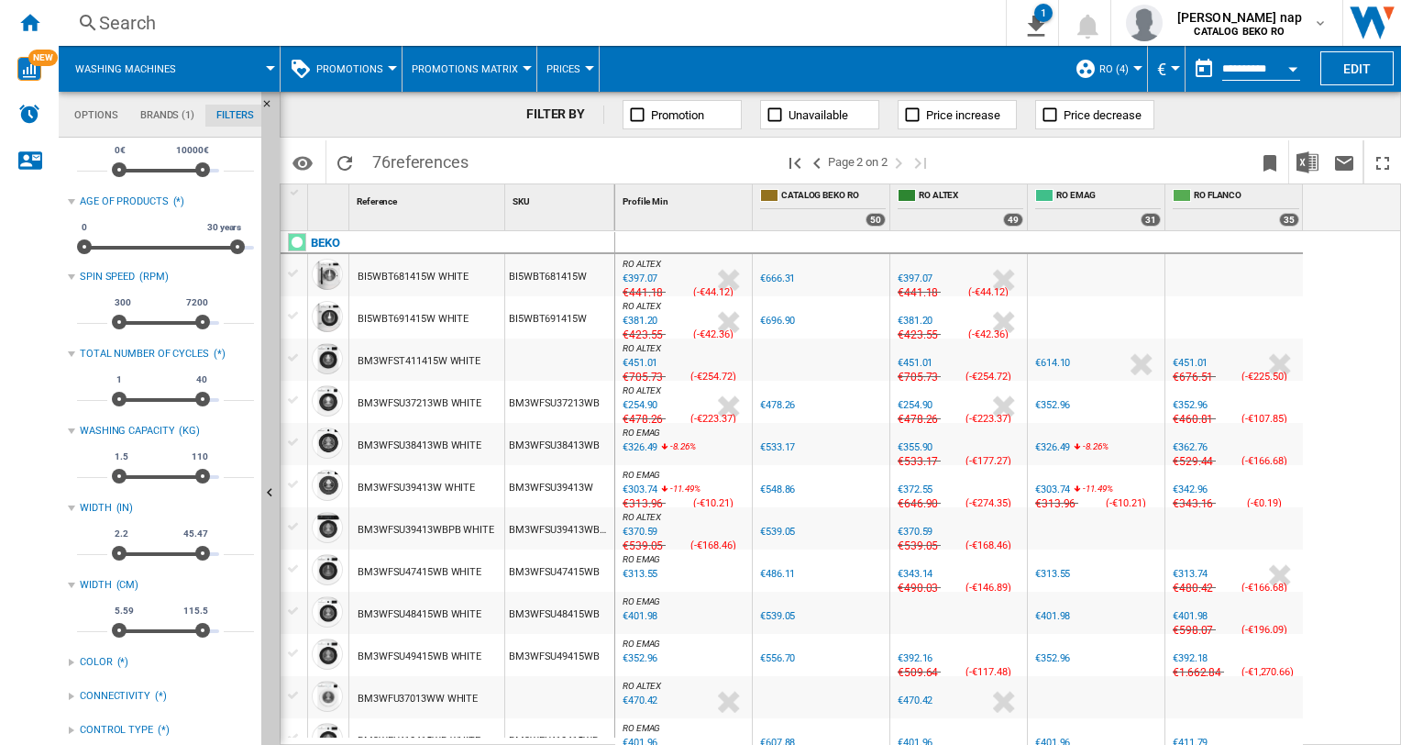
scroll to position [0, 0]
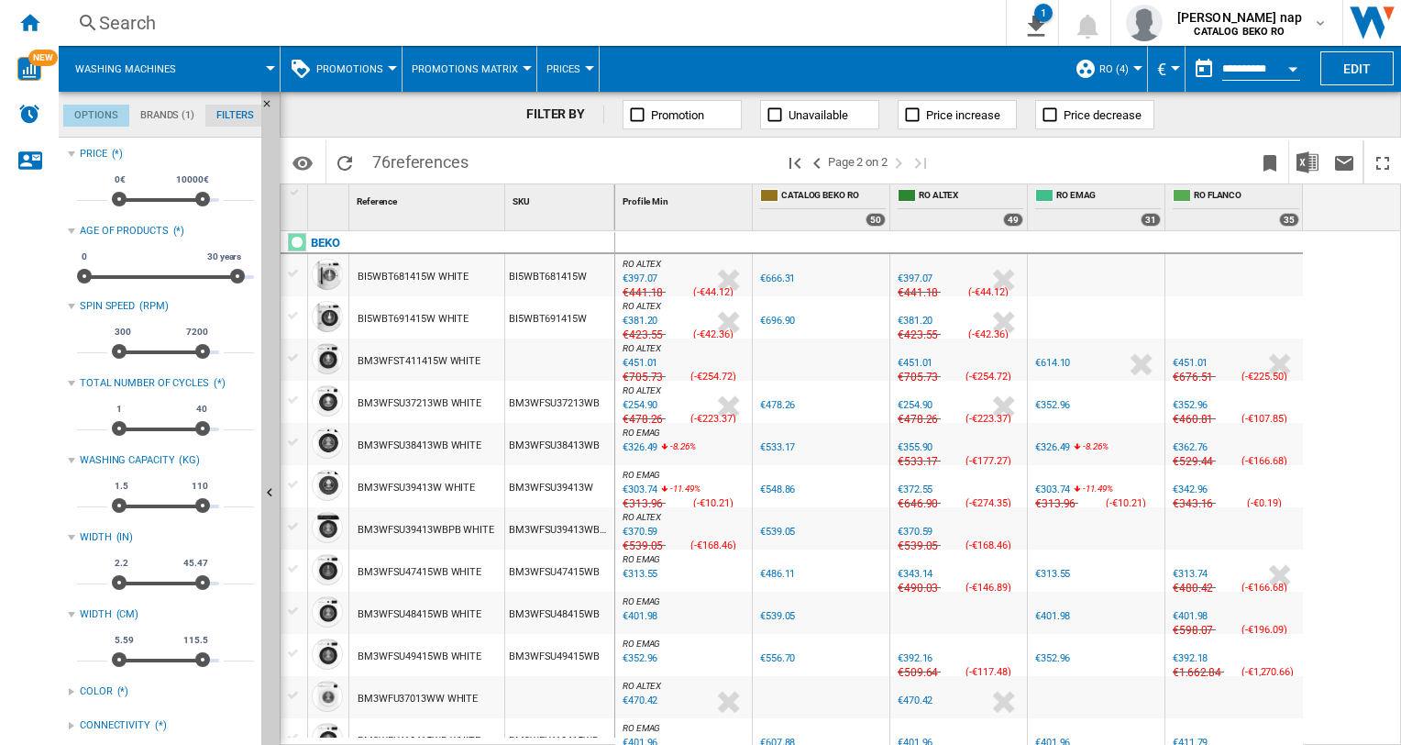
click at [91, 114] on md-tab-item "Options" at bounding box center [96, 116] width 66 height 22
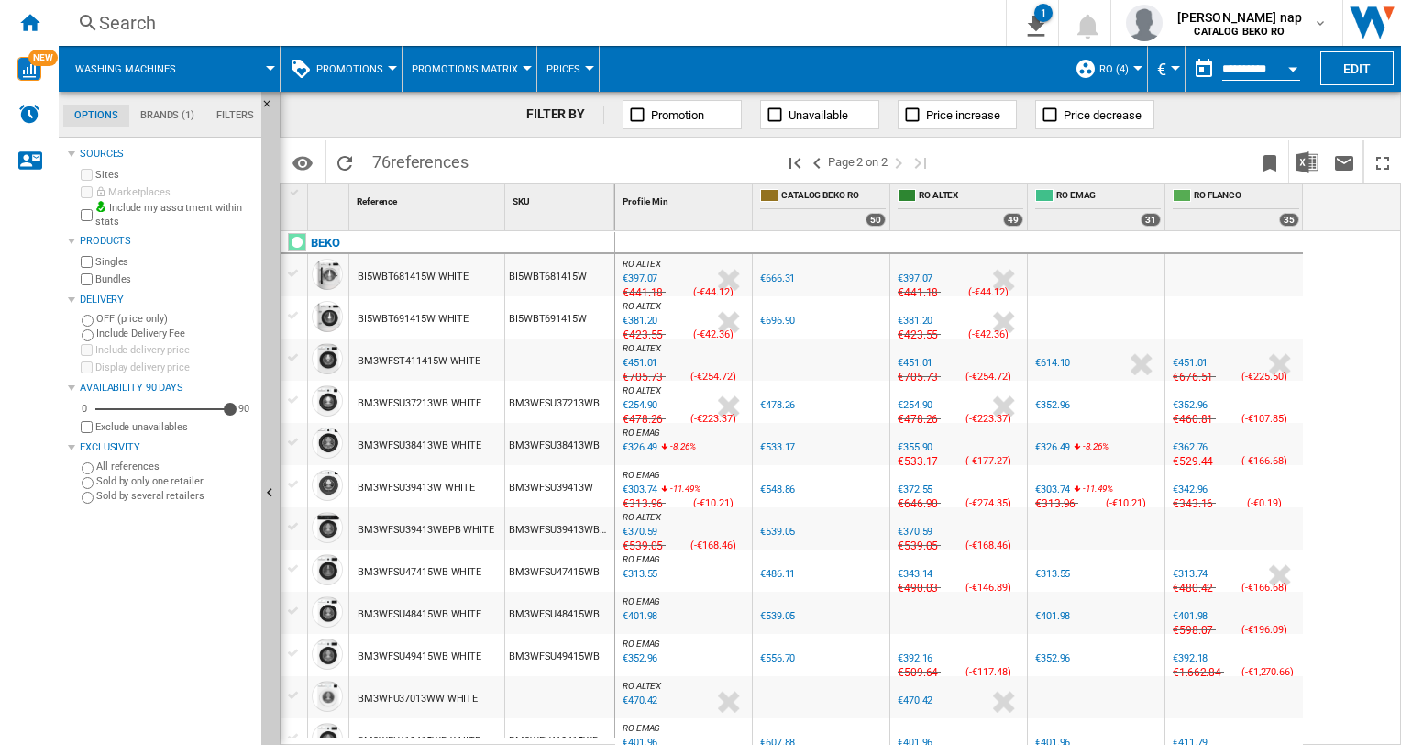
click at [149, 69] on span "Washing machines" at bounding box center [125, 69] width 101 height 12
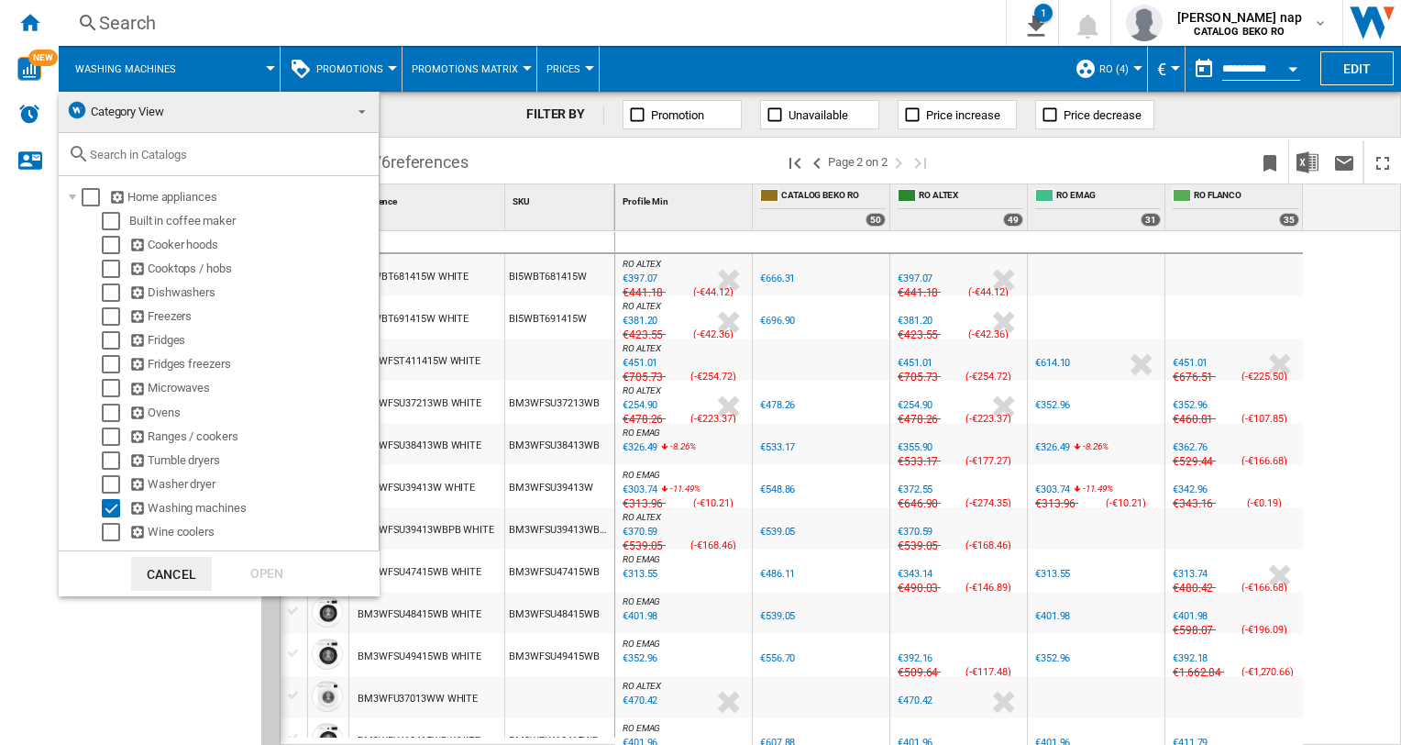
click at [181, 70] on md-backdrop at bounding box center [700, 372] width 1401 height 745
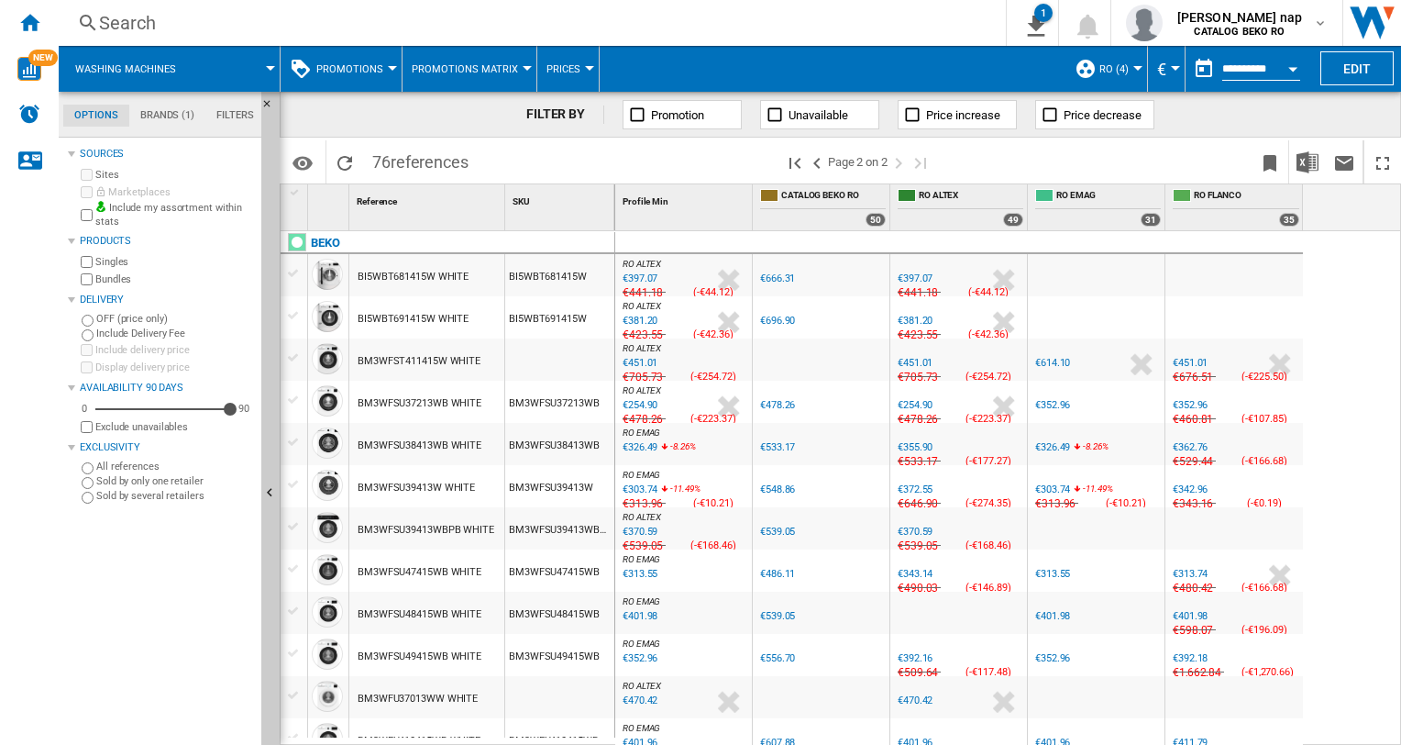
click at [1138, 59] on md-menu "RO (4) Default profile (1) ALL (1) Brand -all (4) RO (4) Edit "RO"... Create...…" at bounding box center [1107, 69] width 83 height 46
click at [1121, 63] on span "RO (4)" at bounding box center [1113, 69] width 29 height 12
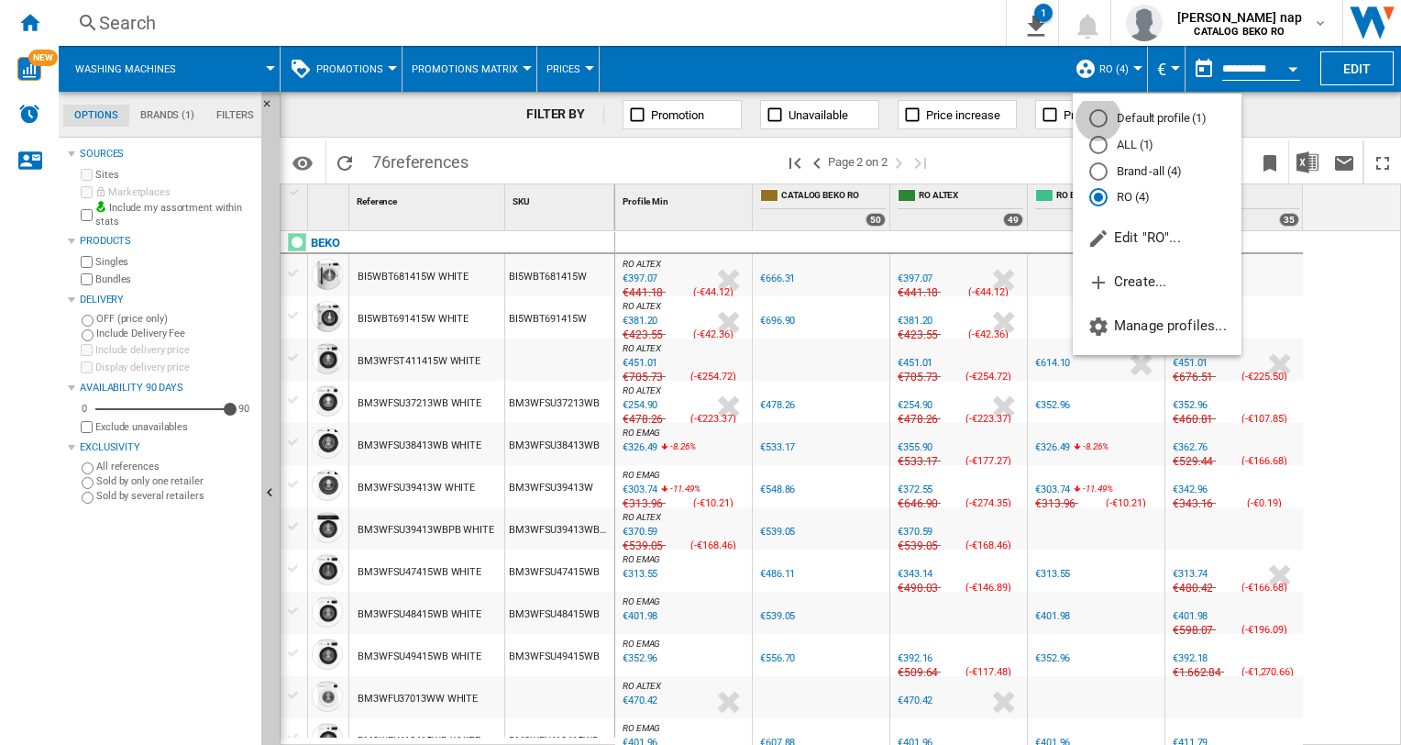
click at [1103, 110] on div "Default profile (1)" at bounding box center [1098, 118] width 18 height 18
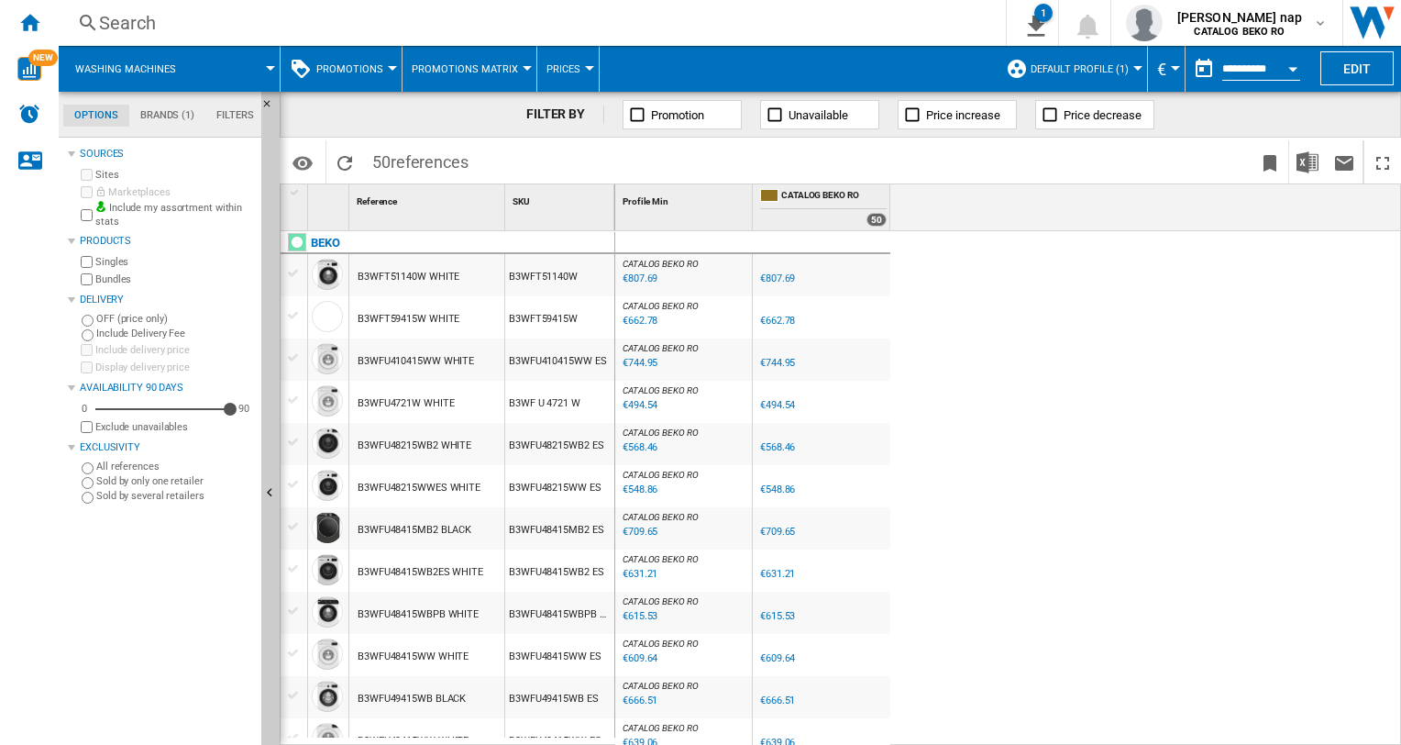
click at [1132, 63] on button "Default profile (1)" at bounding box center [1084, 69] width 107 height 46
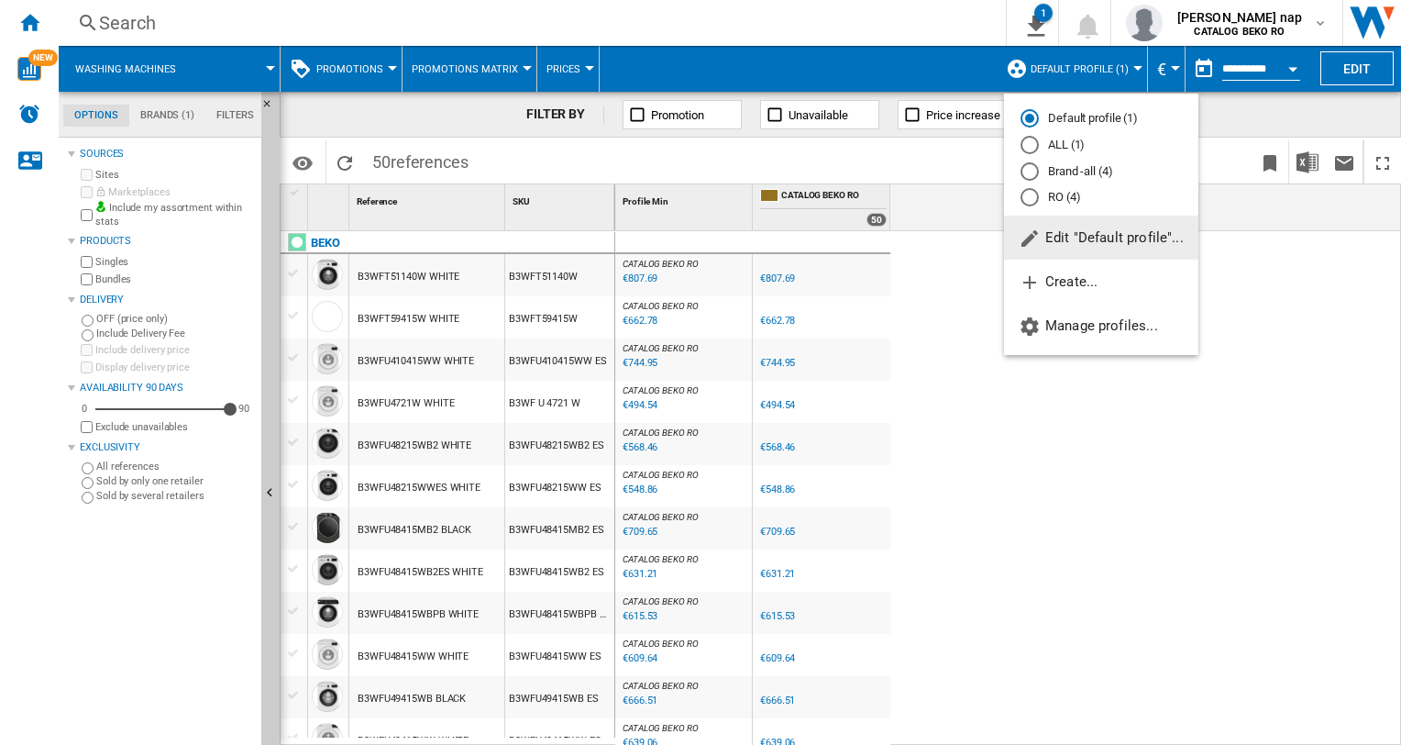
click at [1031, 144] on div "ALL (1)" at bounding box center [1030, 145] width 18 height 18
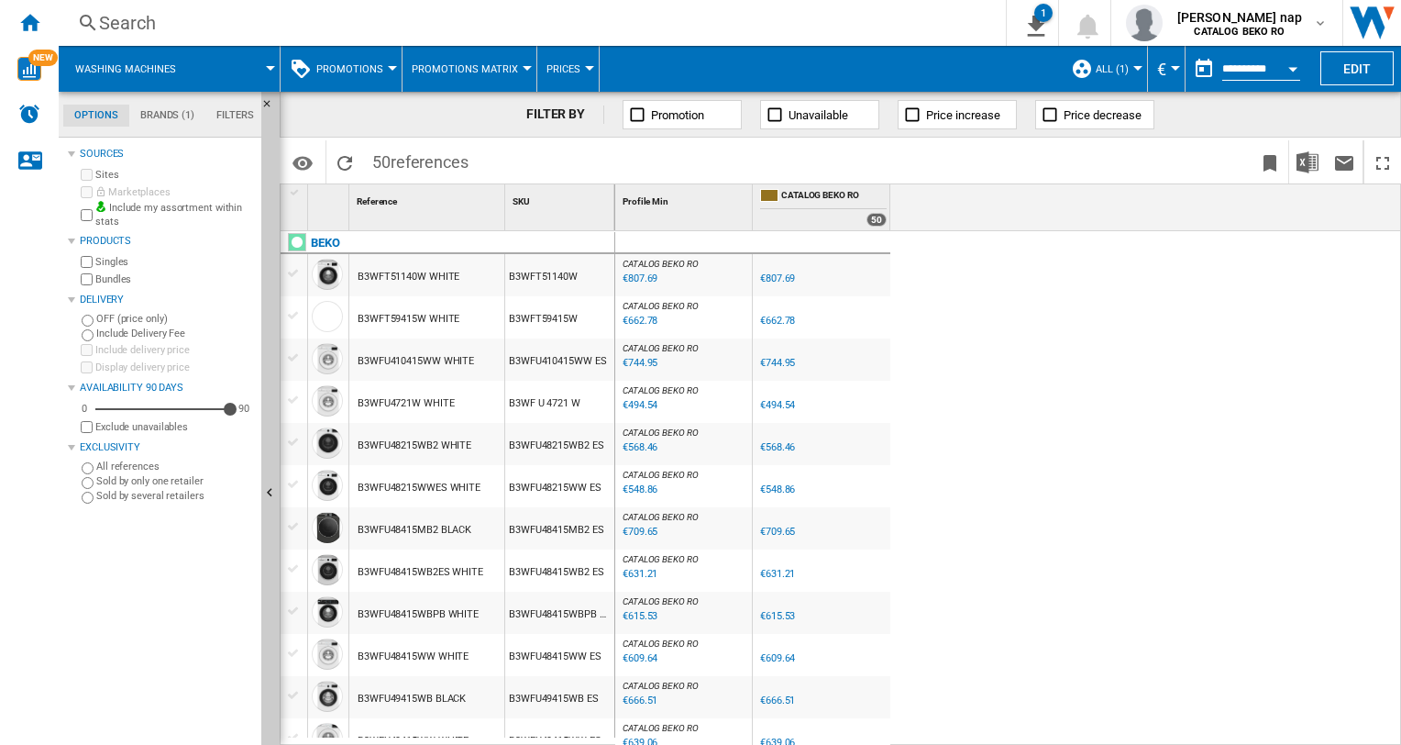
click at [1133, 63] on button "ALL (1)" at bounding box center [1117, 69] width 42 height 46
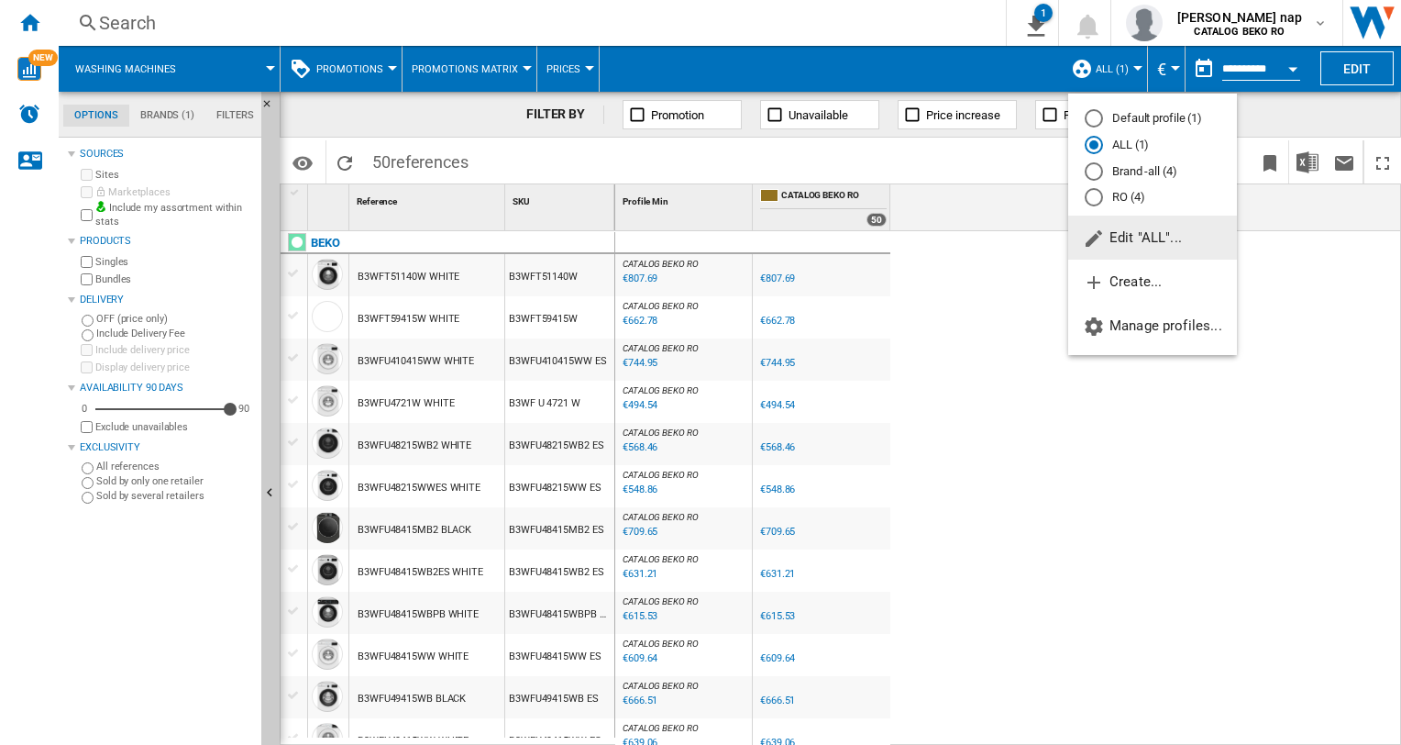
click at [1097, 173] on div "Brand -all (4)" at bounding box center [1094, 171] width 18 height 18
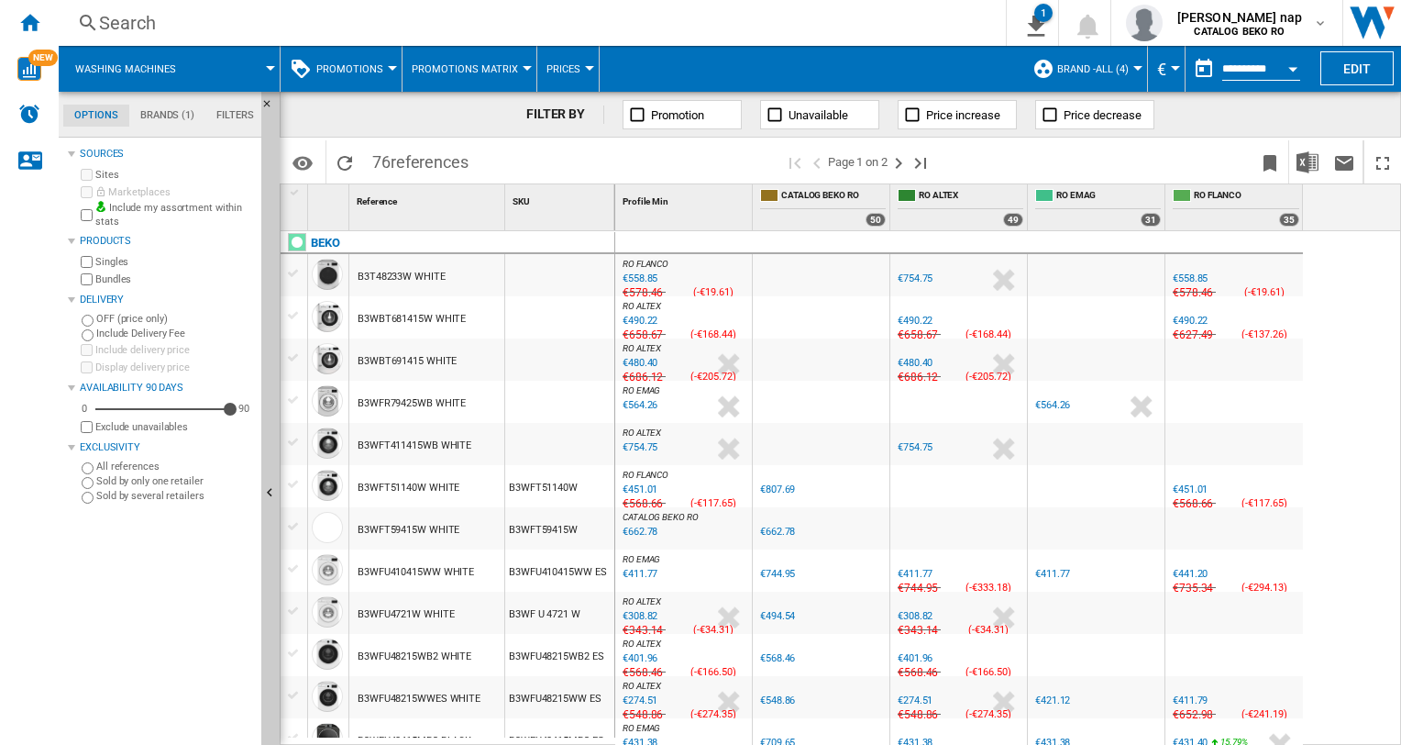
click at [1133, 64] on button "Brand -all (4)" at bounding box center [1097, 69] width 81 height 46
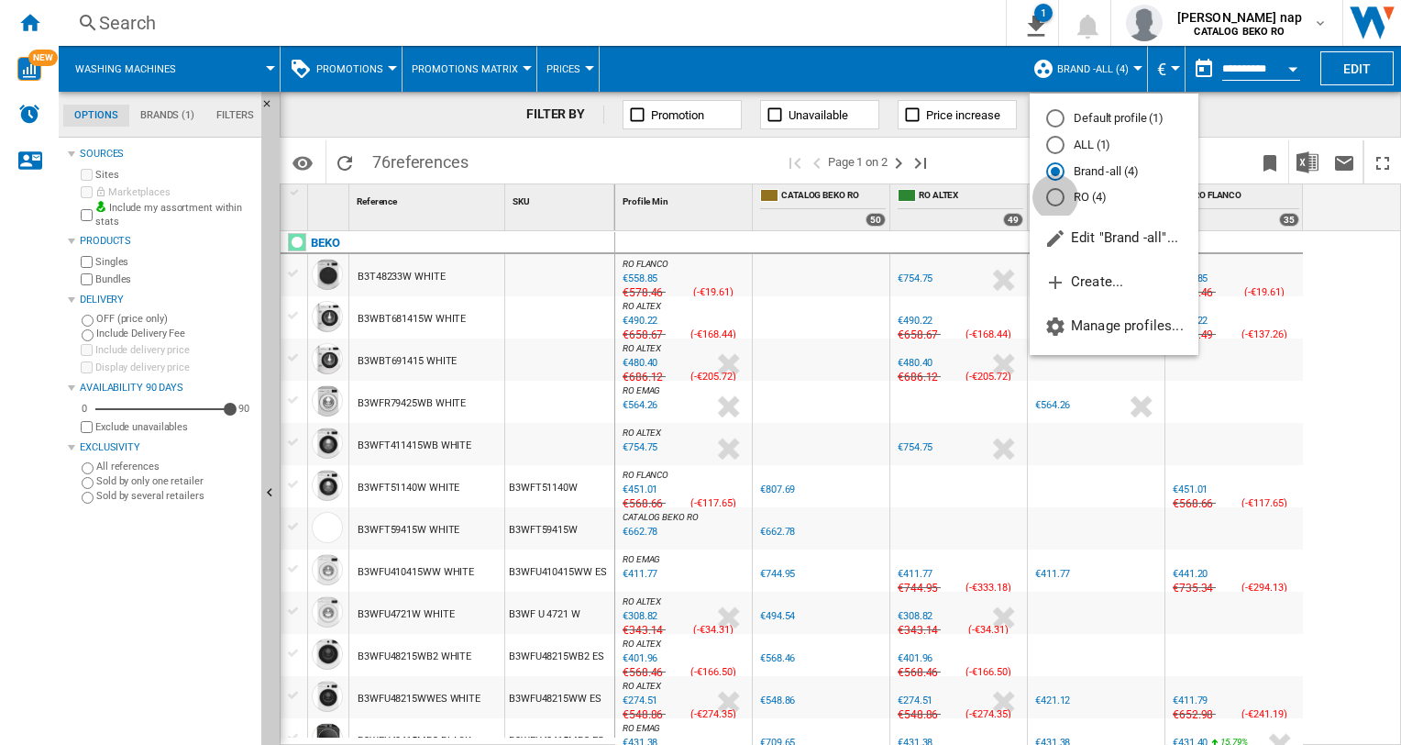
click at [1056, 191] on div "RO (4)" at bounding box center [1055, 197] width 18 height 18
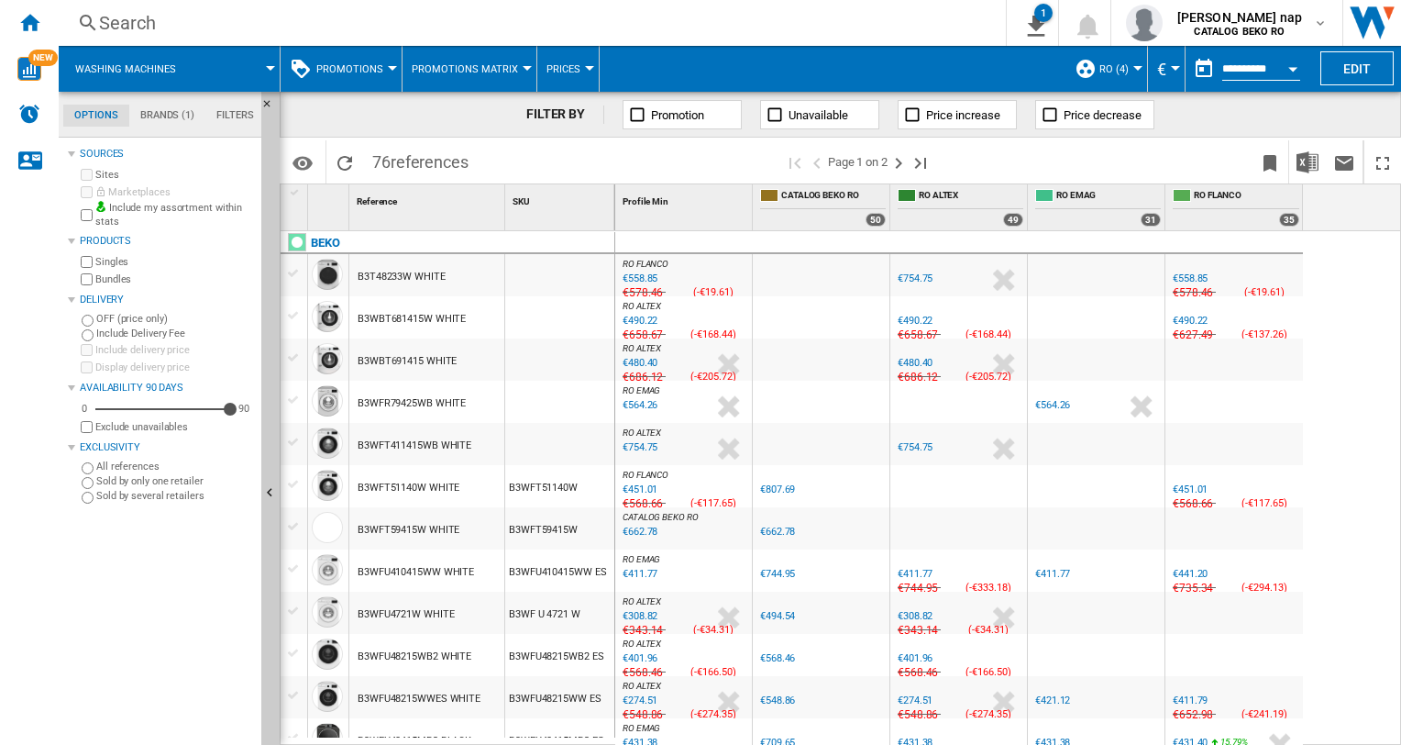
click at [585, 67] on div at bounding box center [589, 68] width 9 height 5
click at [567, 111] on span "Prices" at bounding box center [564, 113] width 39 height 17
click at [1253, 65] on input "**********" at bounding box center [1261, 71] width 78 height 17
click at [1287, 64] on button "Open calendar" at bounding box center [1292, 66] width 33 height 33
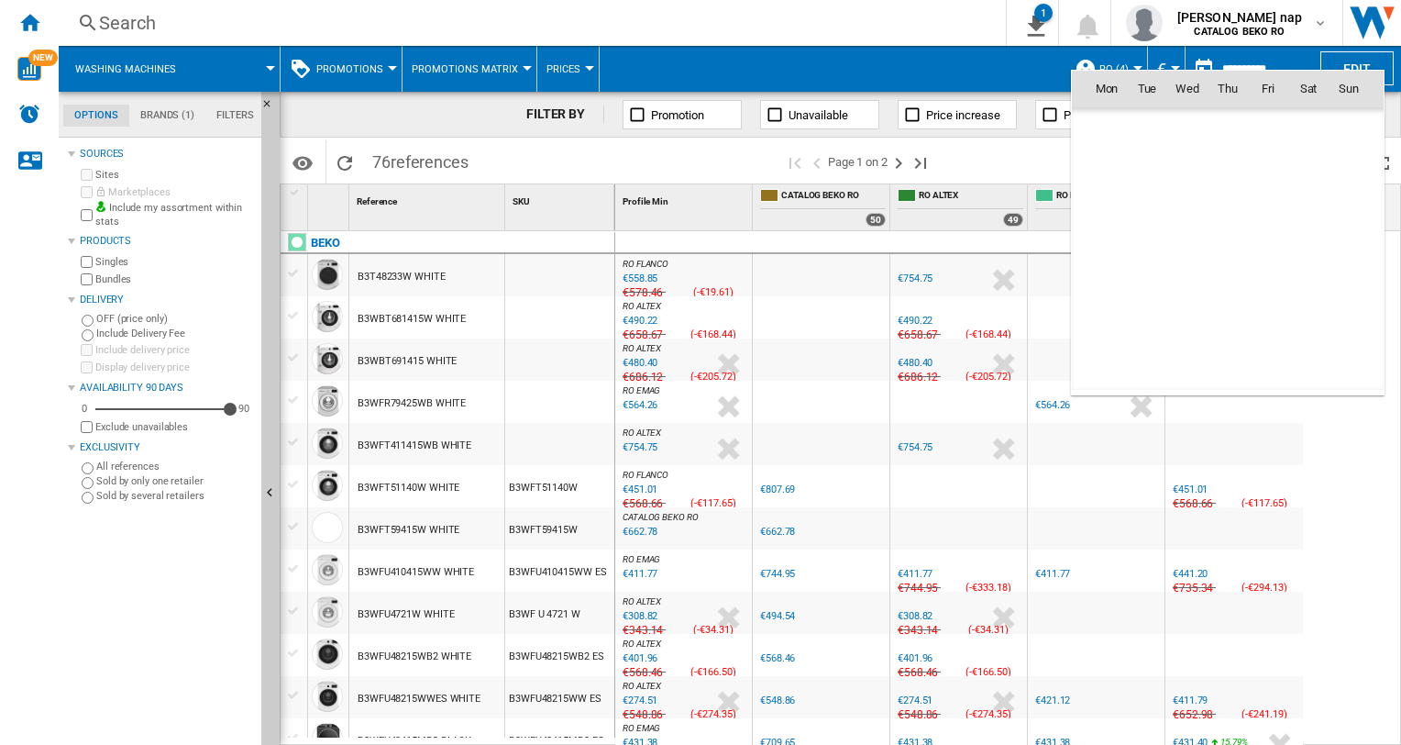
scroll to position [8748, 0]
click at [1357, 57] on div at bounding box center [700, 372] width 1401 height 745
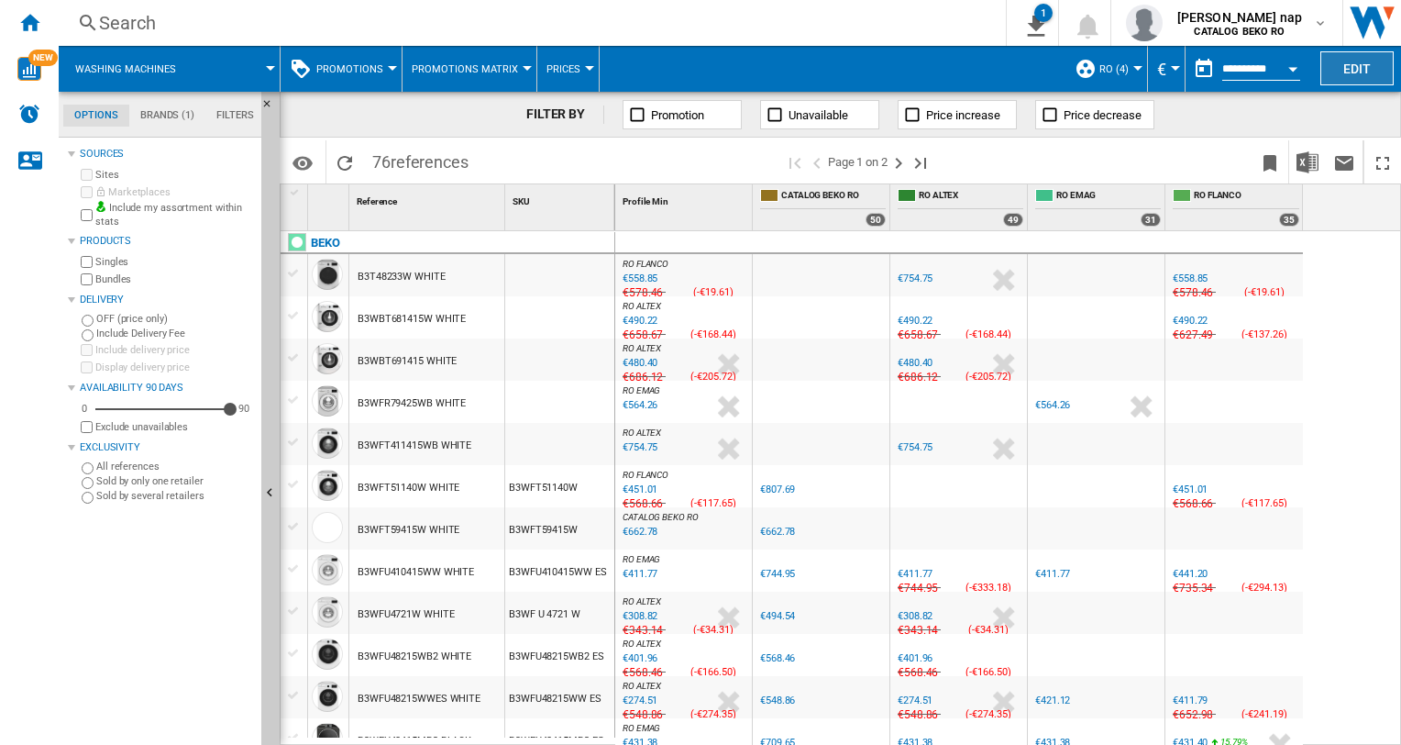
click at [1355, 60] on button "Edit" at bounding box center [1356, 68] width 73 height 34
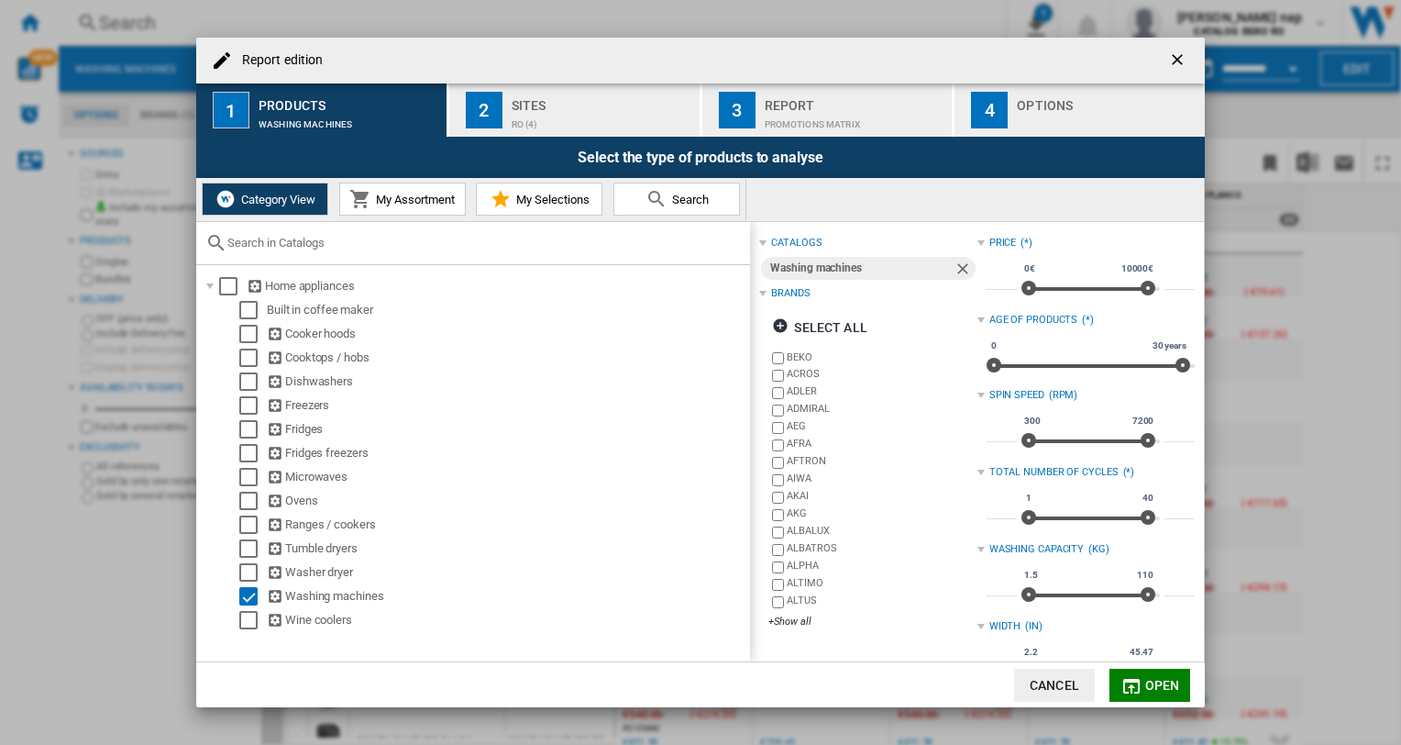
click at [762, 242] on div "Report edition ..." at bounding box center [762, 242] width 7 height 7
click at [761, 239] on div "Report edition ..." at bounding box center [762, 242] width 7 height 7
click at [517, 111] on div "RO (4)" at bounding box center [602, 119] width 181 height 19
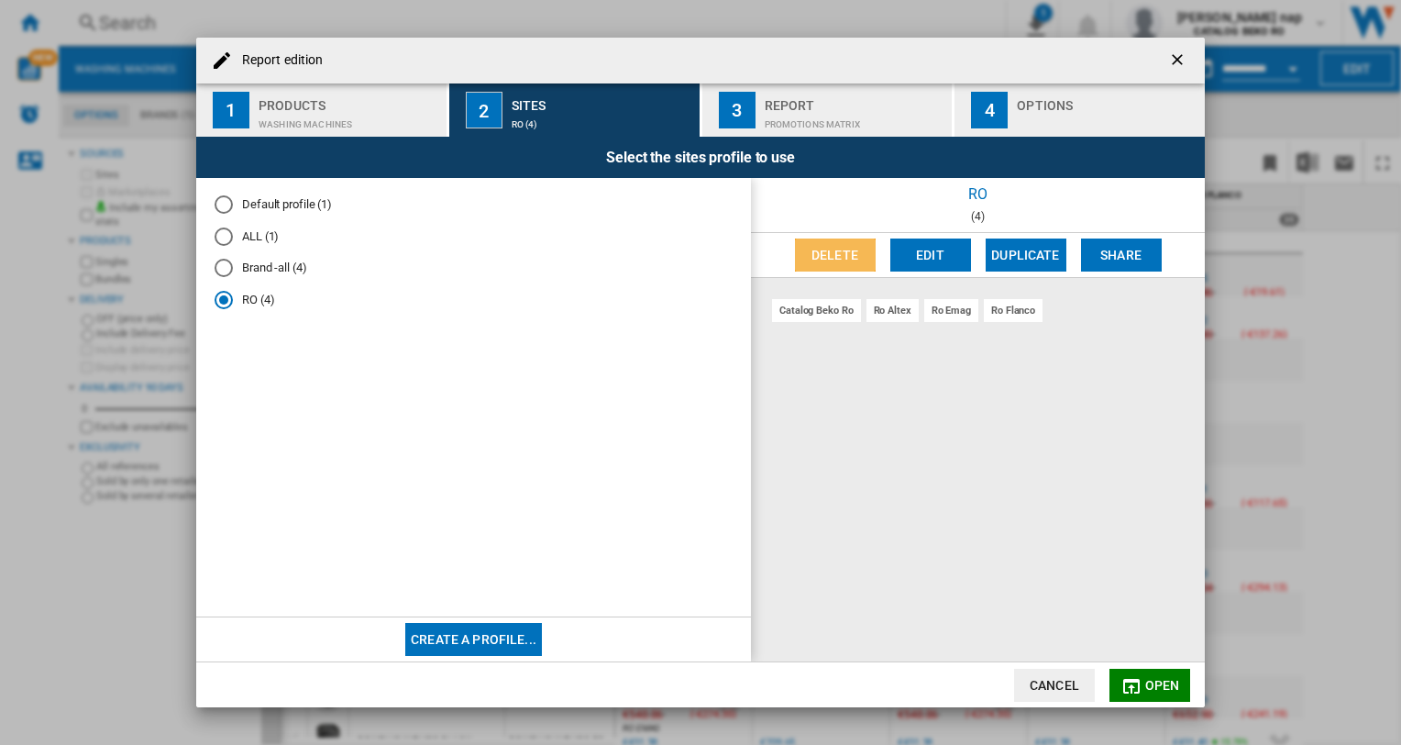
click at [845, 257] on button "Delete" at bounding box center [835, 254] width 81 height 33
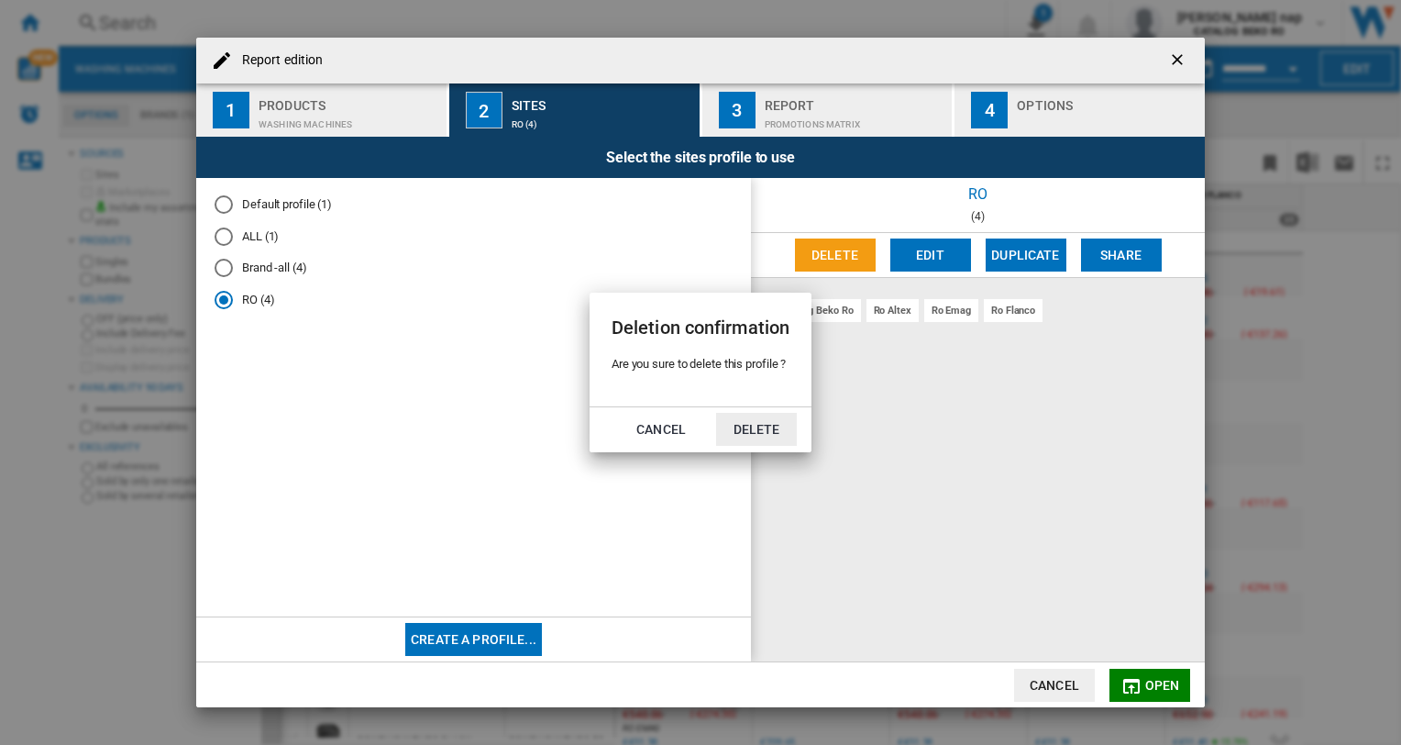
click at [752, 429] on button "Delete" at bounding box center [756, 429] width 81 height 33
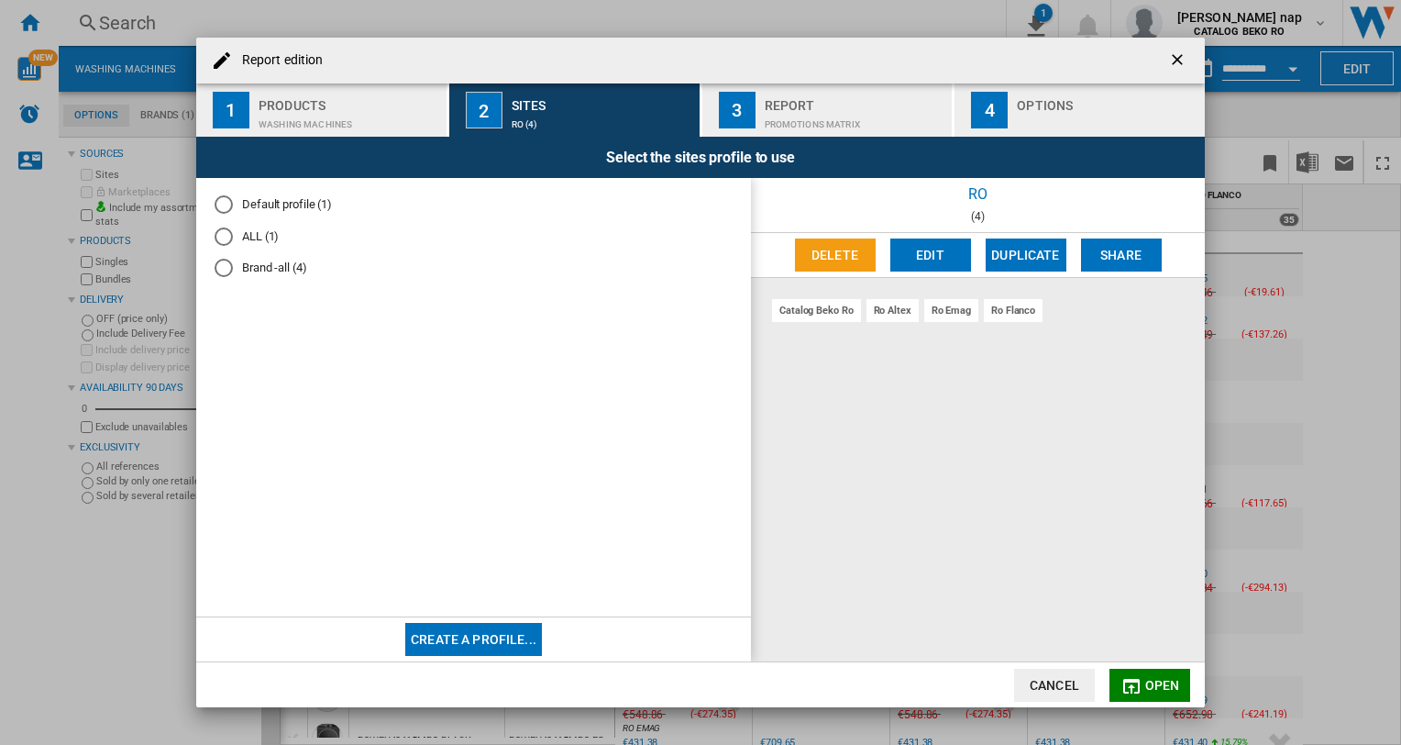
click at [837, 365] on div "catalog beko ro ro altex ro emag ro flanco" at bounding box center [978, 470] width 454 height 384
click at [1042, 687] on button "Cancel" at bounding box center [1054, 684] width 81 height 33
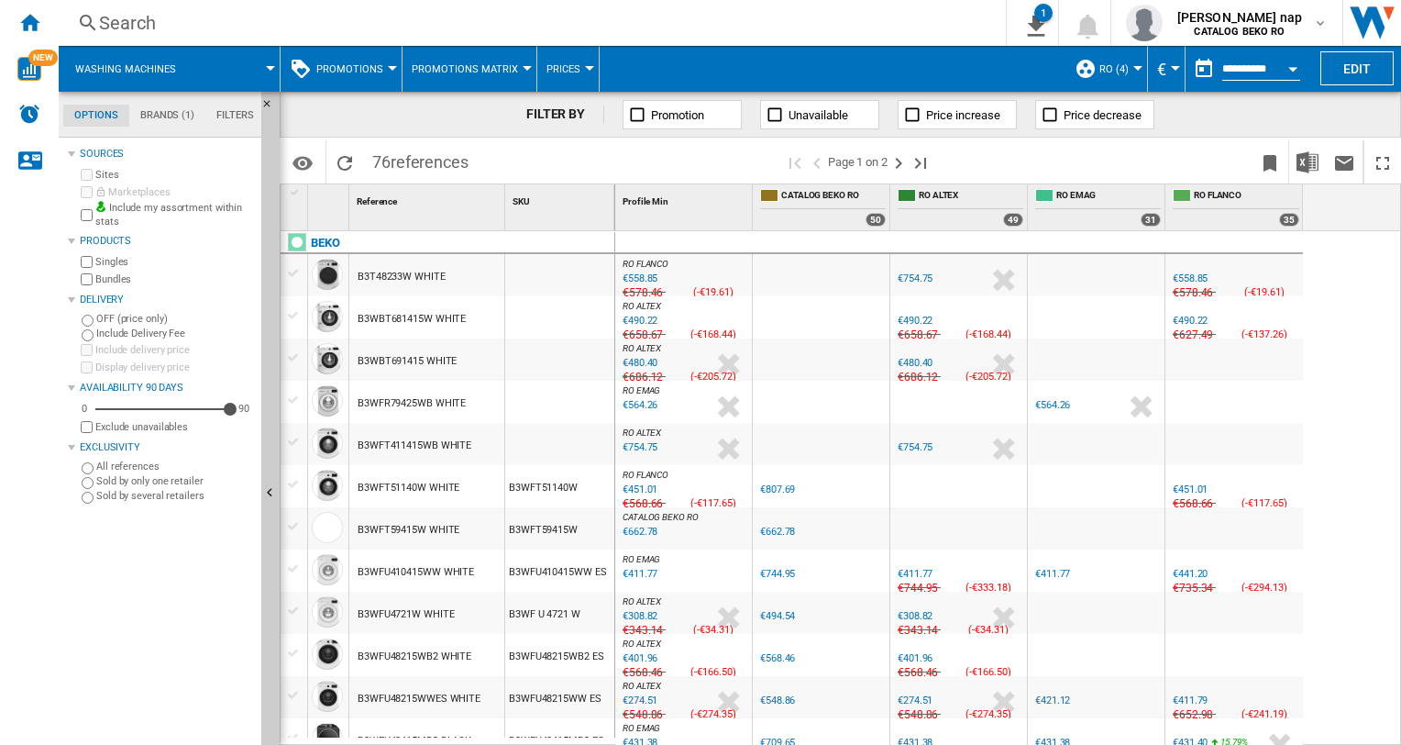
click at [1126, 62] on button "RO (4)" at bounding box center [1118, 69] width 39 height 46
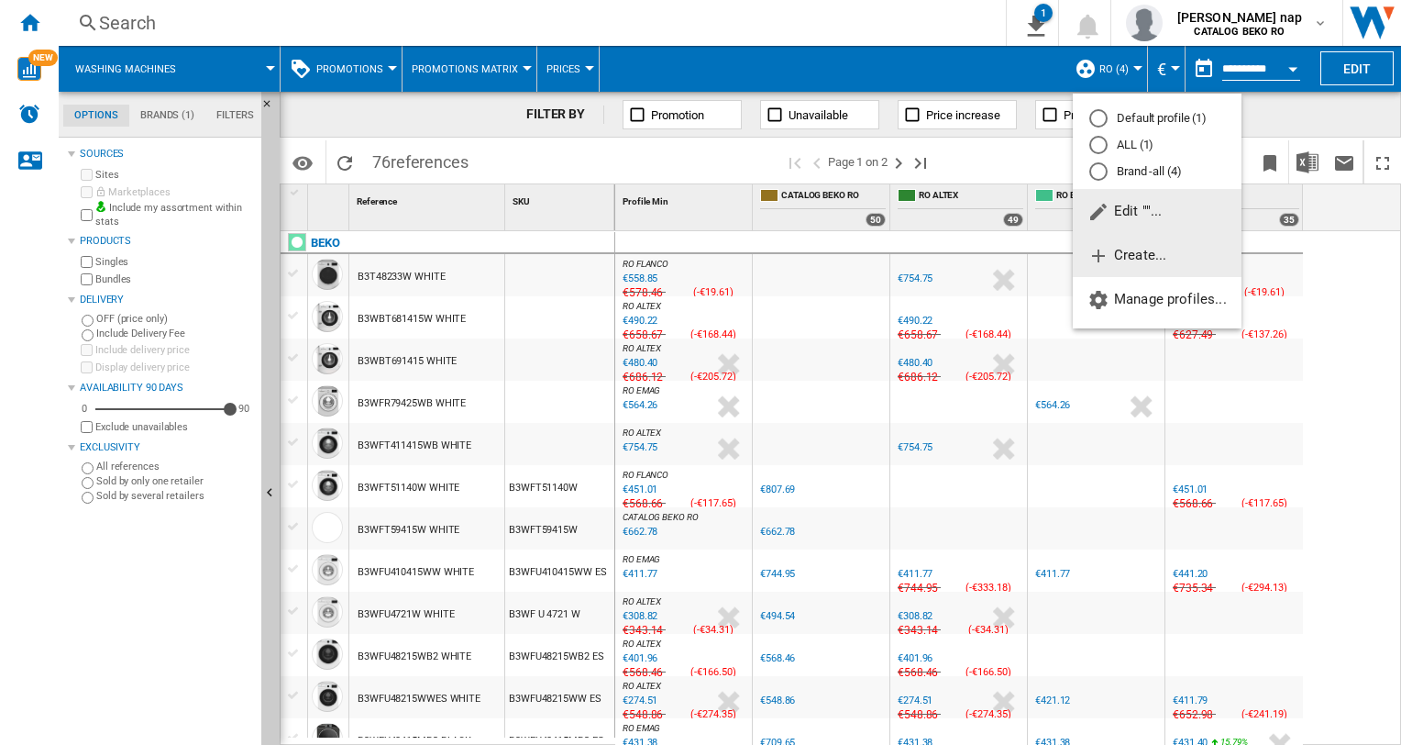
click at [1140, 248] on span "Create..." at bounding box center [1127, 255] width 79 height 17
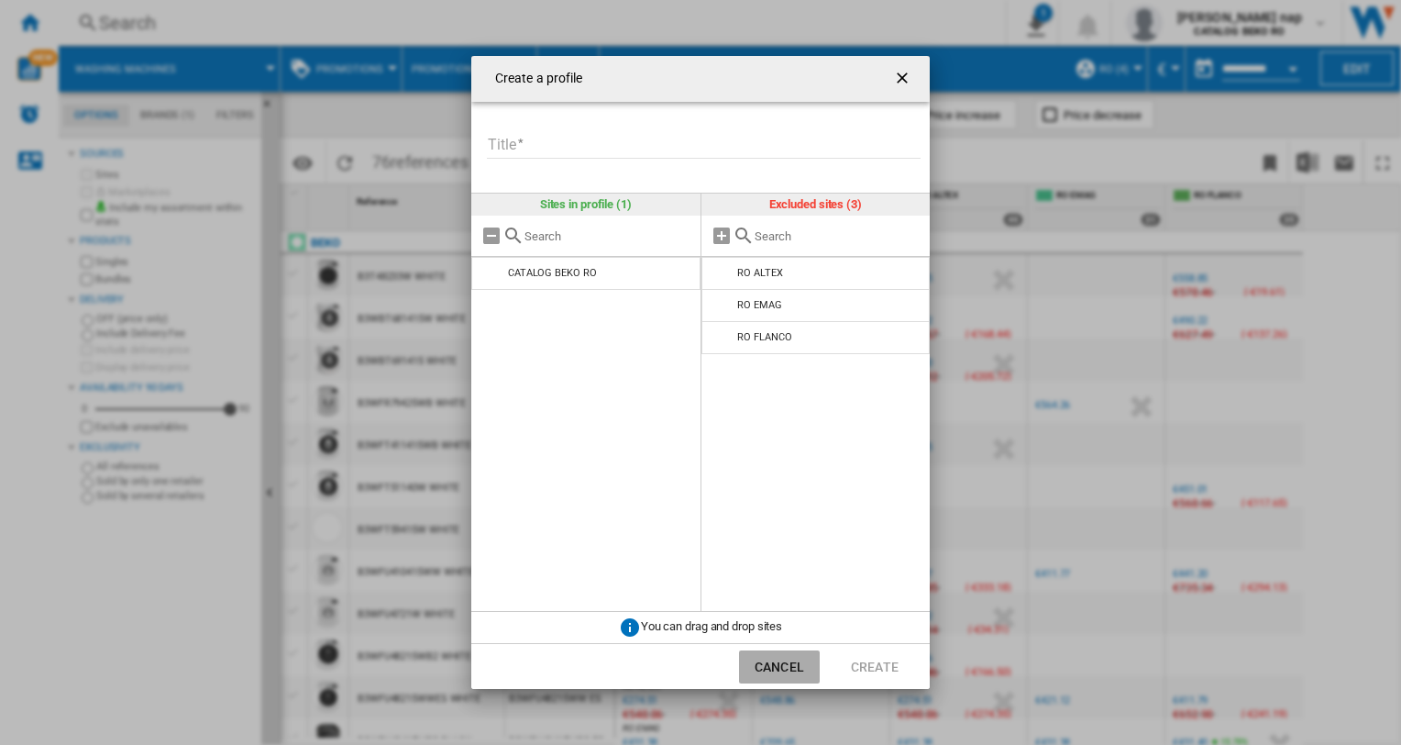
click at [776, 666] on button "Cancel" at bounding box center [779, 666] width 81 height 33
